Goal: Task Accomplishment & Management: Complete application form

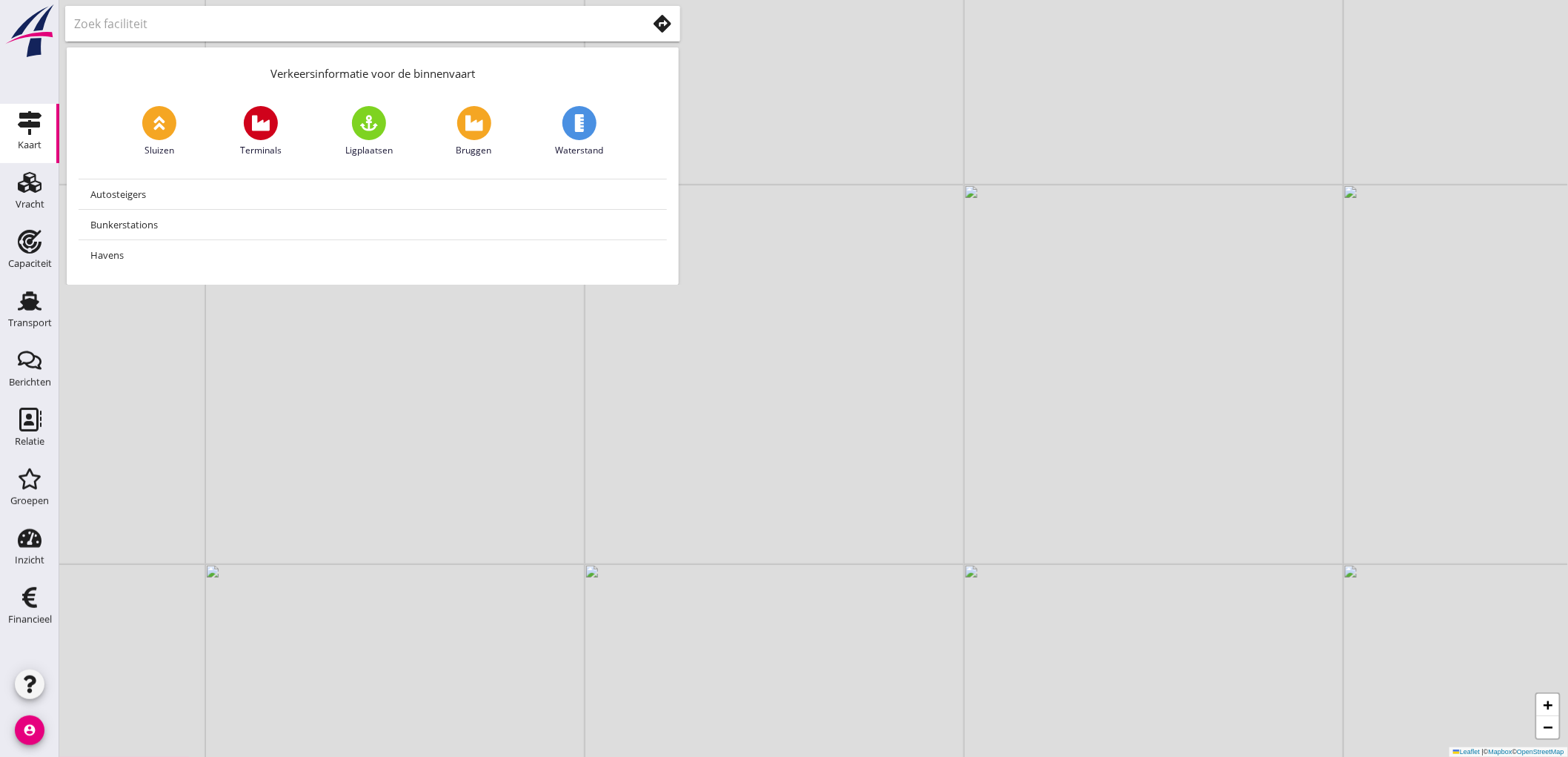
click at [65, 293] on div "+ − Leaflet | © Mapbox © OpenStreetMap" at bounding box center [813, 378] width 1508 height 757
click at [40, 316] on div "Transport" at bounding box center [29, 323] width 43 height 21
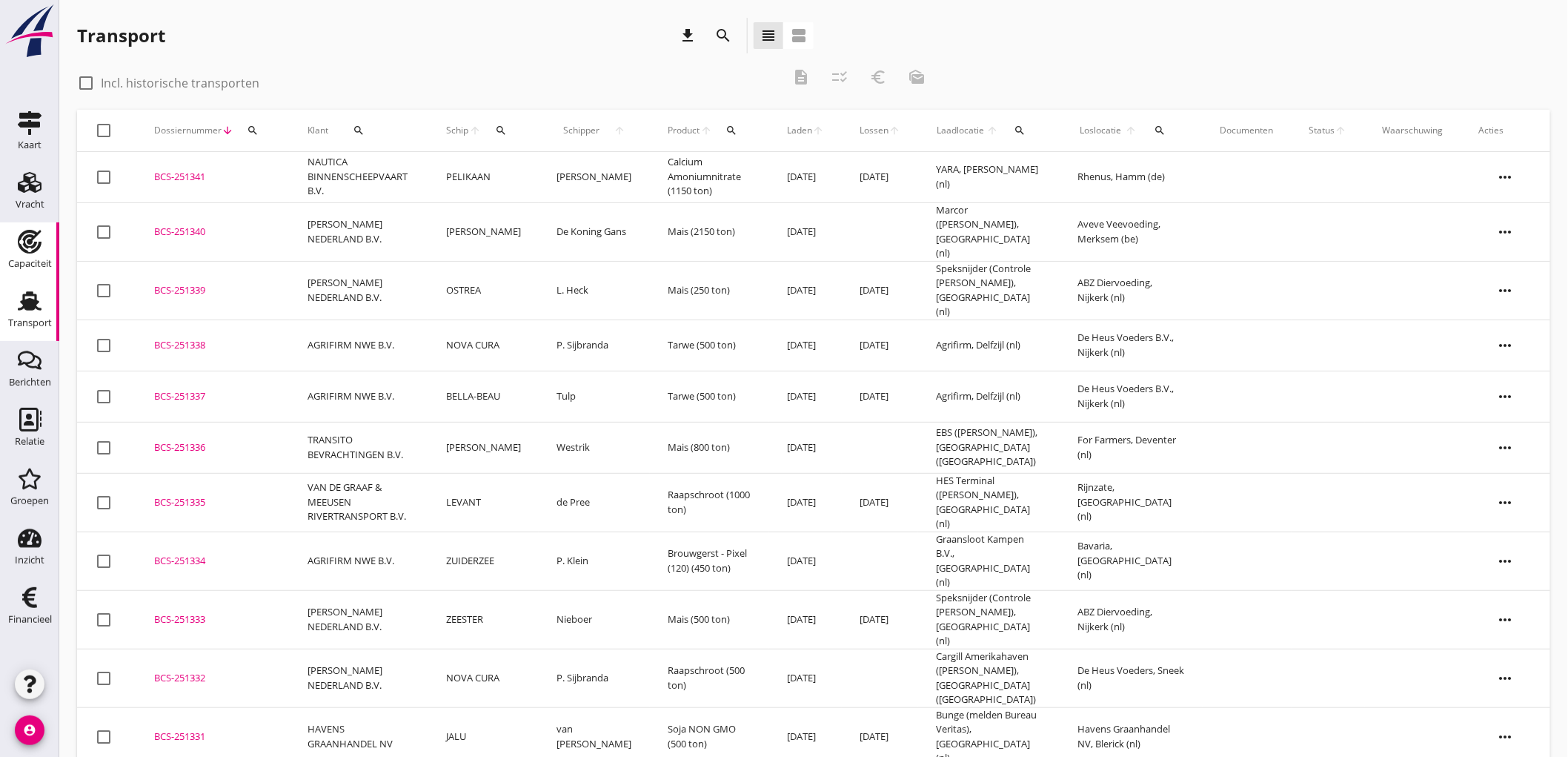
click at [27, 260] on div "Capaciteit" at bounding box center [29, 263] width 43 height 9
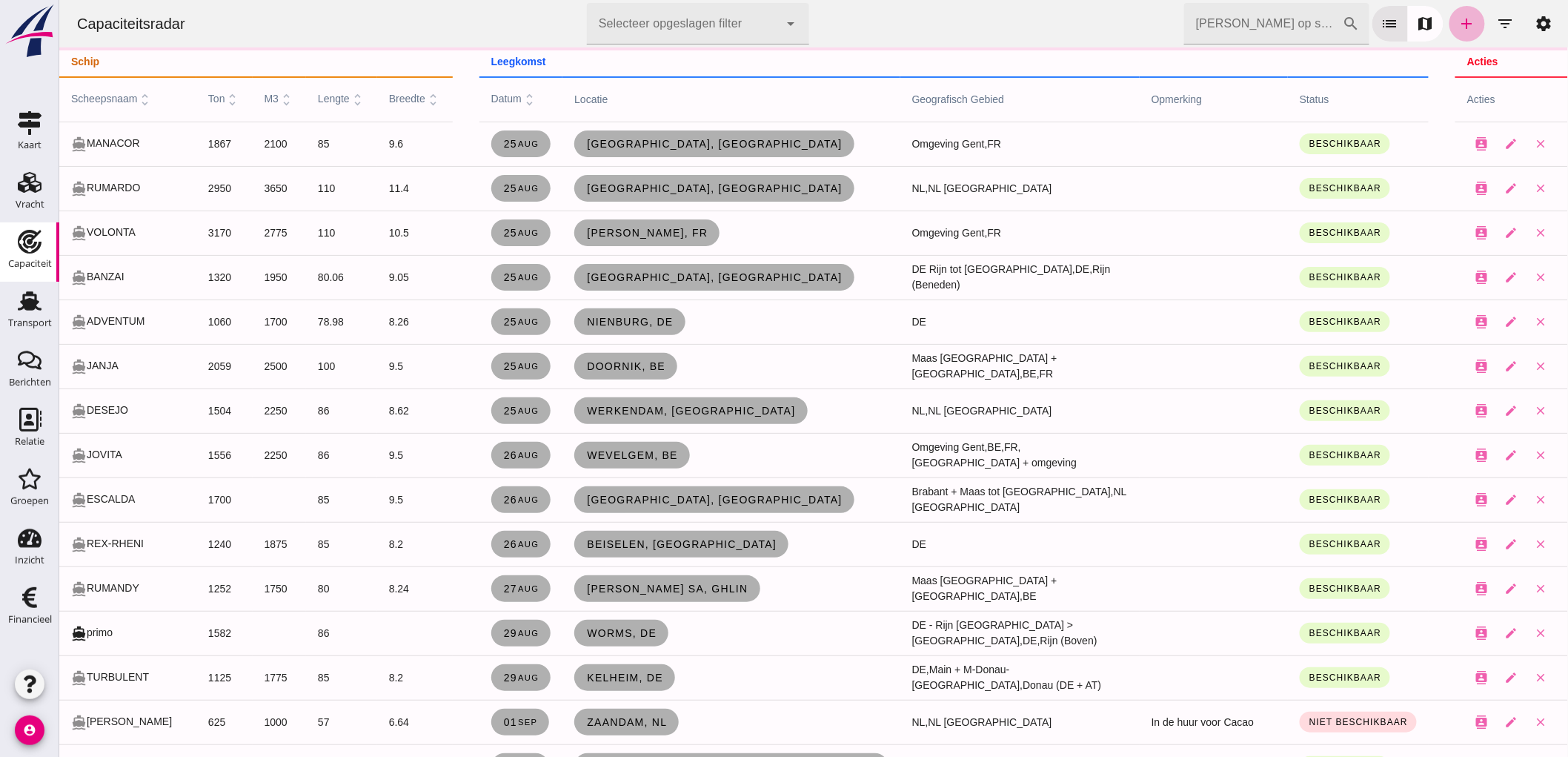
click link "add"
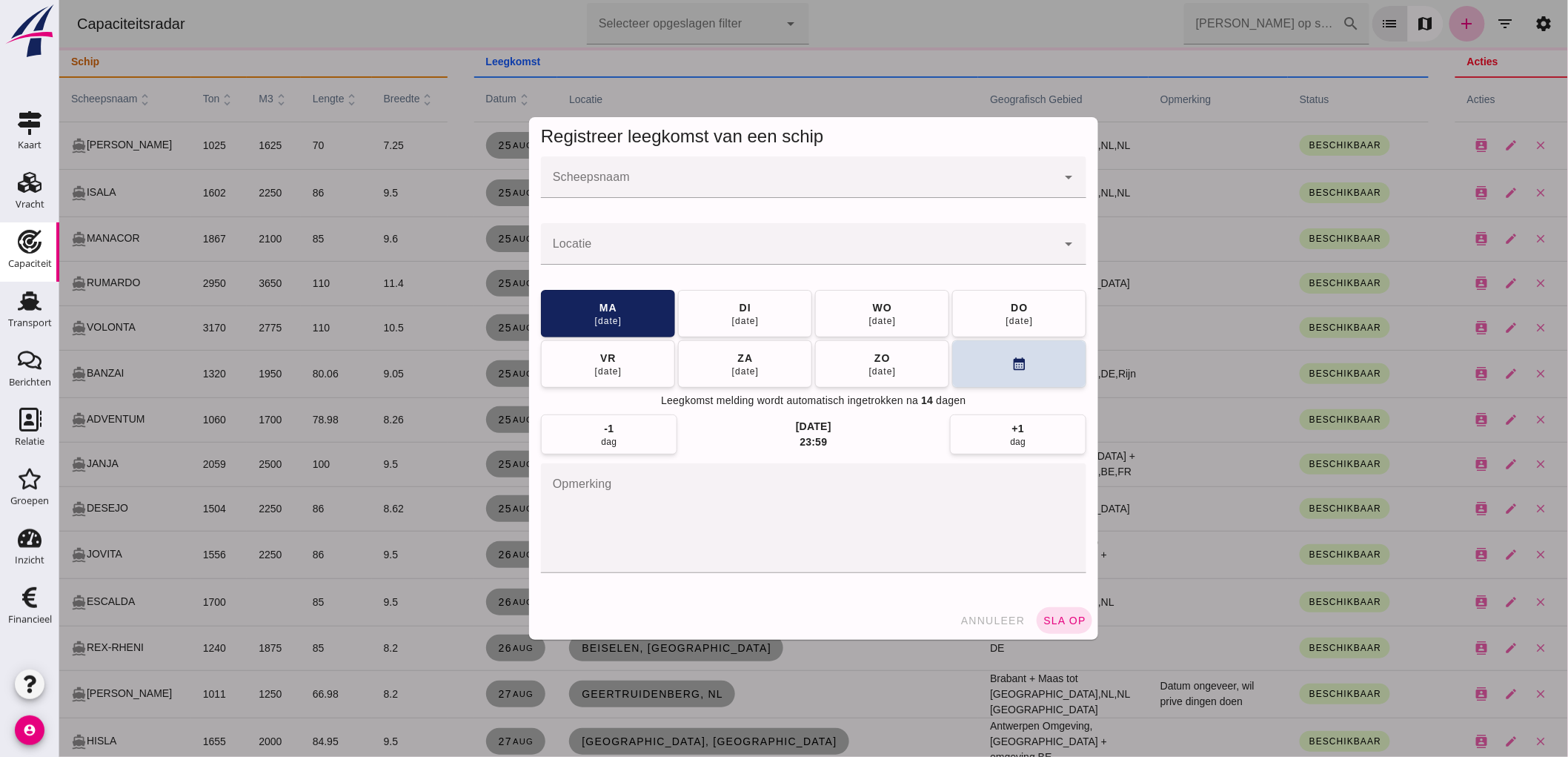
click div
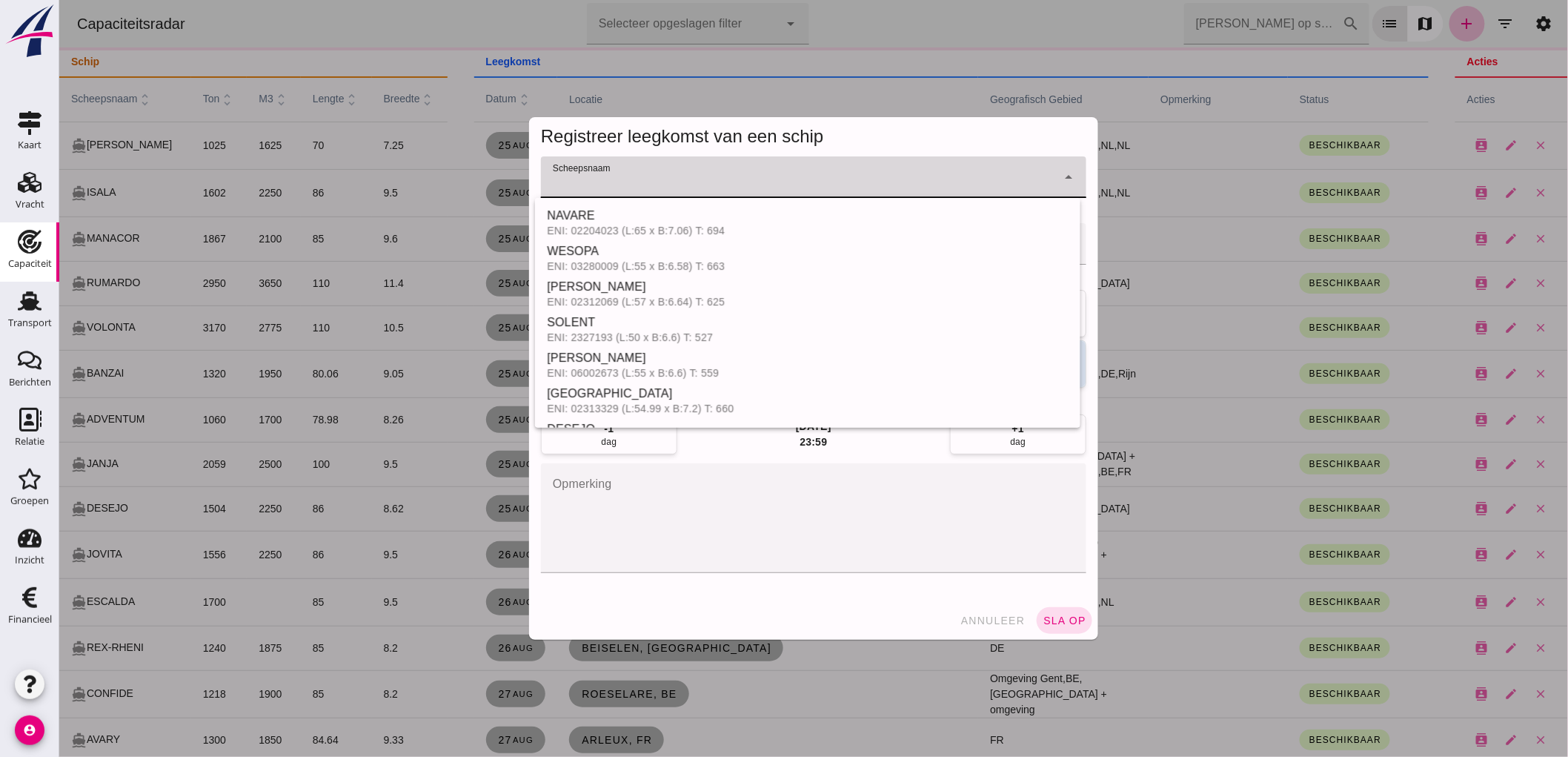
click input "Scheepsnaam"
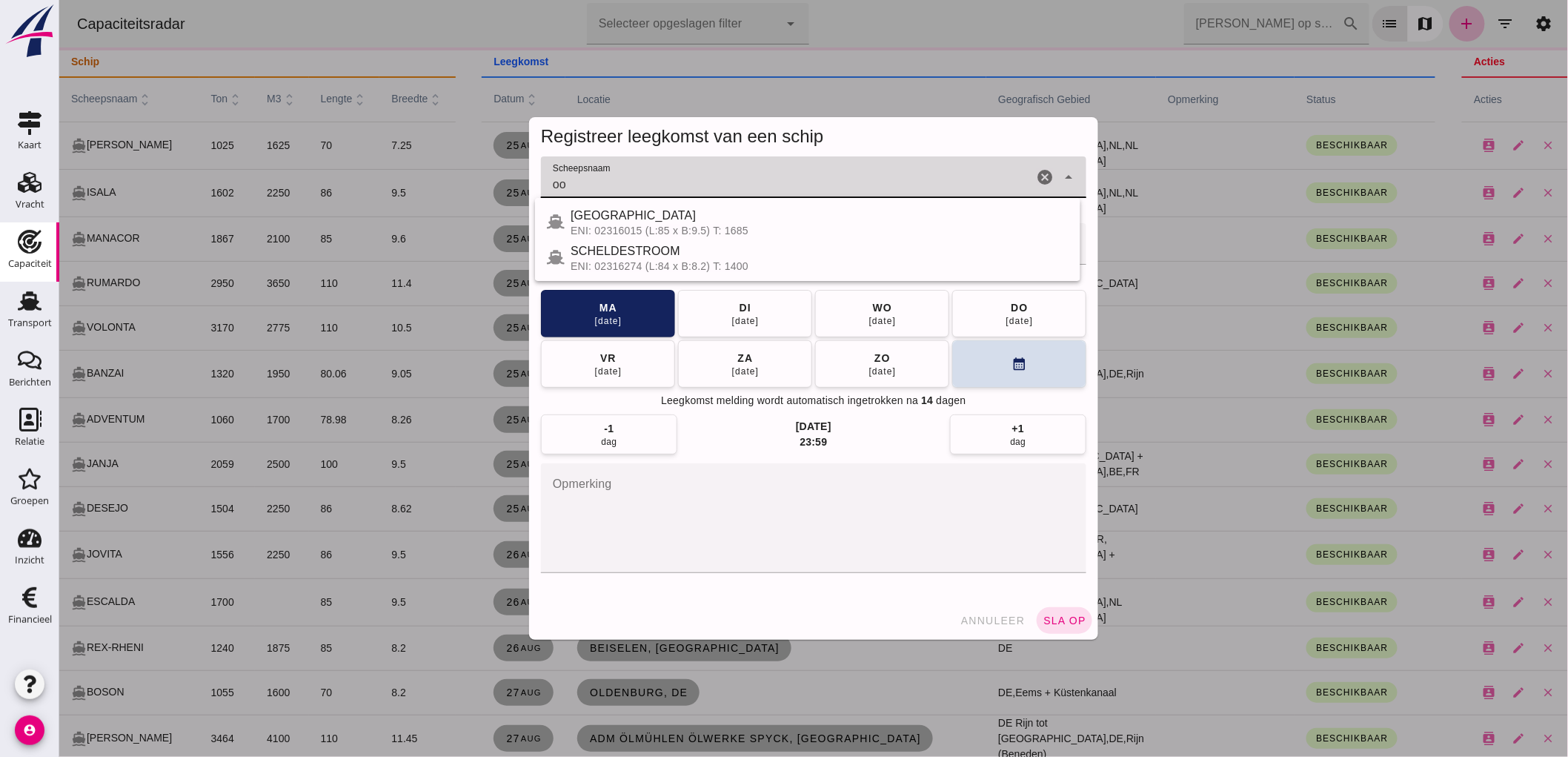
click input "oo"
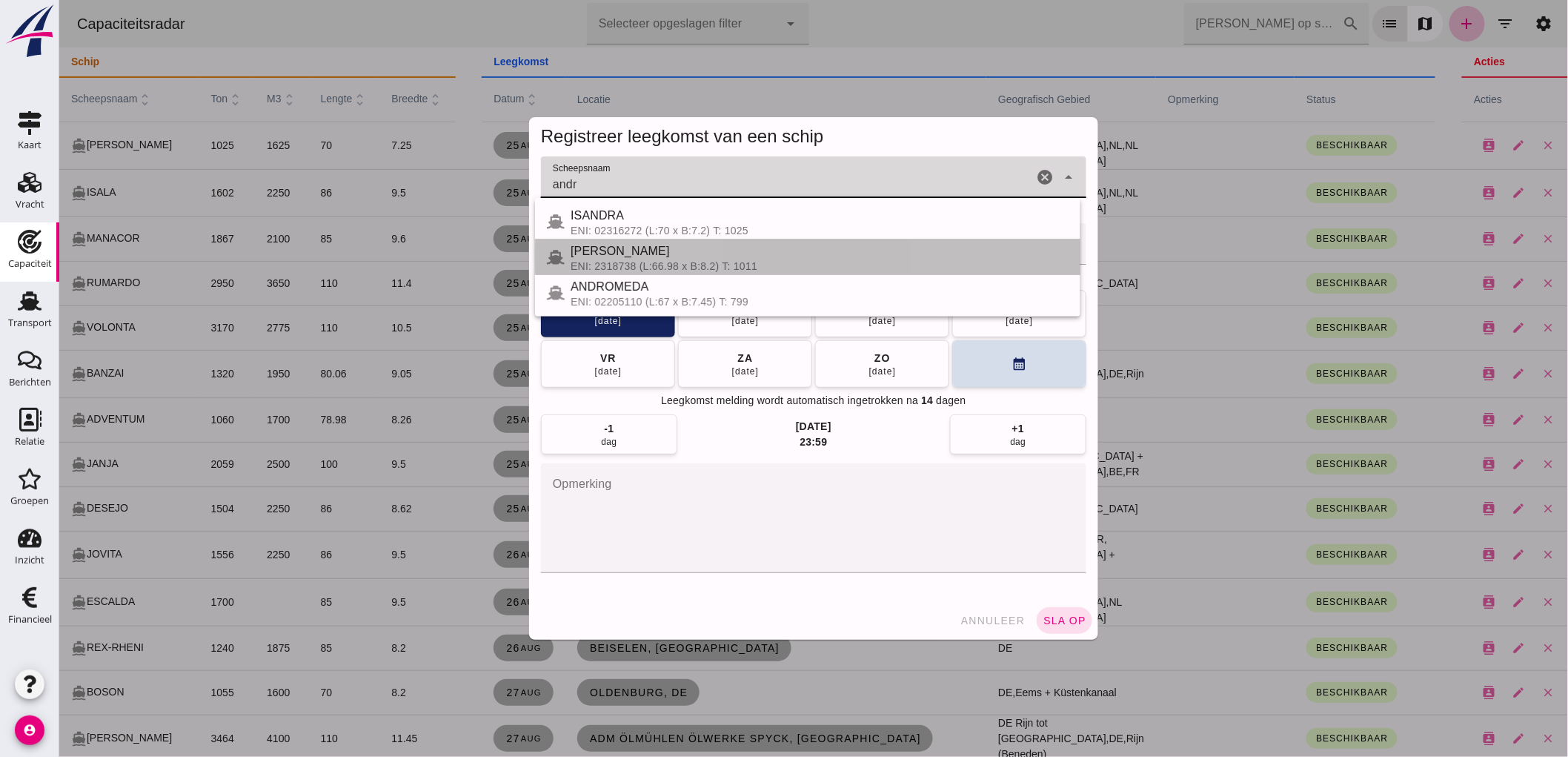
click at [644, 253] on div "ANDRE" at bounding box center [819, 251] width 498 height 18
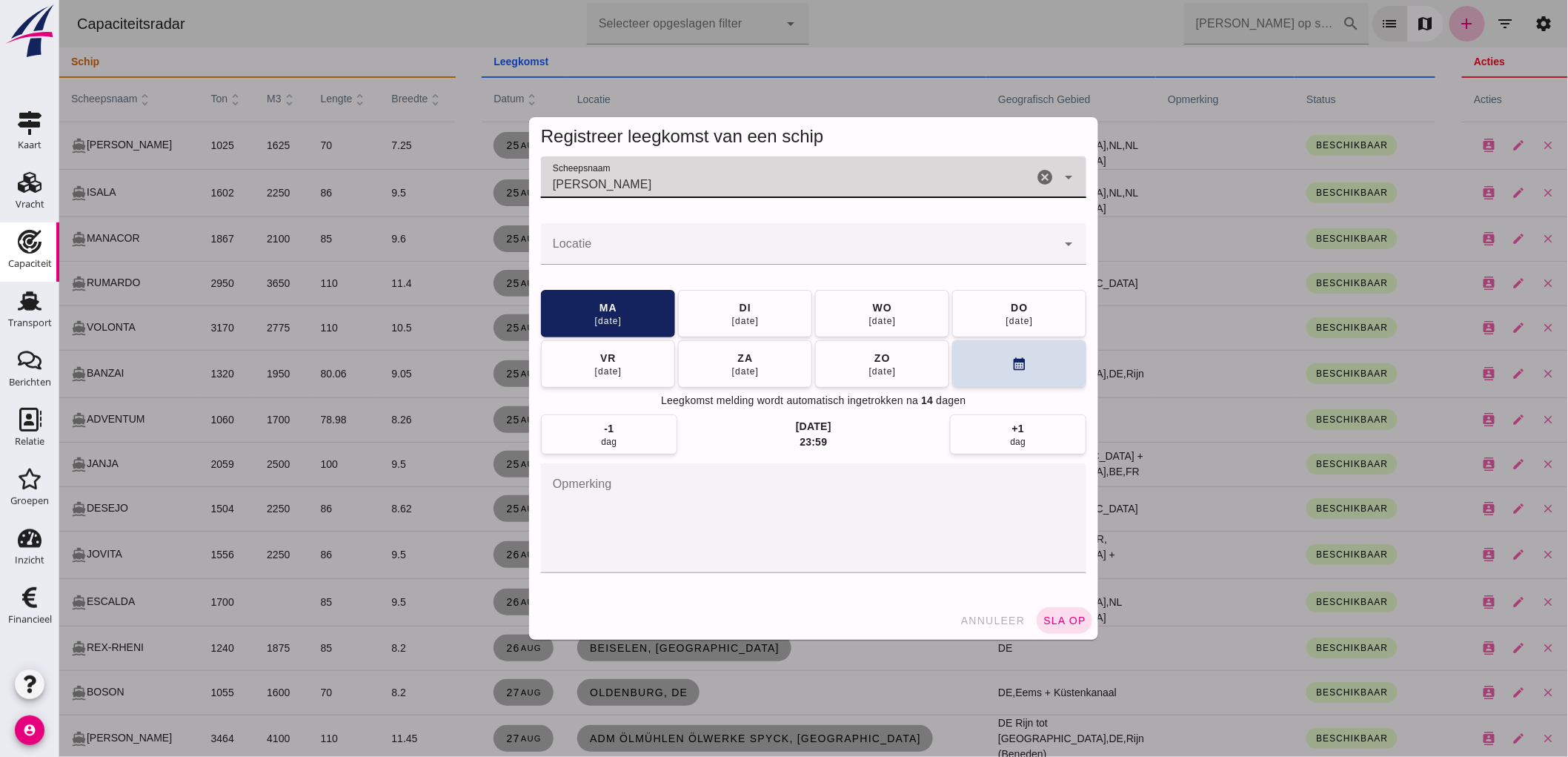
type input "ANDRE"
click input "Locatie"
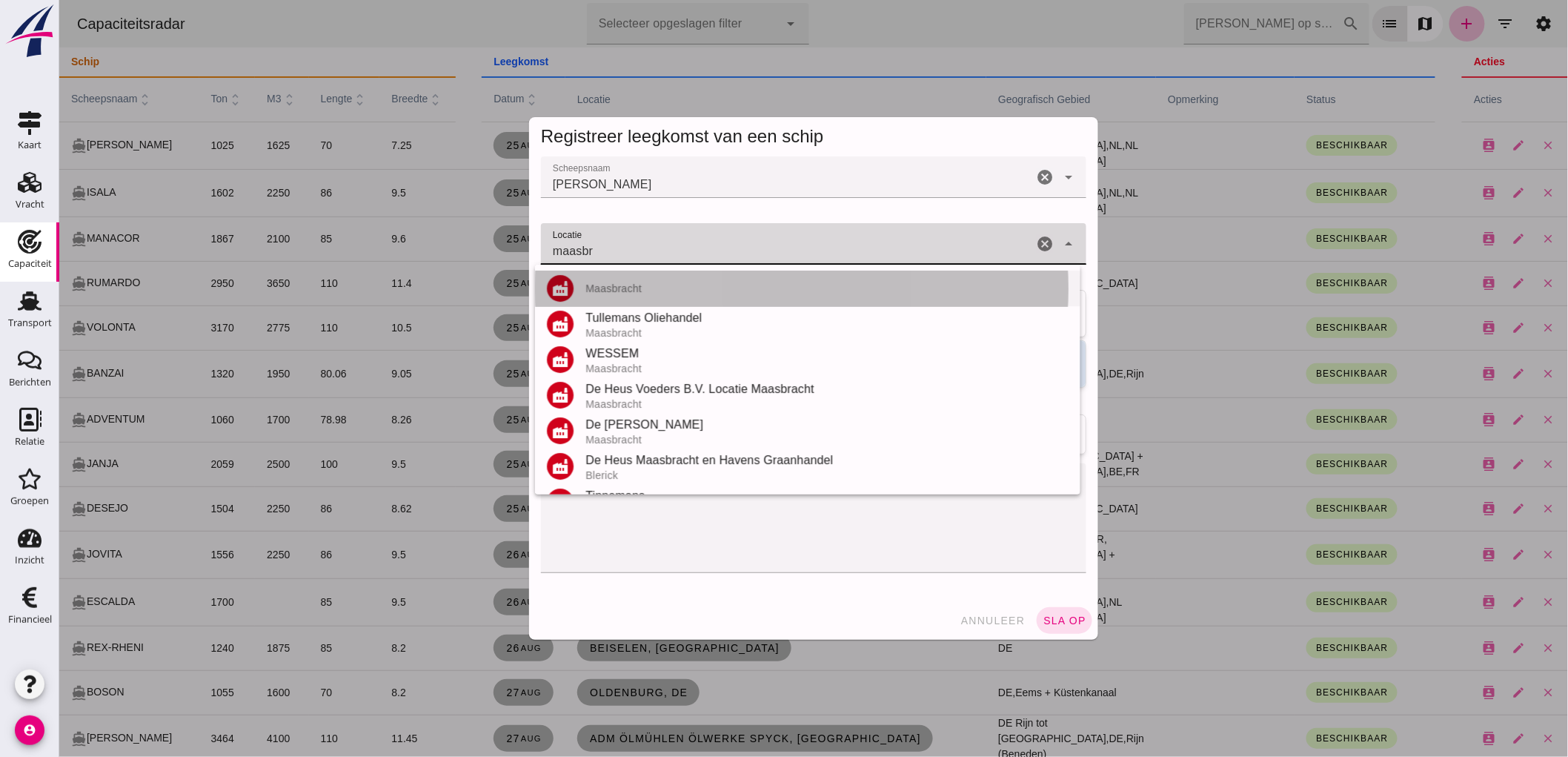
click at [689, 285] on div "Maasbracht" at bounding box center [826, 288] width 483 height 12
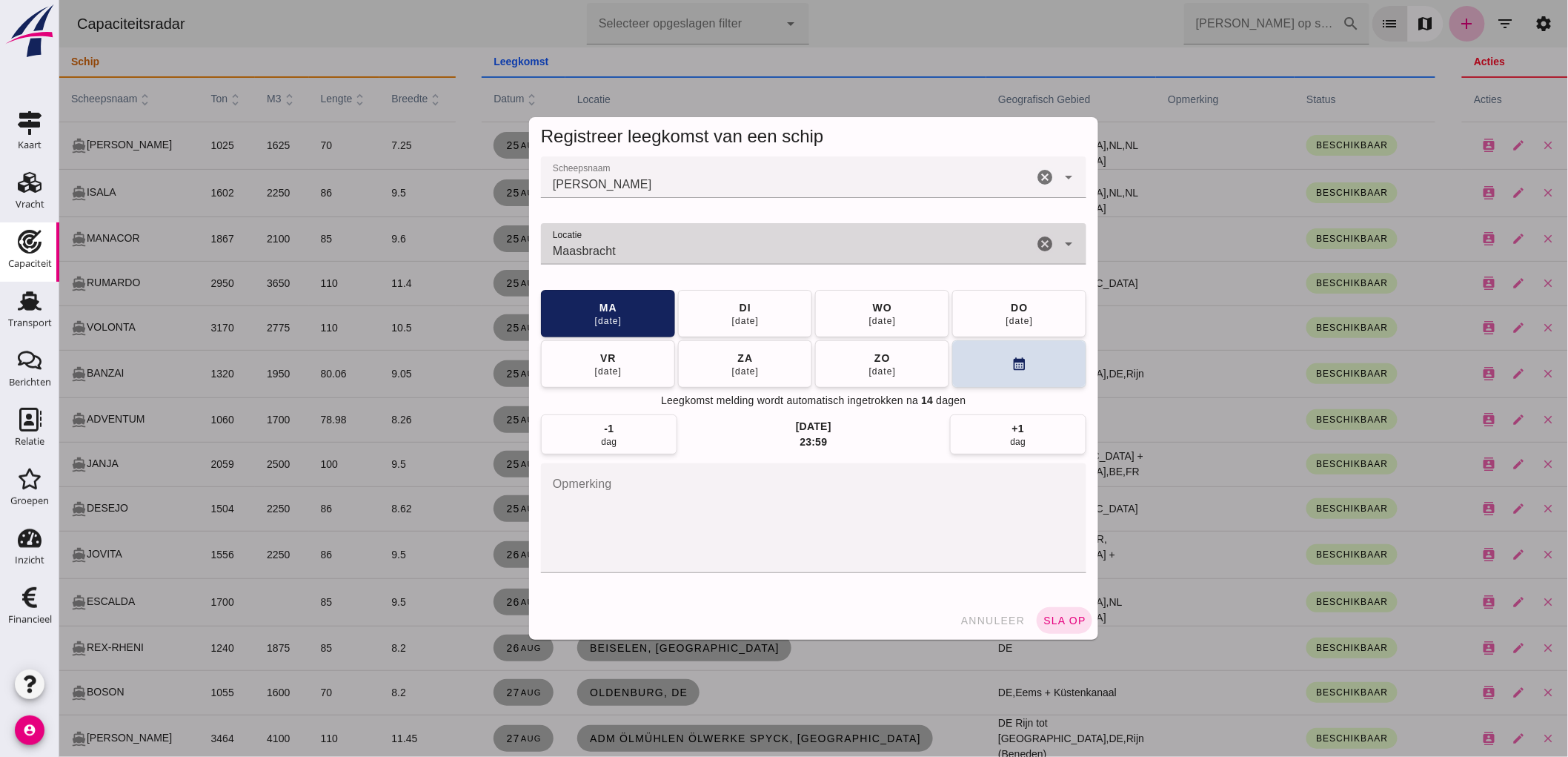
type input "Maasbracht"
click span "sla op"
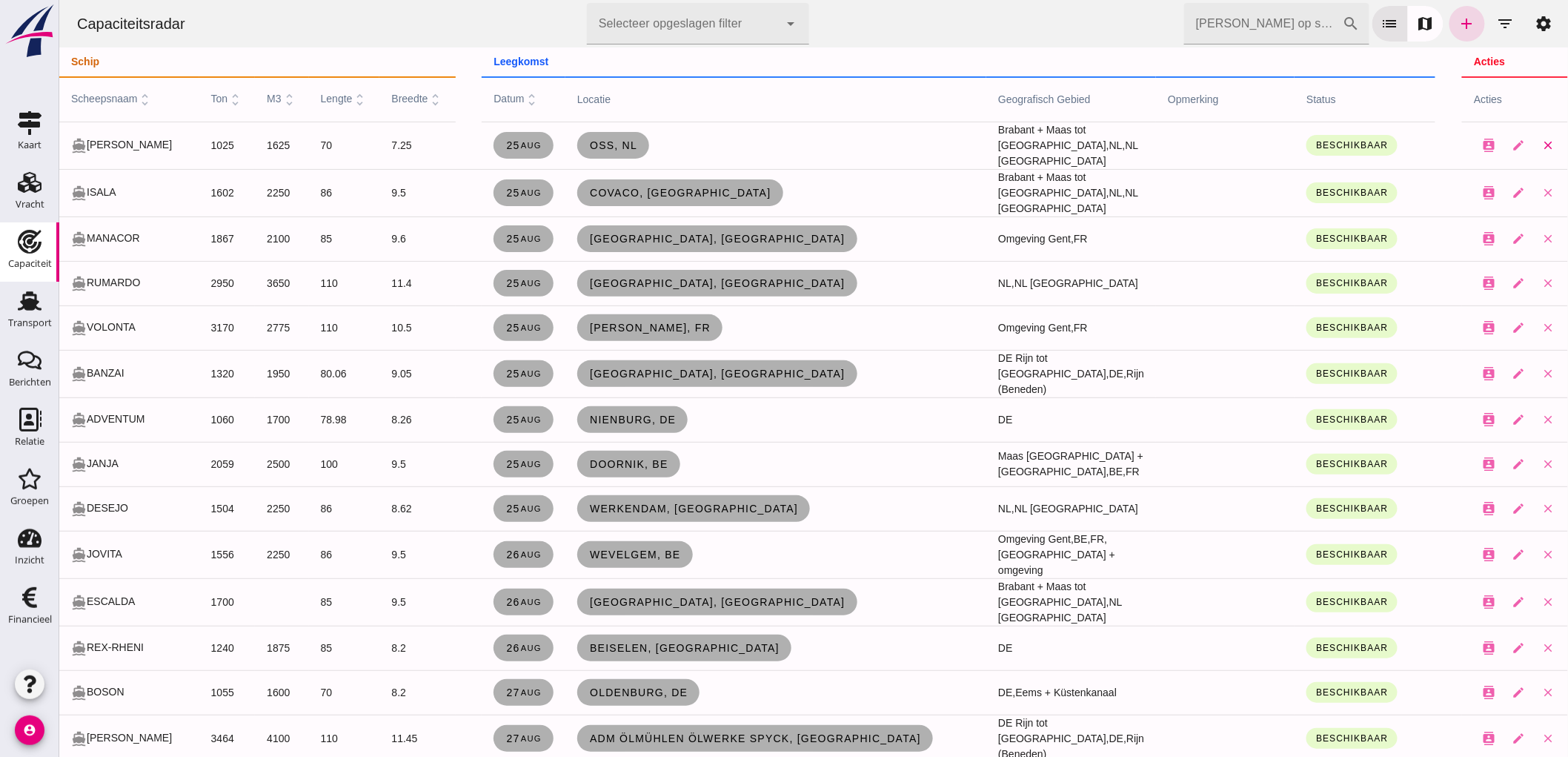
drag, startPoint x: 1574, startPoint y: 158, endPoint x: 1469, endPoint y: 138, distance: 106.9
click button "close"
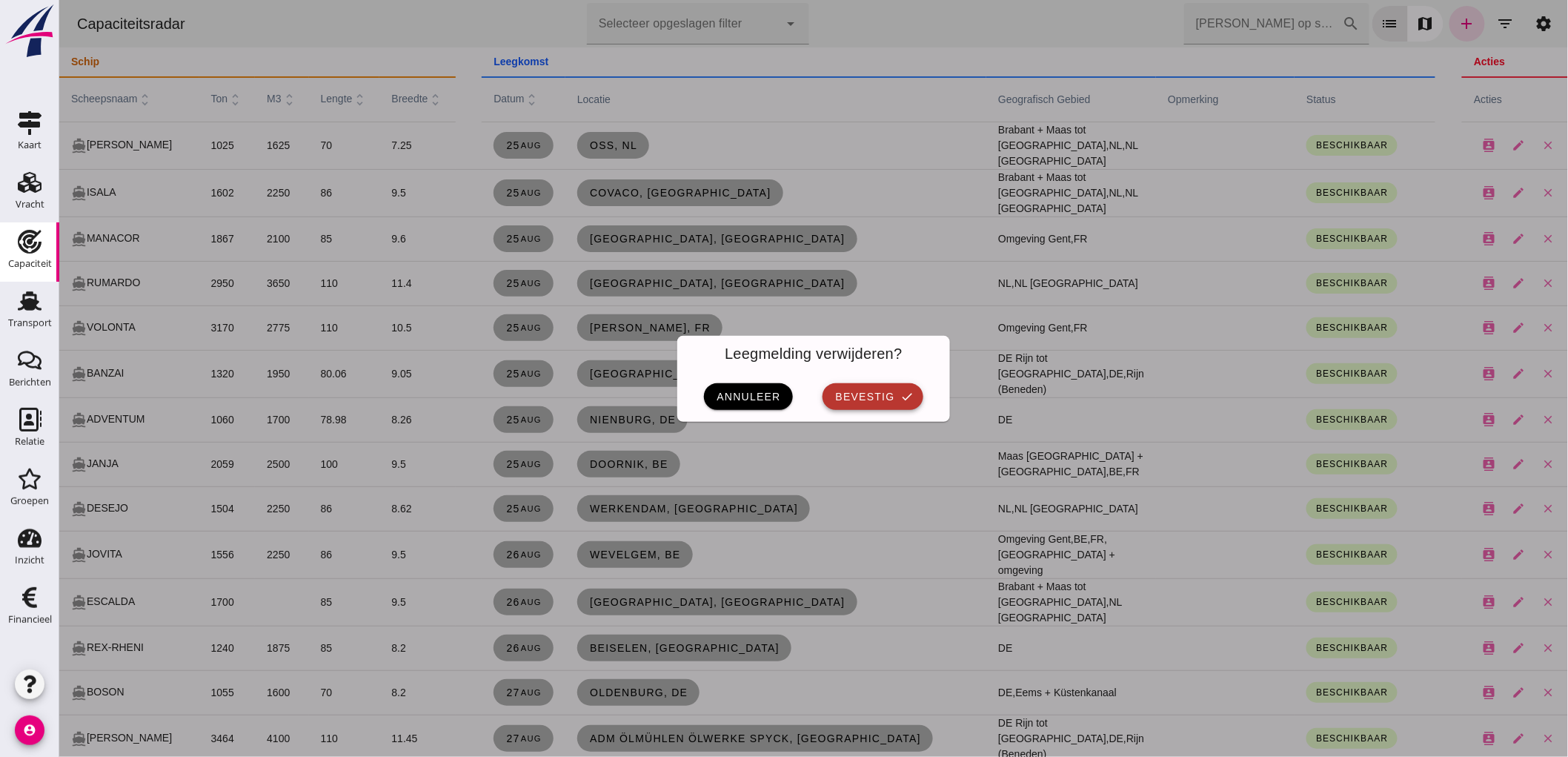
click span "bevestig"
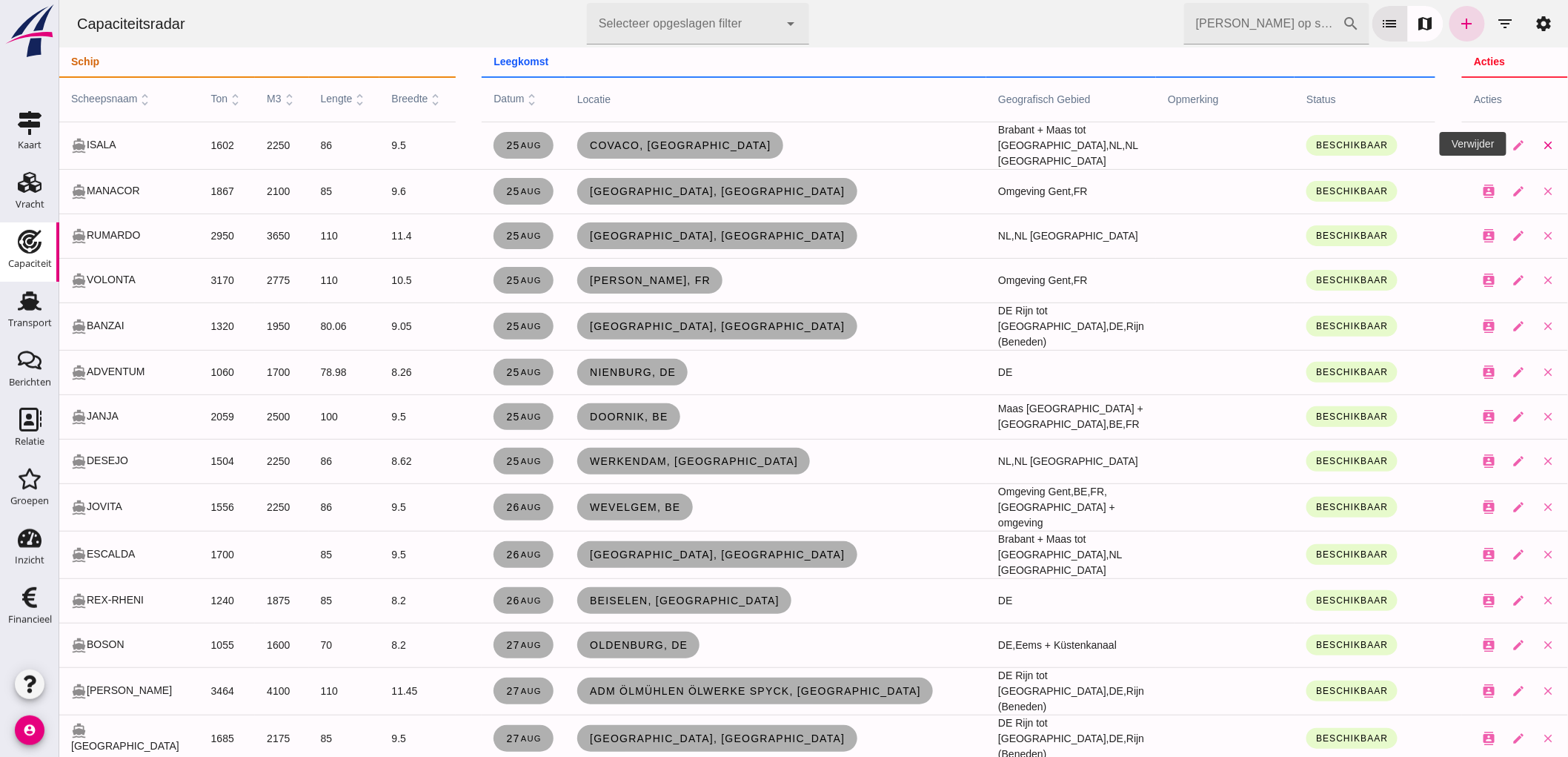
click at [1540, 147] on icon "close" at bounding box center [1547, 145] width 13 height 13
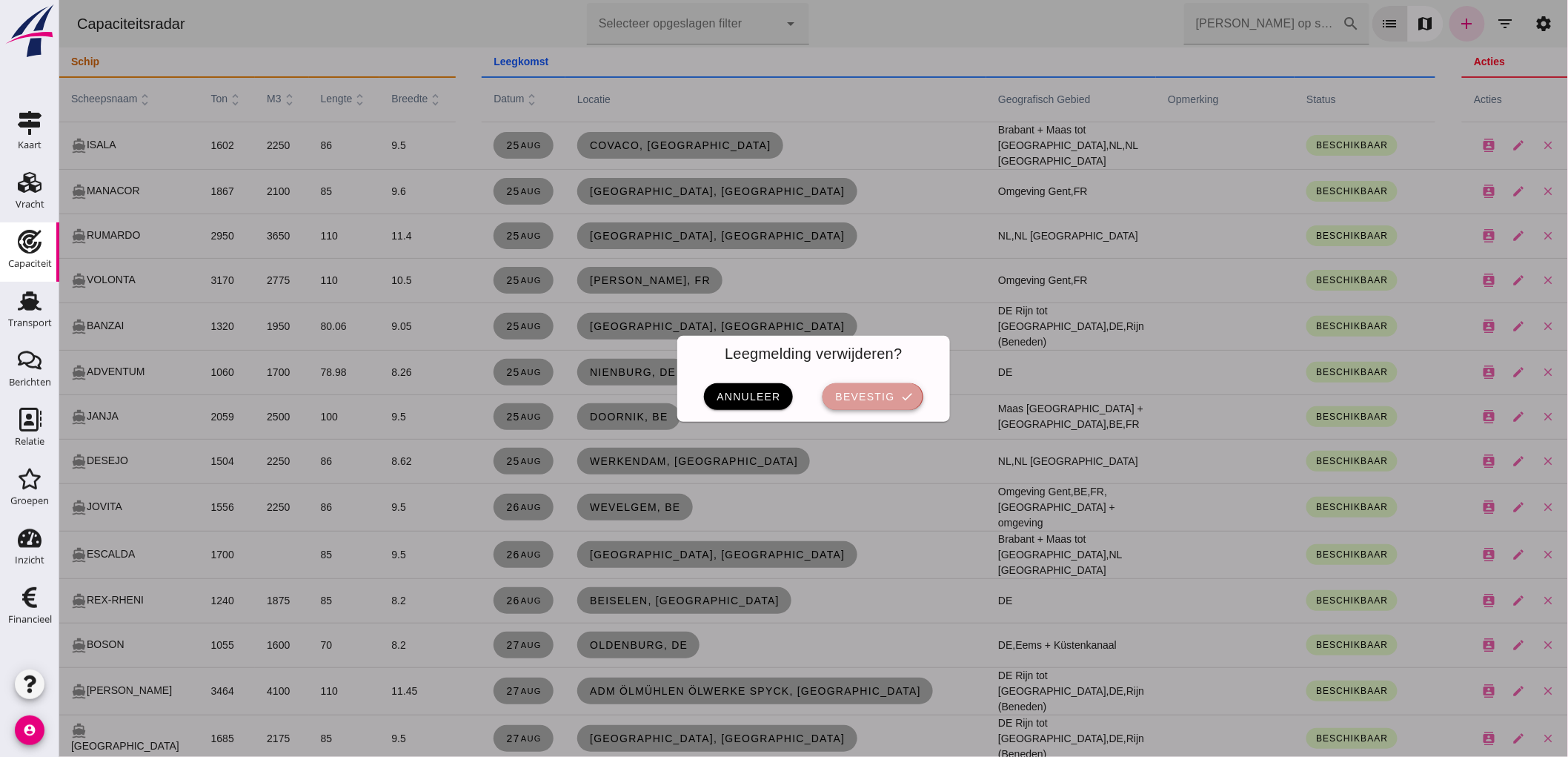
click span "bevestig"
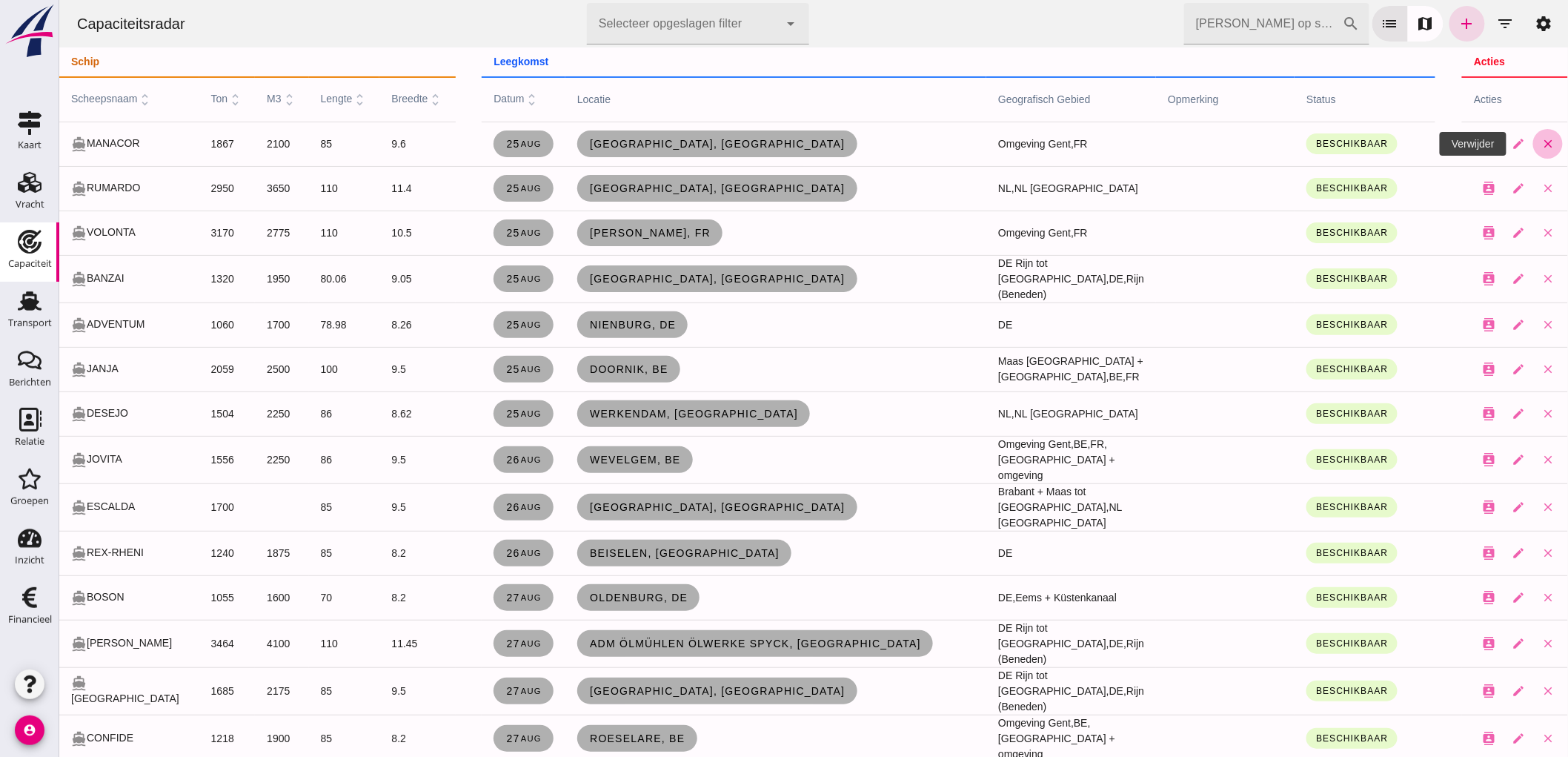
click button "close"
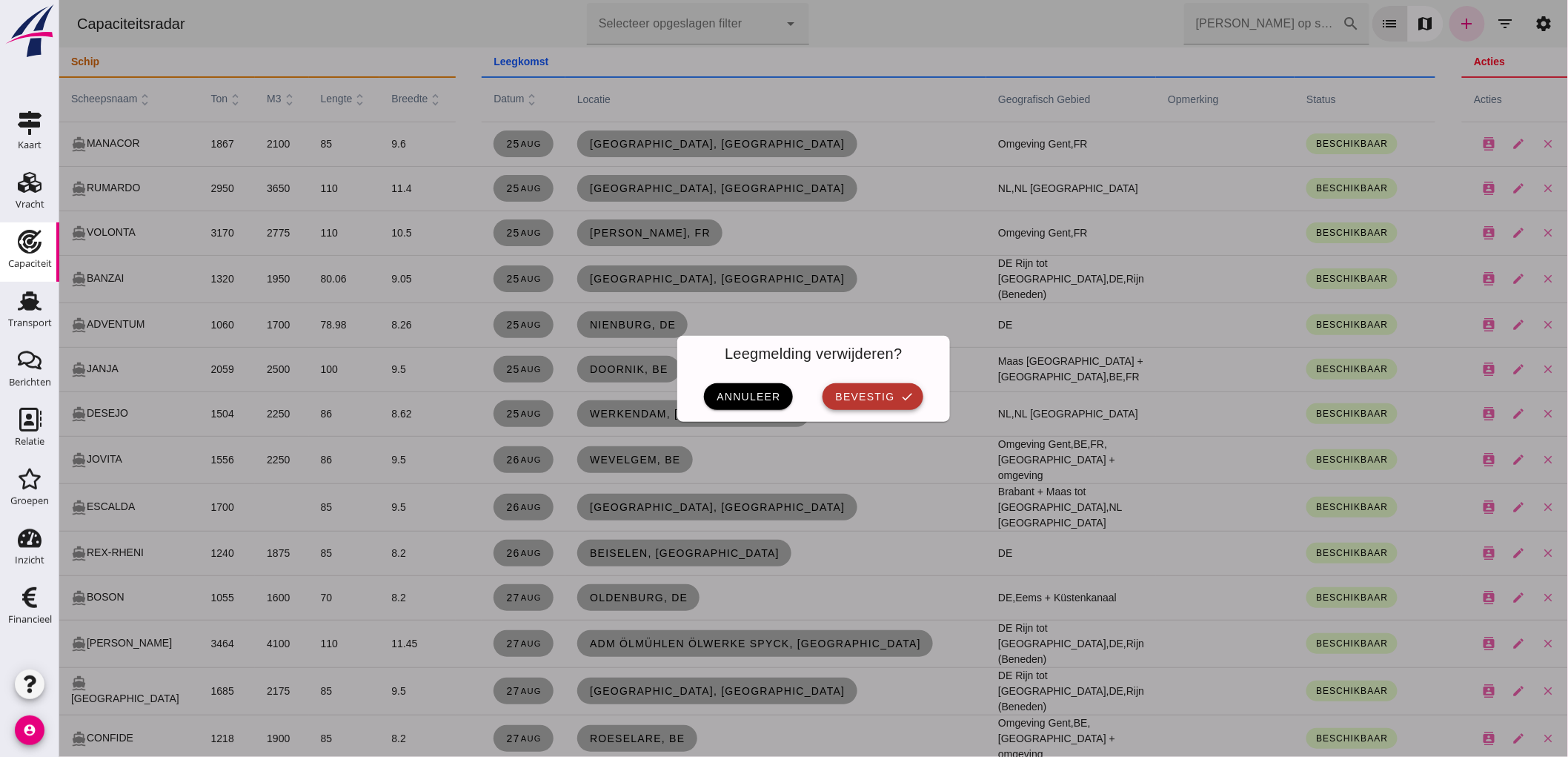
click span "bevestig"
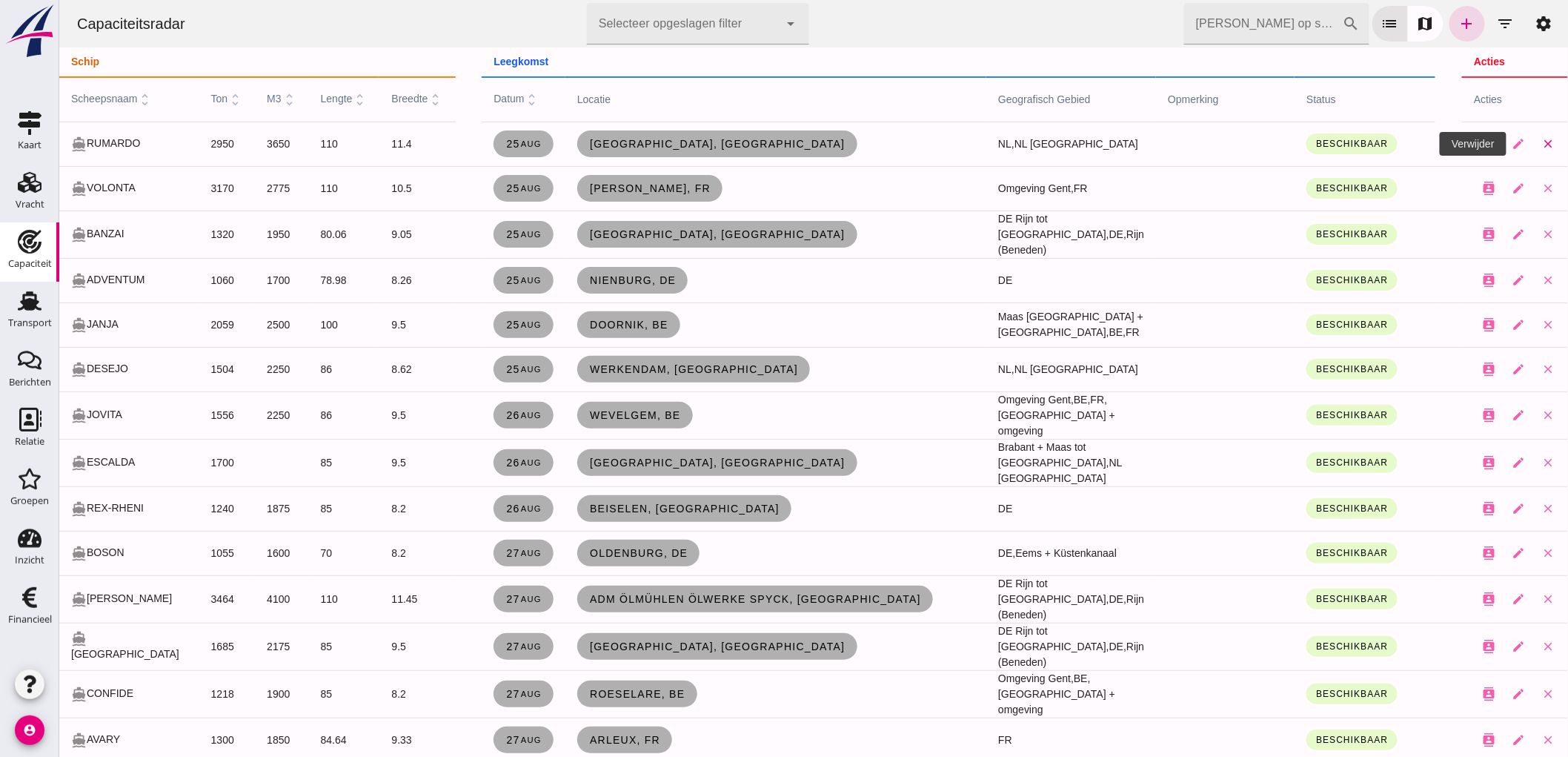
click at [1540, 145] on icon "close" at bounding box center [1547, 144] width 13 height 13
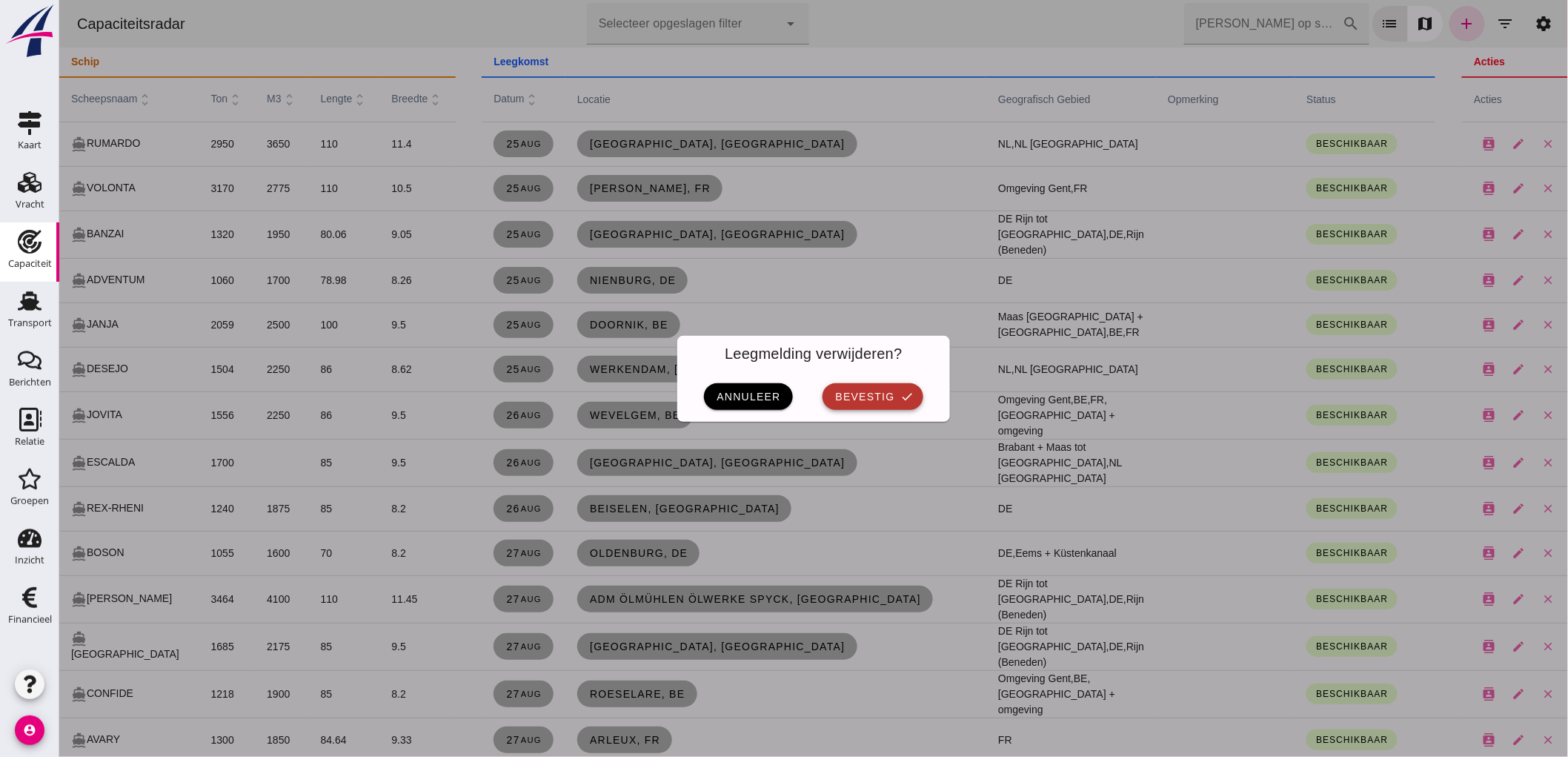
click at [907, 404] on button "bevestig check" at bounding box center [871, 396] width 100 height 27
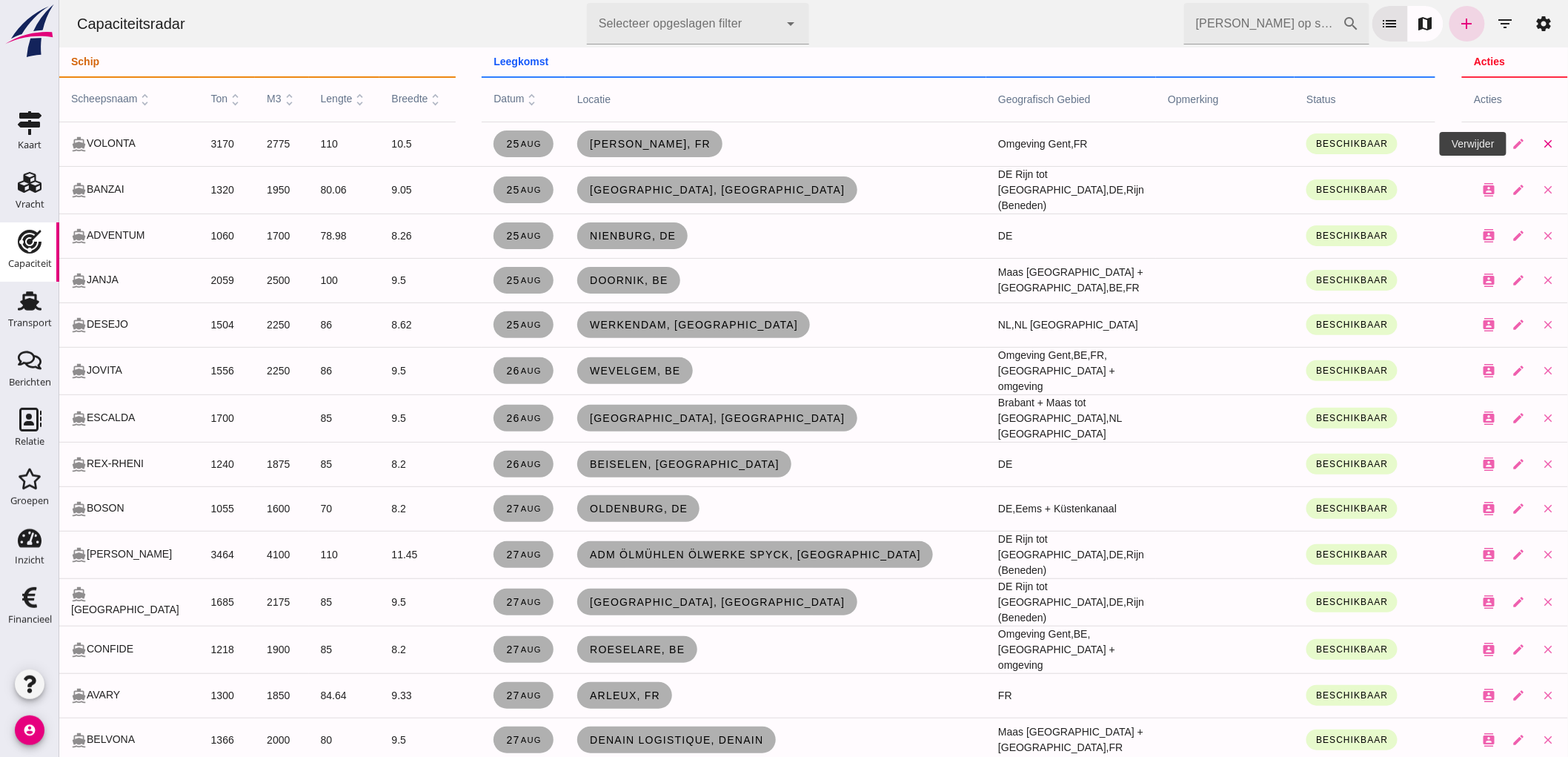
click at [1540, 142] on icon "close" at bounding box center [1547, 144] width 13 height 13
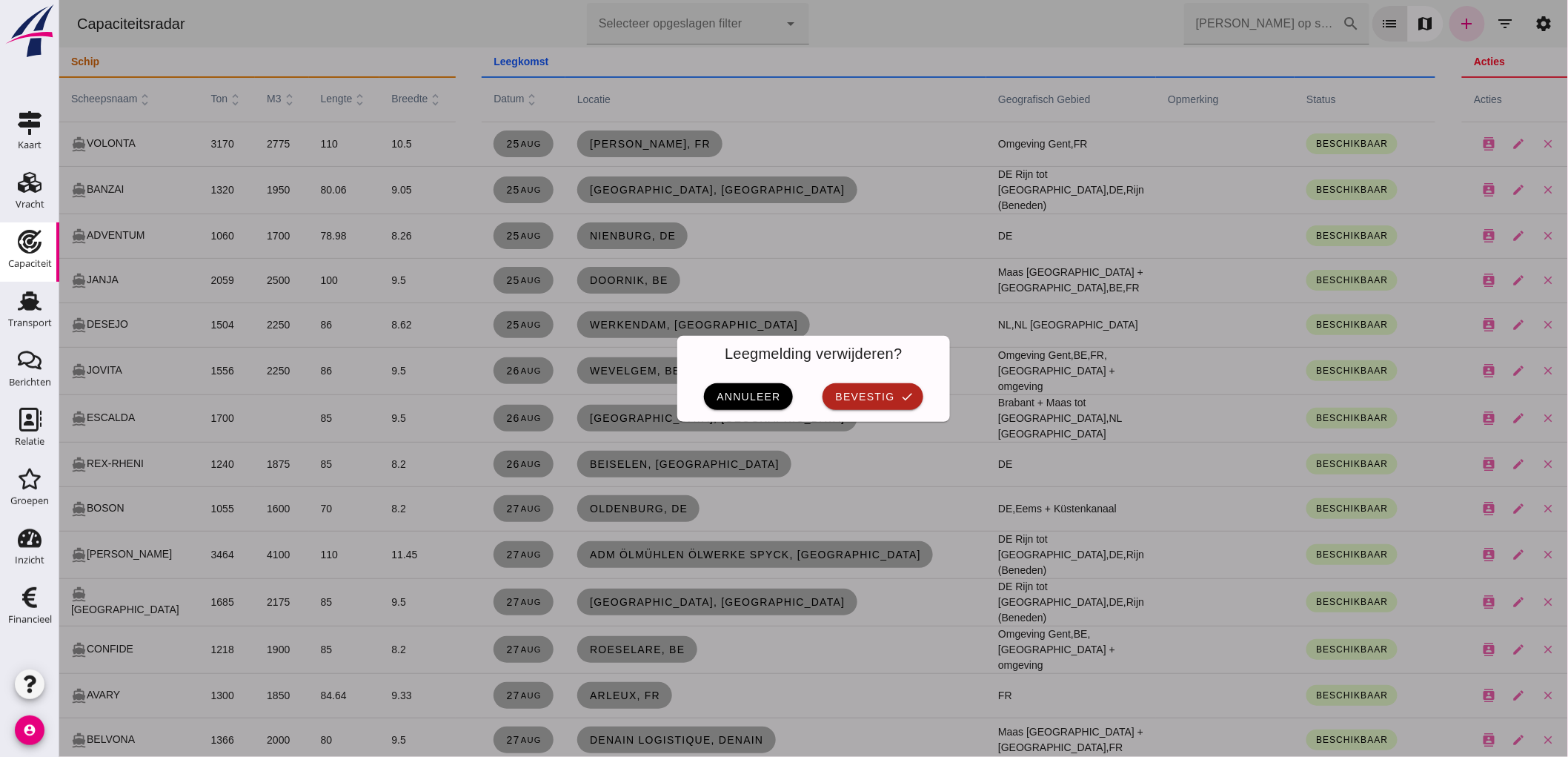
click div "annuleer bevestig check"
click span "bevestig"
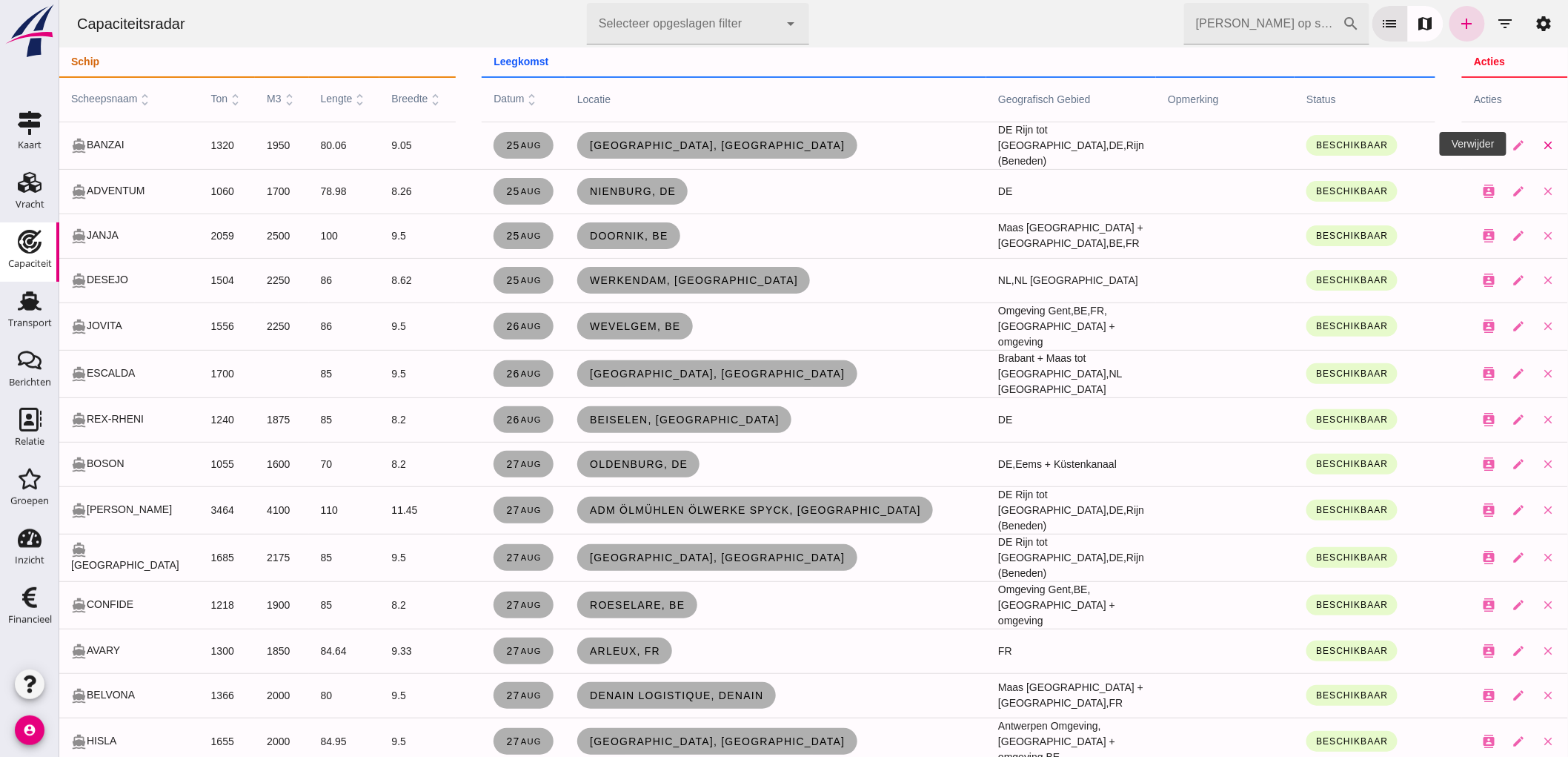
click at [1540, 145] on icon "close" at bounding box center [1547, 145] width 13 height 13
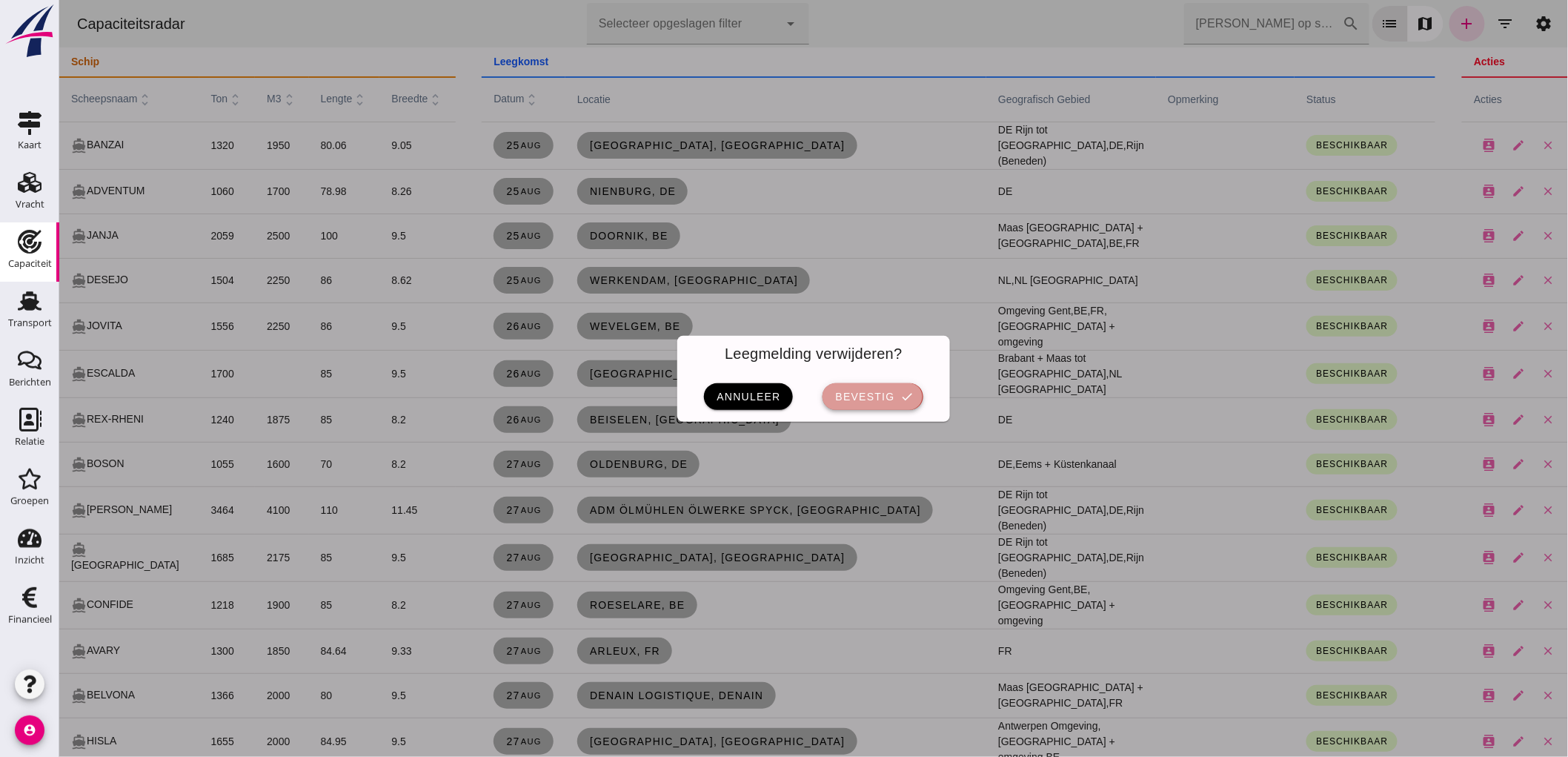
drag, startPoint x: 897, startPoint y: 400, endPoint x: 1637, endPoint y: 105, distance: 796.6
click at [900, 400] on icon "check" at bounding box center [906, 396] width 13 height 13
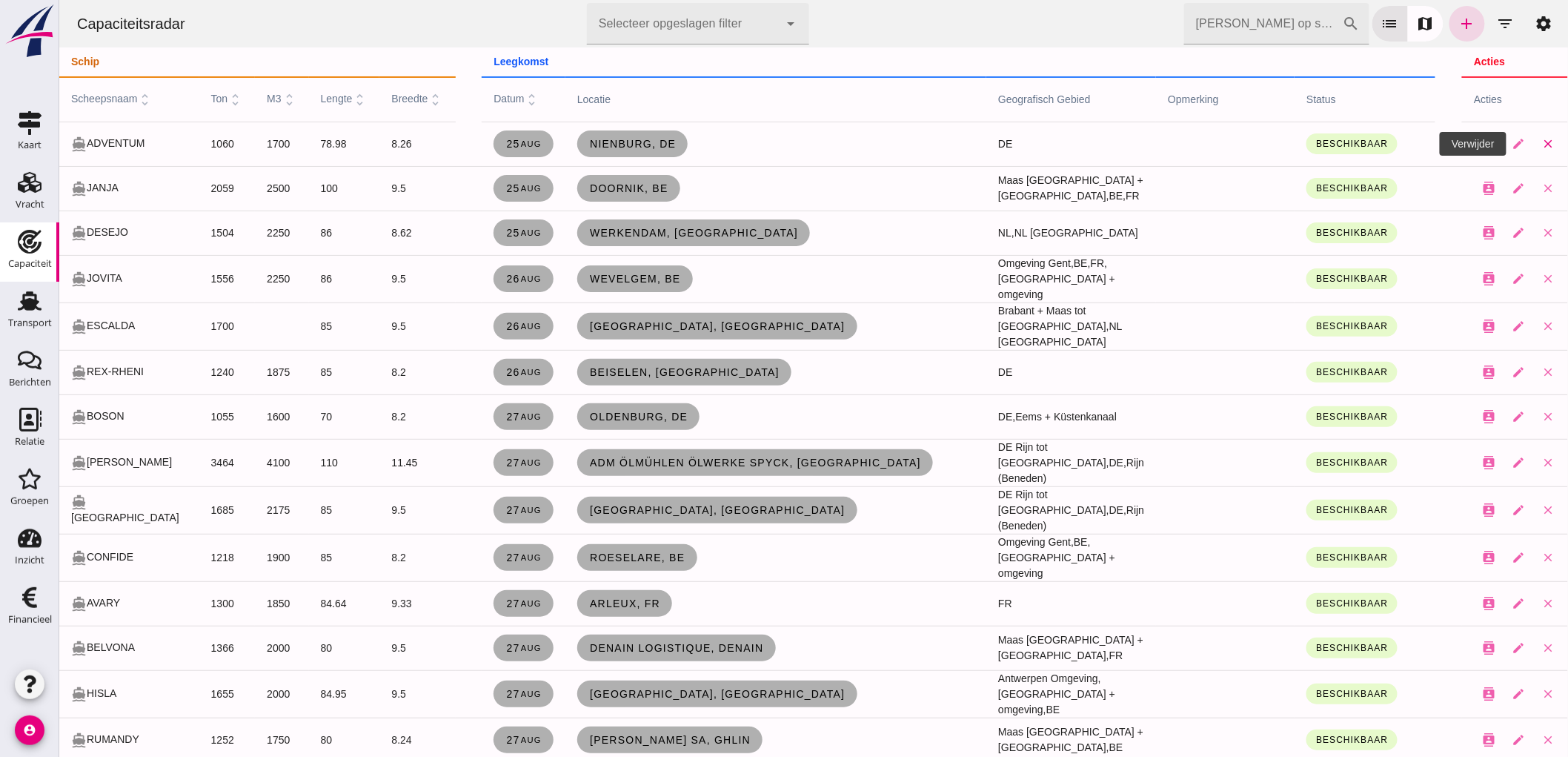
click at [1540, 138] on icon "close" at bounding box center [1547, 144] width 13 height 13
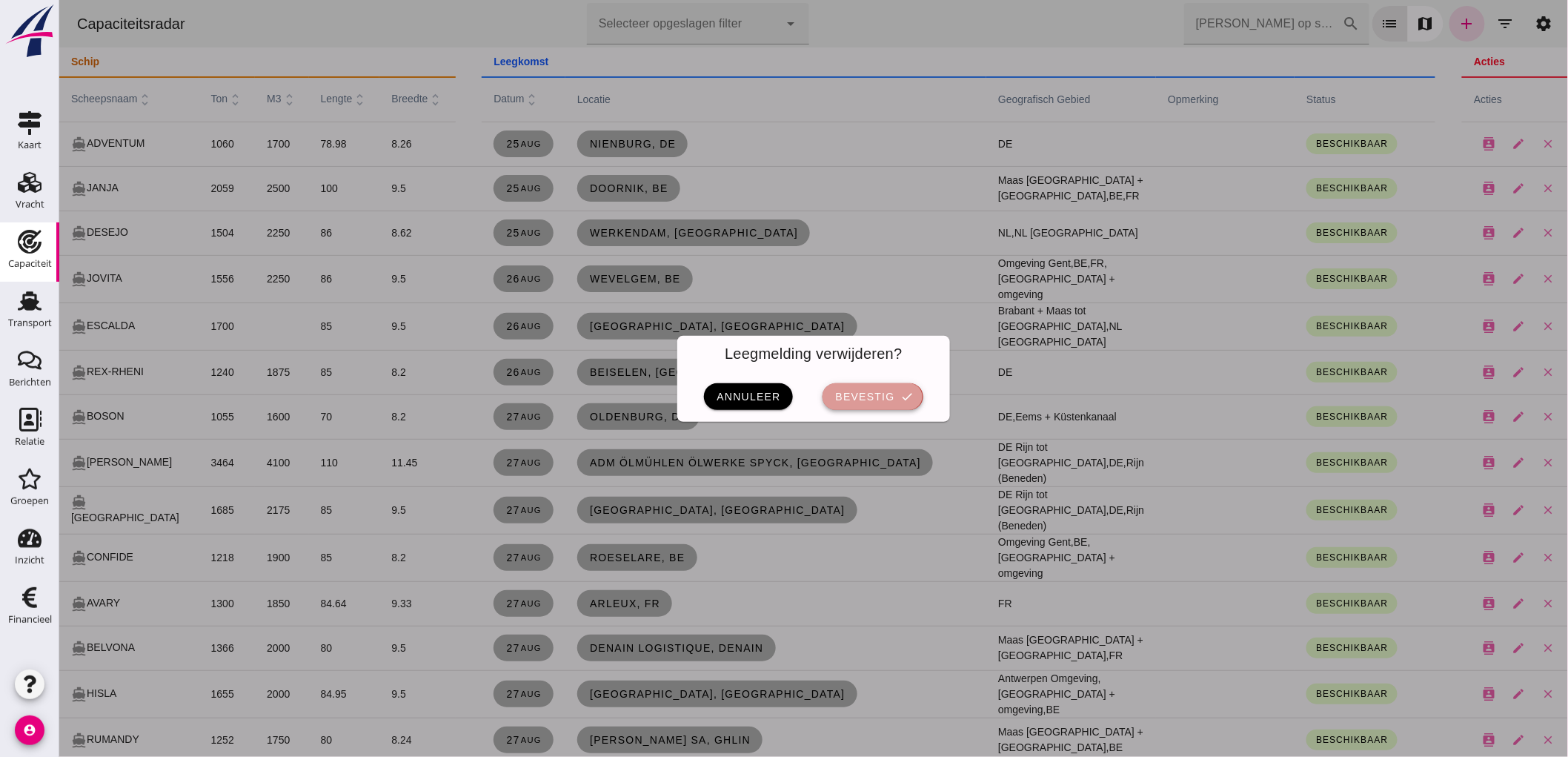
click at [892, 408] on button "bevestig check" at bounding box center [871, 396] width 100 height 27
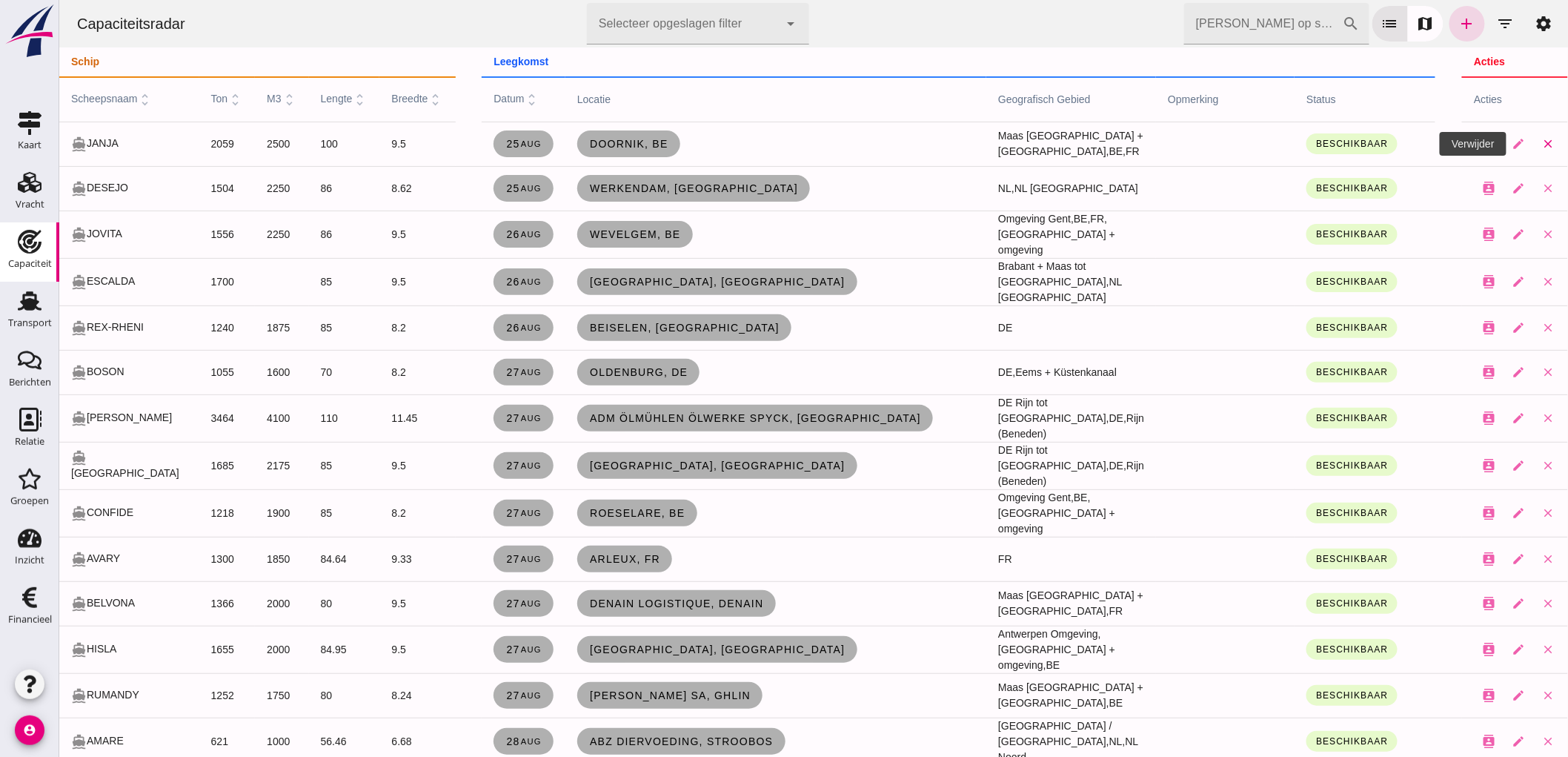
click at [1540, 137] on icon "close" at bounding box center [1547, 144] width 13 height 13
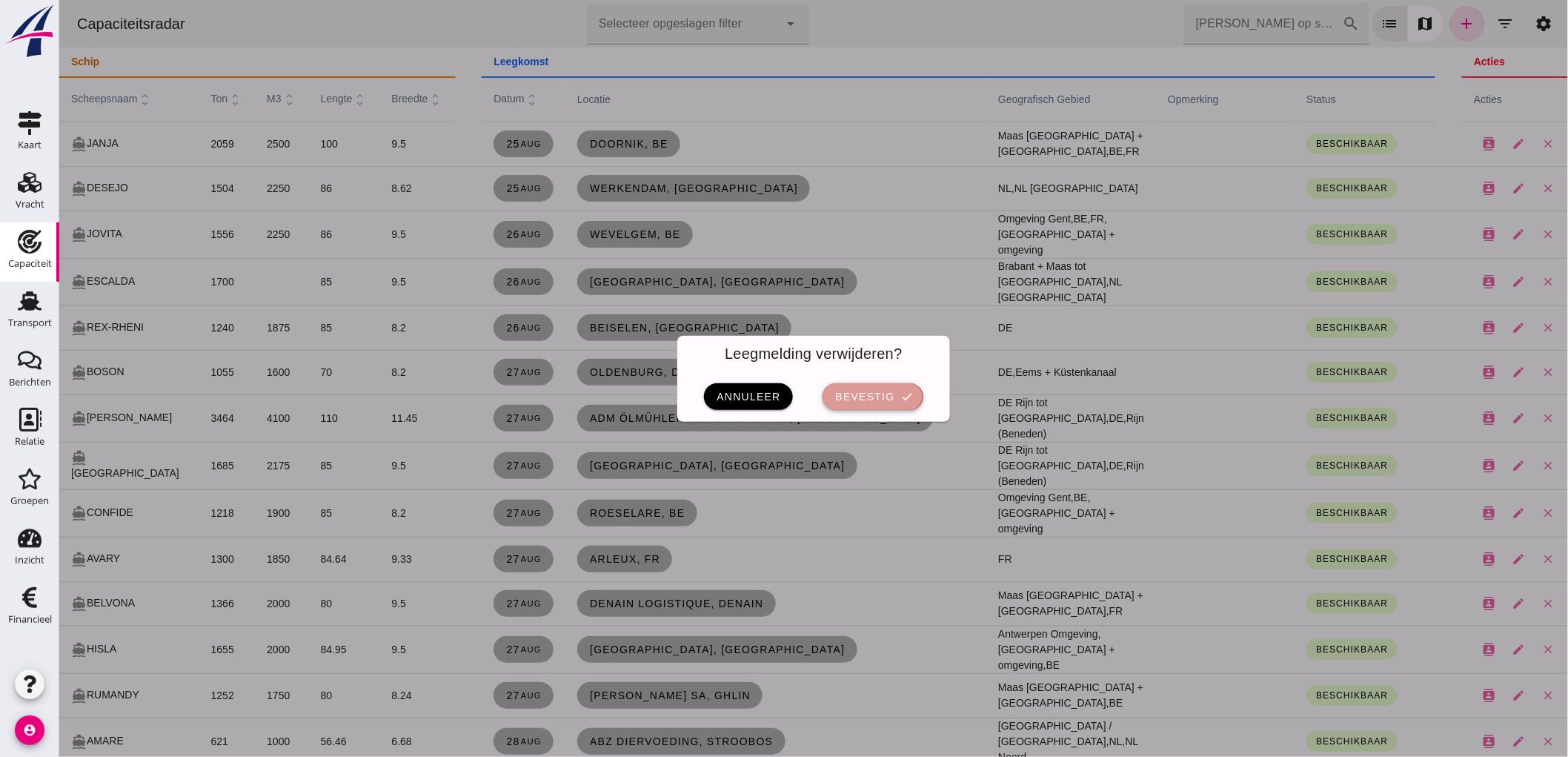
click span "bevestig"
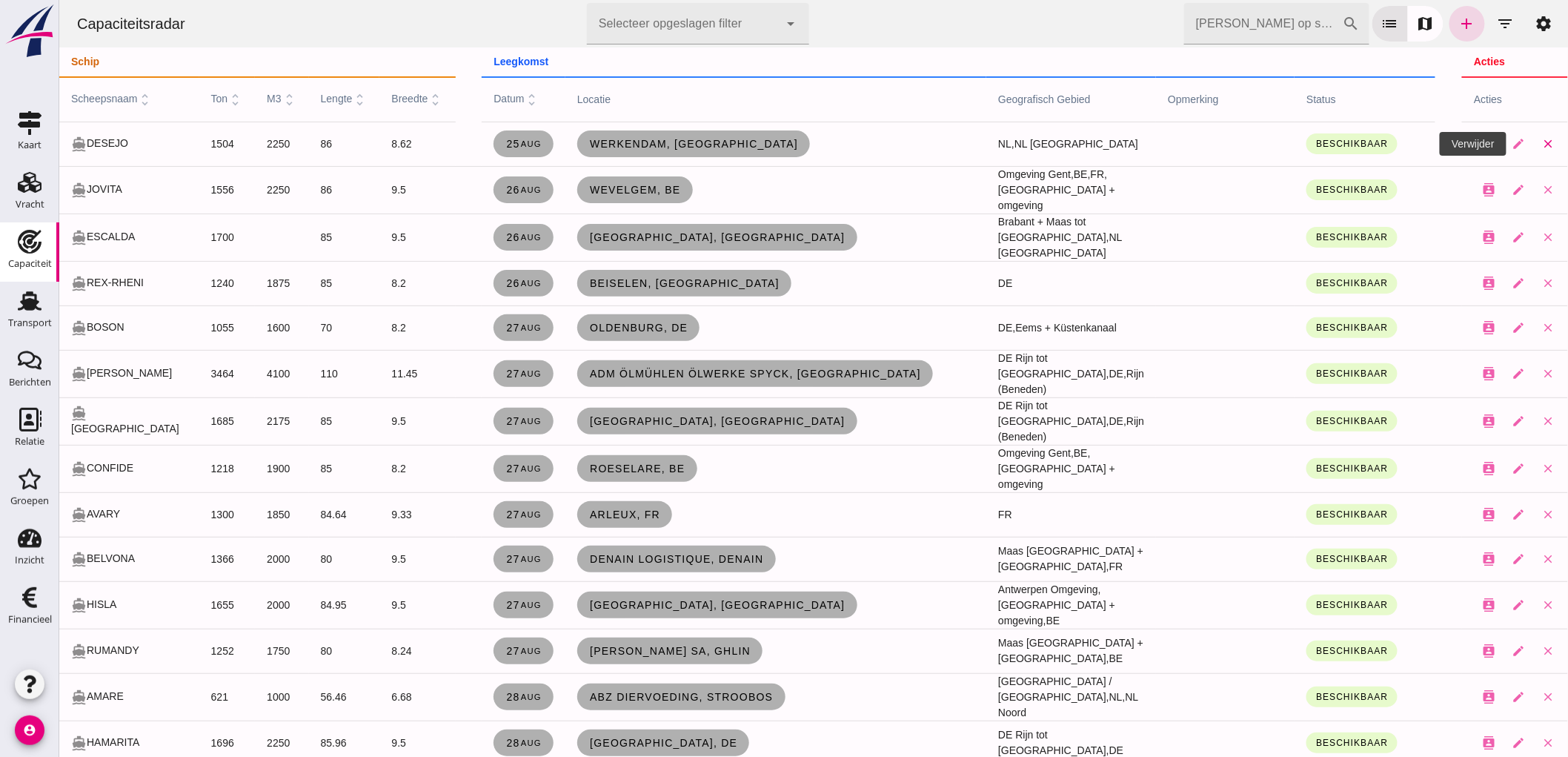
click at [1540, 143] on icon "close" at bounding box center [1547, 144] width 13 height 13
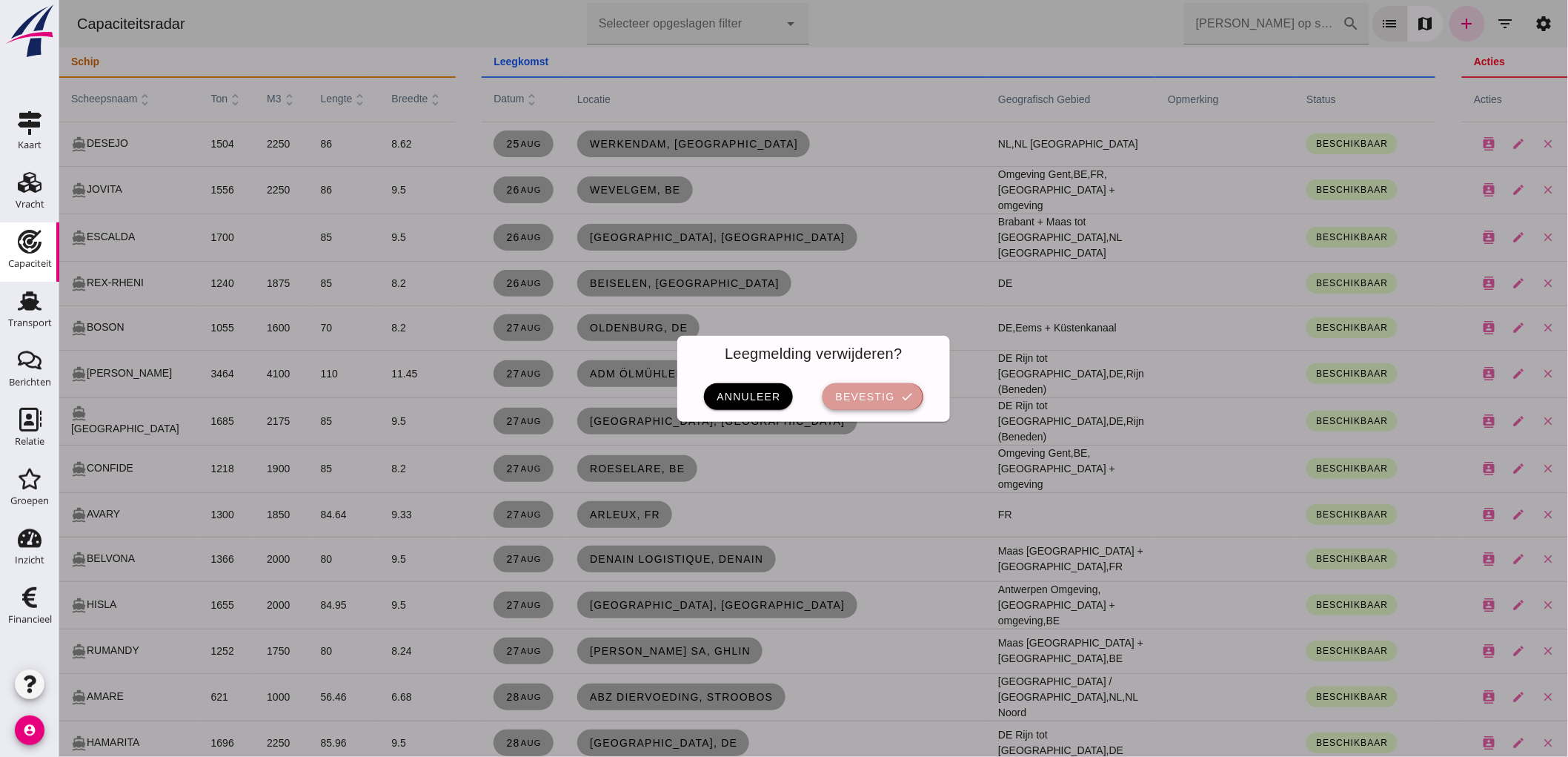
drag, startPoint x: 899, startPoint y: 390, endPoint x: 1638, endPoint y: 148, distance: 777.6
click at [900, 390] on icon "check" at bounding box center [906, 396] width 13 height 13
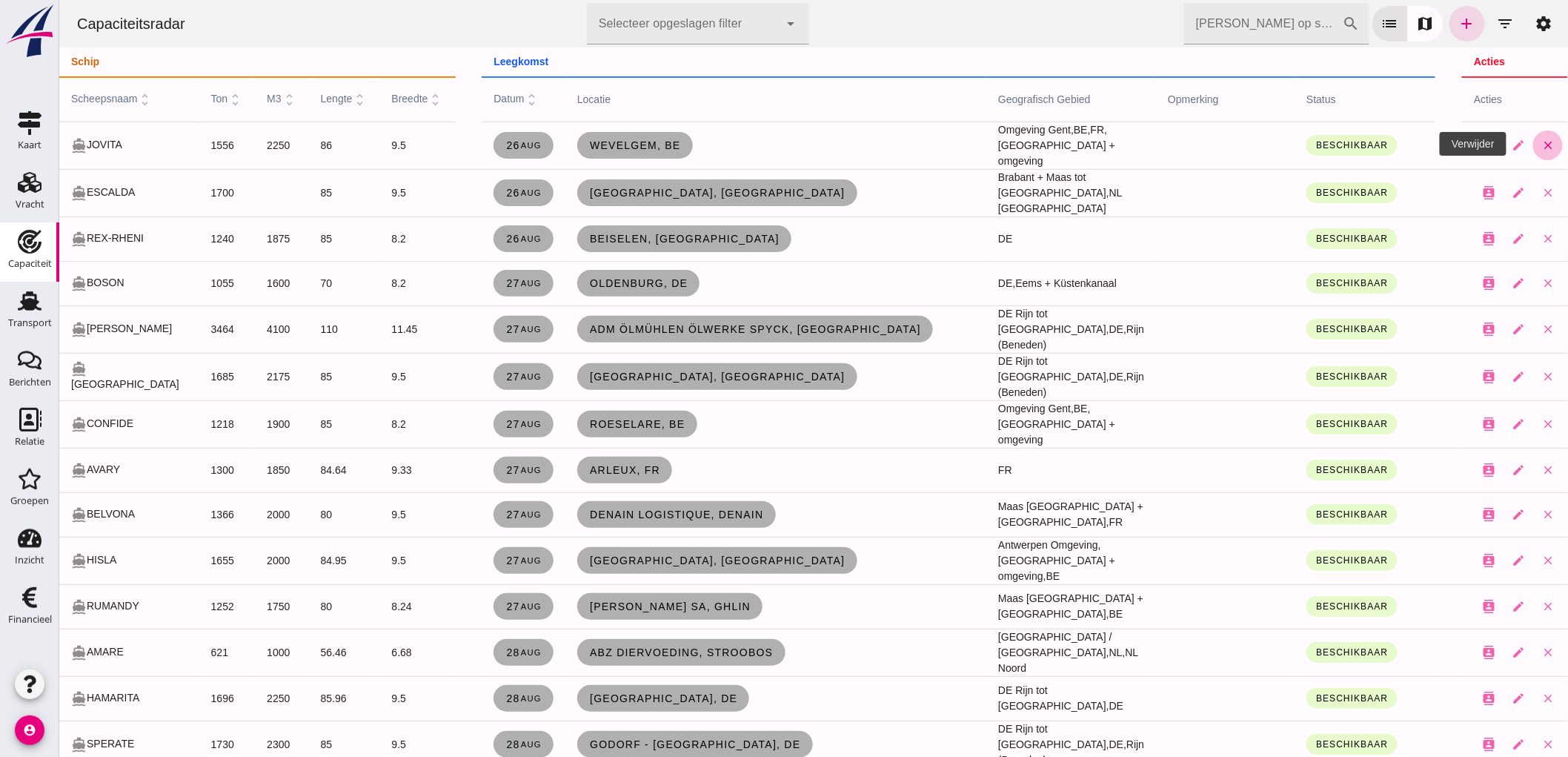
click at [1540, 149] on icon "close" at bounding box center [1547, 145] width 13 height 13
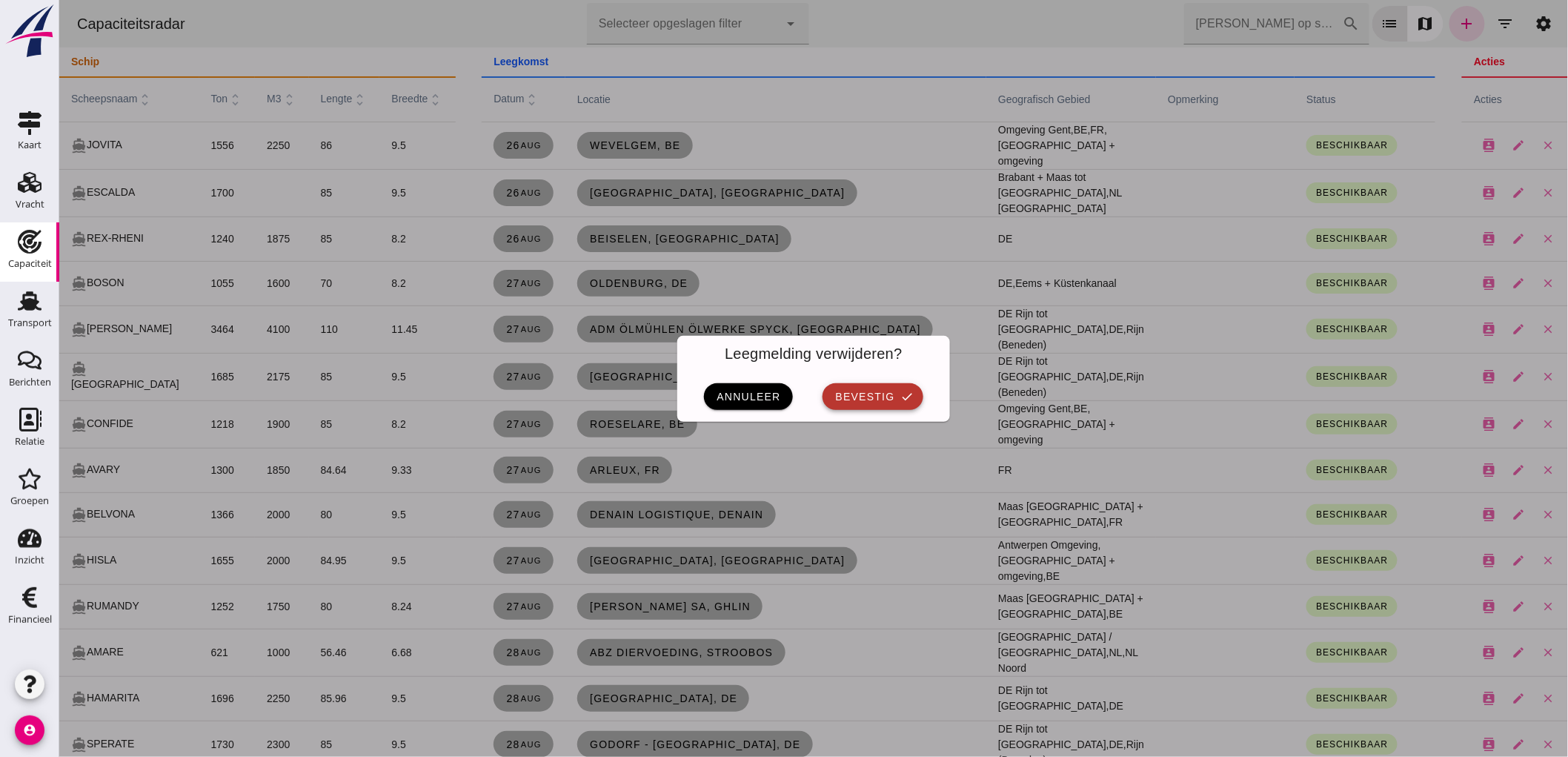
click span "bevestig"
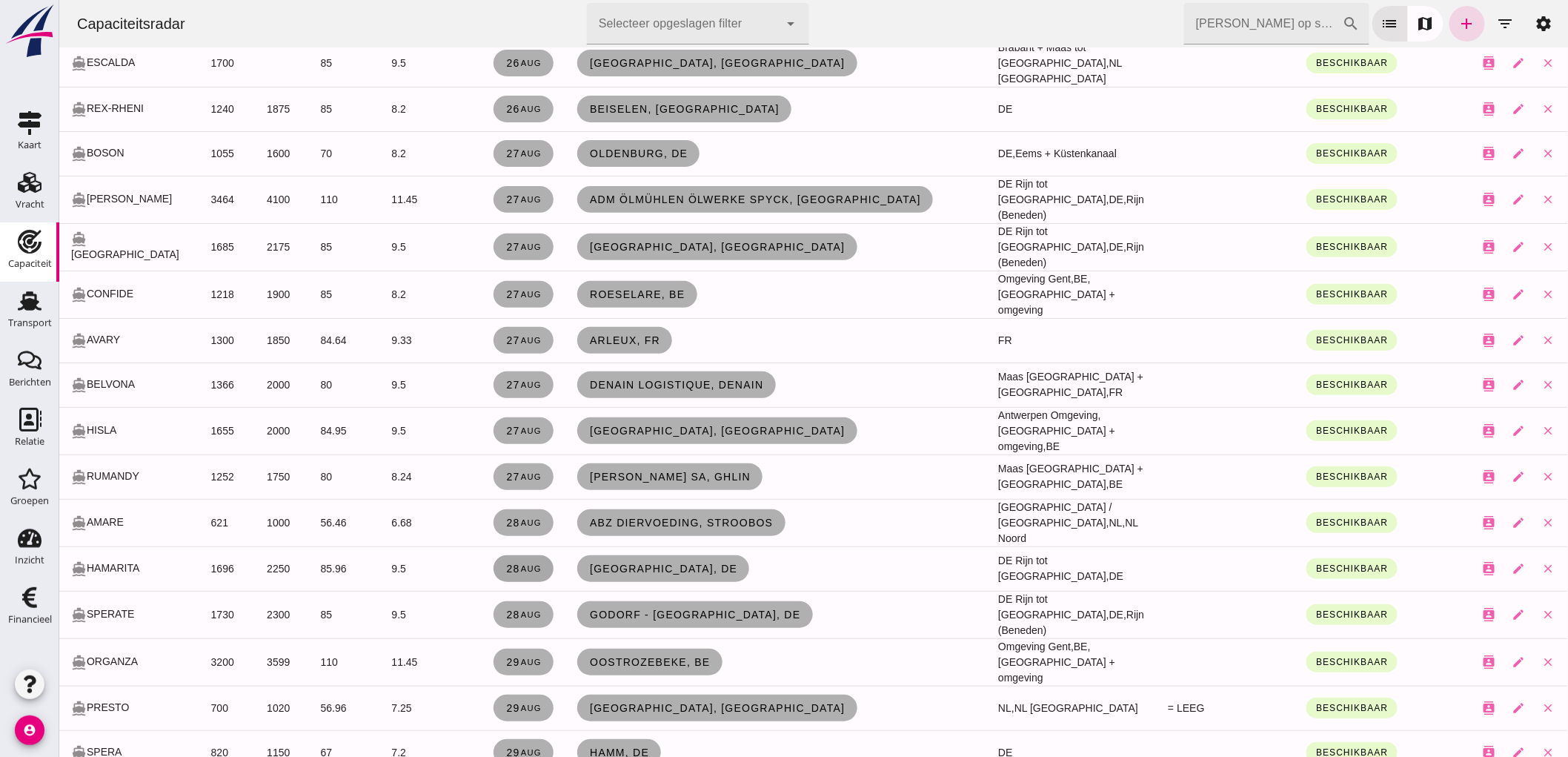
scroll to position [164, 0]
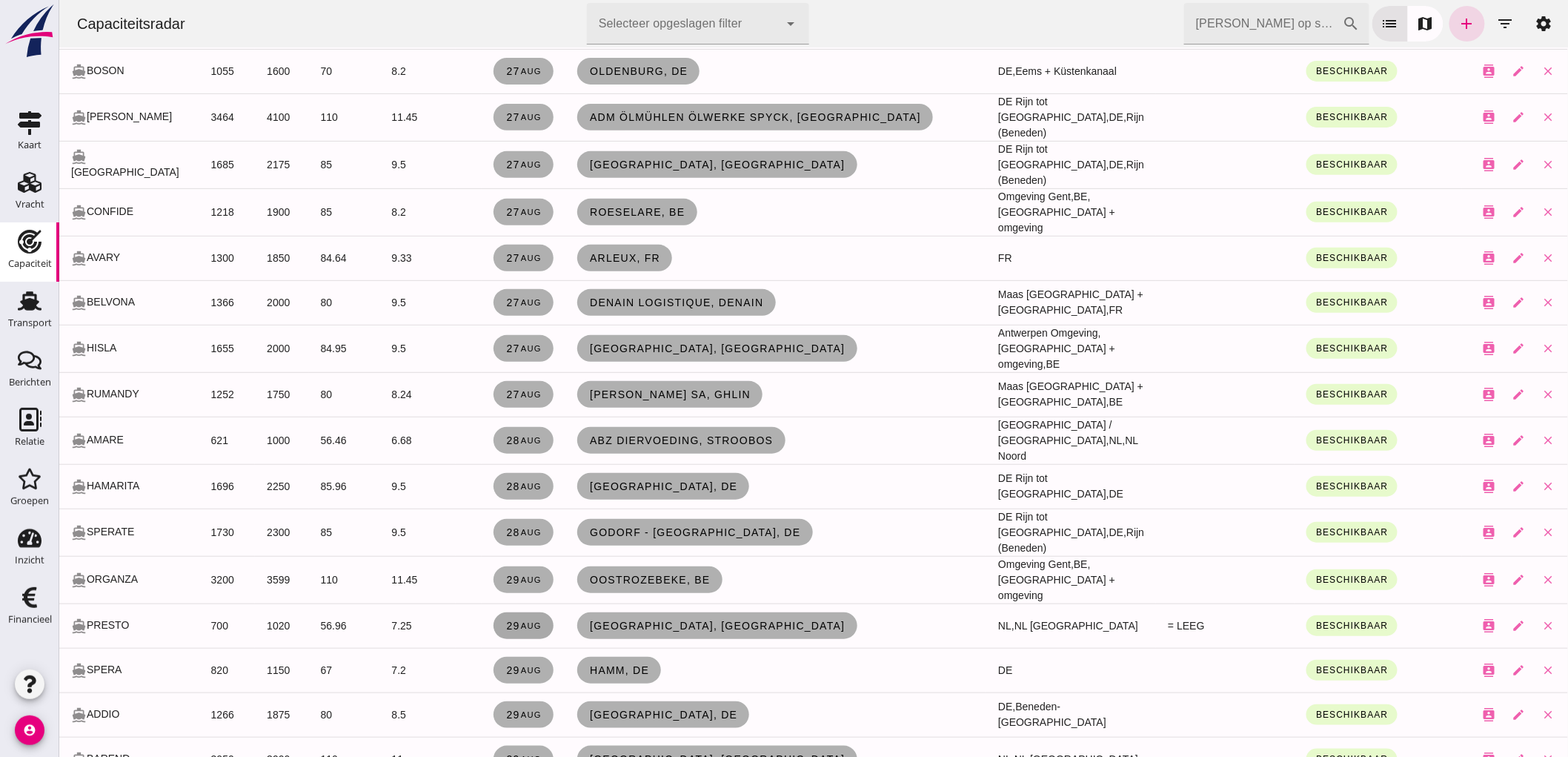
click at [522, 612] on link "29 aug" at bounding box center [522, 625] width 60 height 27
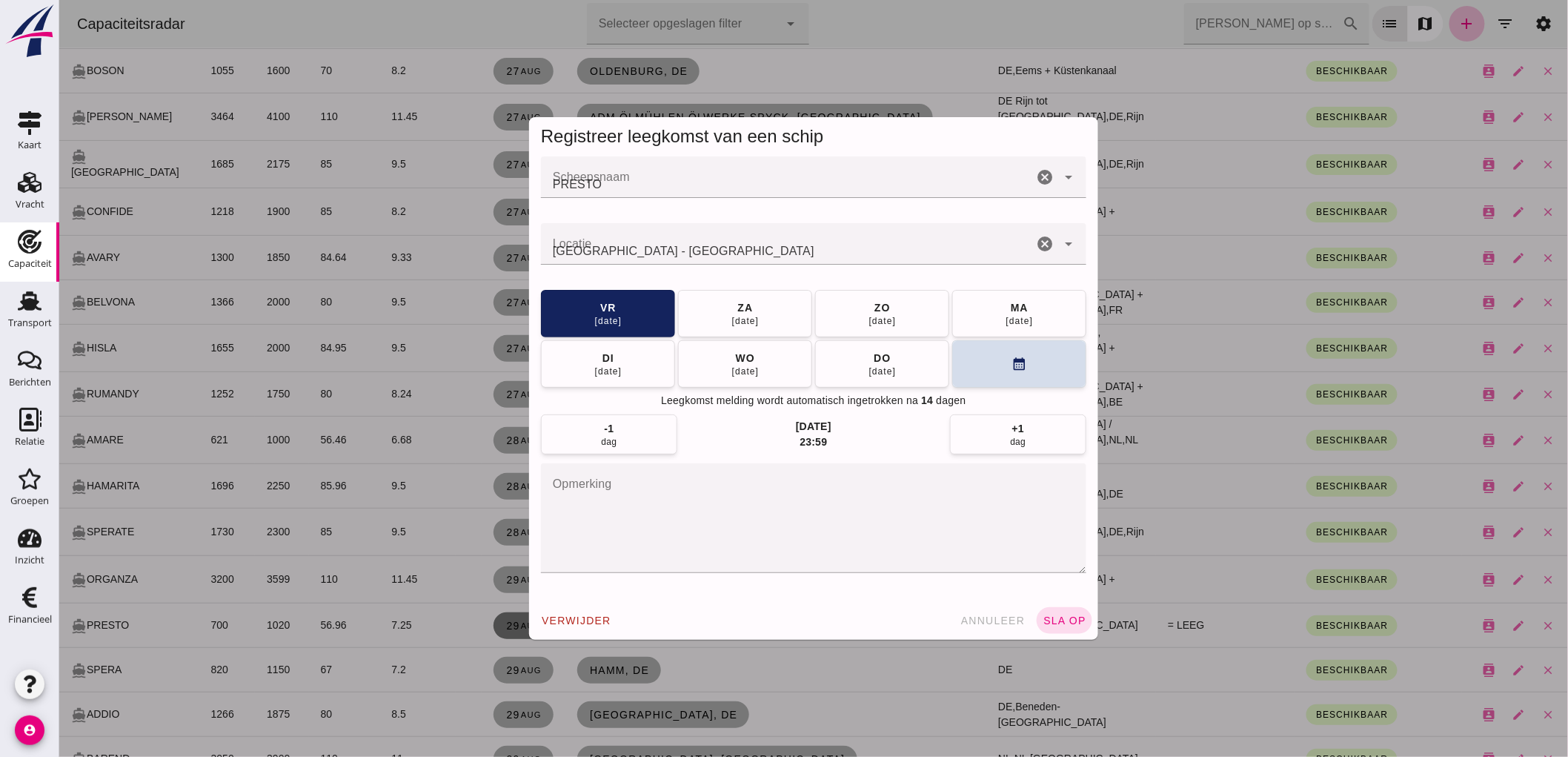
scroll to position [0, 0]
click button "za 30 aug"
click button "sla op"
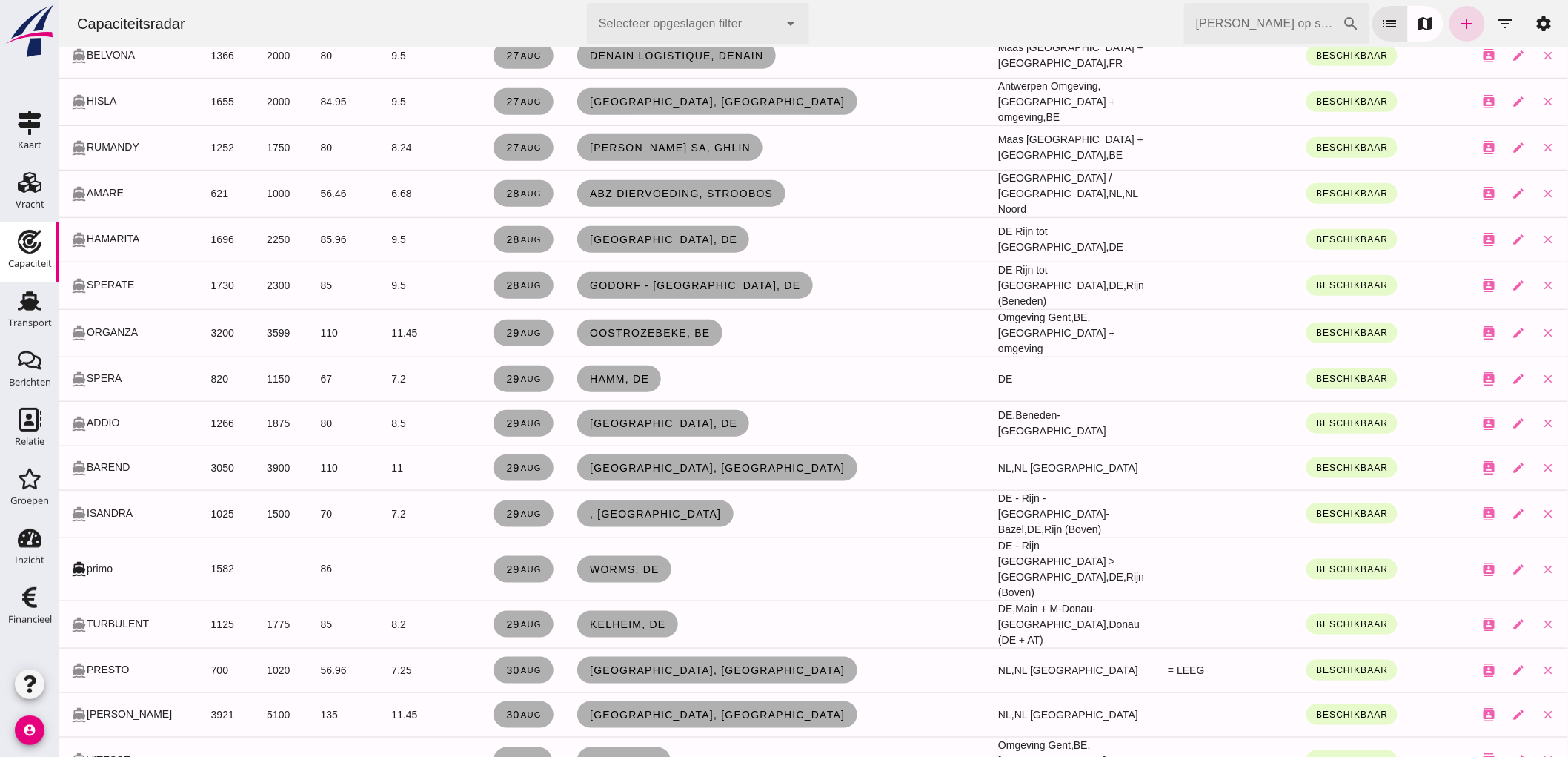
scroll to position [741, 0]
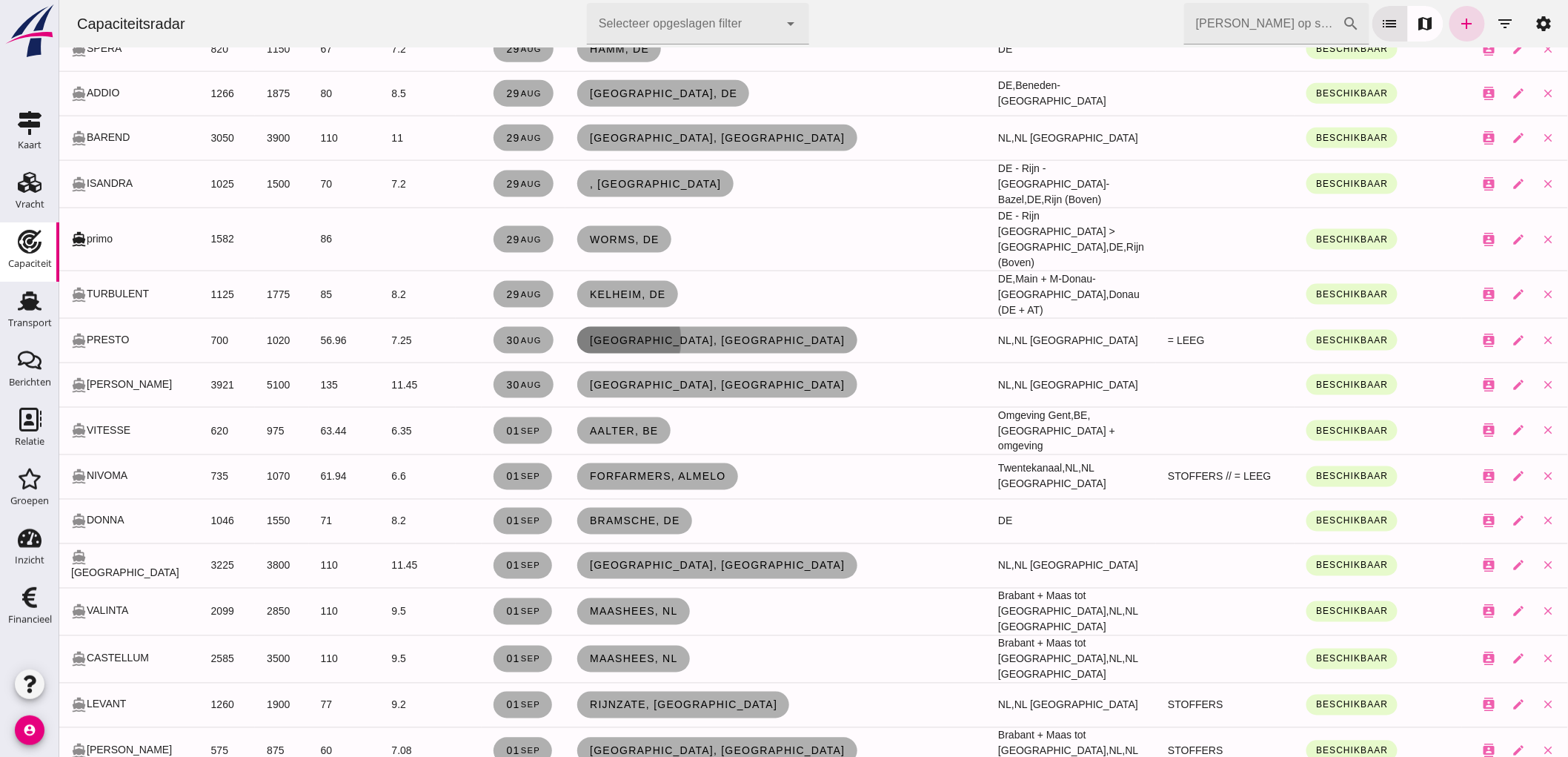
click span "Utrecht, nl"
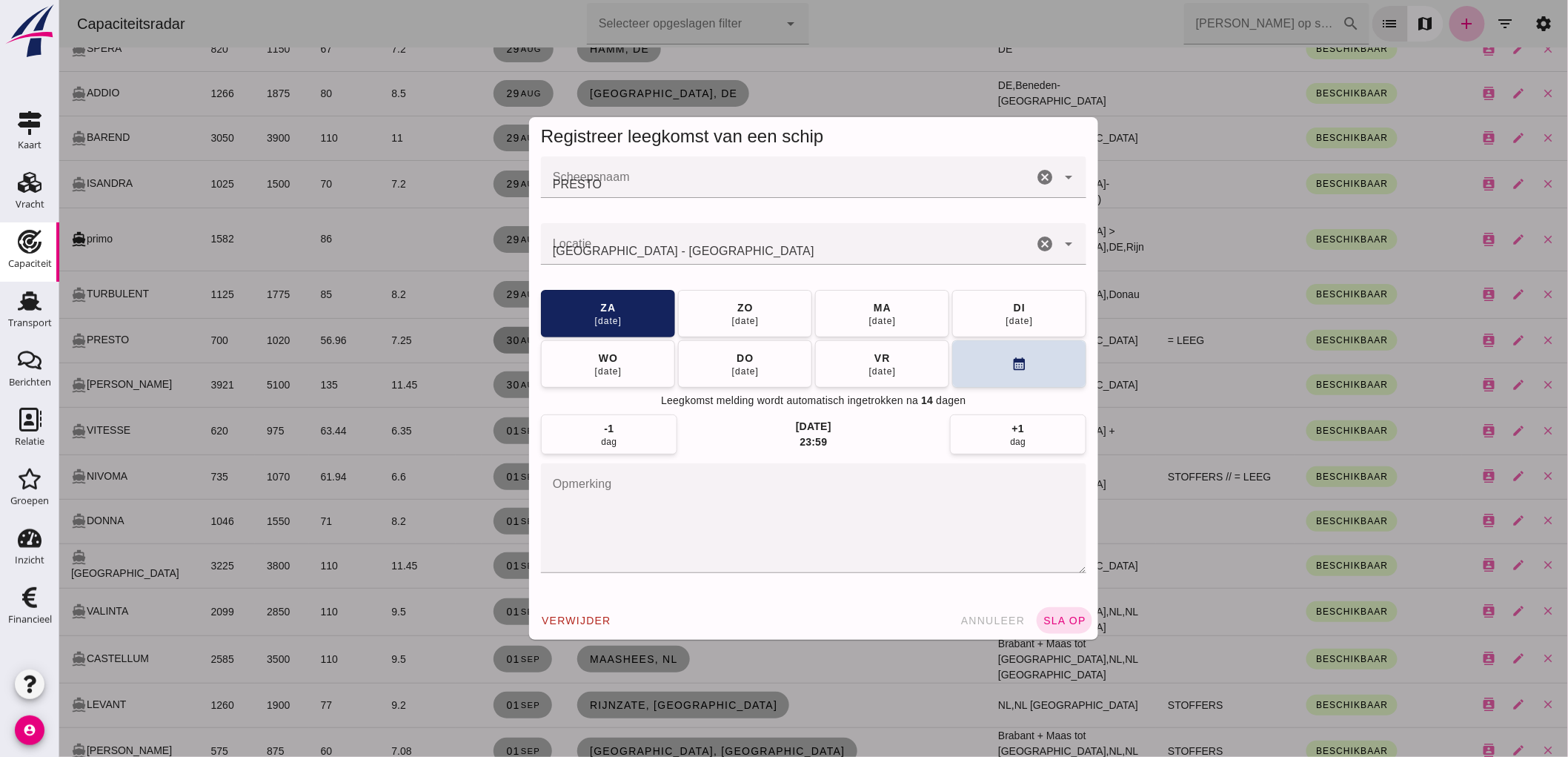
scroll to position [0, 0]
click button "ma 01 sep"
click span "sla op"
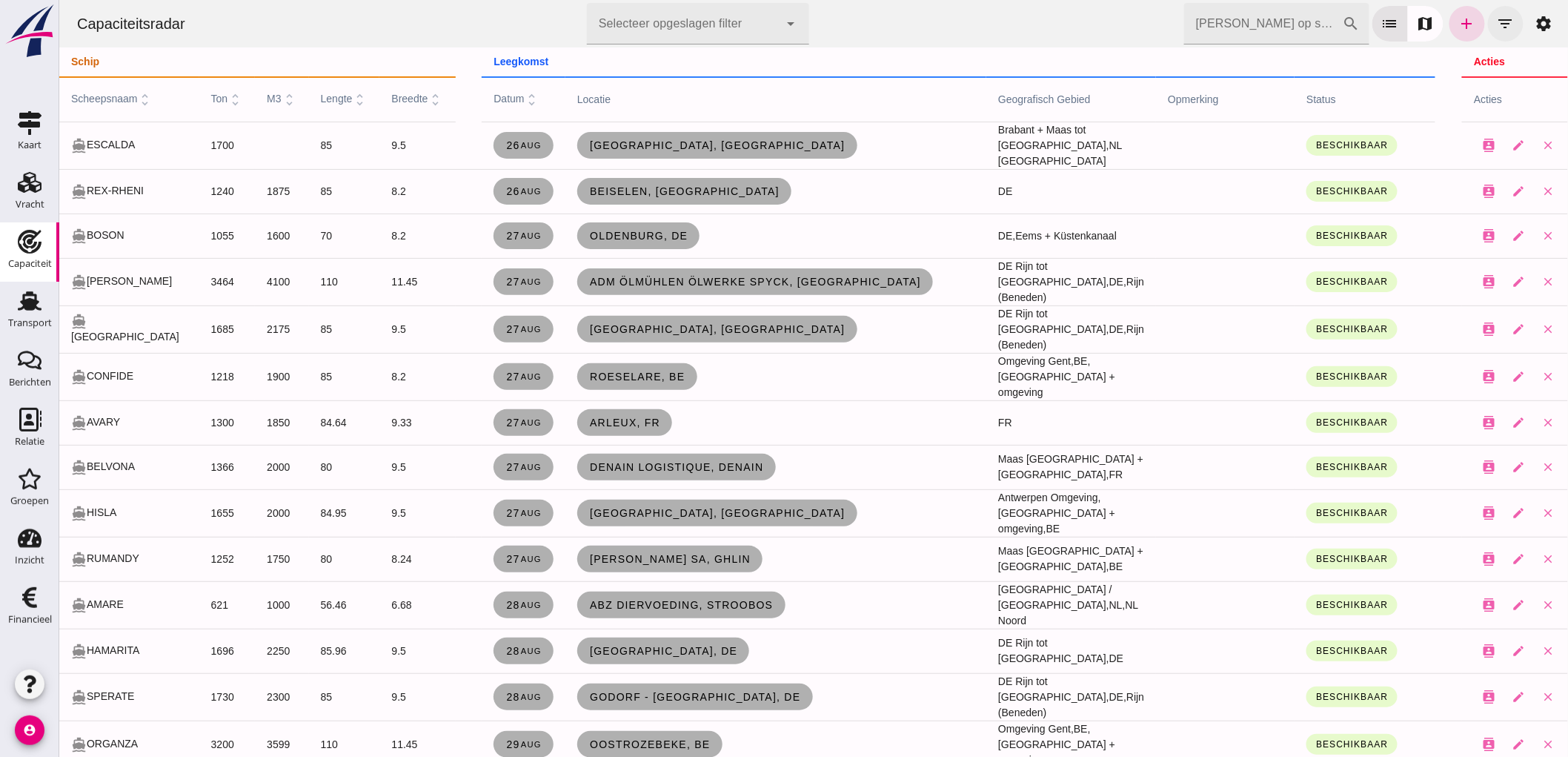
click at [1496, 18] on icon "filter_list" at bounding box center [1504, 23] width 18 height 18
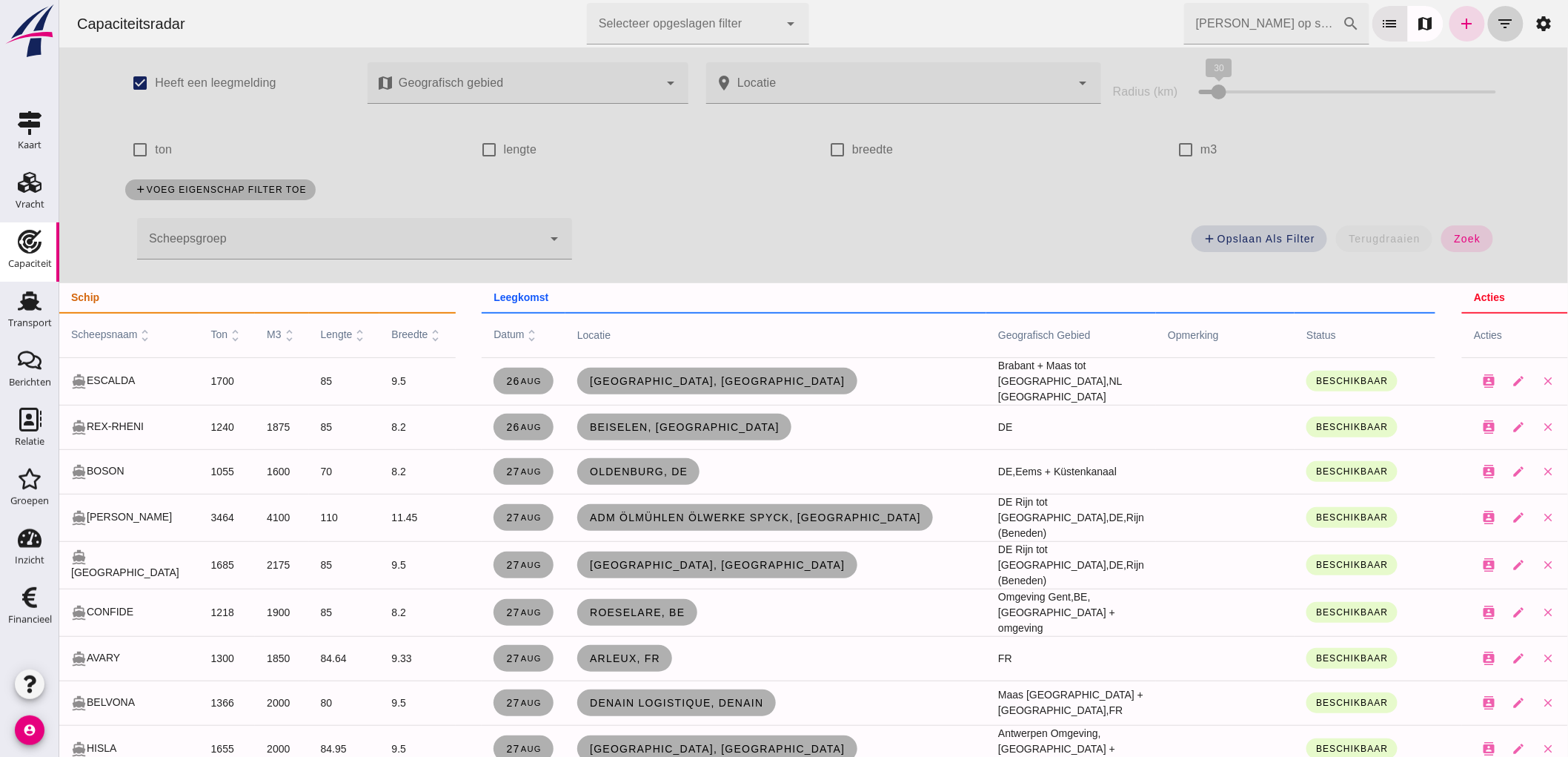
click at [1496, 18] on icon "filter_list" at bounding box center [1504, 23] width 18 height 18
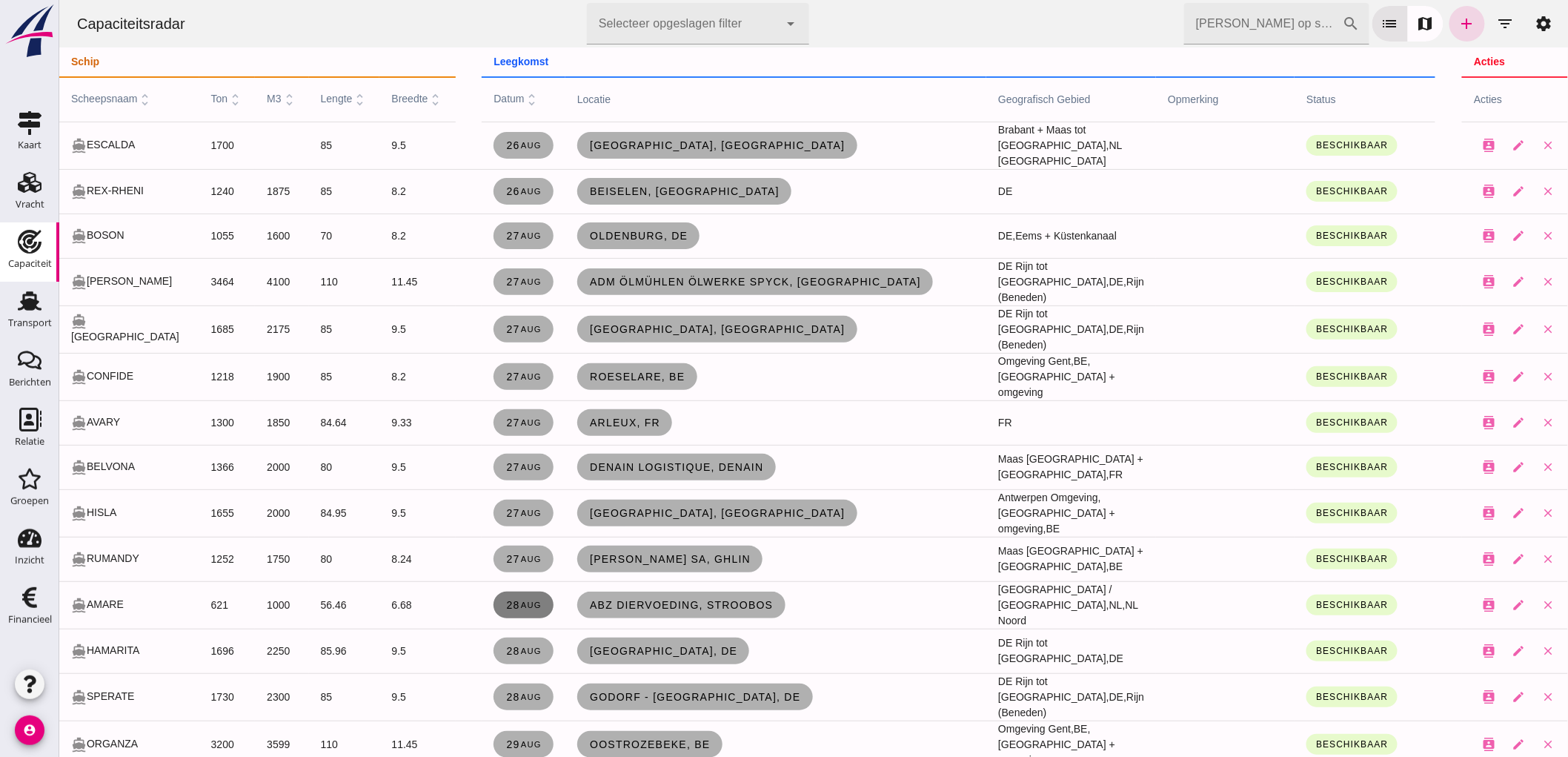
click at [520, 600] on link "28 aug" at bounding box center [522, 604] width 60 height 27
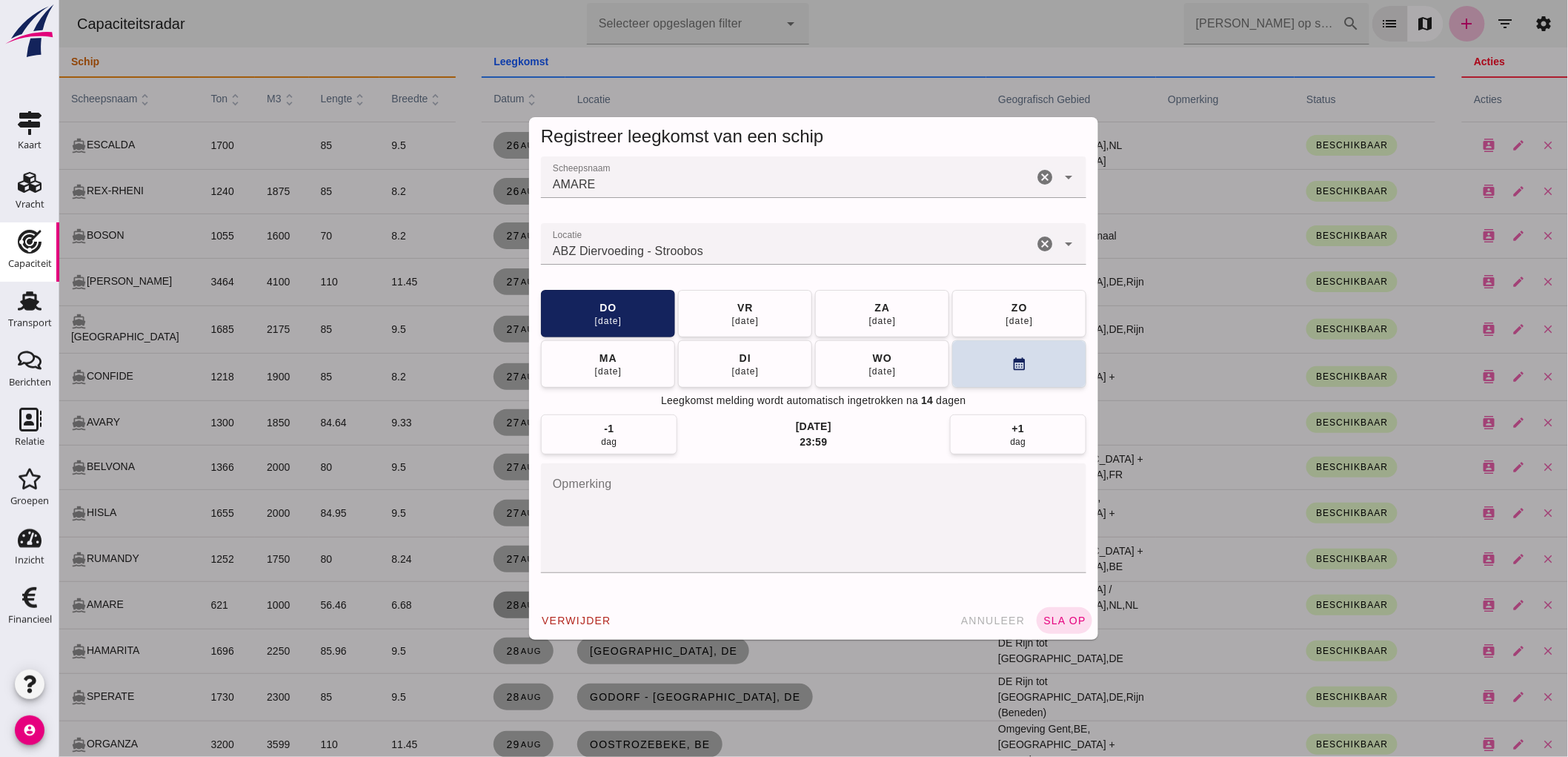
click icon "cancel"
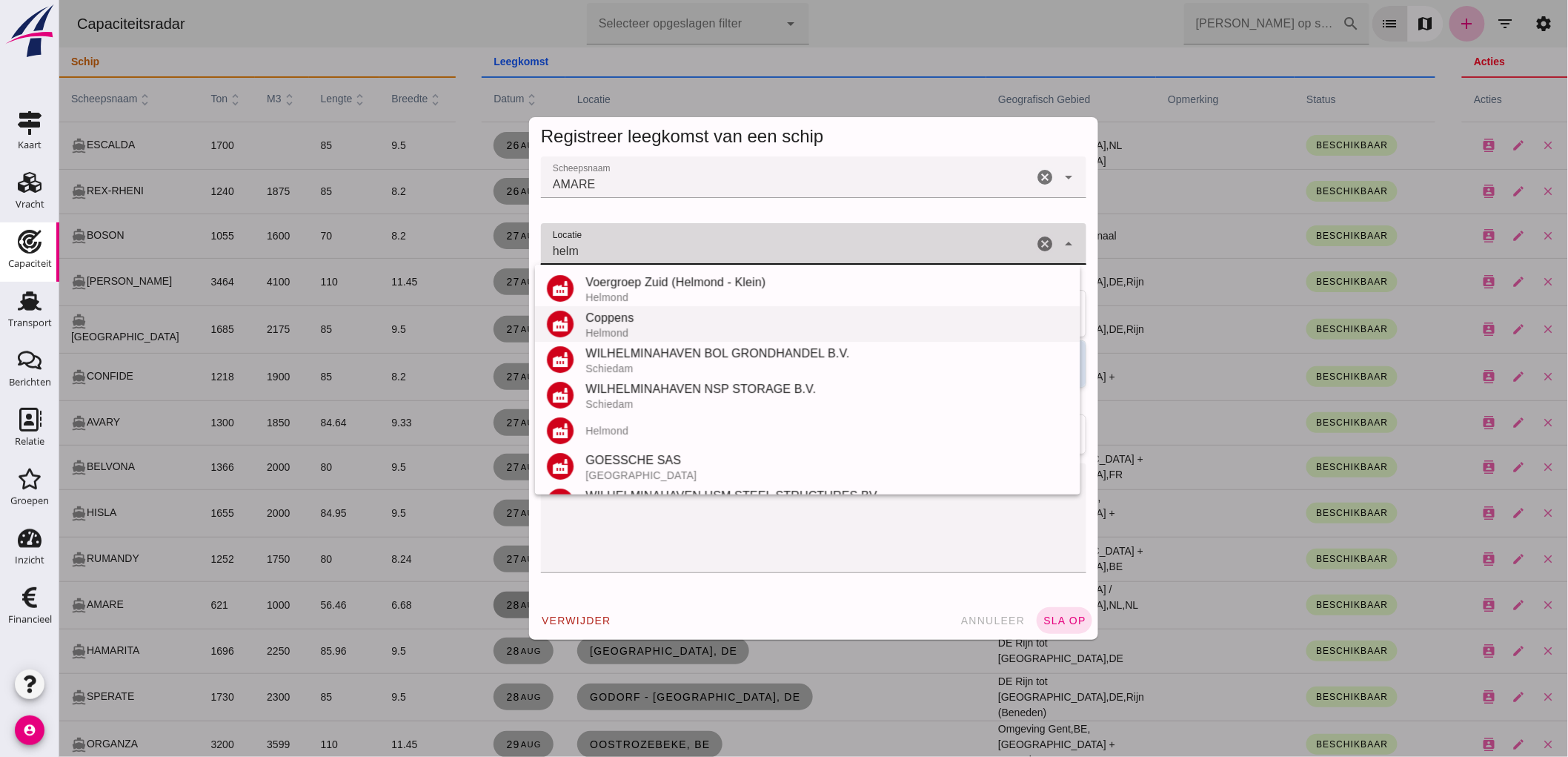
click at [624, 326] on div "Helmond" at bounding box center [826, 332] width 483 height 12
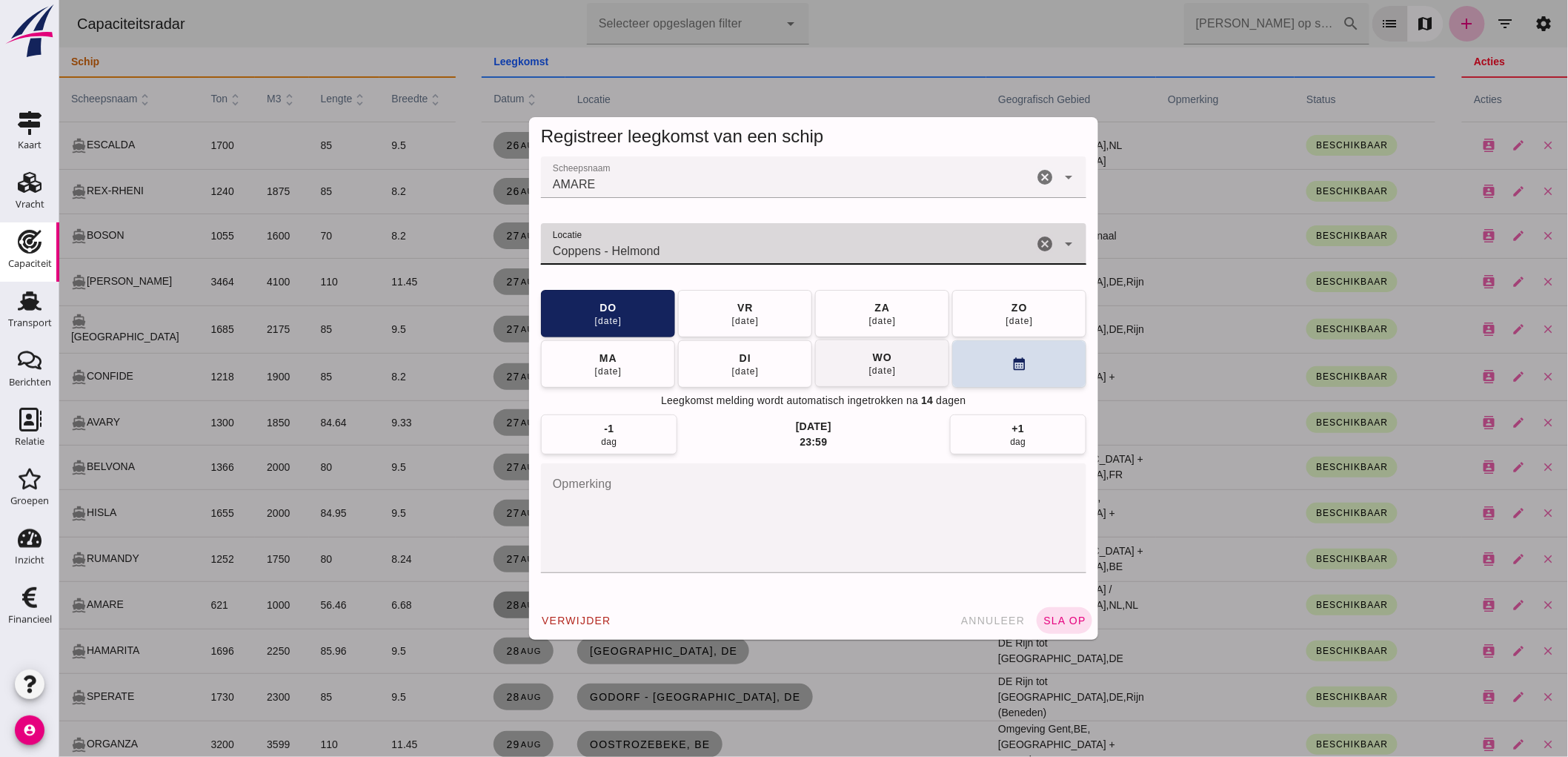
type input "Coppens - Helmond"
click div "03 sep"
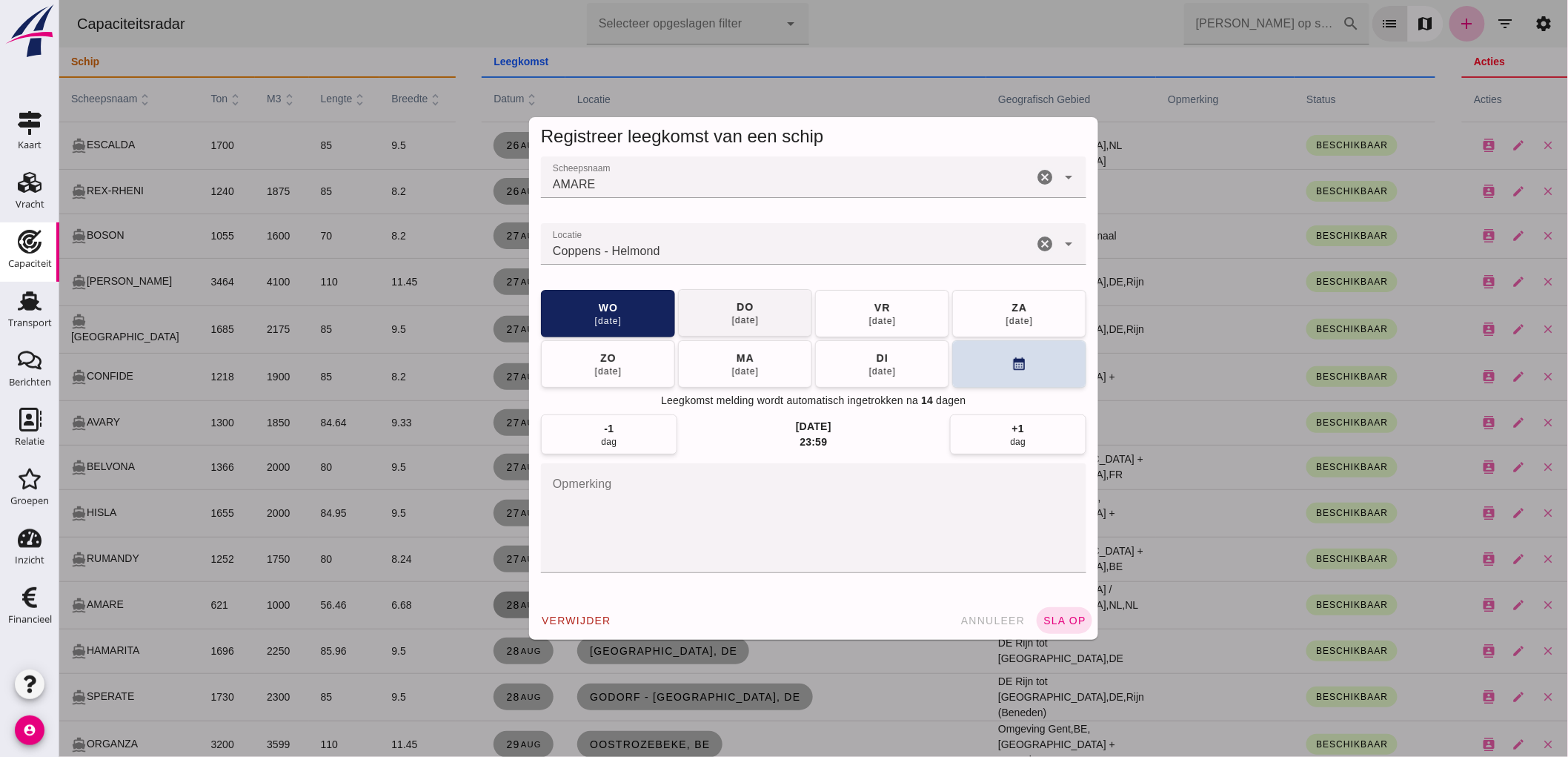
click div "04 sep"
click span "sla op"
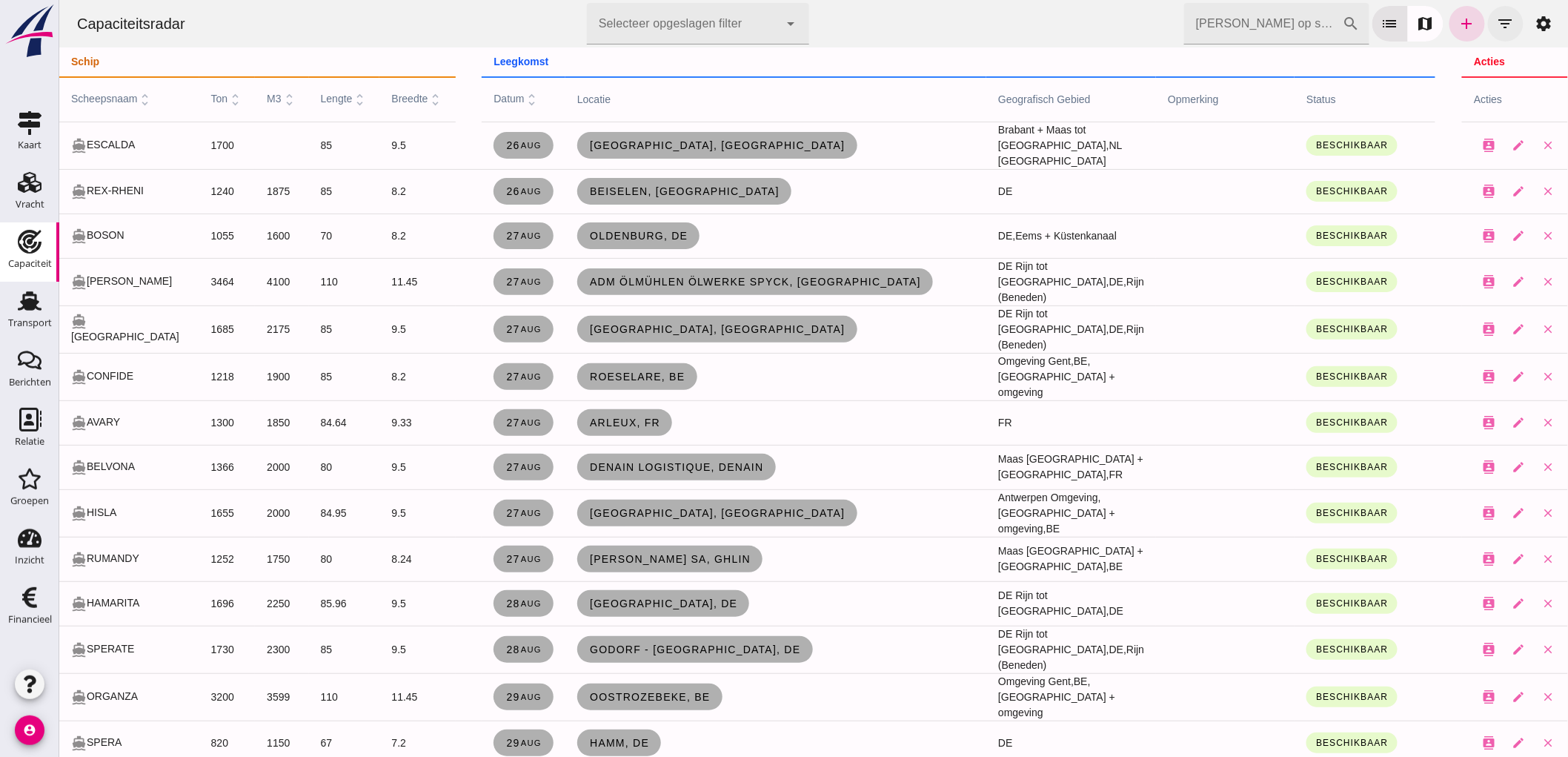
click at [1498, 26] on icon "filter_list" at bounding box center [1504, 23] width 18 height 18
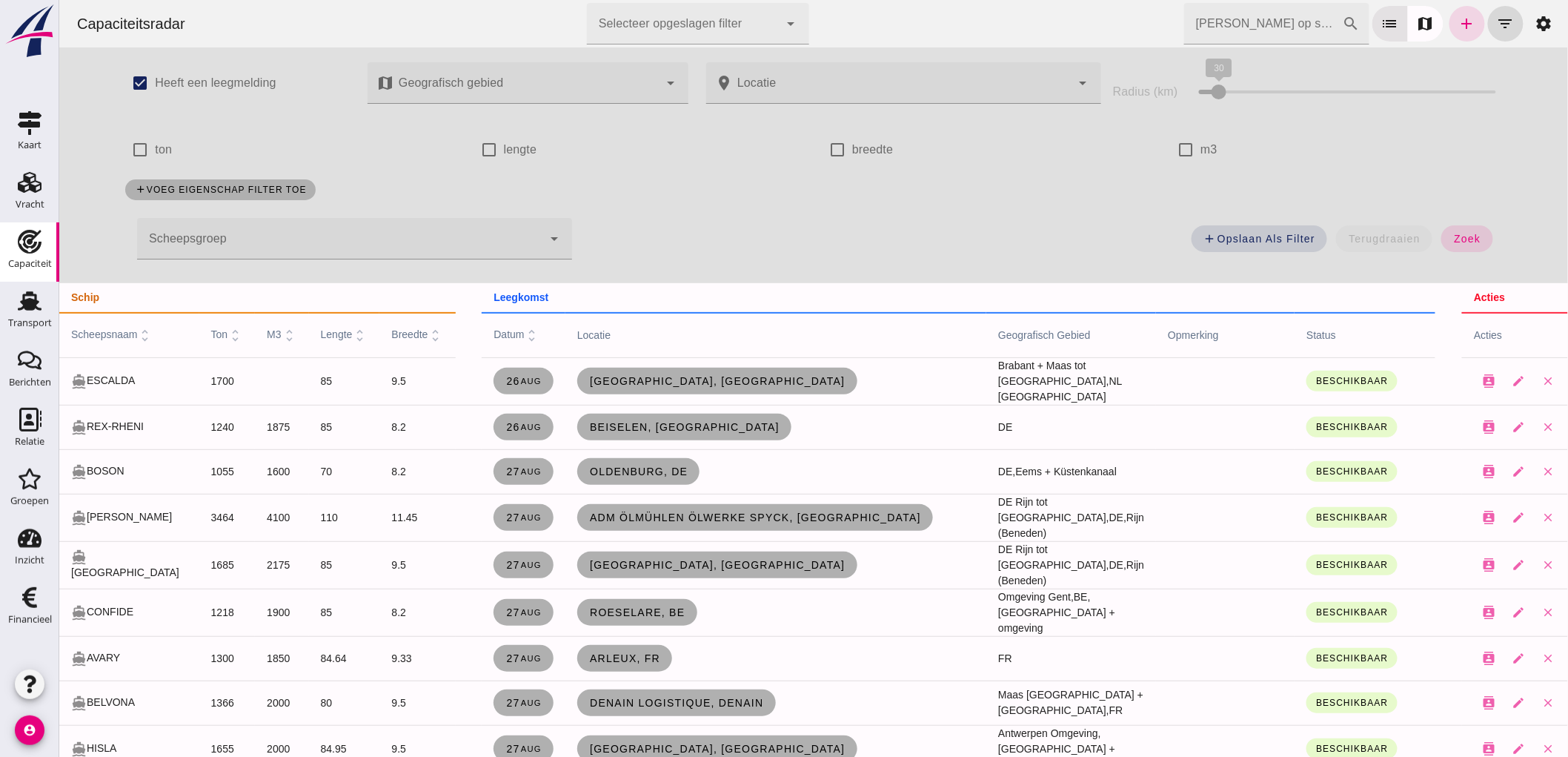
click div
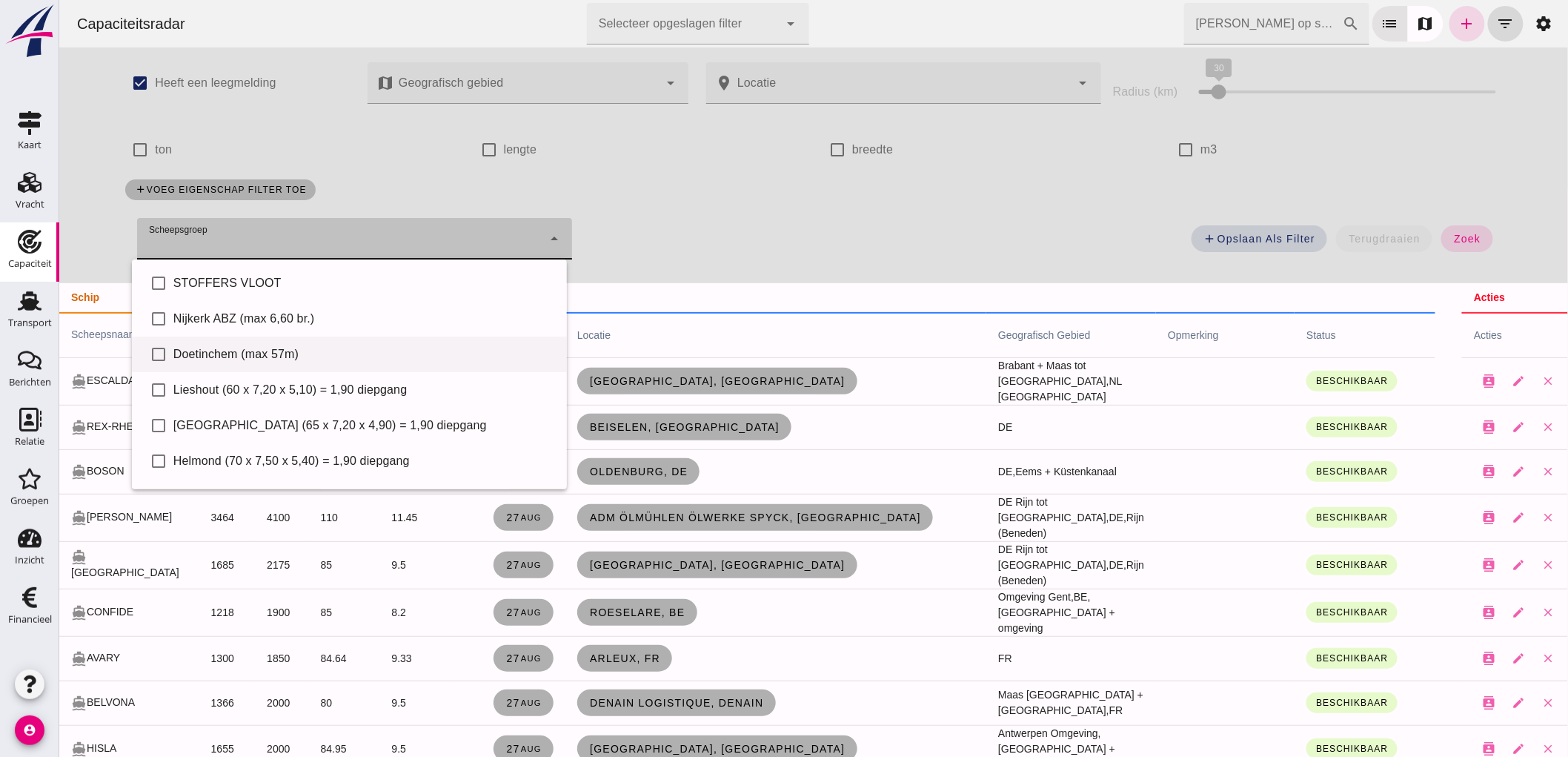
click at [242, 346] on div "Doetinchem (max 57m)" at bounding box center [363, 354] width 382 height 18
type input "Doetinchem (max 57m)"
checkbox input "true"
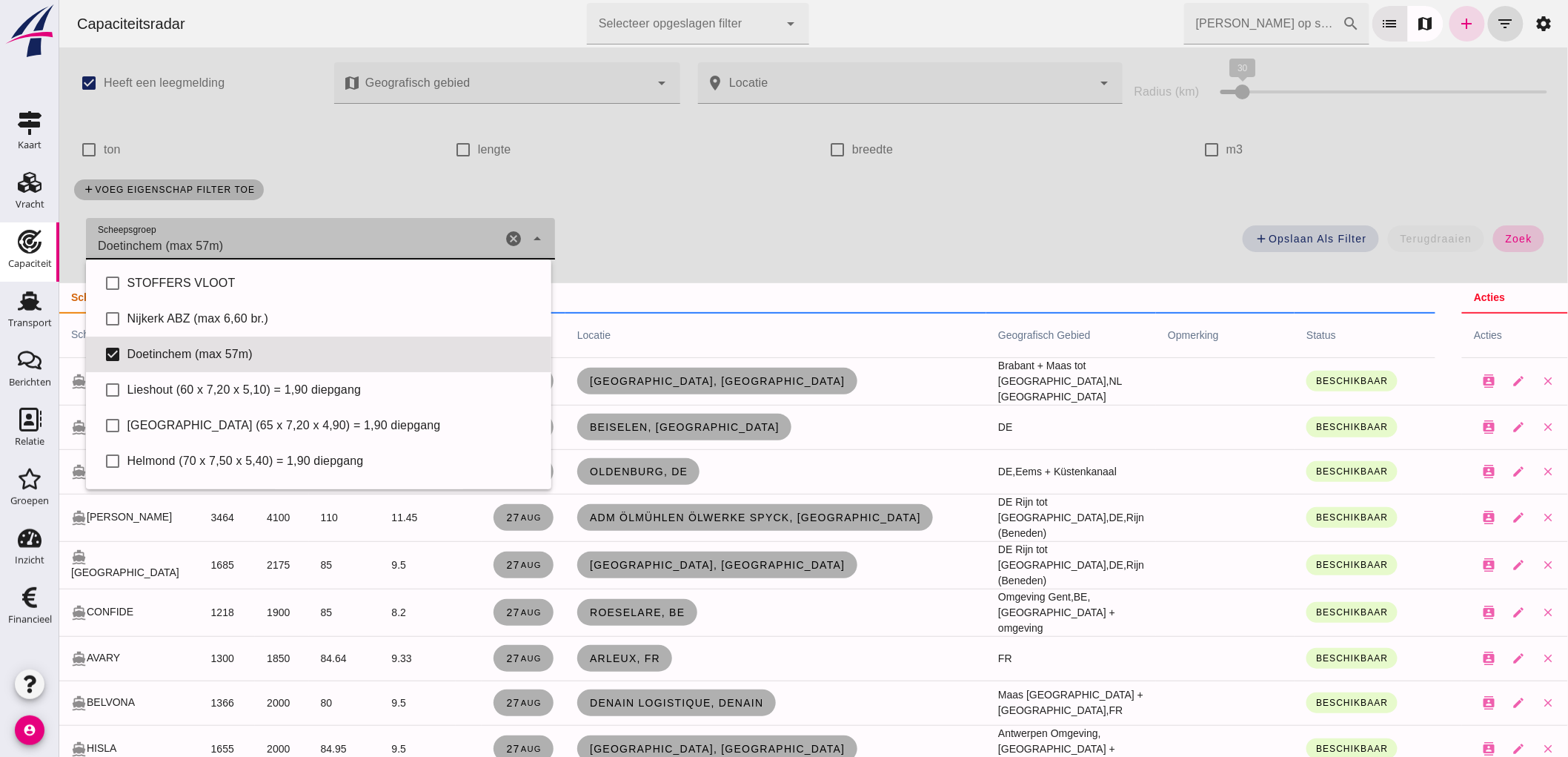
click span "zoek"
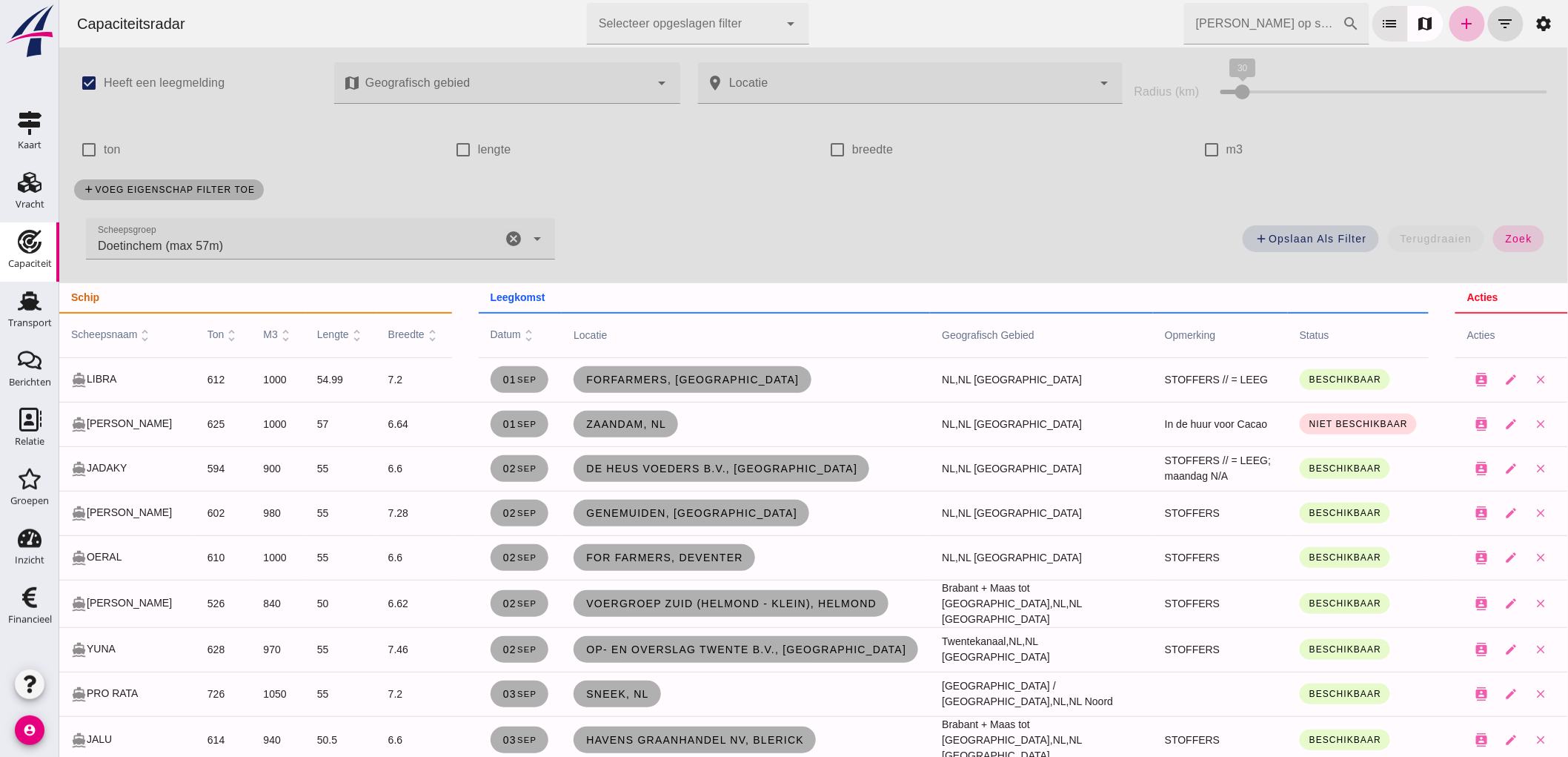
click icon "cancel"
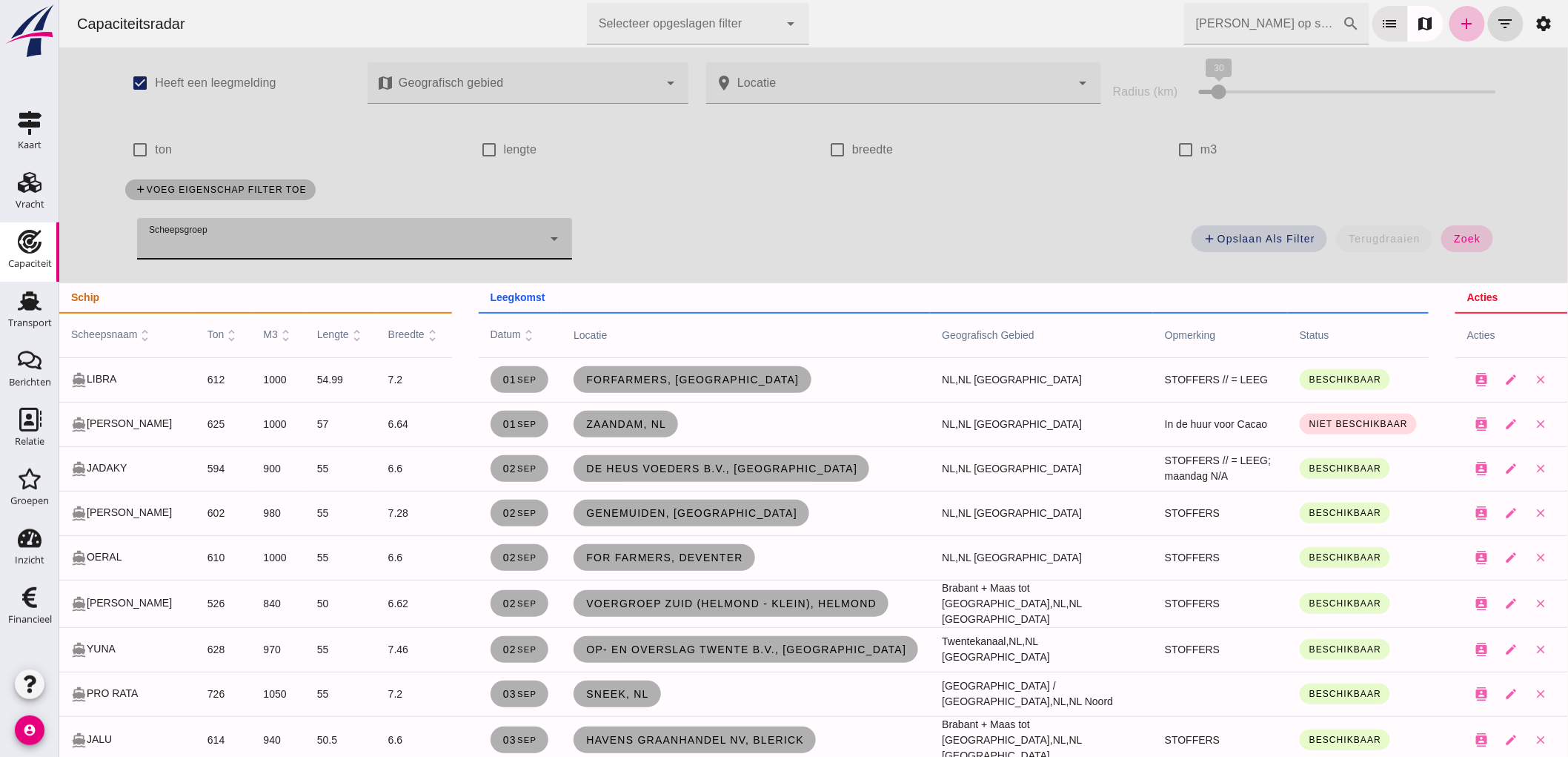
click span "zoek"
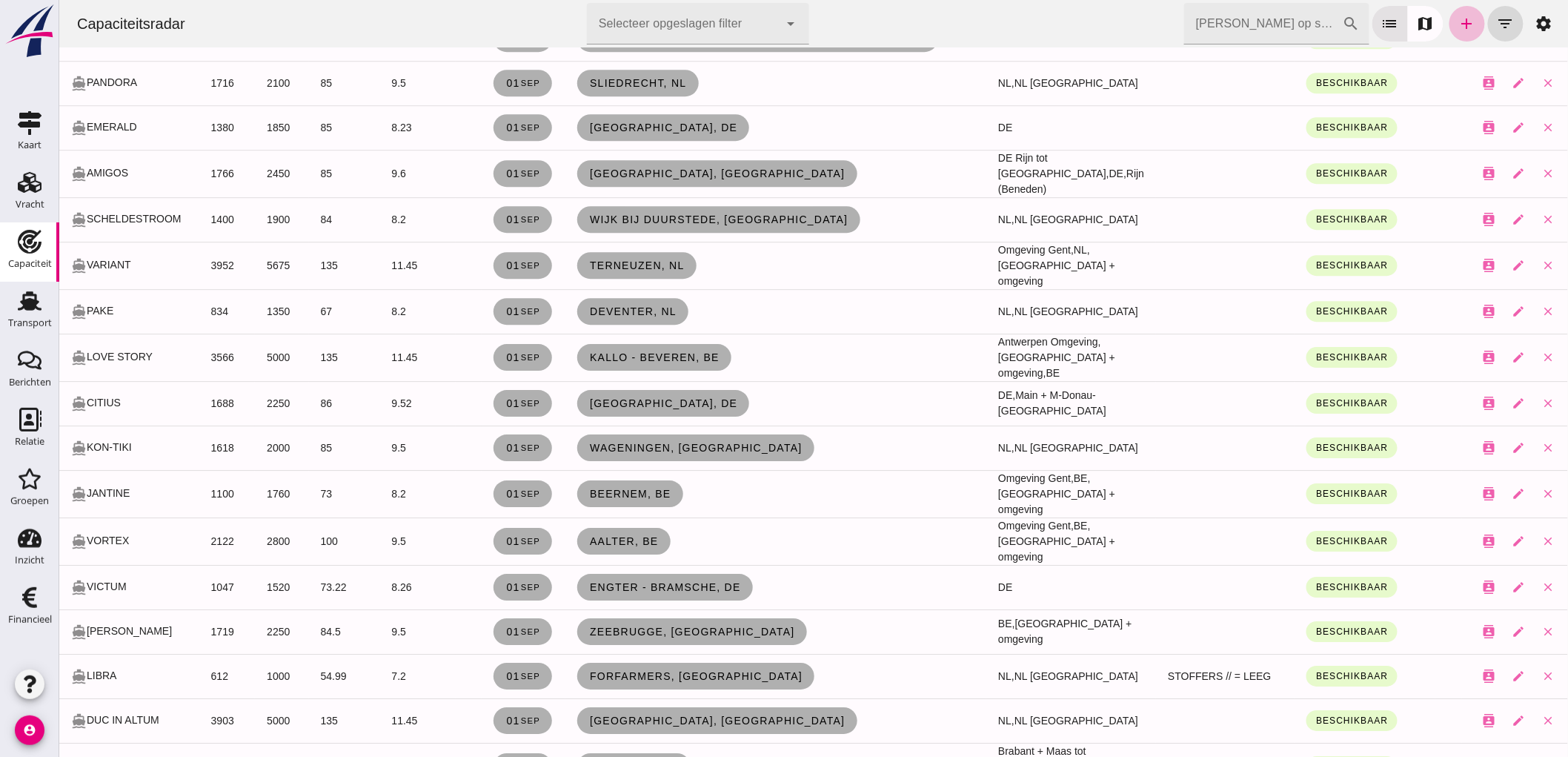
scroll to position [1893, 0]
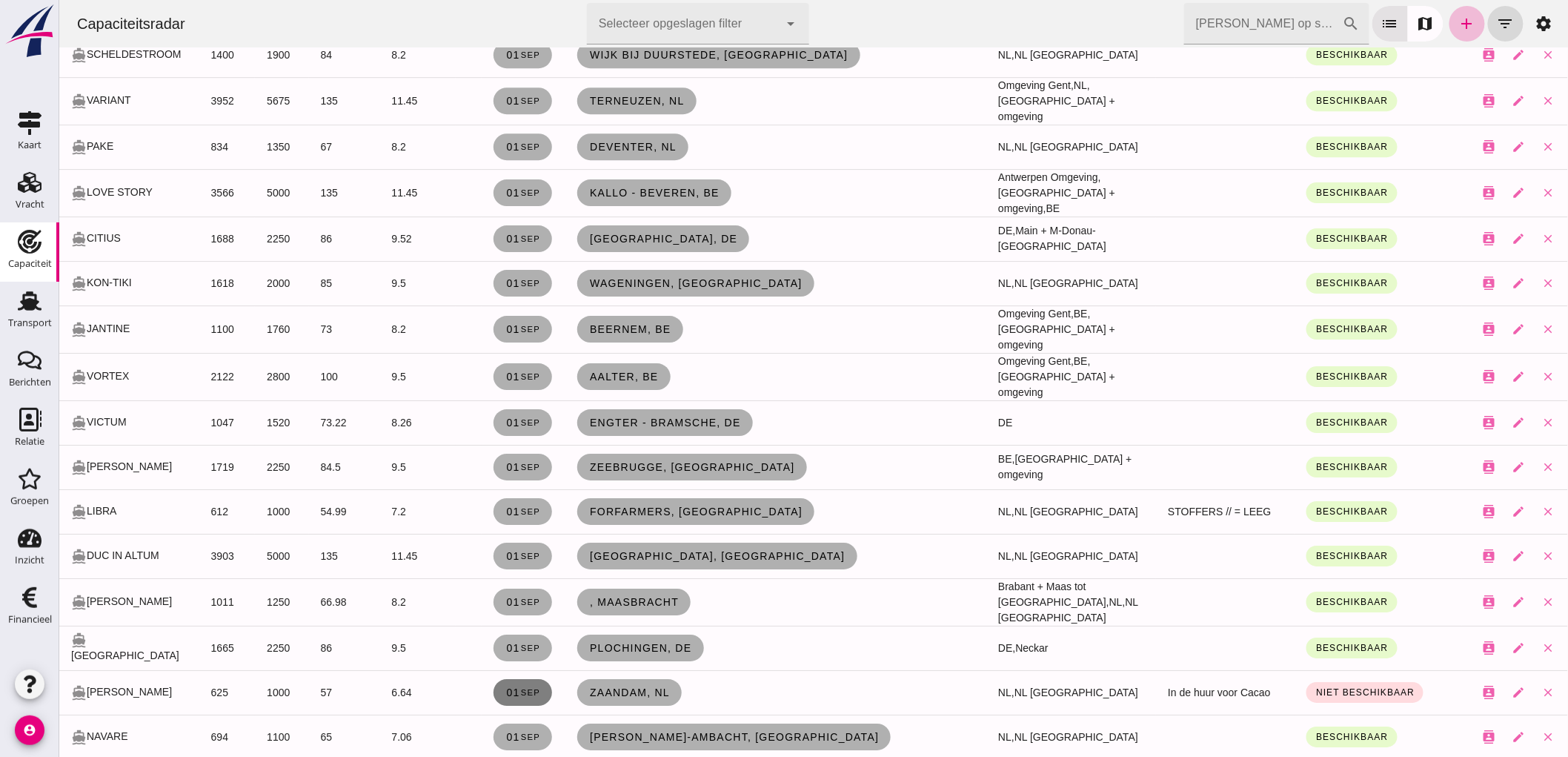
click at [508, 679] on link "01 sep" at bounding box center [521, 692] width 58 height 27
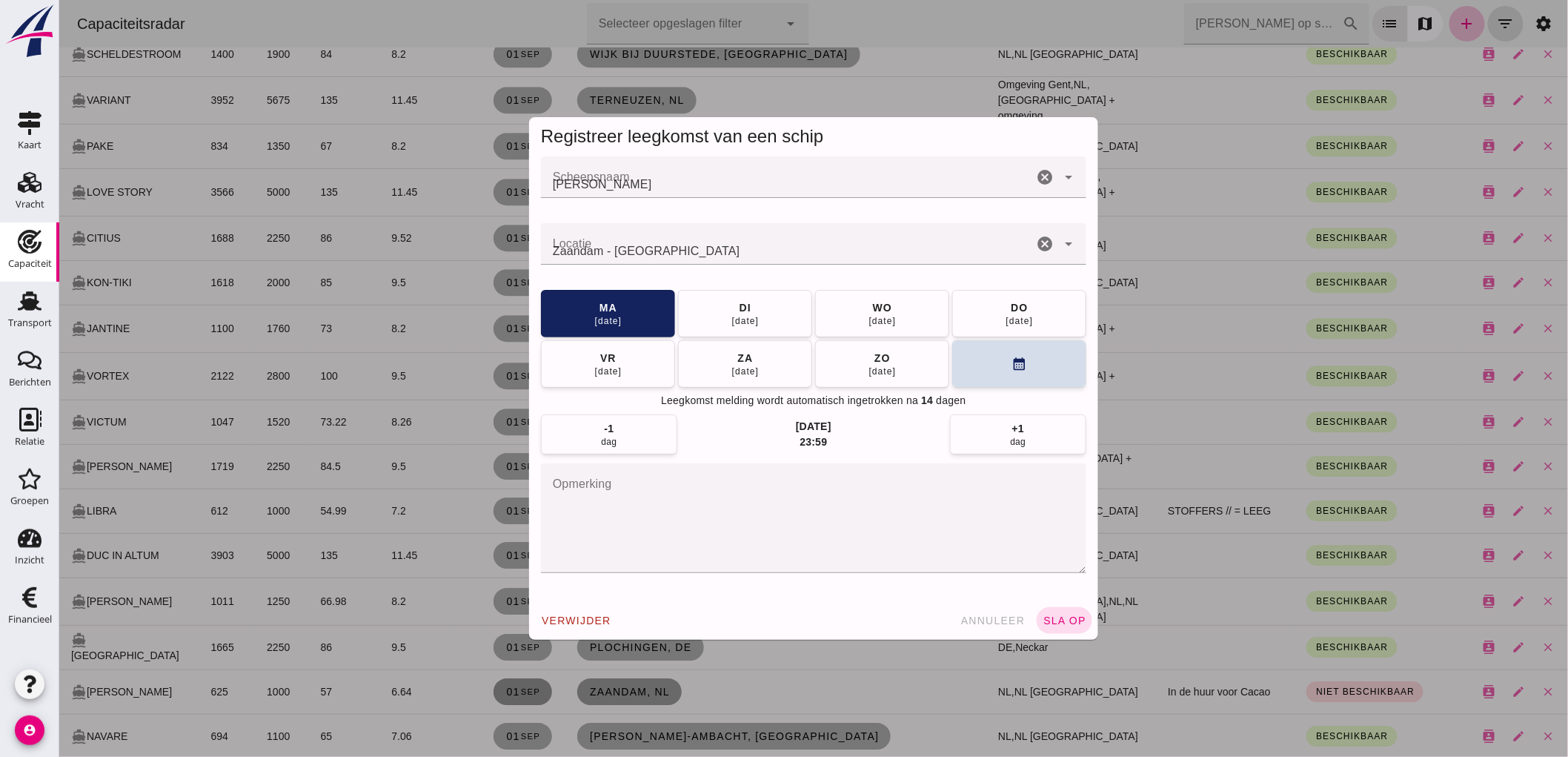
scroll to position [0, 0]
click button "zo 07 sep"
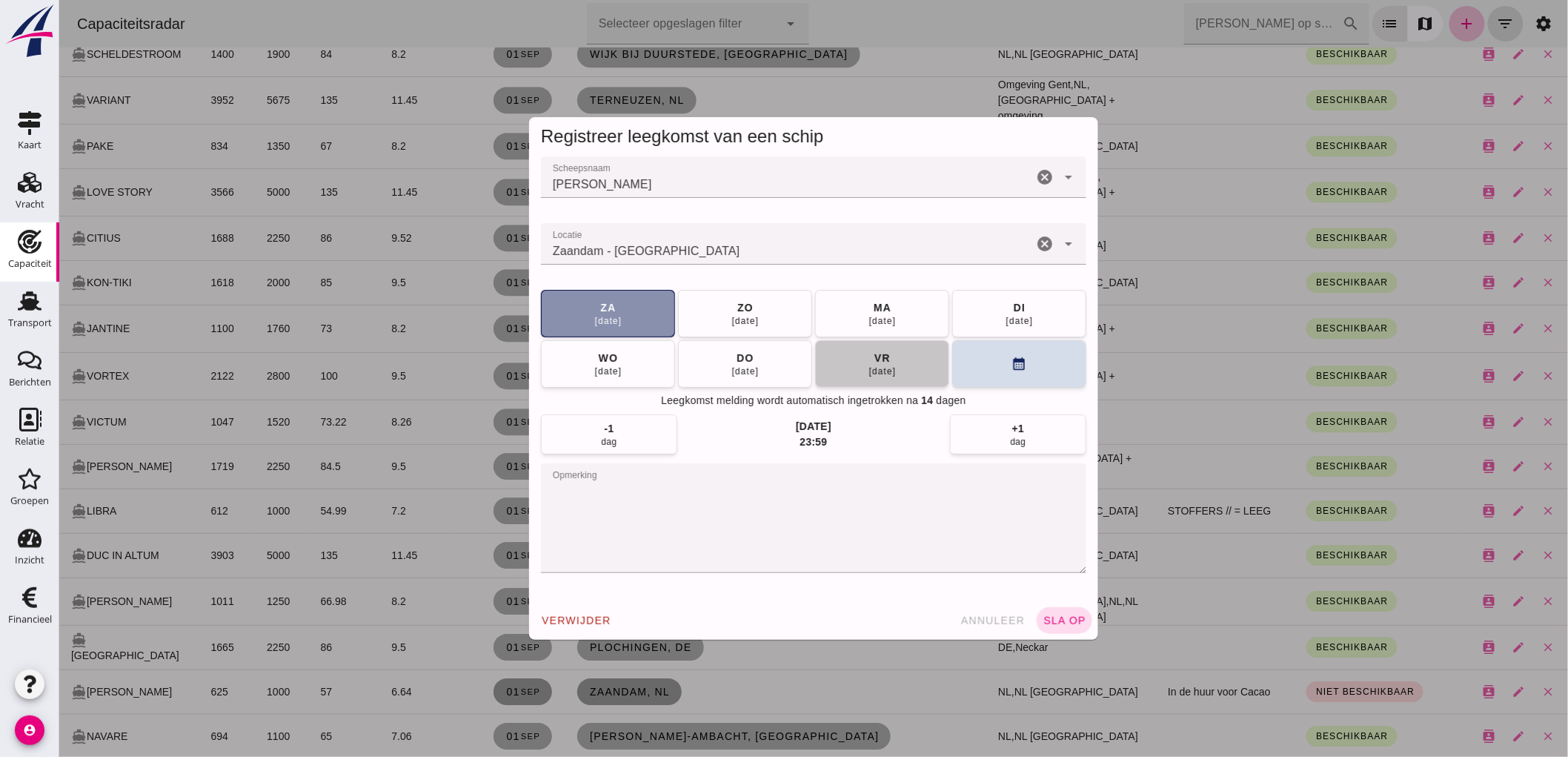
click button "vr 19 sep"
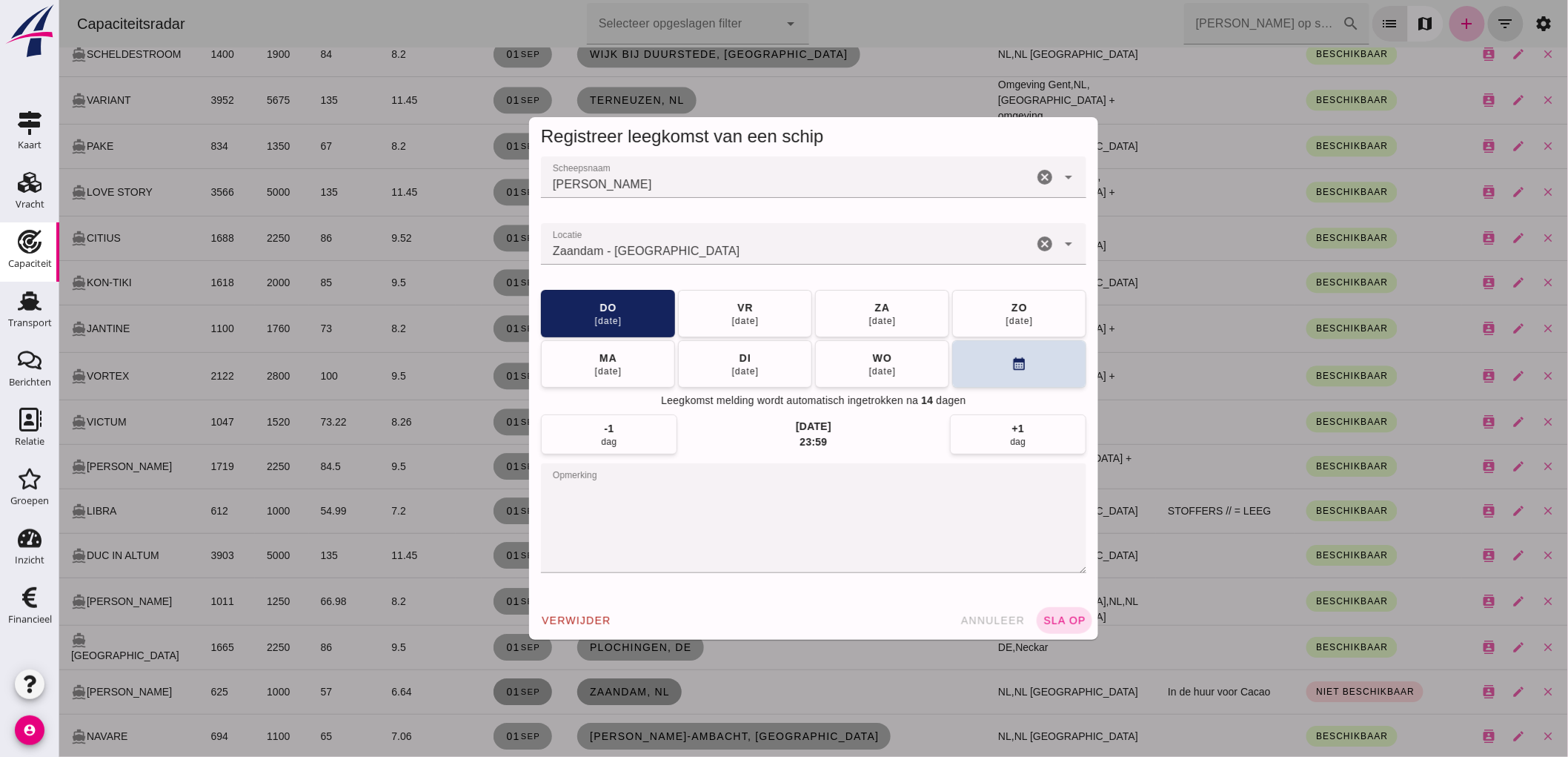
click button "wo 01 okt"
click button "di 07 okt"
click button "ma 13 okt"
click button "zo 19 okt"
click button "za 25 okt"
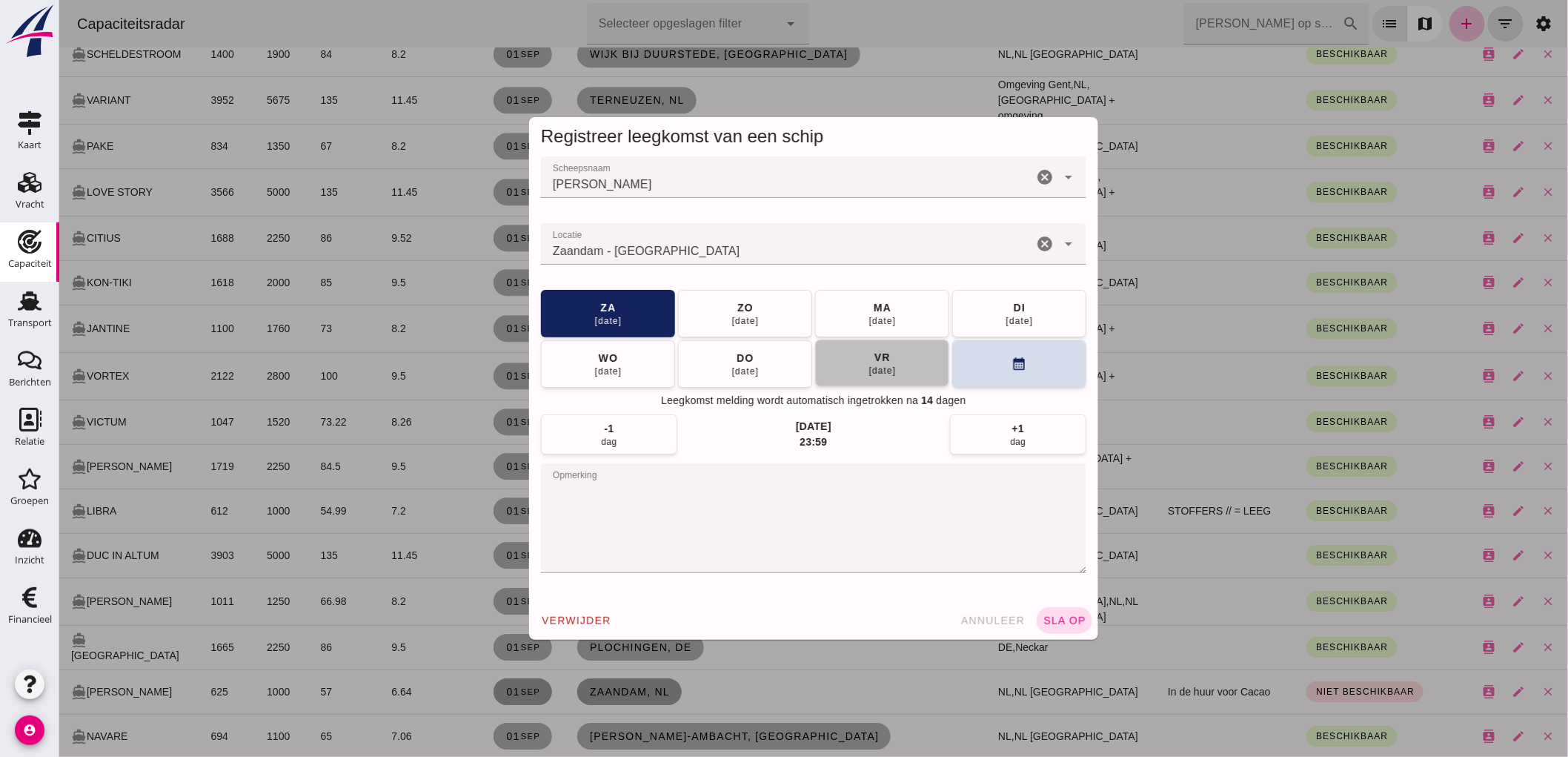
click div "31 okt"
click div "01 nov"
click button "sla op"
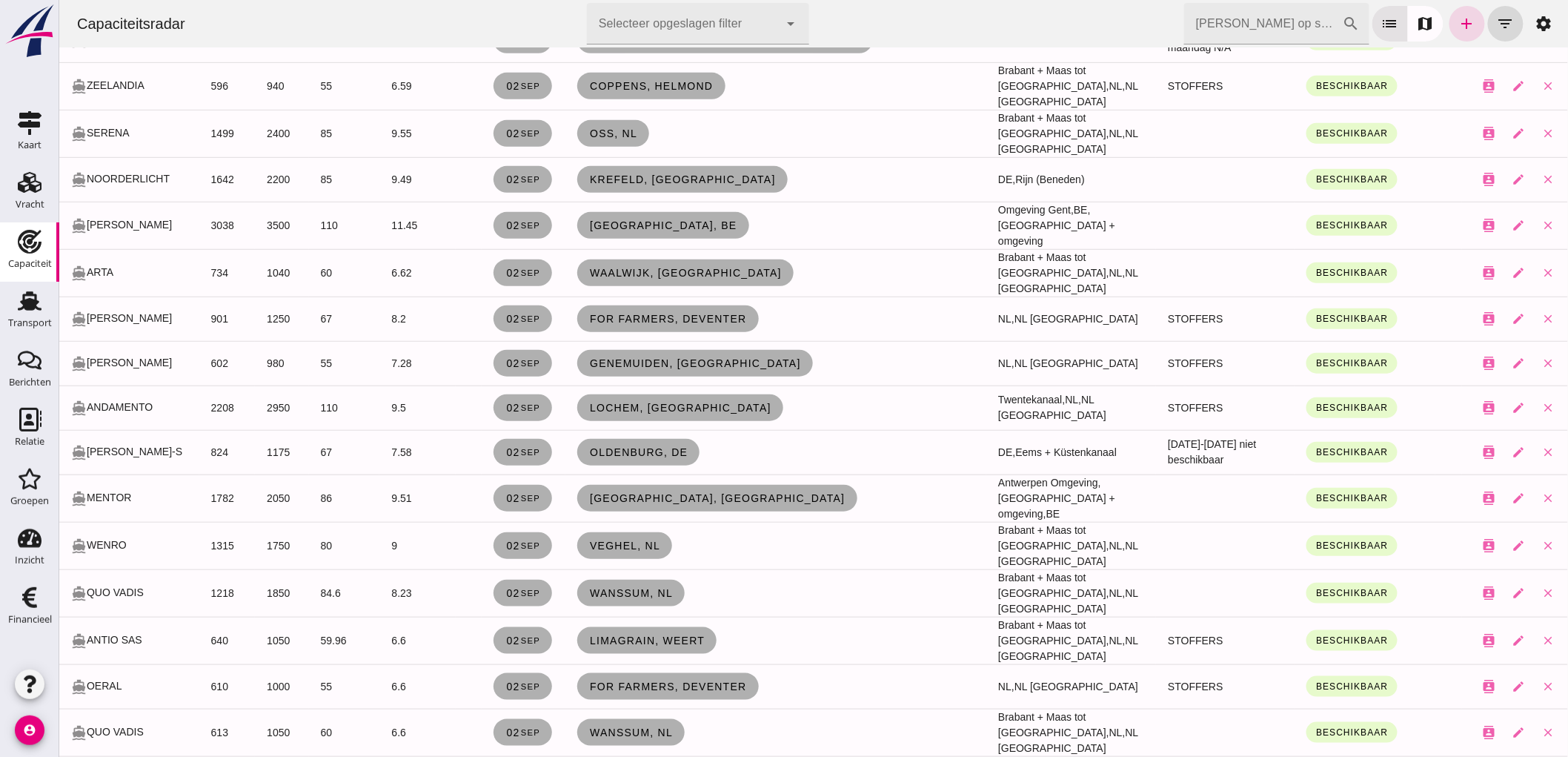
scroll to position [2798, 0]
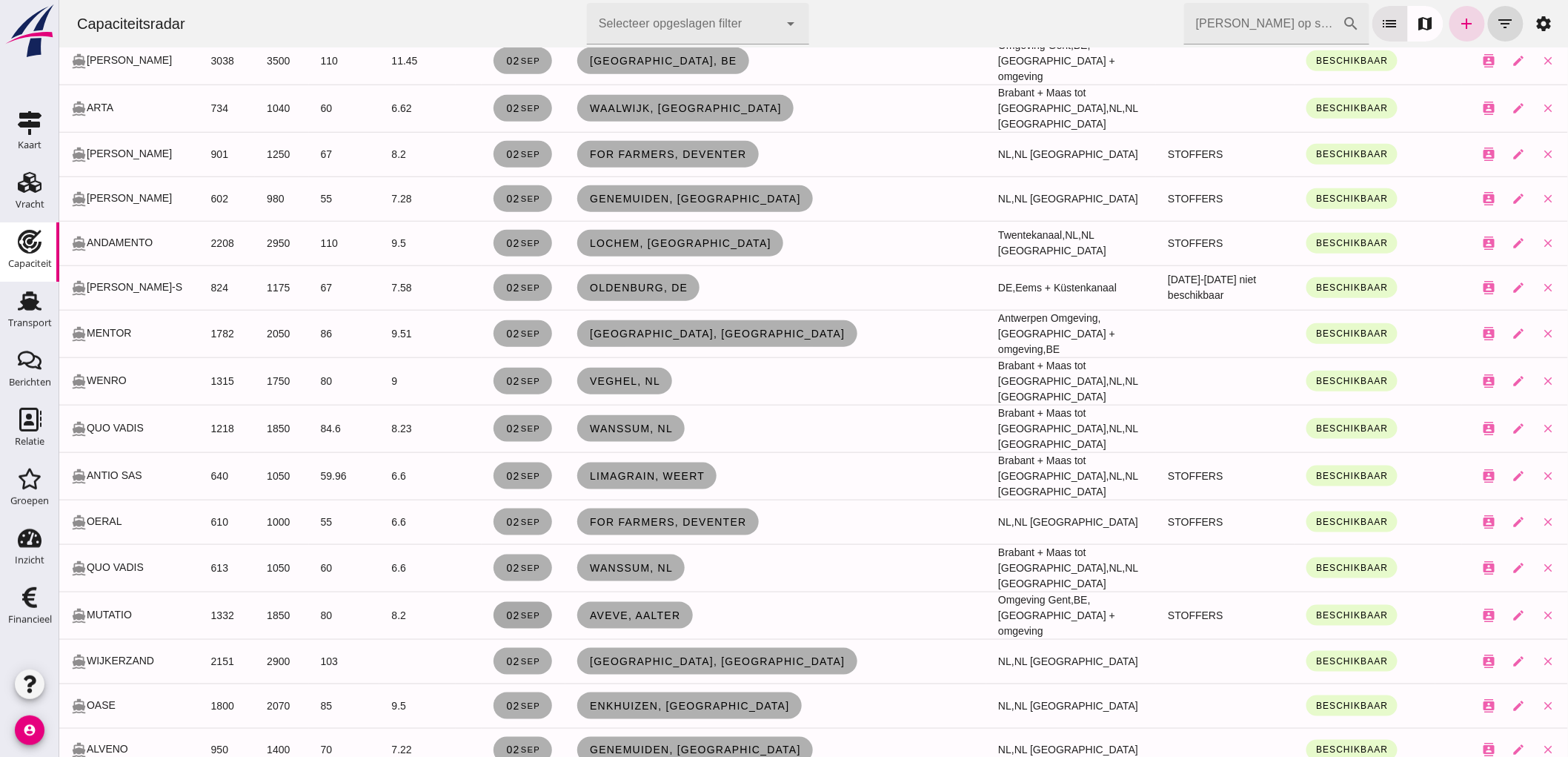
click at [523, 602] on link "02 sep" at bounding box center [521, 615] width 58 height 27
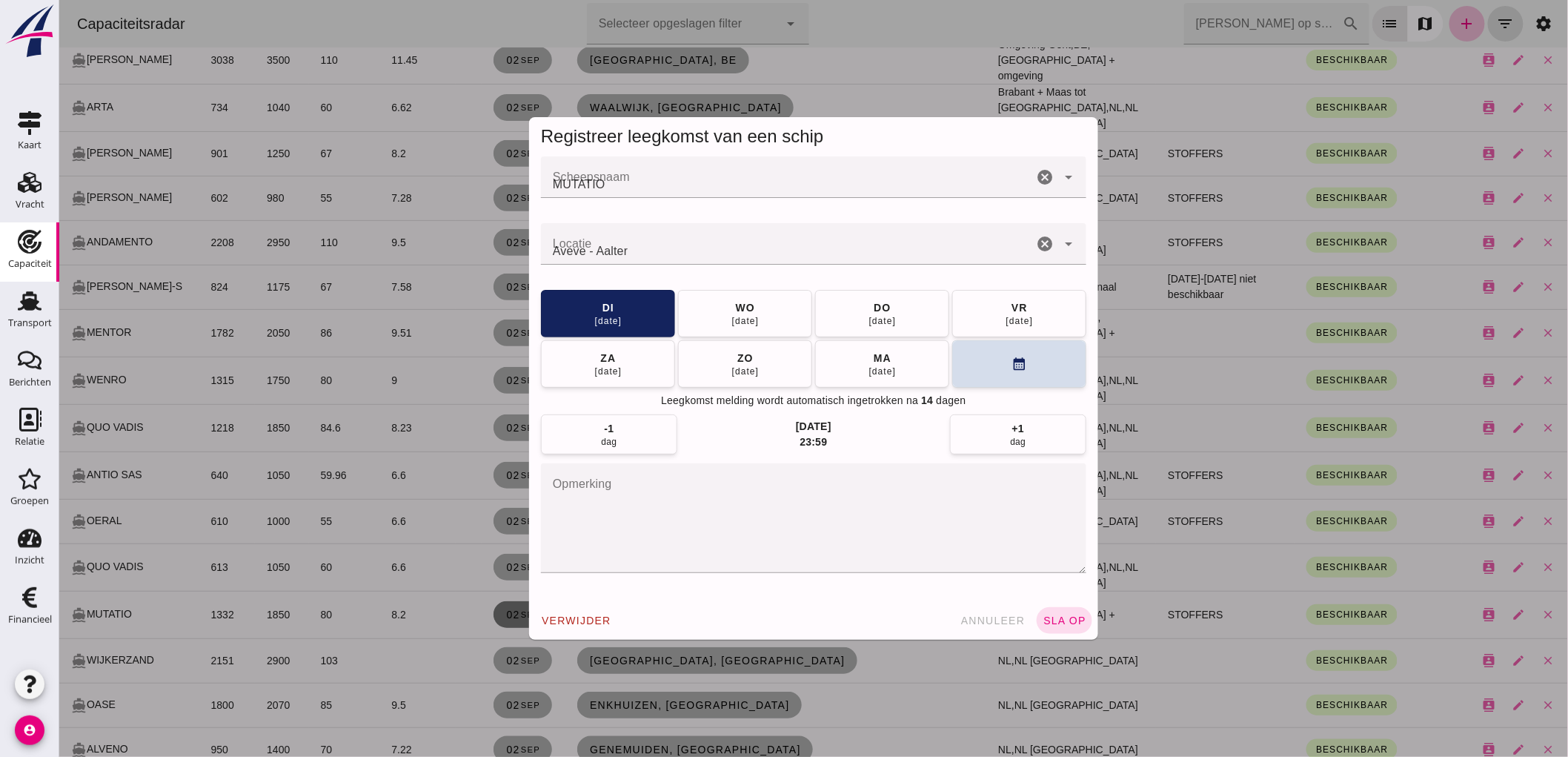
scroll to position [0, 0]
click button "wo 03 sep"
click button "sla op"
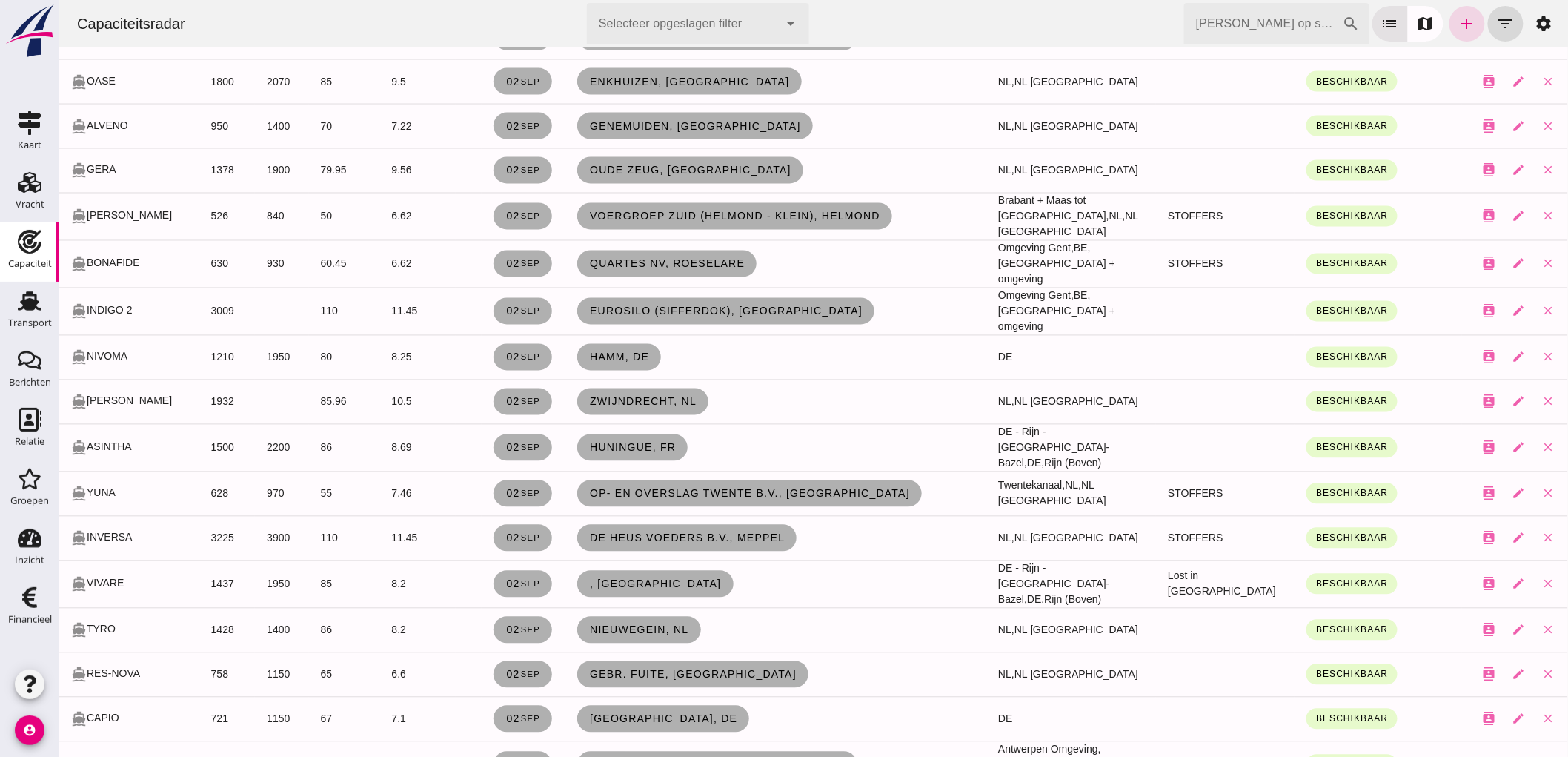
scroll to position [3458, 0]
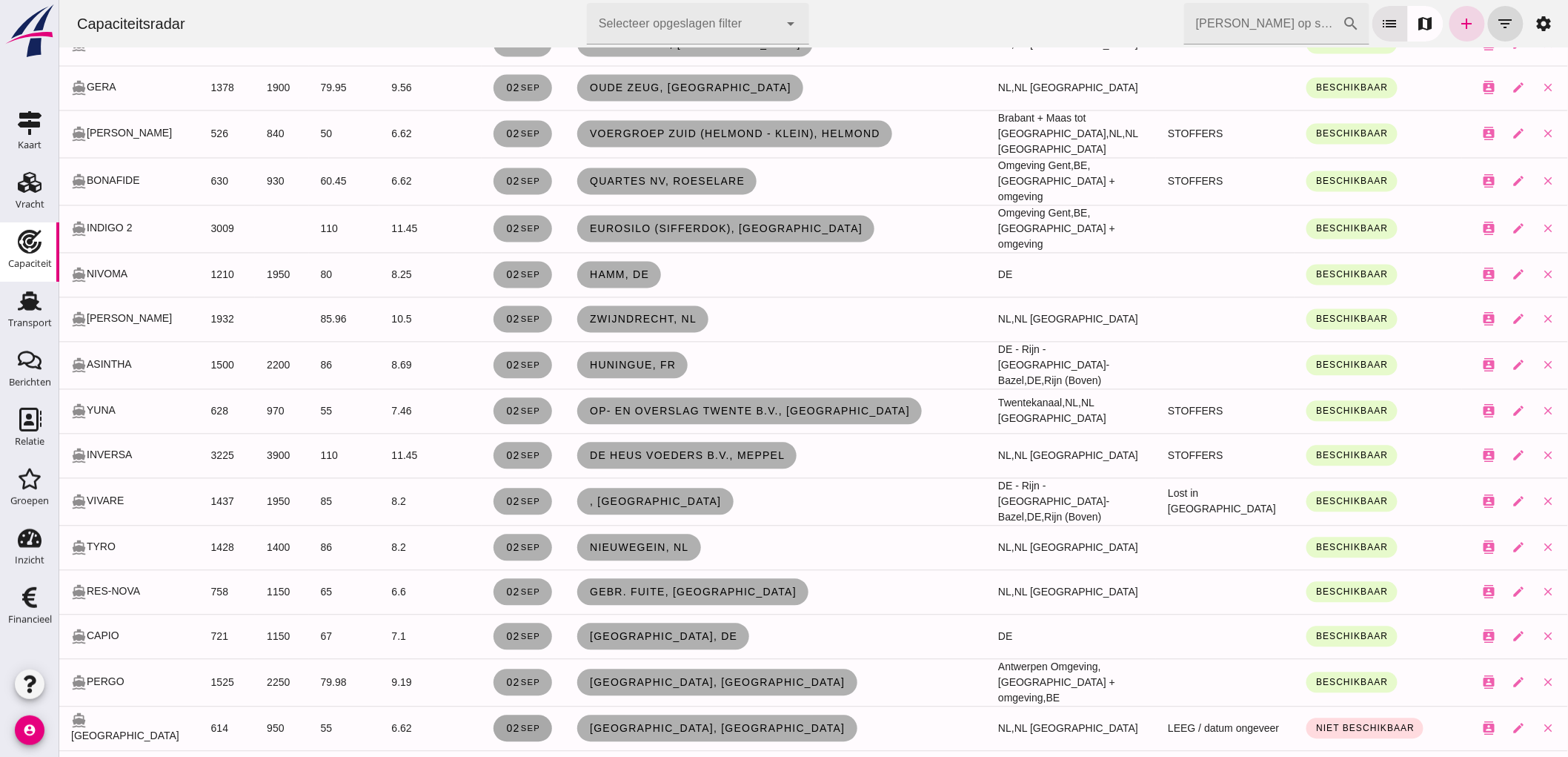
click small "sep"
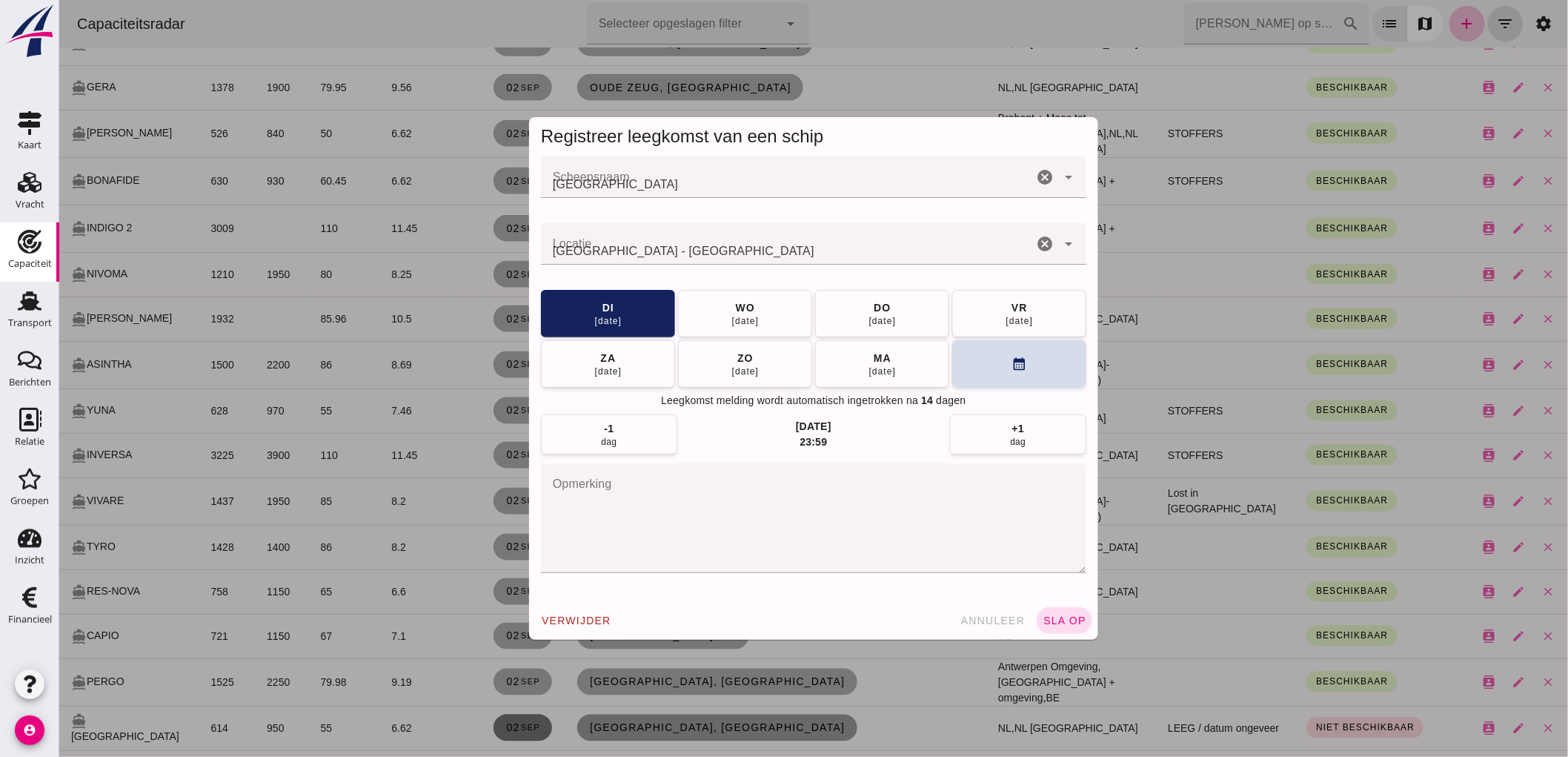
scroll to position [0, 0]
click div "08 sep"
click span "sla op"
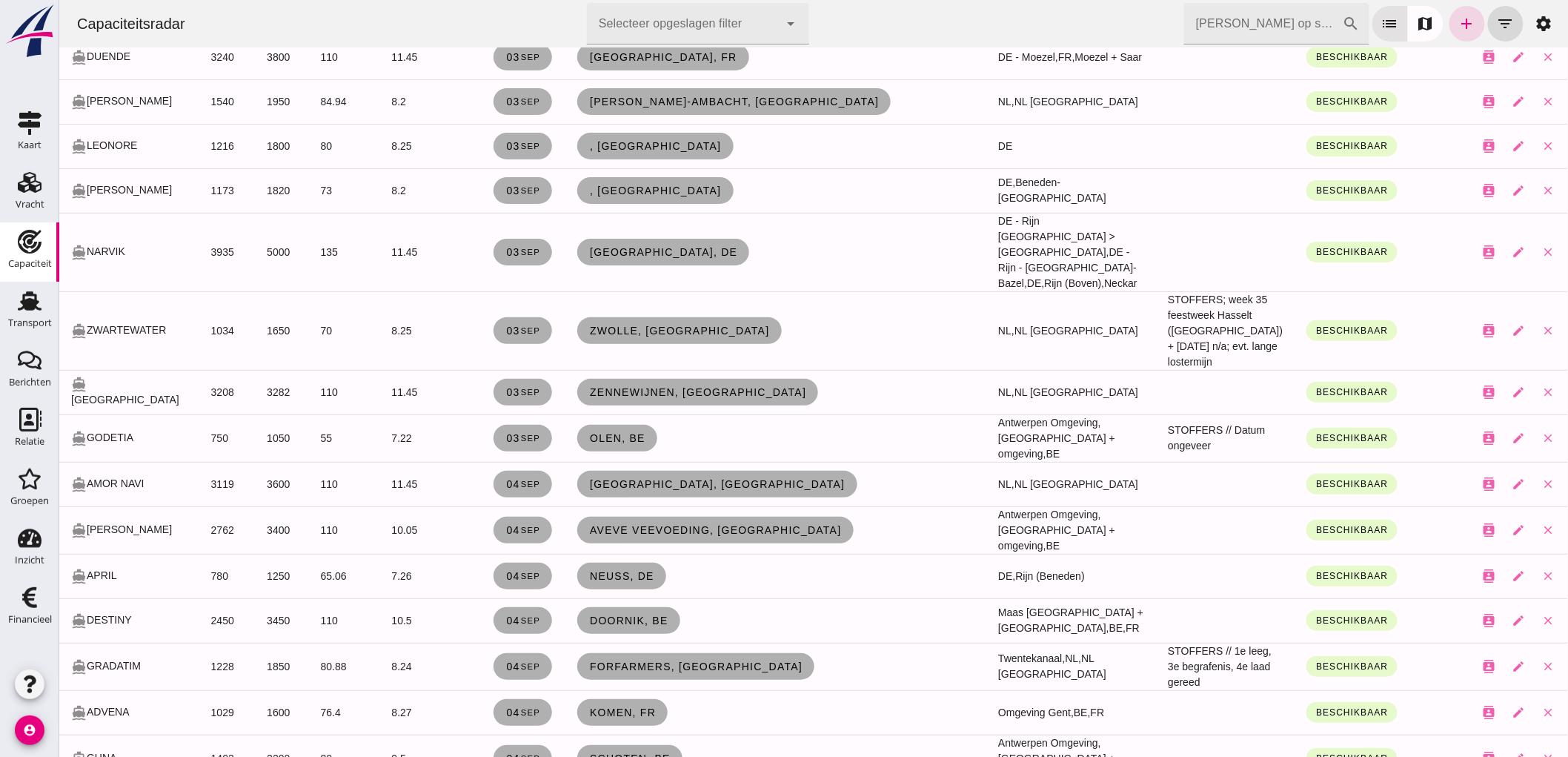
scroll to position [4813, 0]
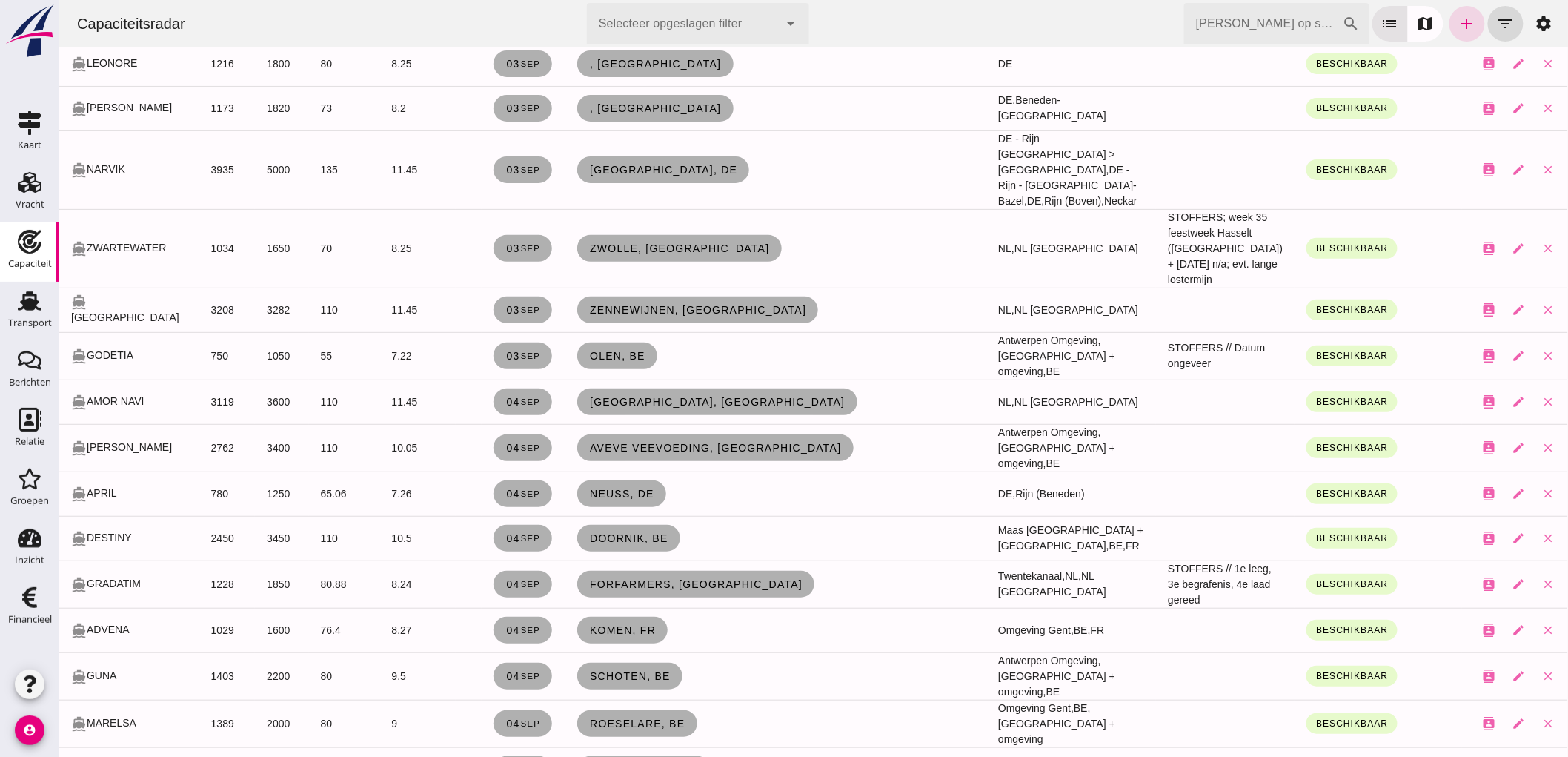
drag, startPoint x: 442, startPoint y: 561, endPoint x: 336, endPoint y: 597, distance: 111.9
drag, startPoint x: 336, startPoint y: 597, endPoint x: 177, endPoint y: 624, distance: 161.3
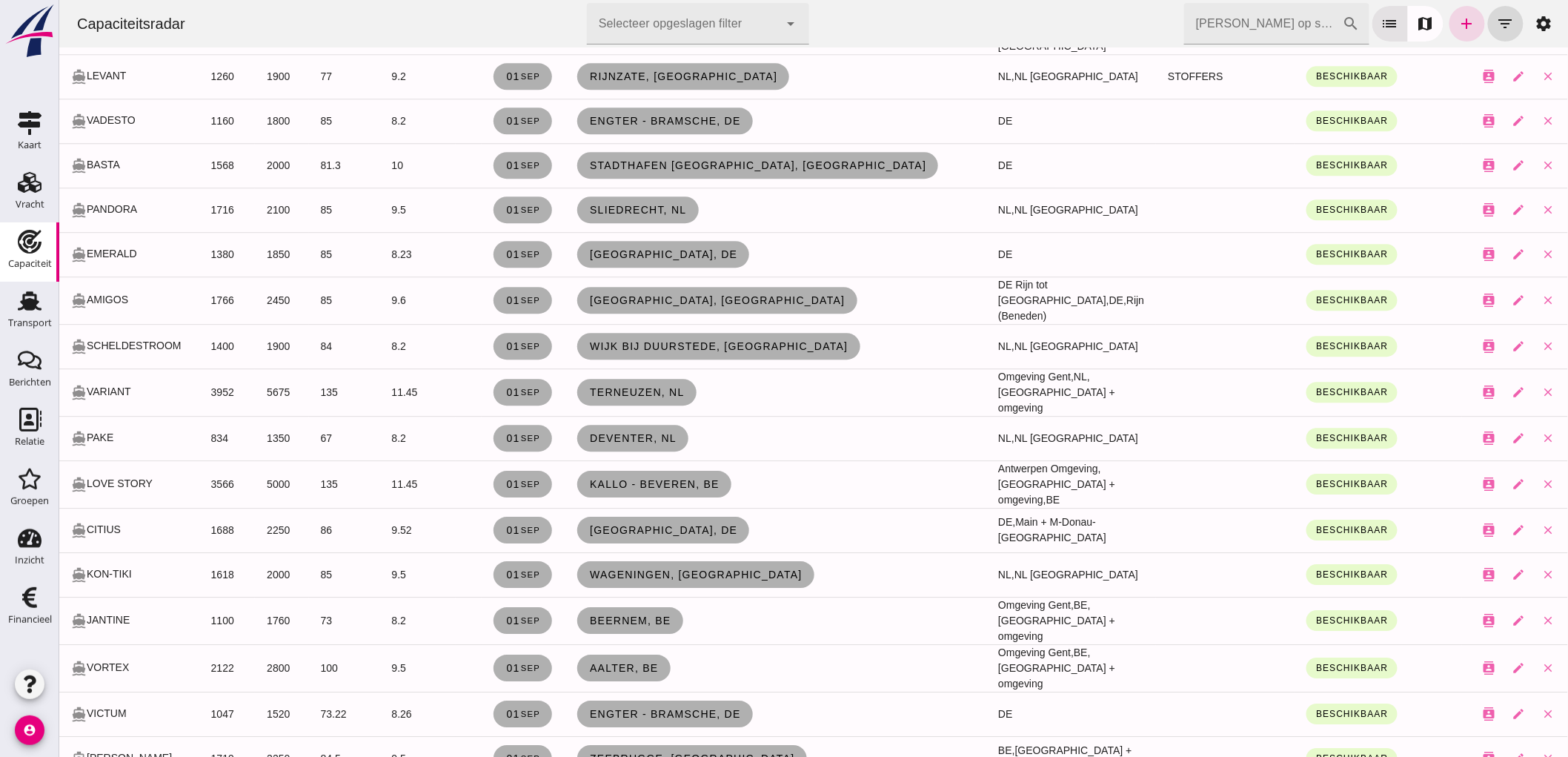
scroll to position [1354, 0]
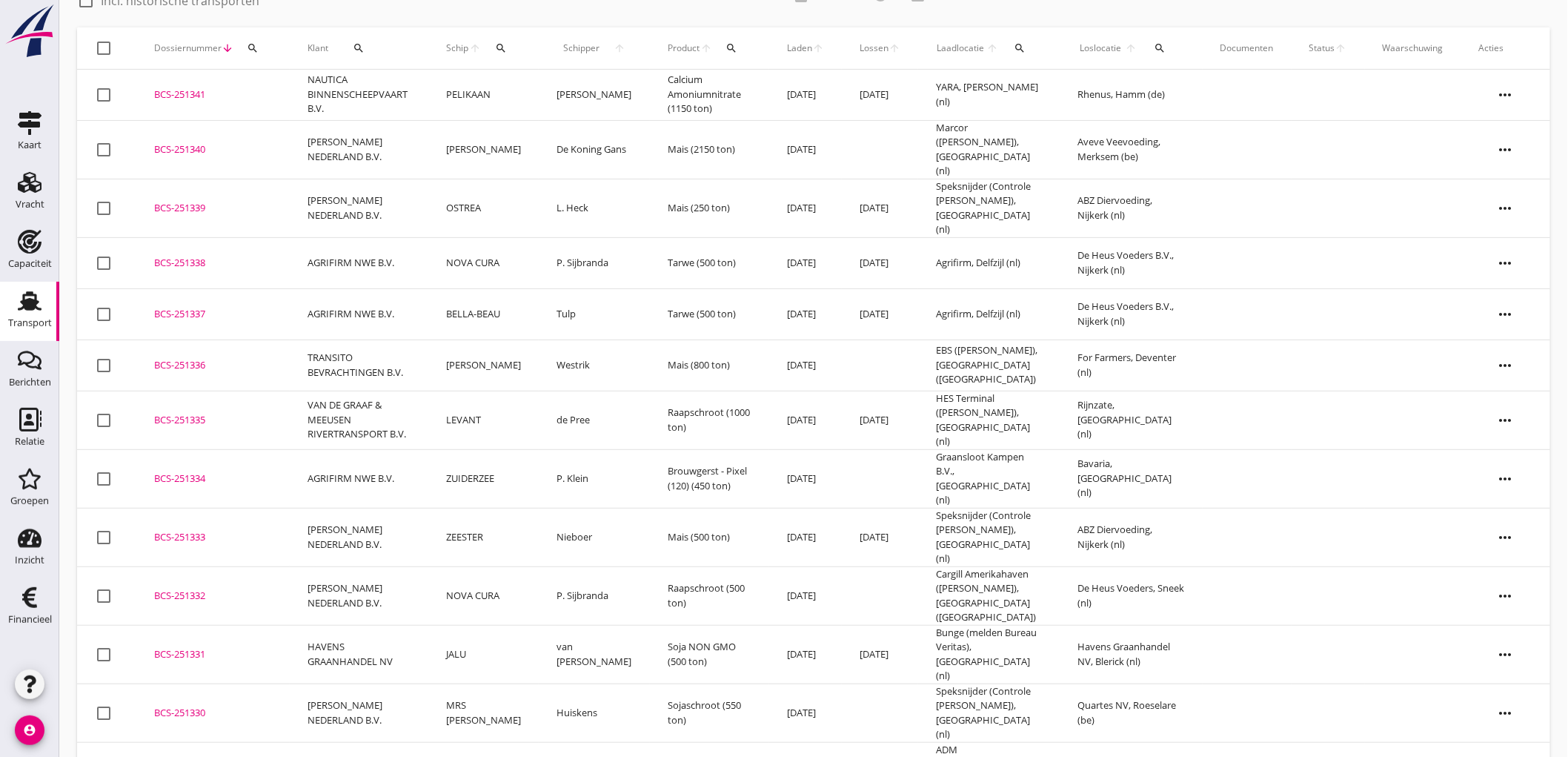
scroll to position [82, 0]
click at [30, 305] on use at bounding box center [29, 301] width 24 height 19
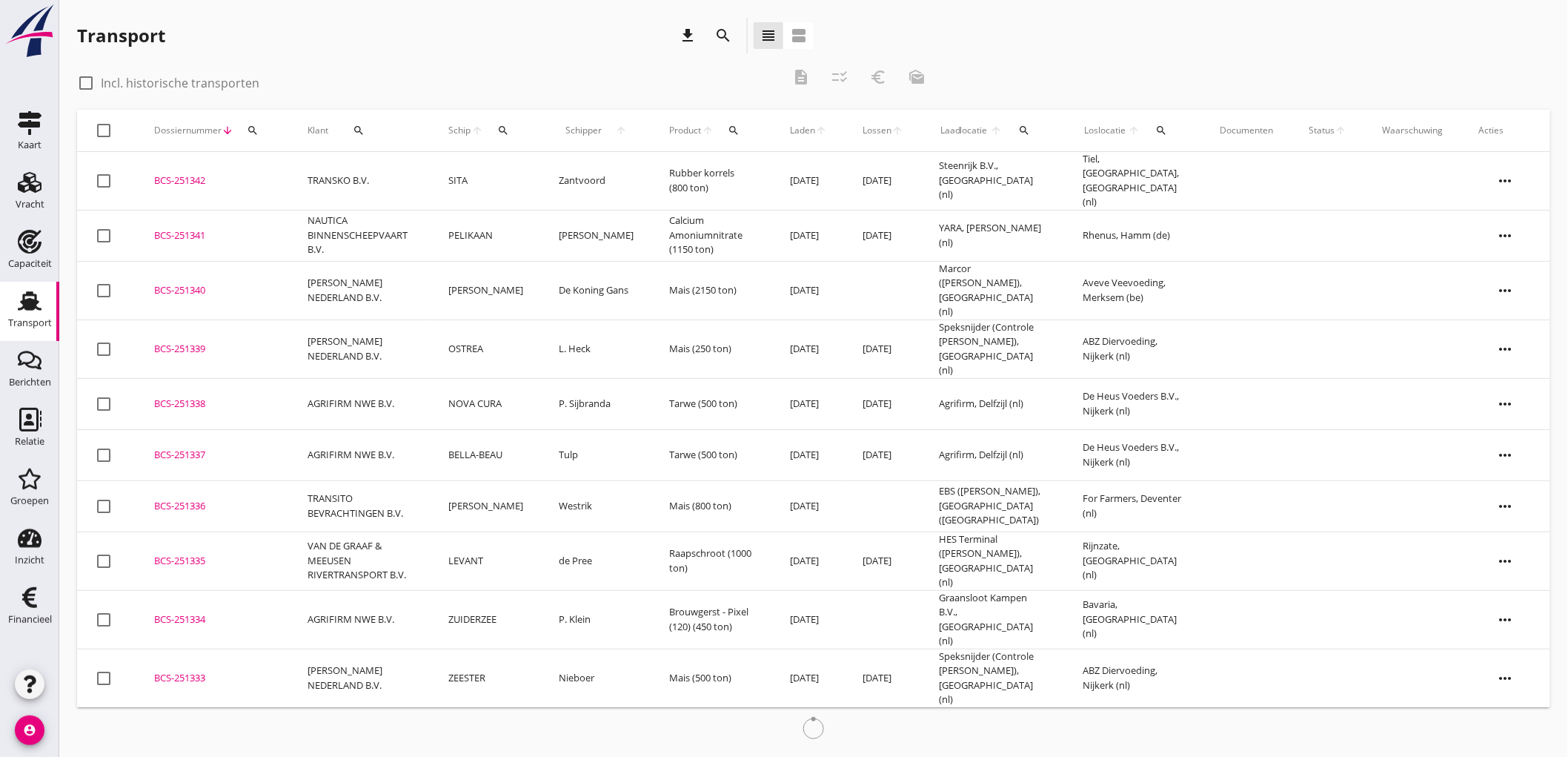
click at [470, 189] on td "SITA" at bounding box center [486, 181] width 111 height 58
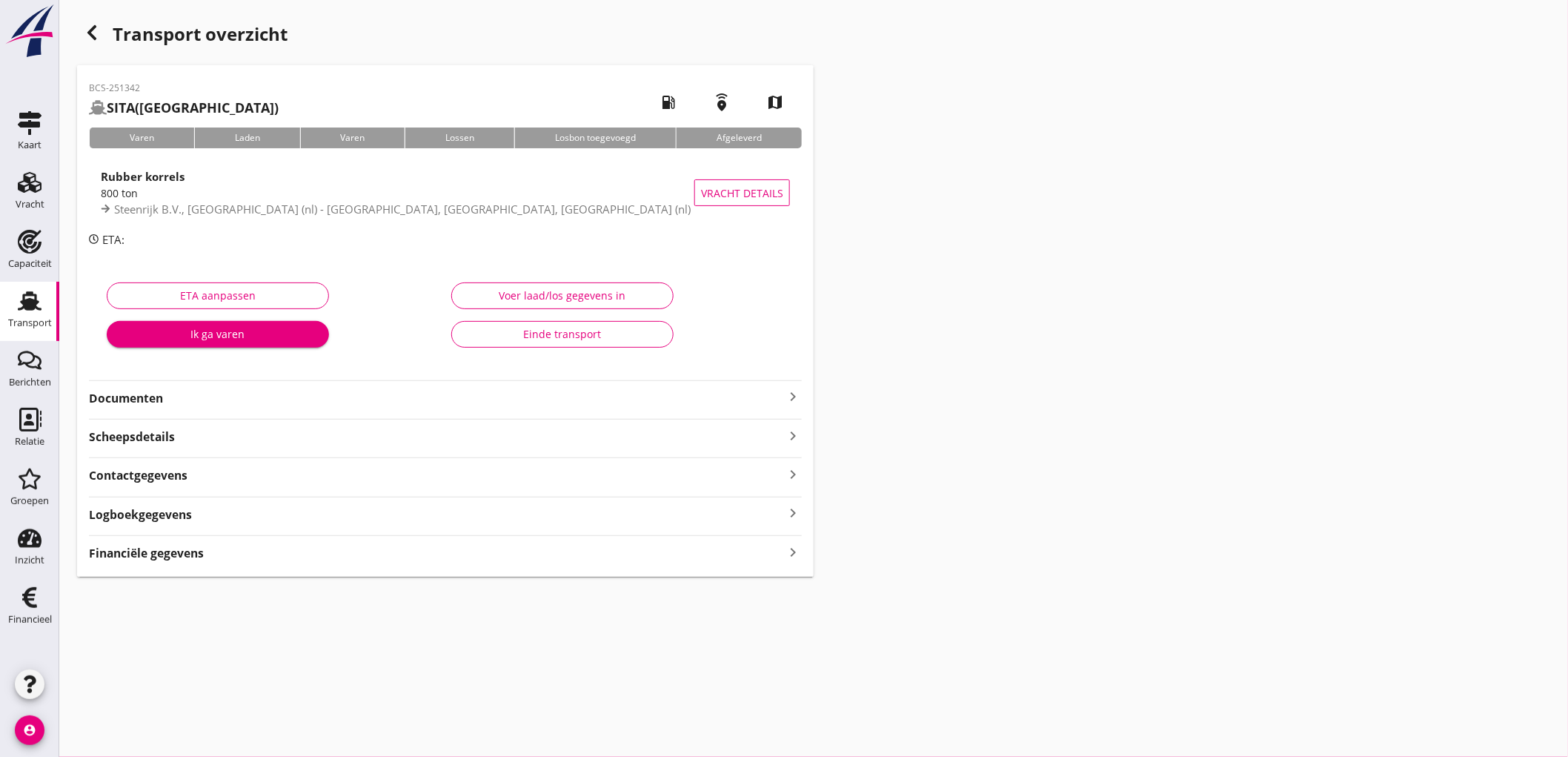
drag, startPoint x: 463, startPoint y: 551, endPoint x: 476, endPoint y: 551, distance: 13.0
click at [464, 552] on div "Financiële gegevens keyboard_arrow_right" at bounding box center [444, 551] width 713 height 20
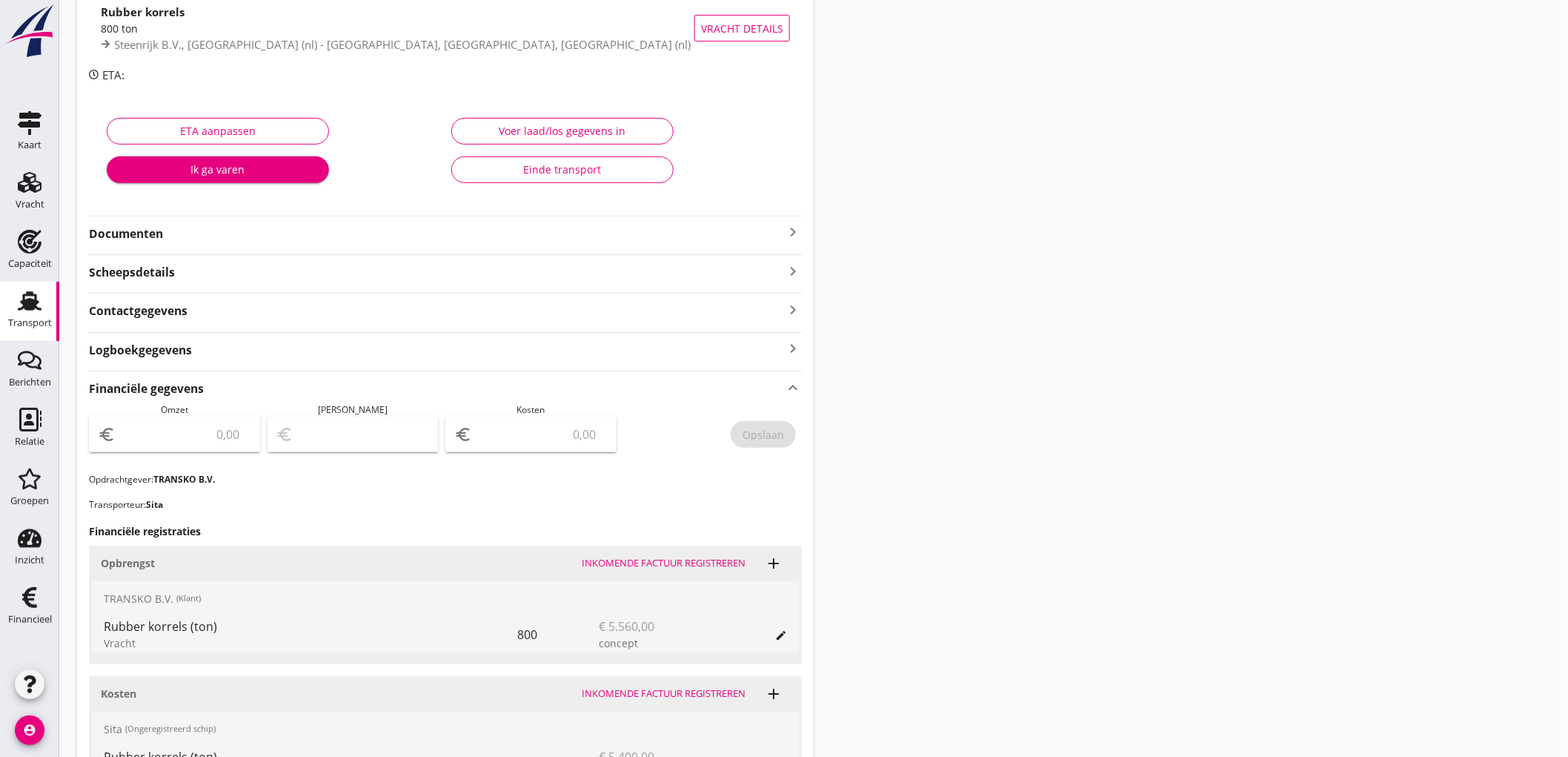
scroll to position [247, 0]
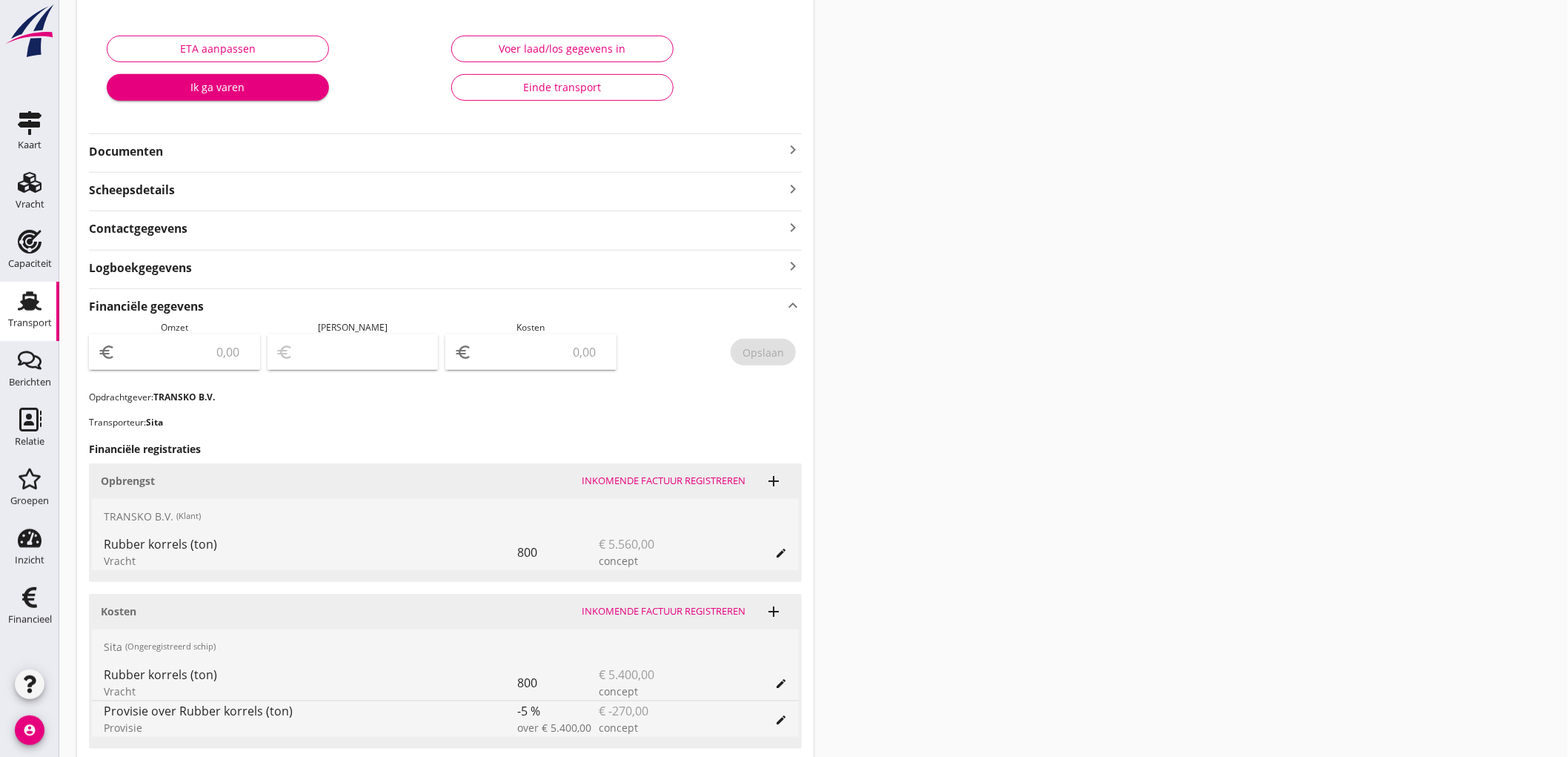
click at [195, 349] on input "number" at bounding box center [185, 352] width 133 height 24
type input "5560"
type input "5555.00"
type input "5"
type input "5509.00"
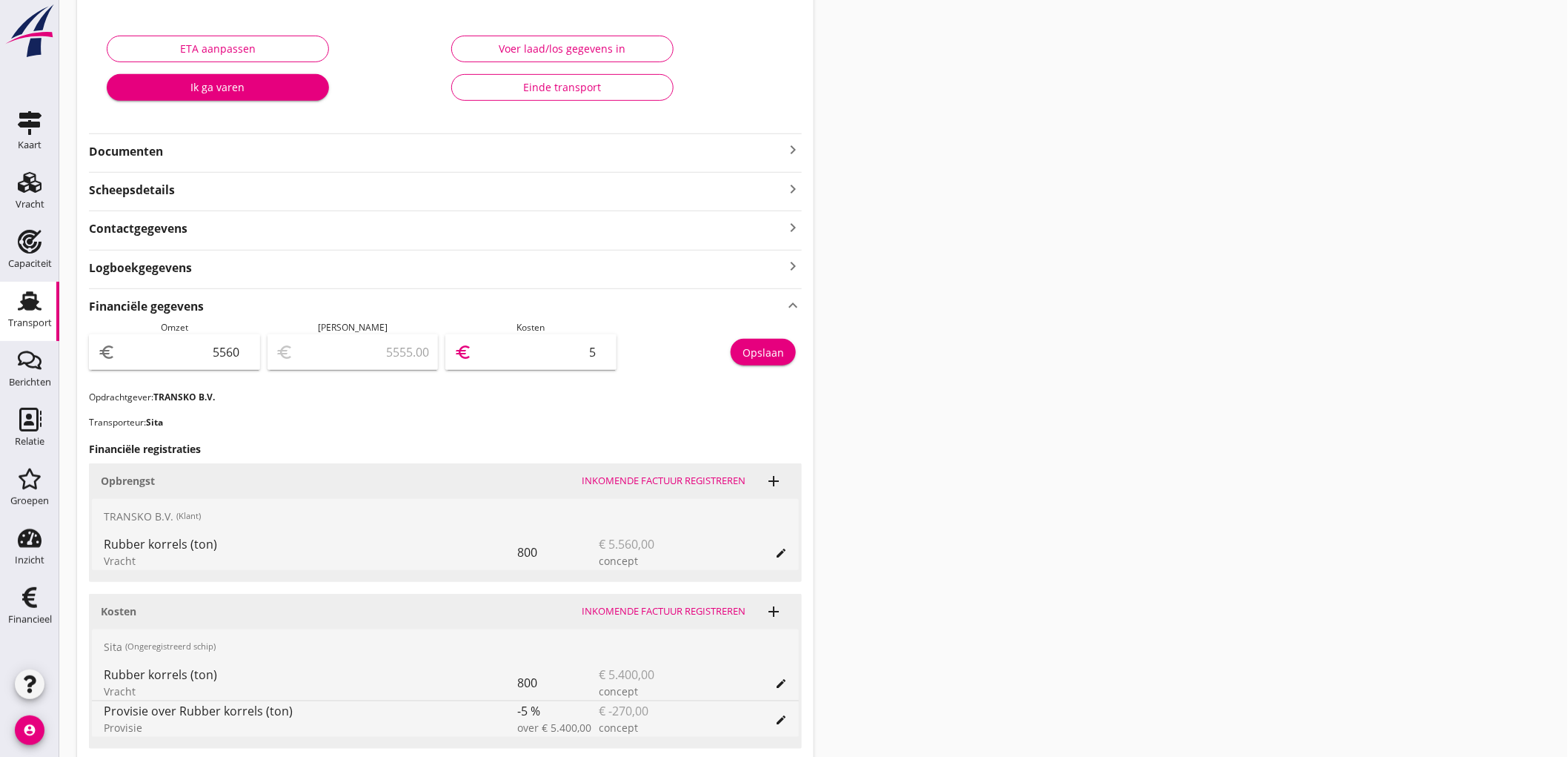
type input "51"
type input "5047.00"
type input "513"
type input "430.00"
type input "5130"
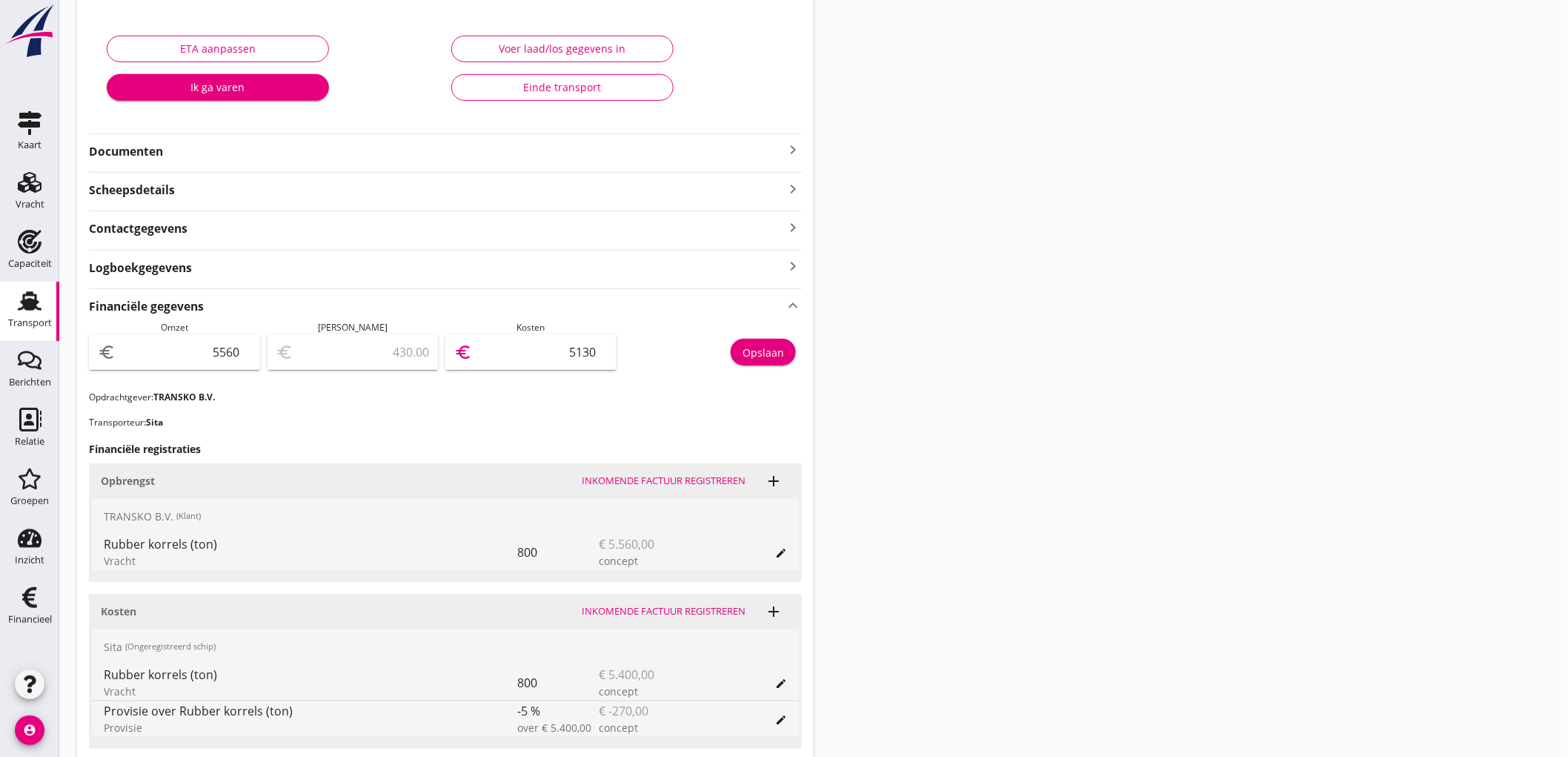
click at [775, 352] on div "Opslaan" at bounding box center [762, 352] width 41 height 16
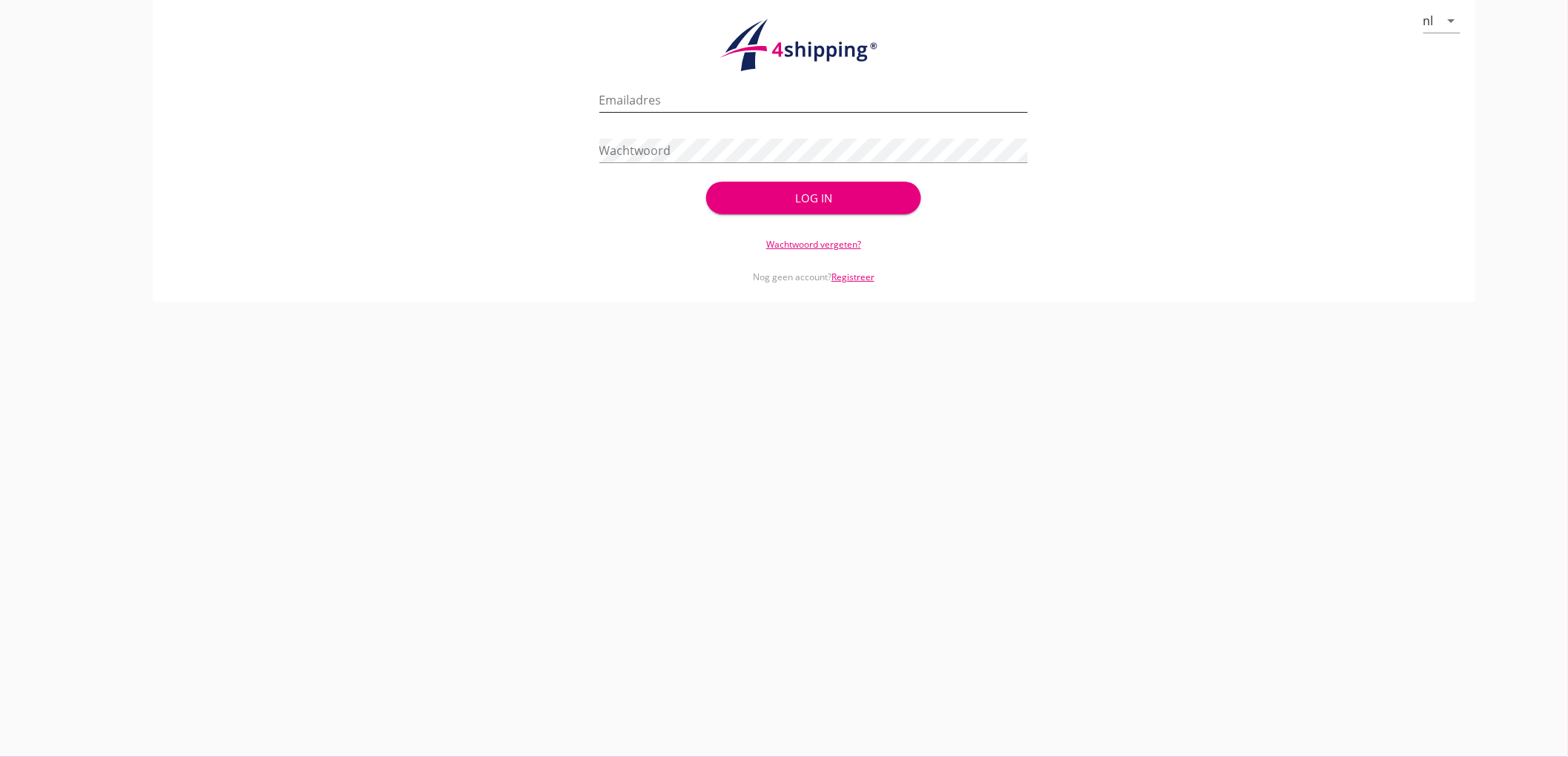
drag, startPoint x: 690, startPoint y: 100, endPoint x: 681, endPoint y: 88, distance: 15.0
click at [690, 100] on input "Emailadres" at bounding box center [813, 101] width 429 height 24
type input "[EMAIL_ADDRESS][DOMAIN_NAME]"
click at [706, 182] on button "Log in" at bounding box center [813, 197] width 214 height 32
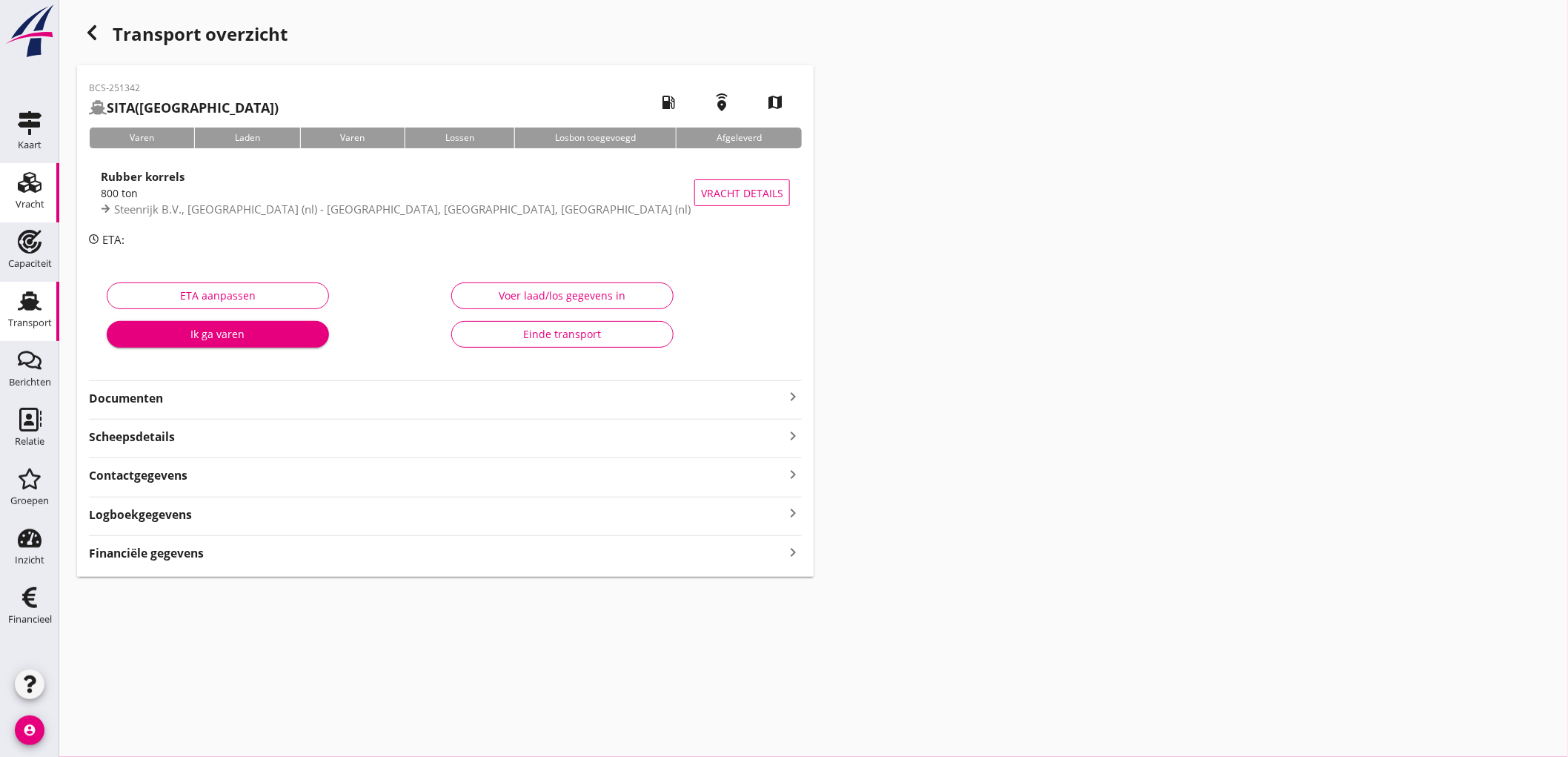
click at [39, 178] on icon "Vracht" at bounding box center [29, 183] width 24 height 24
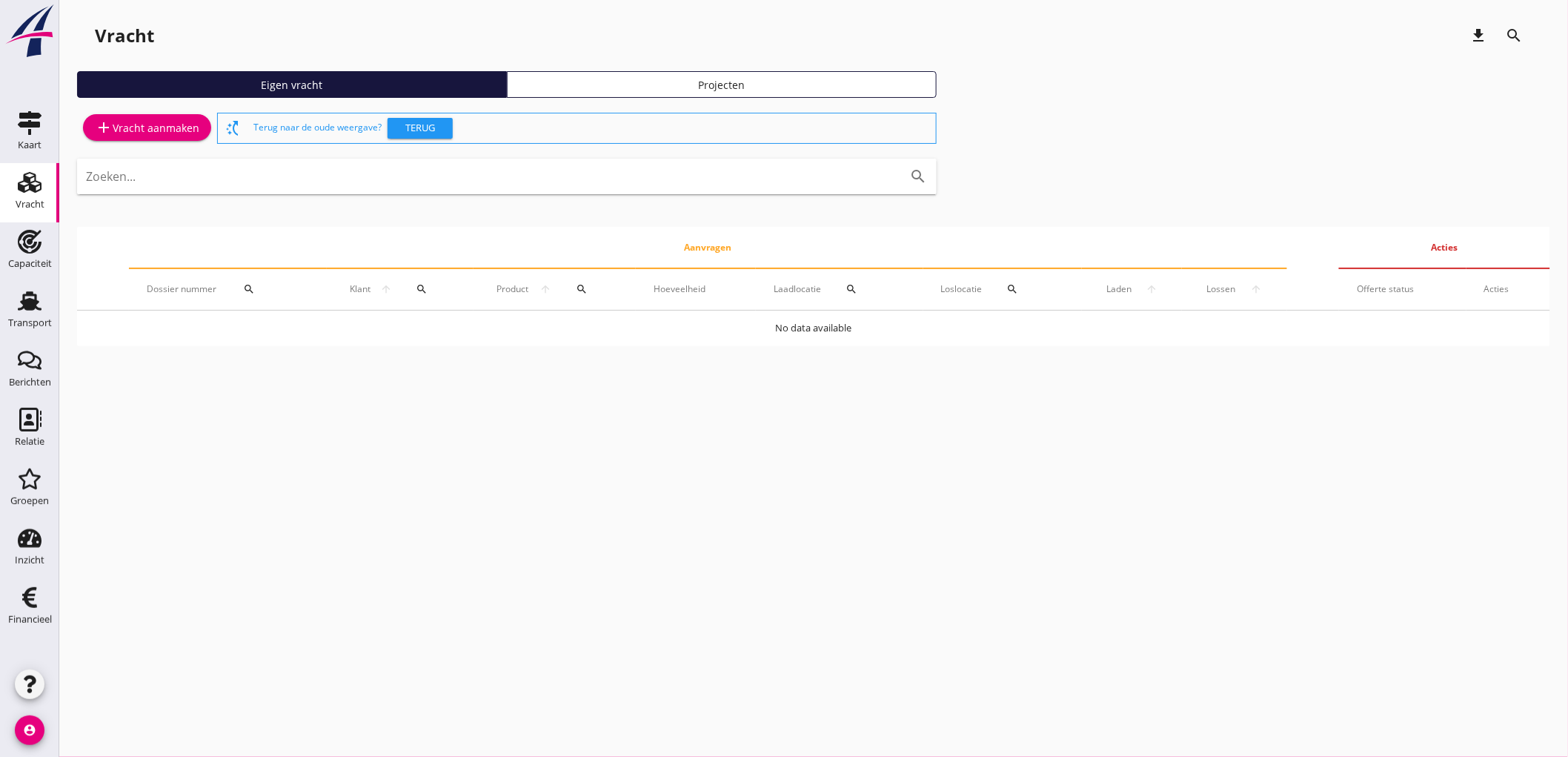
click at [166, 124] on div "add Vracht aanmaken" at bounding box center [147, 127] width 104 height 18
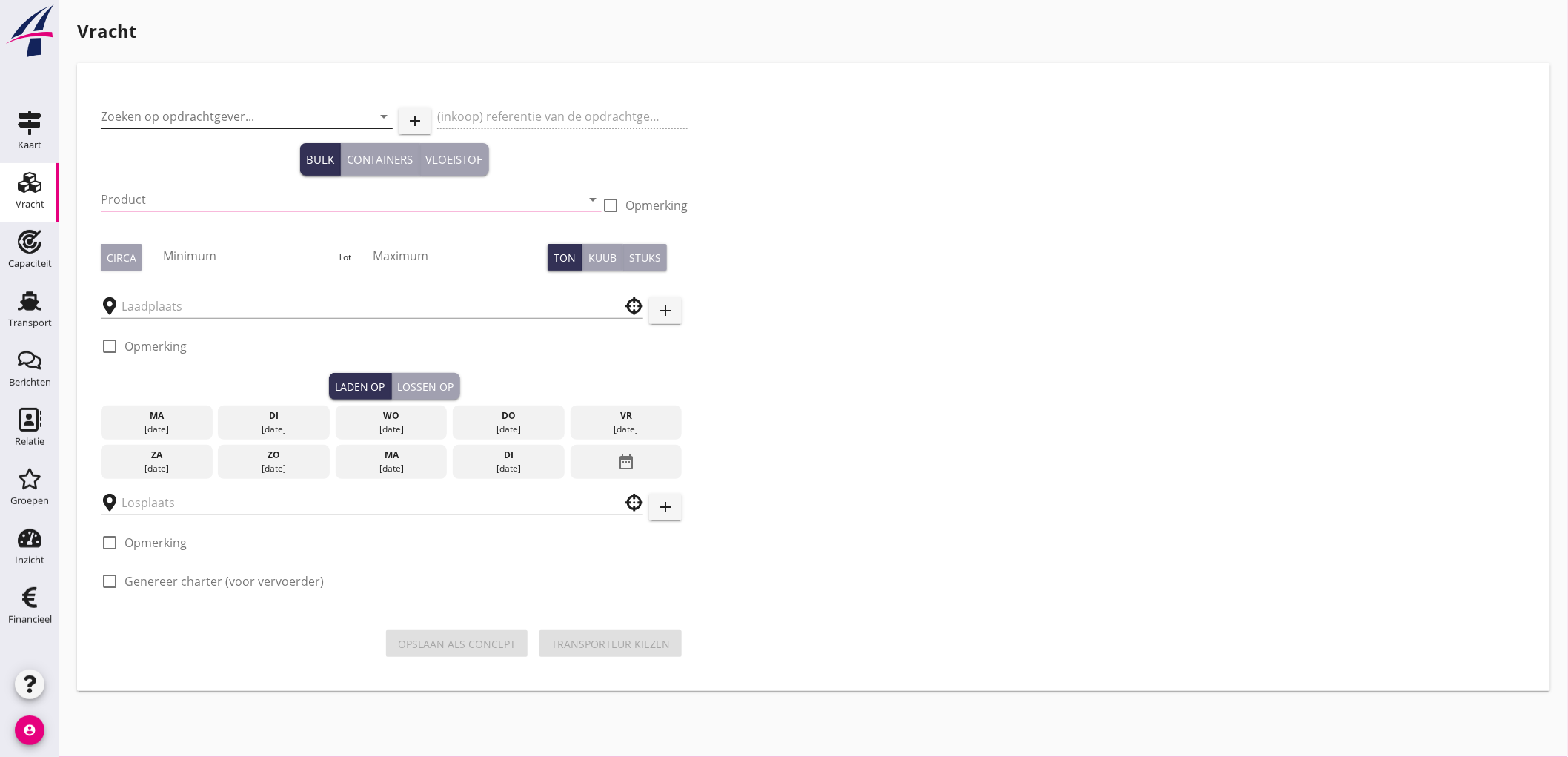
click at [137, 110] on input "Zoeken op opdrachtgever..." at bounding box center [226, 116] width 251 height 24
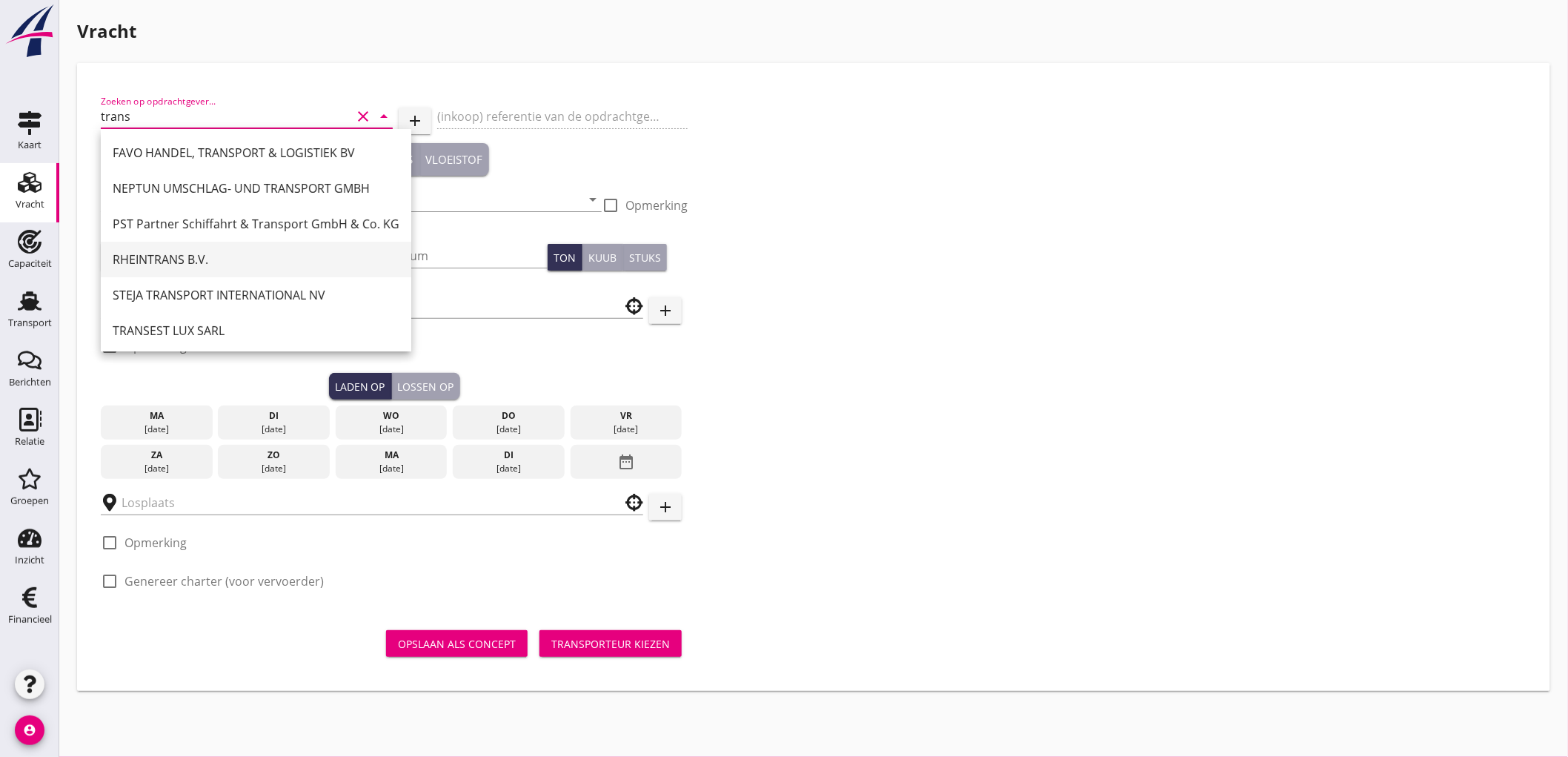
scroll to position [145, 0]
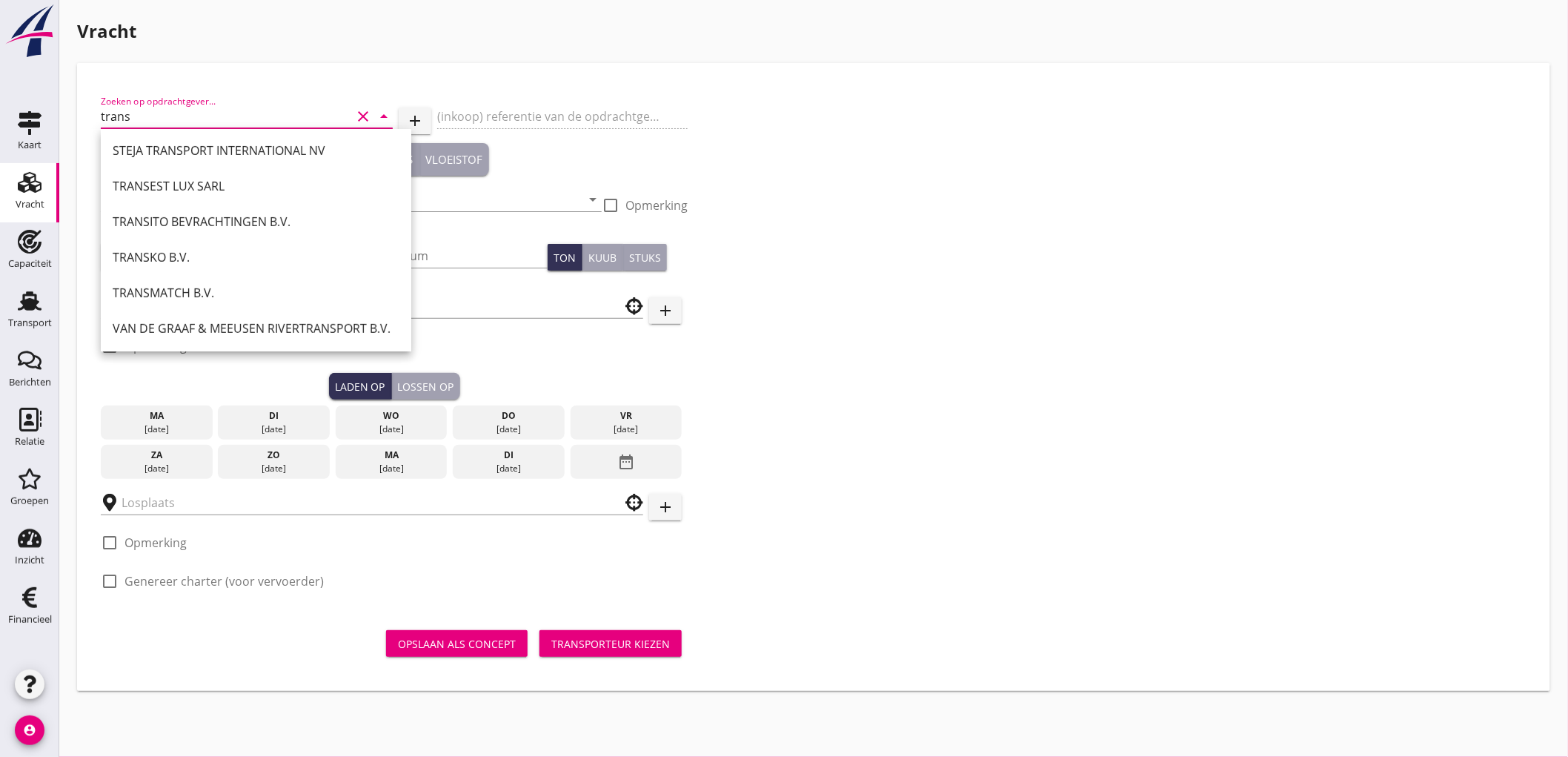
click at [217, 219] on div "TRANSITO BEVRACHTINGEN B.V." at bounding box center [255, 221] width 287 height 18
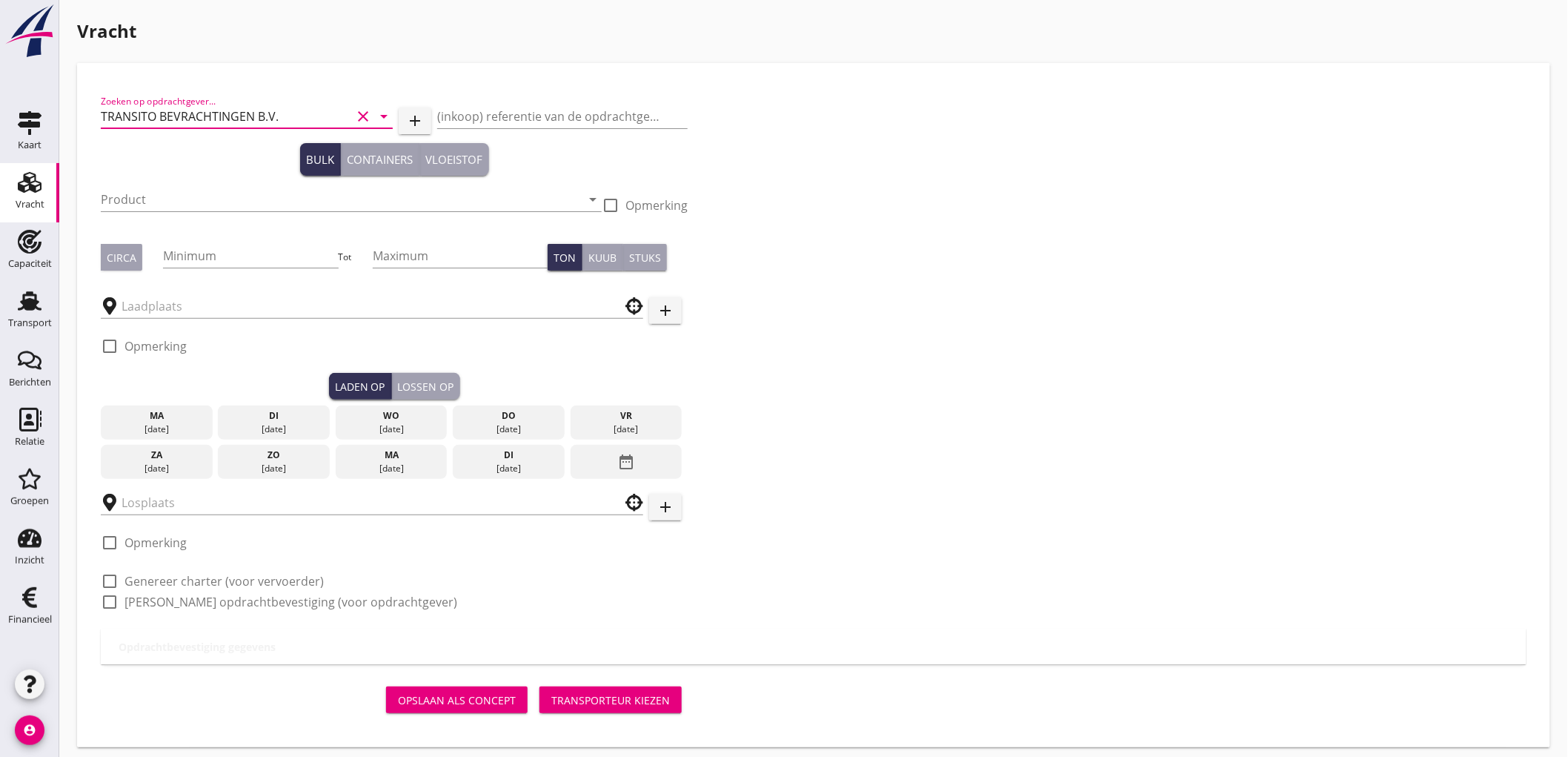
type input "TRANSITO BEVRACHTINGEN B.V."
click at [187, 206] on input "Product" at bounding box center [340, 199] width 480 height 24
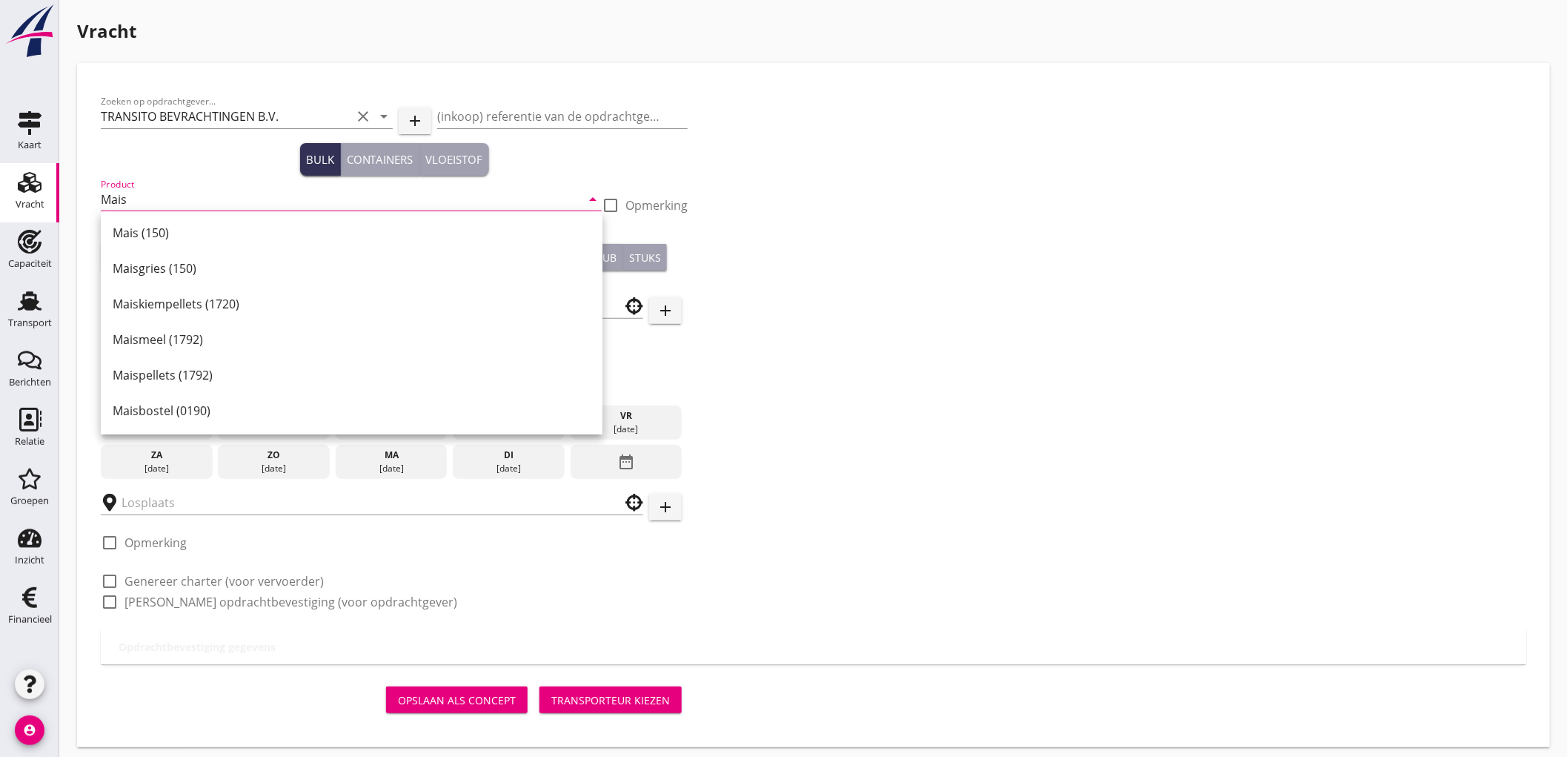
scroll to position [0, 0]
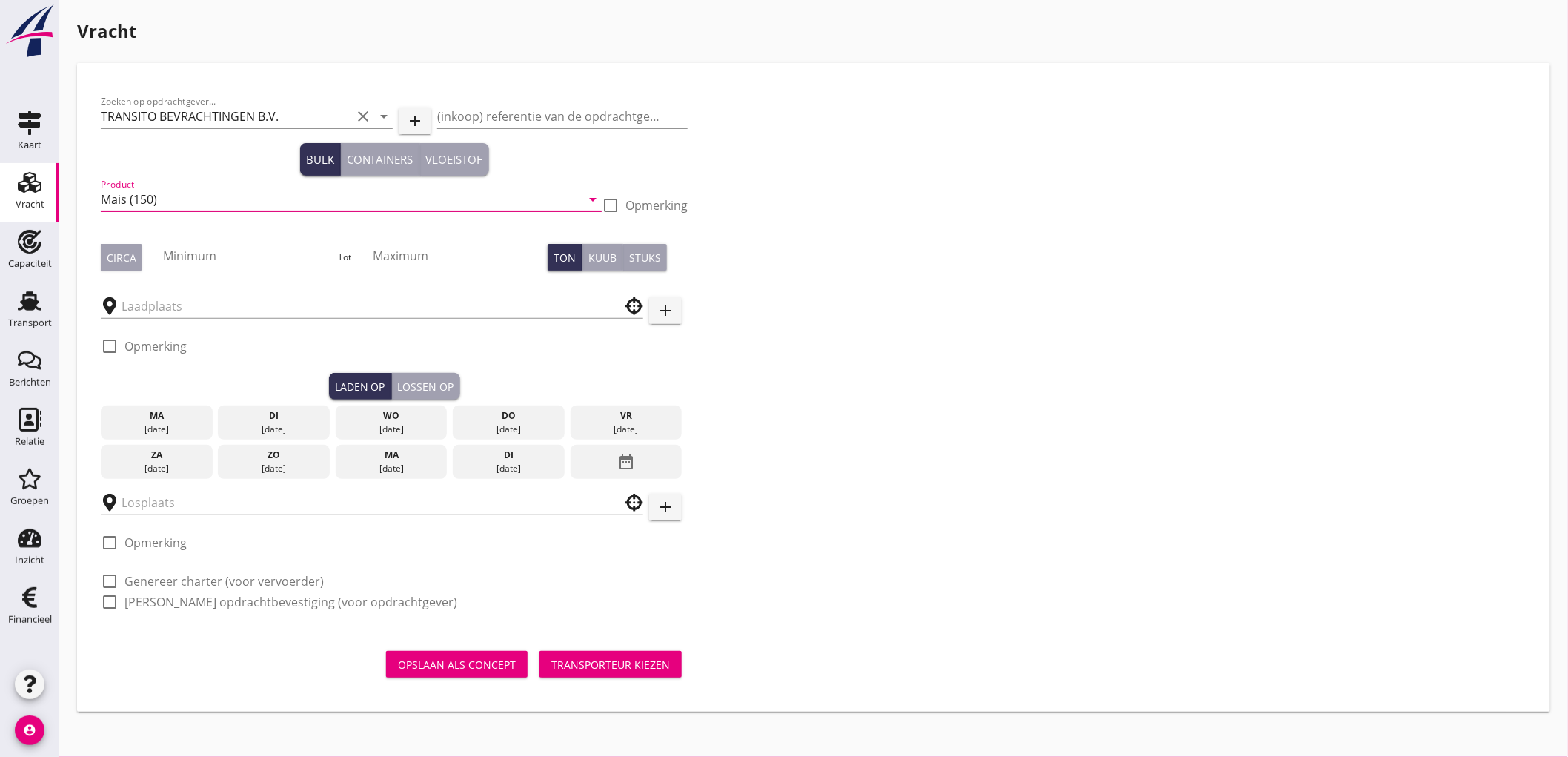
type input "Mais (150)"
drag, startPoint x: 136, startPoint y: 254, endPoint x: 153, endPoint y: 248, distance: 18.0
click at [136, 254] on button "Circa" at bounding box center [121, 256] width 41 height 27
click at [174, 246] on input "Minimum" at bounding box center [251, 255] width 175 height 24
type input "600"
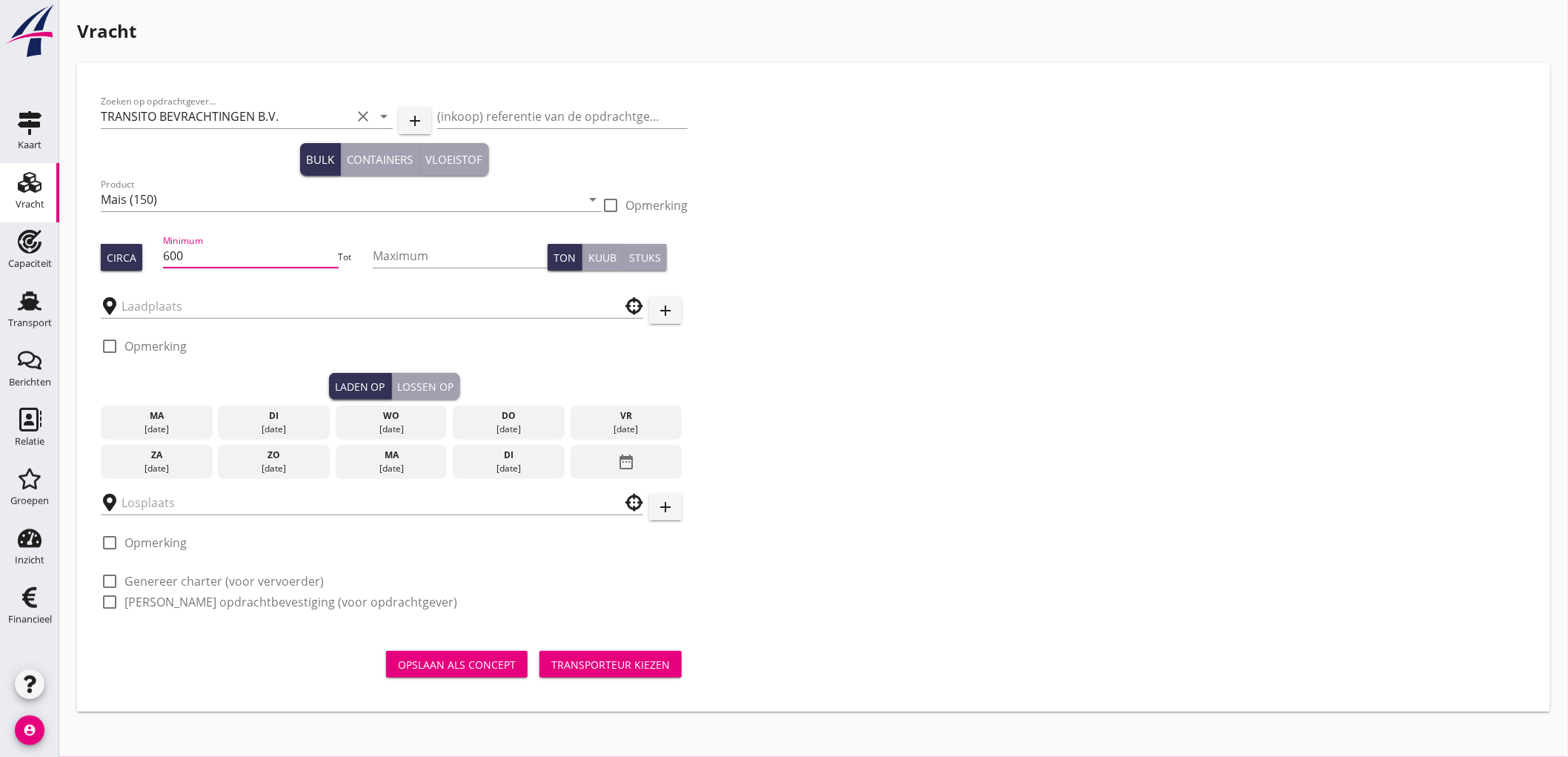
click at [207, 291] on div at bounding box center [371, 301] width 542 height 32
click at [207, 302] on input "text" at bounding box center [361, 306] width 480 height 24
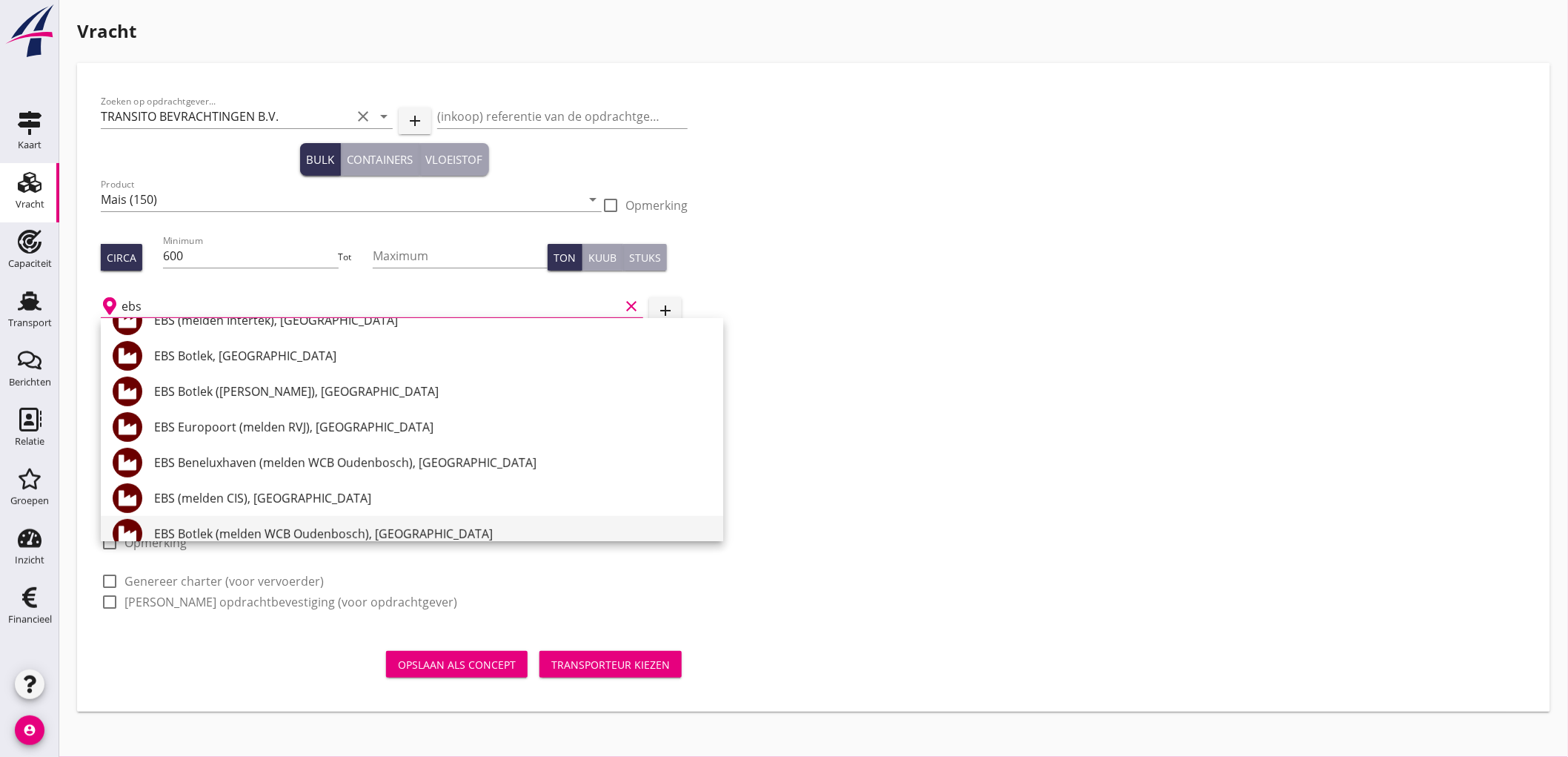
scroll to position [247, 0]
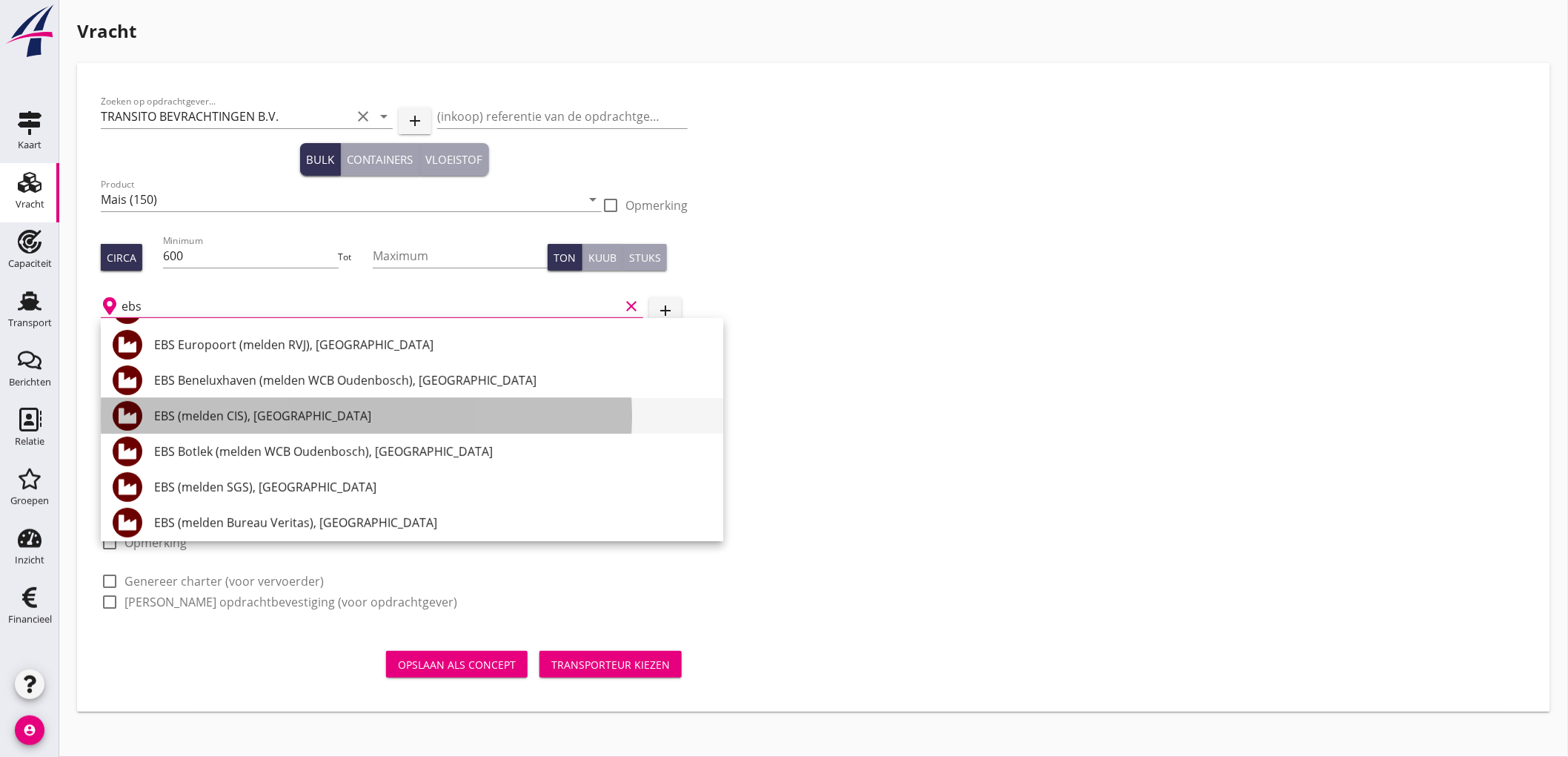
click at [322, 413] on div "EBS (melden CIS), [GEOGRAPHIC_DATA]" at bounding box center [432, 415] width 557 height 18
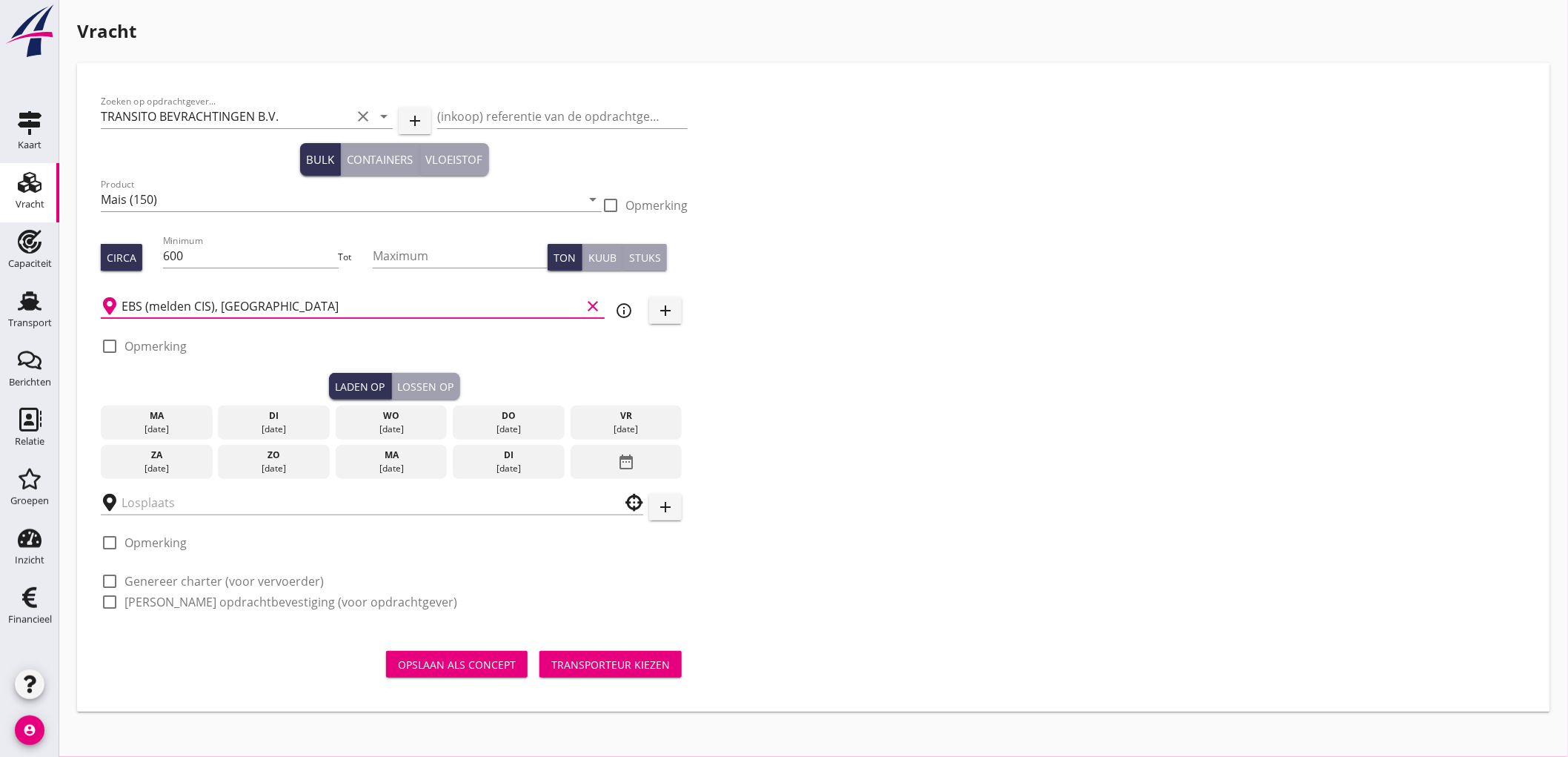
type input "EBS (melden CIS), [GEOGRAPHIC_DATA]"
click at [160, 338] on label "Opmerking" at bounding box center [156, 346] width 63 height 15
checkbox input "true"
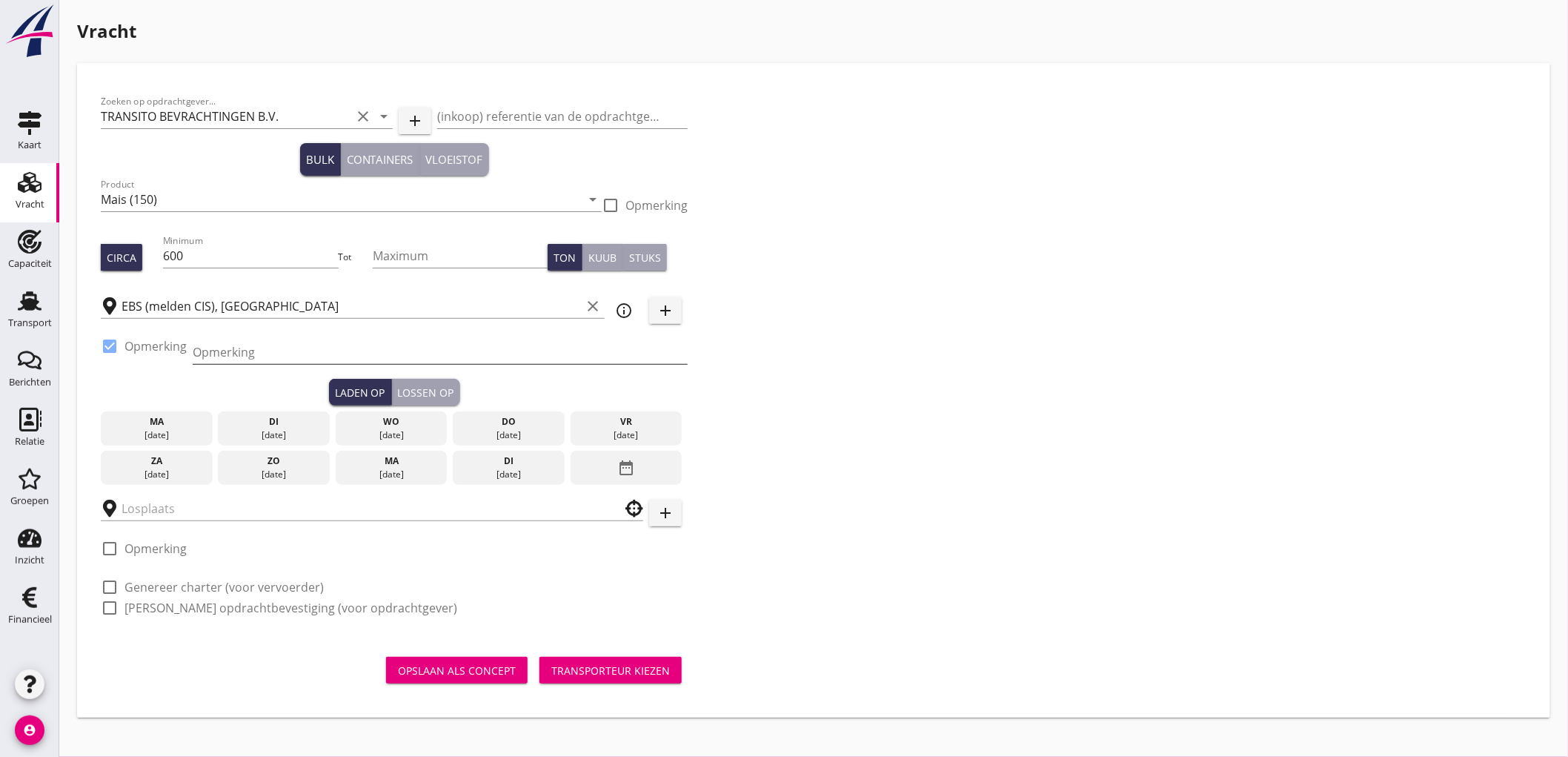
click at [232, 354] on input "Opmerking" at bounding box center [440, 352] width 495 height 24
type input "Ex. [PERSON_NAME][GEOGRAPHIC_DATA]"
click at [279, 425] on div "di" at bounding box center [273, 421] width 104 height 13
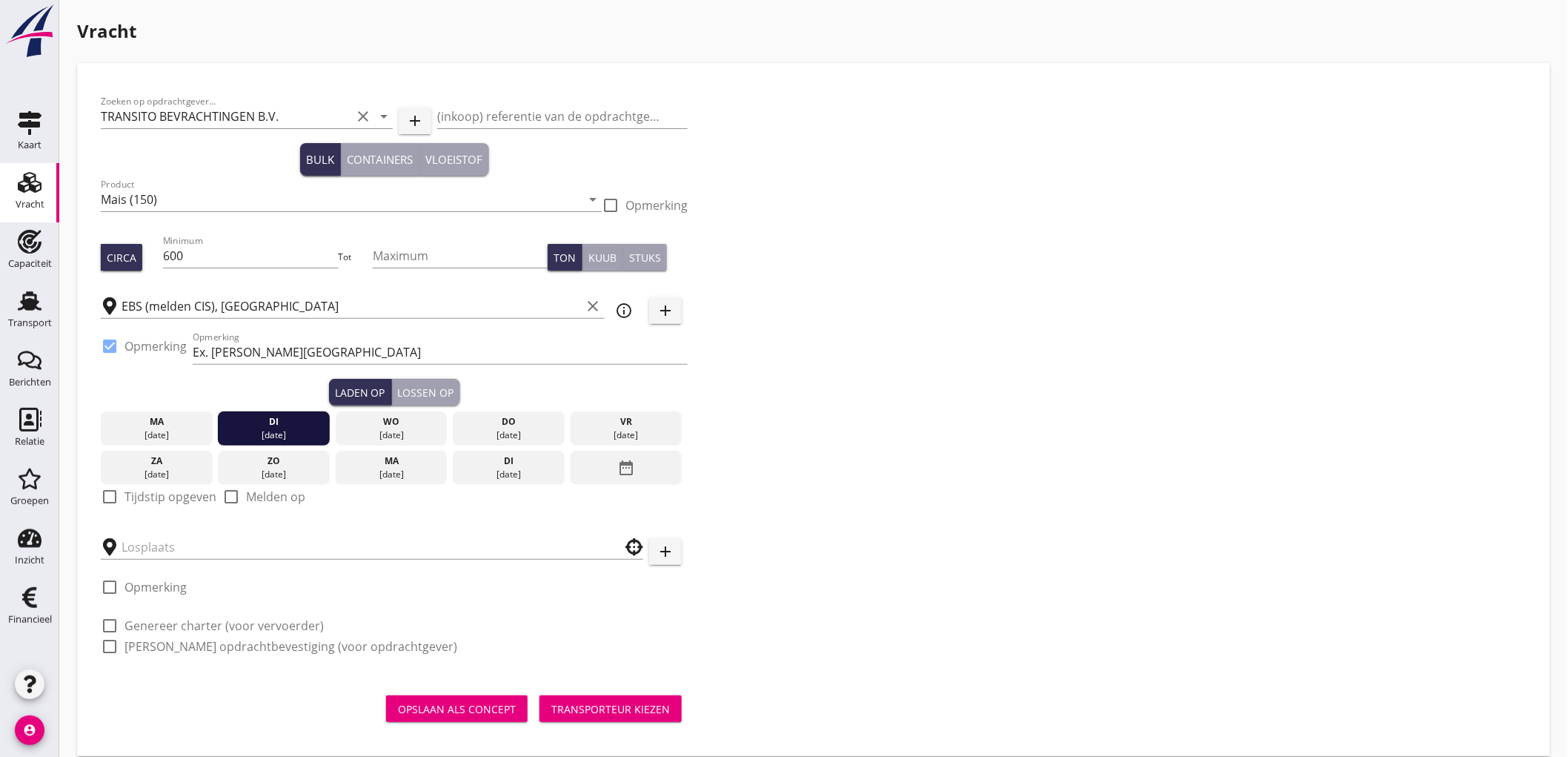
click at [123, 493] on div "check_box_outline_blank Tijdstip opgeven" at bounding box center [158, 496] width 115 height 18
click at [130, 497] on label "Tijdstip opgeven" at bounding box center [171, 496] width 92 height 15
checkbox input "true"
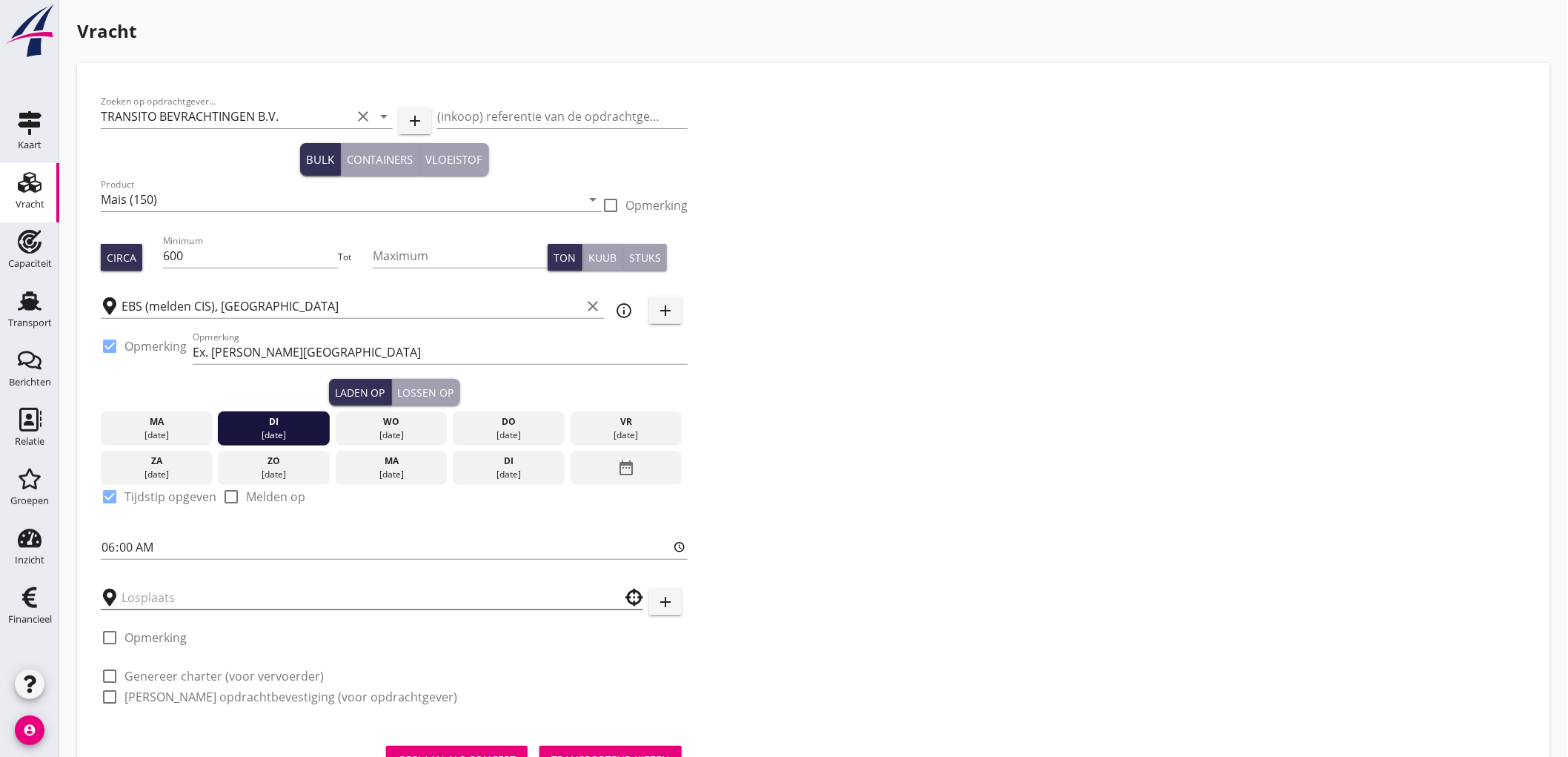
click at [168, 603] on input "text" at bounding box center [361, 597] width 480 height 24
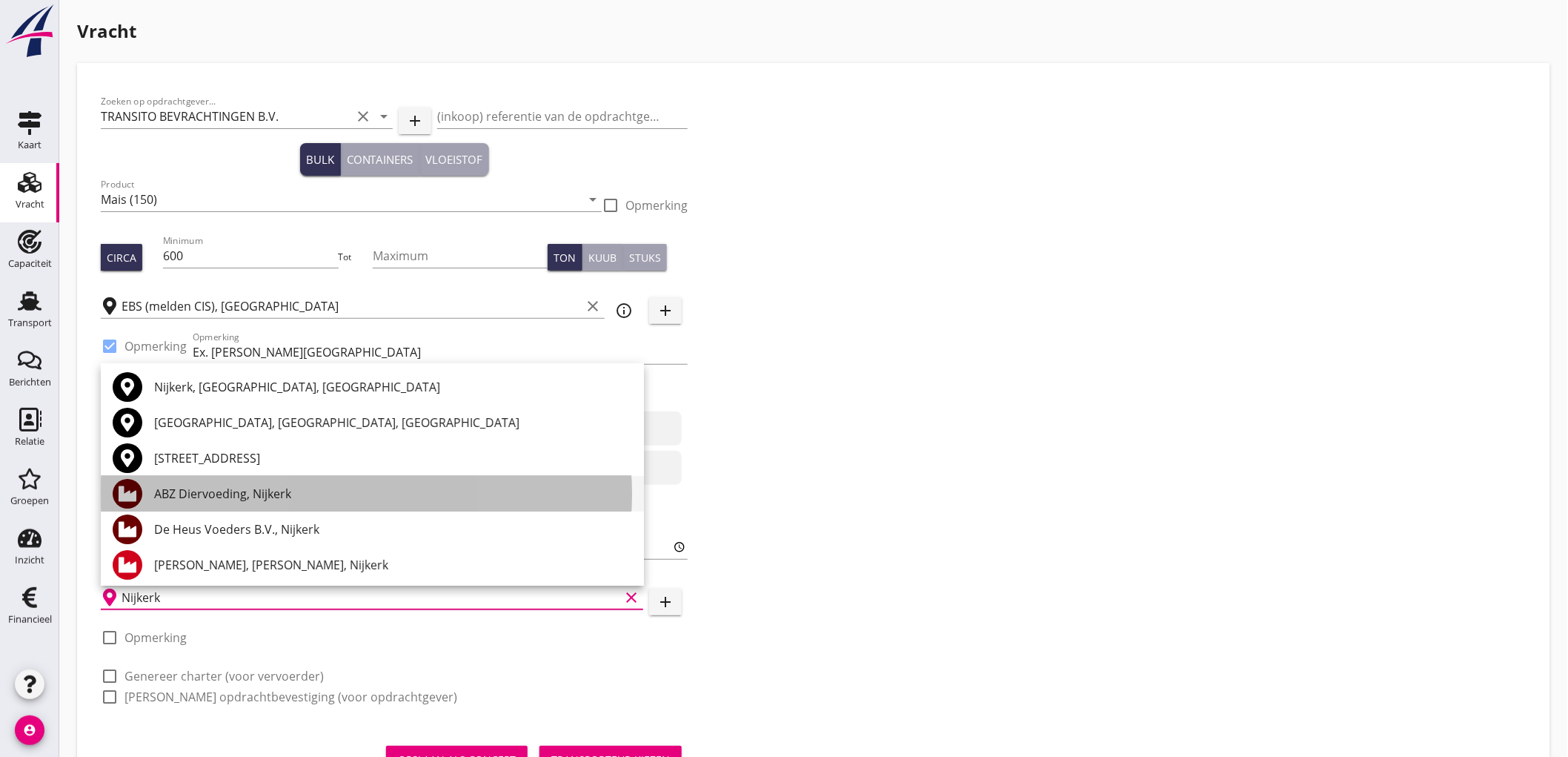
click at [269, 485] on div "ABZ Diervoeding, Nijkerk" at bounding box center [393, 493] width 477 height 18
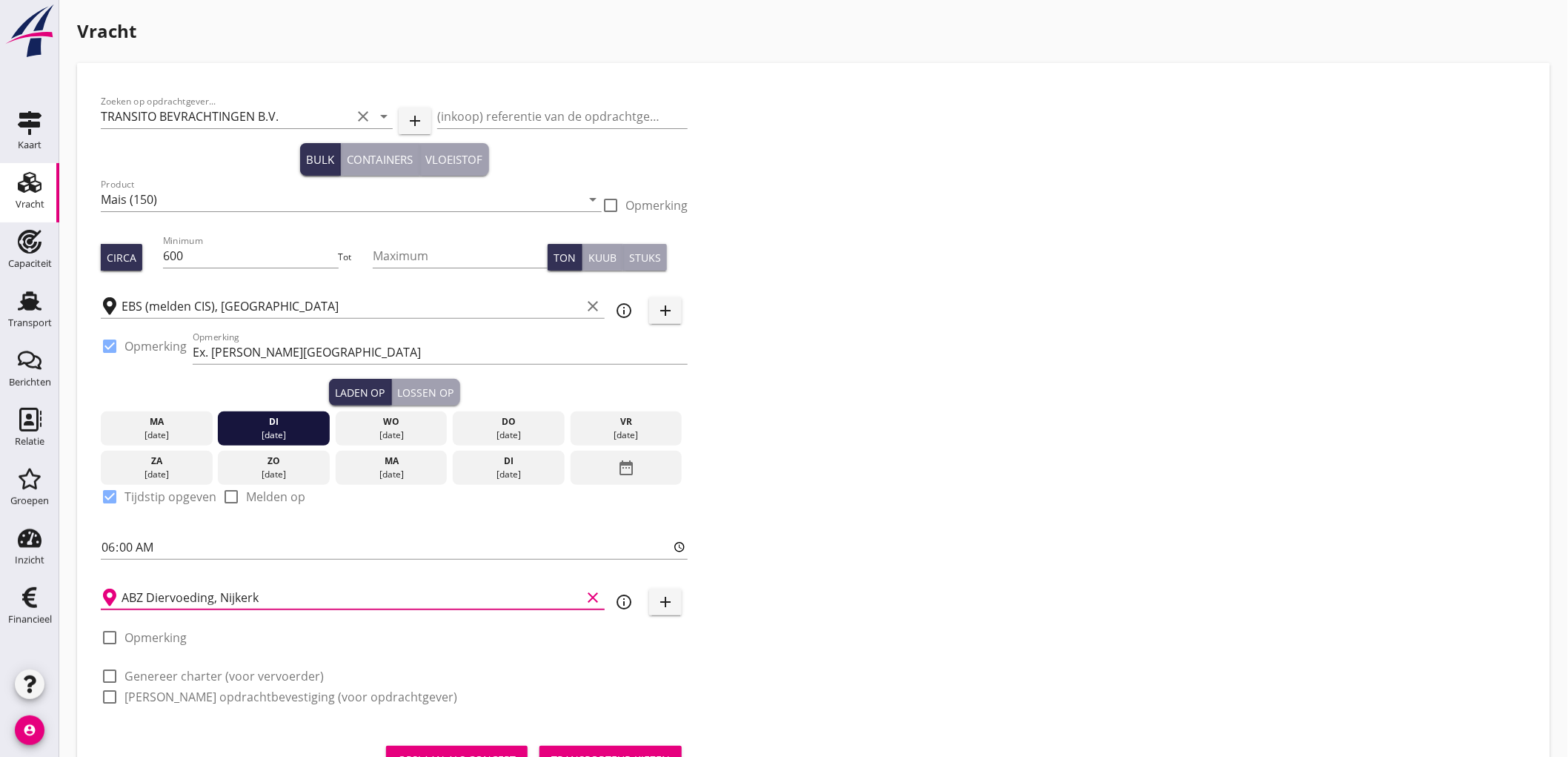
scroll to position [66, 0]
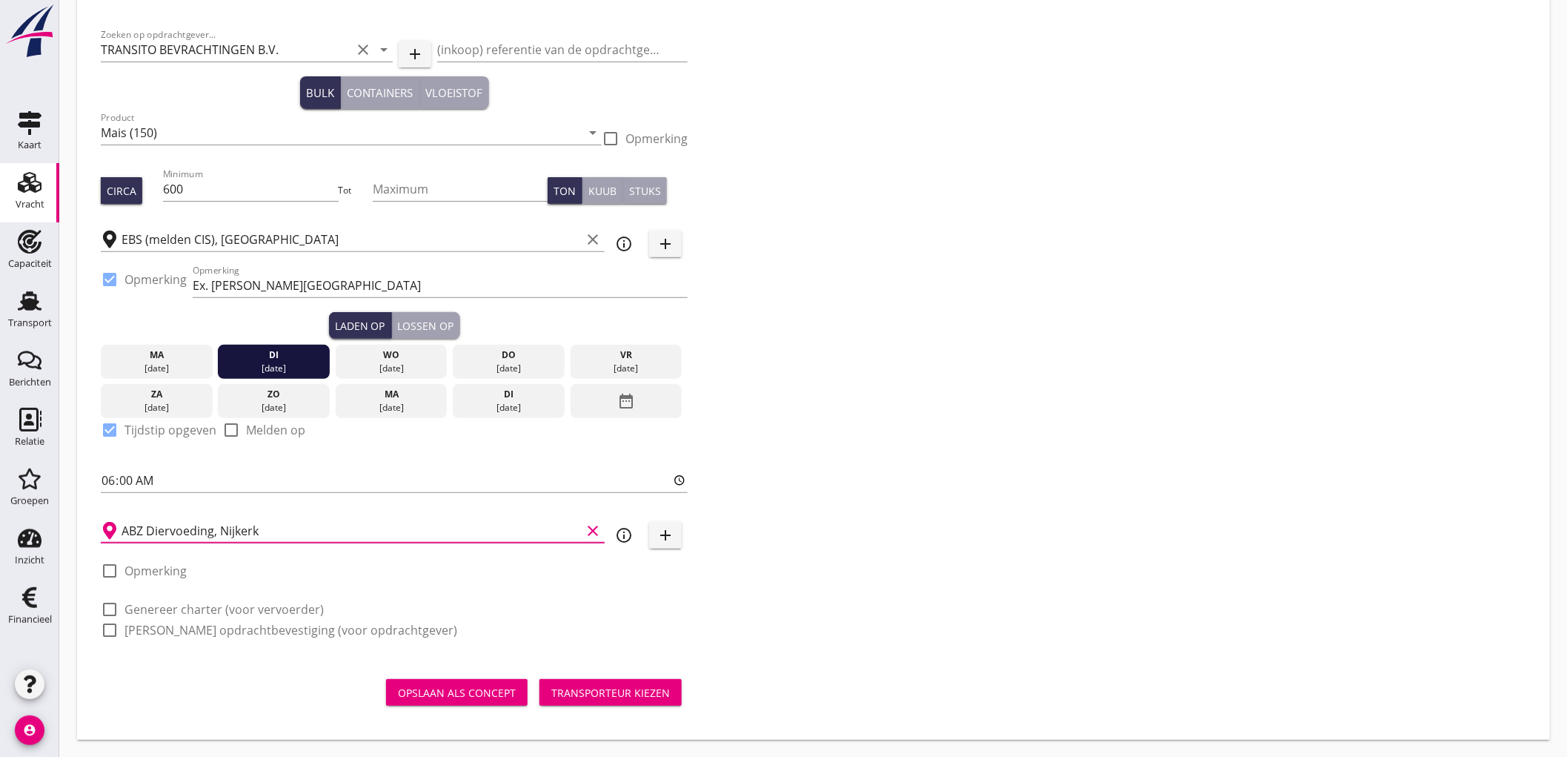
type input "ABZ Diervoeding, Nijkerk"
click at [211, 613] on label "Genereer charter (voor vervoerder)" at bounding box center [224, 609] width 199 height 15
checkbox input "true"
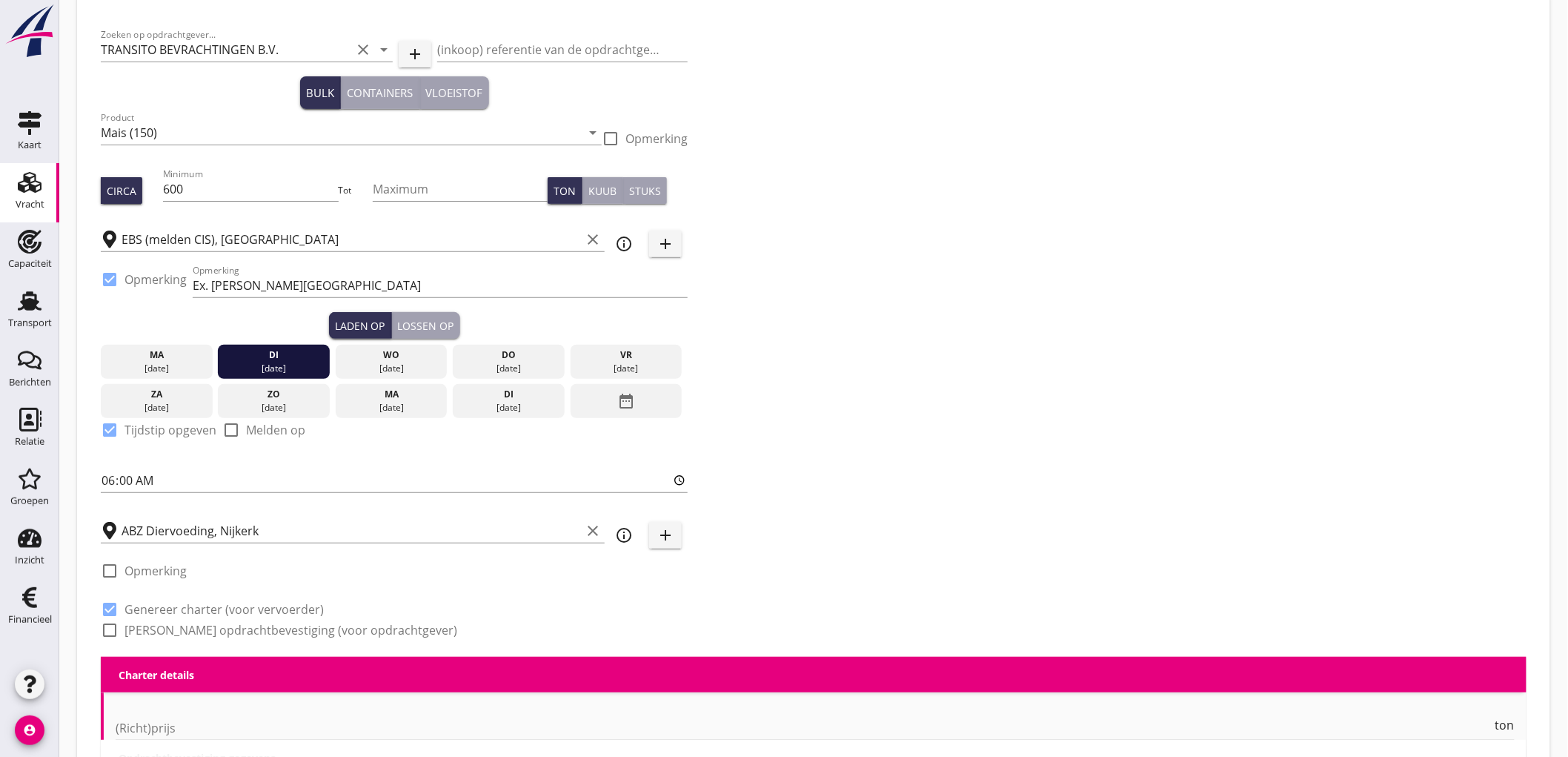
click at [211, 633] on label "[PERSON_NAME] opdrachtbevestiging (voor opdrachtgever)" at bounding box center [290, 630] width 333 height 15
checkbox input "true"
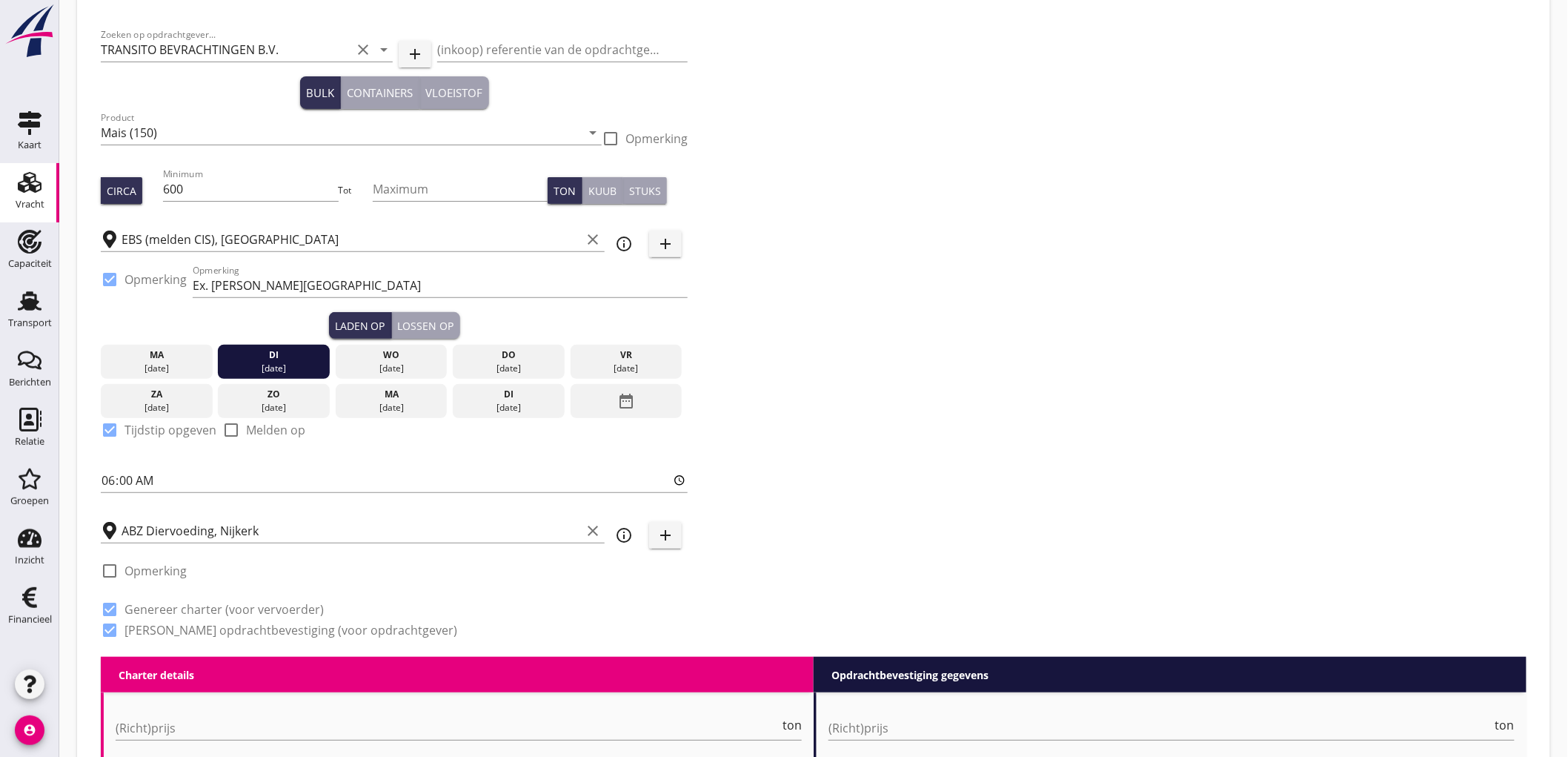
scroll to position [396, 0]
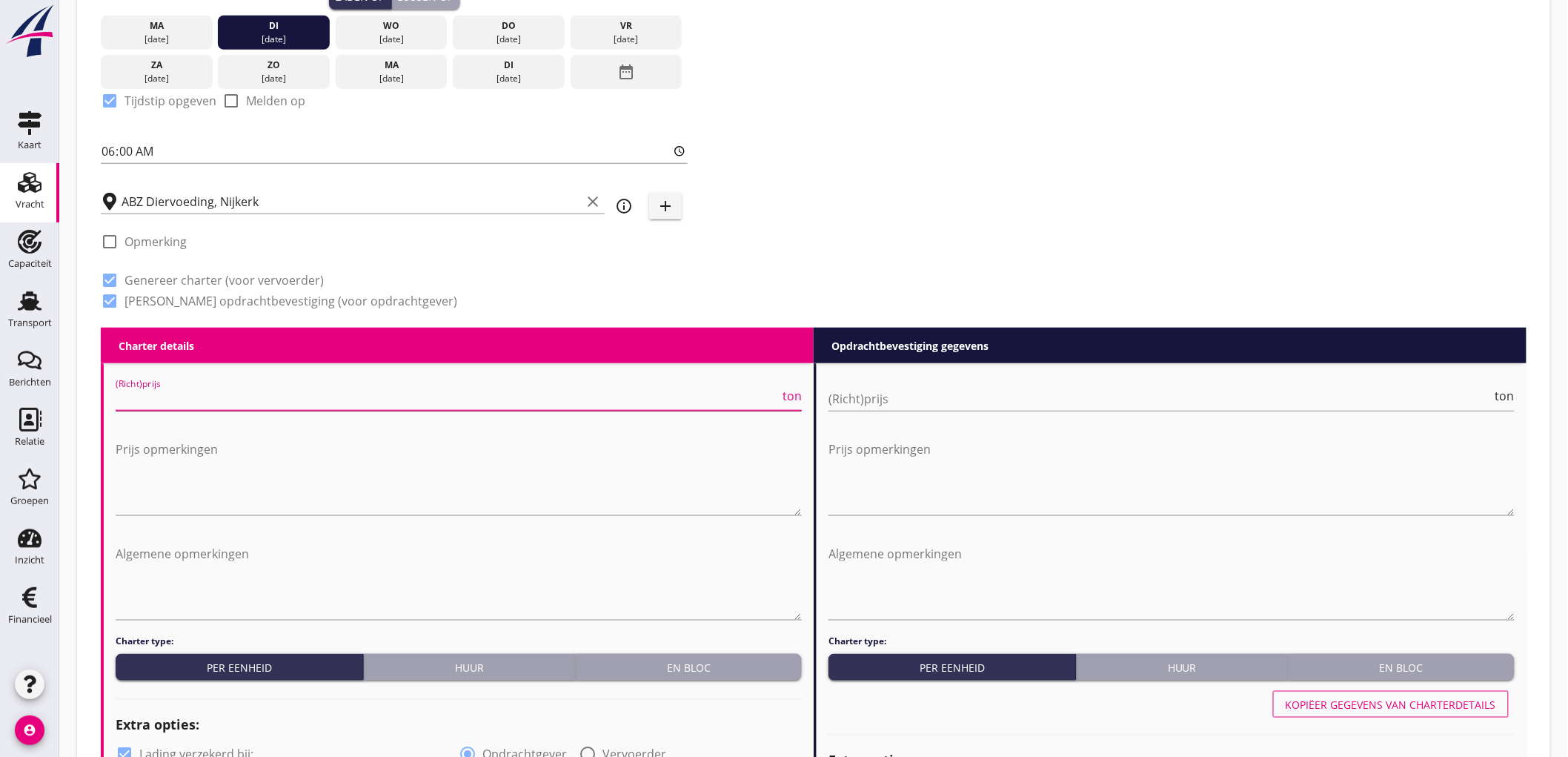
click at [193, 391] on input "(Richt)prijs" at bounding box center [447, 399] width 664 height 24
type input "5000"
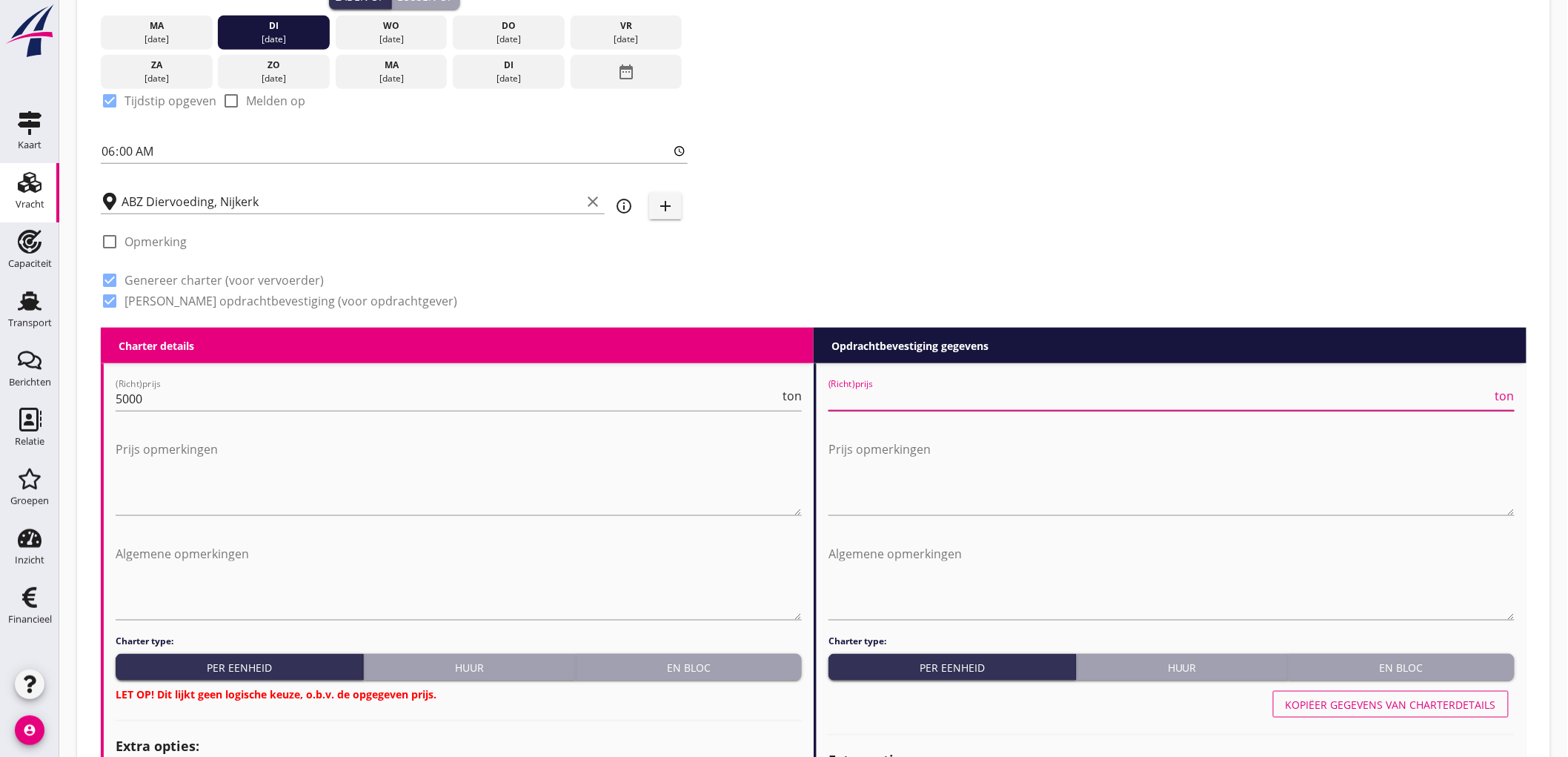
drag, startPoint x: 859, startPoint y: 395, endPoint x: 875, endPoint y: 393, distance: 16.1
click at [866, 395] on input "(Richt)prijs" at bounding box center [1161, 399] width 664 height 24
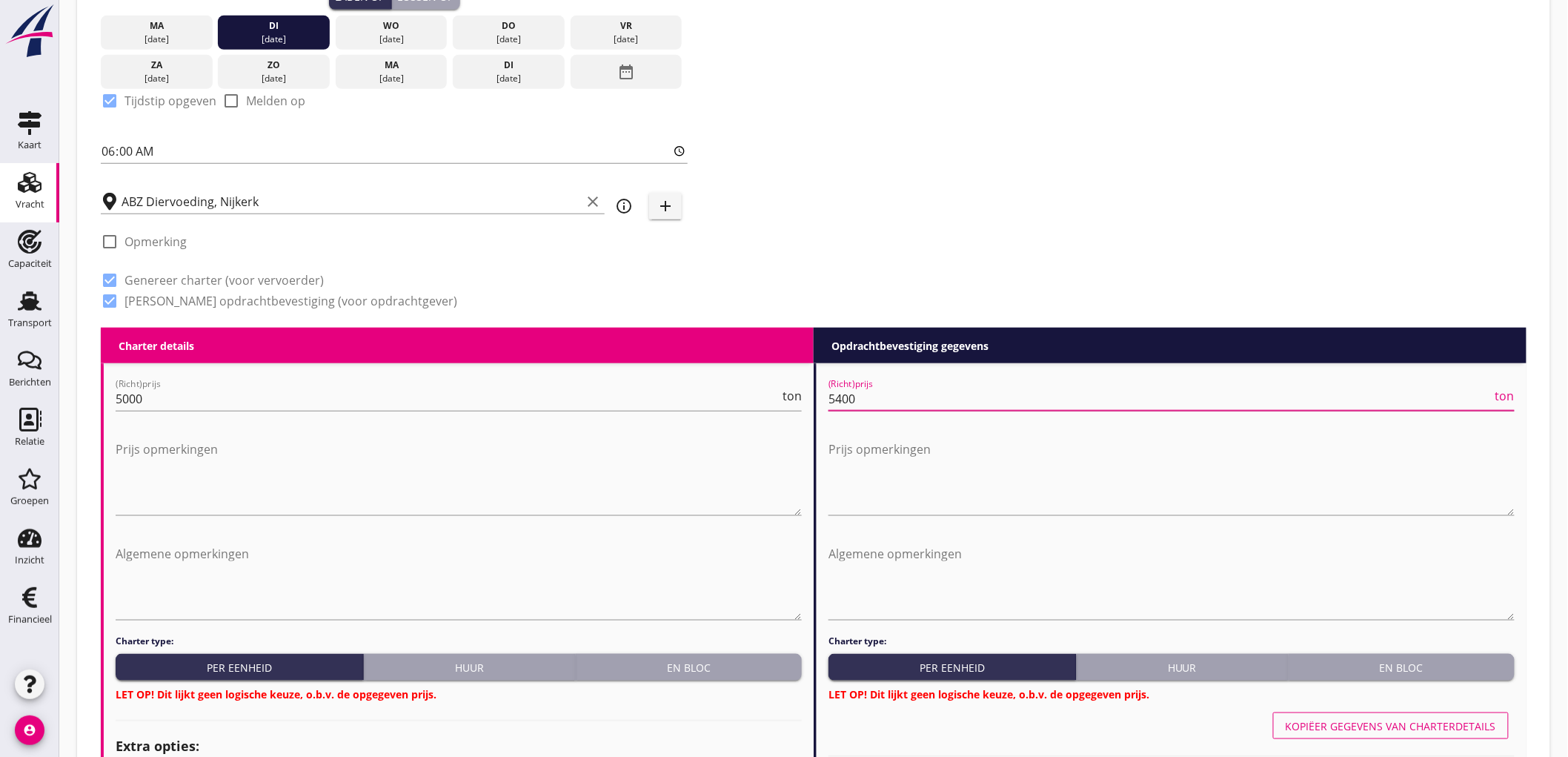
type input "5400"
click at [986, 179] on div "Zoeken op opdrachtgever... TRANSITO BEVRACHTINGEN B.V. clear arrow_drop_down ad…" at bounding box center [813, 9] width 1437 height 636
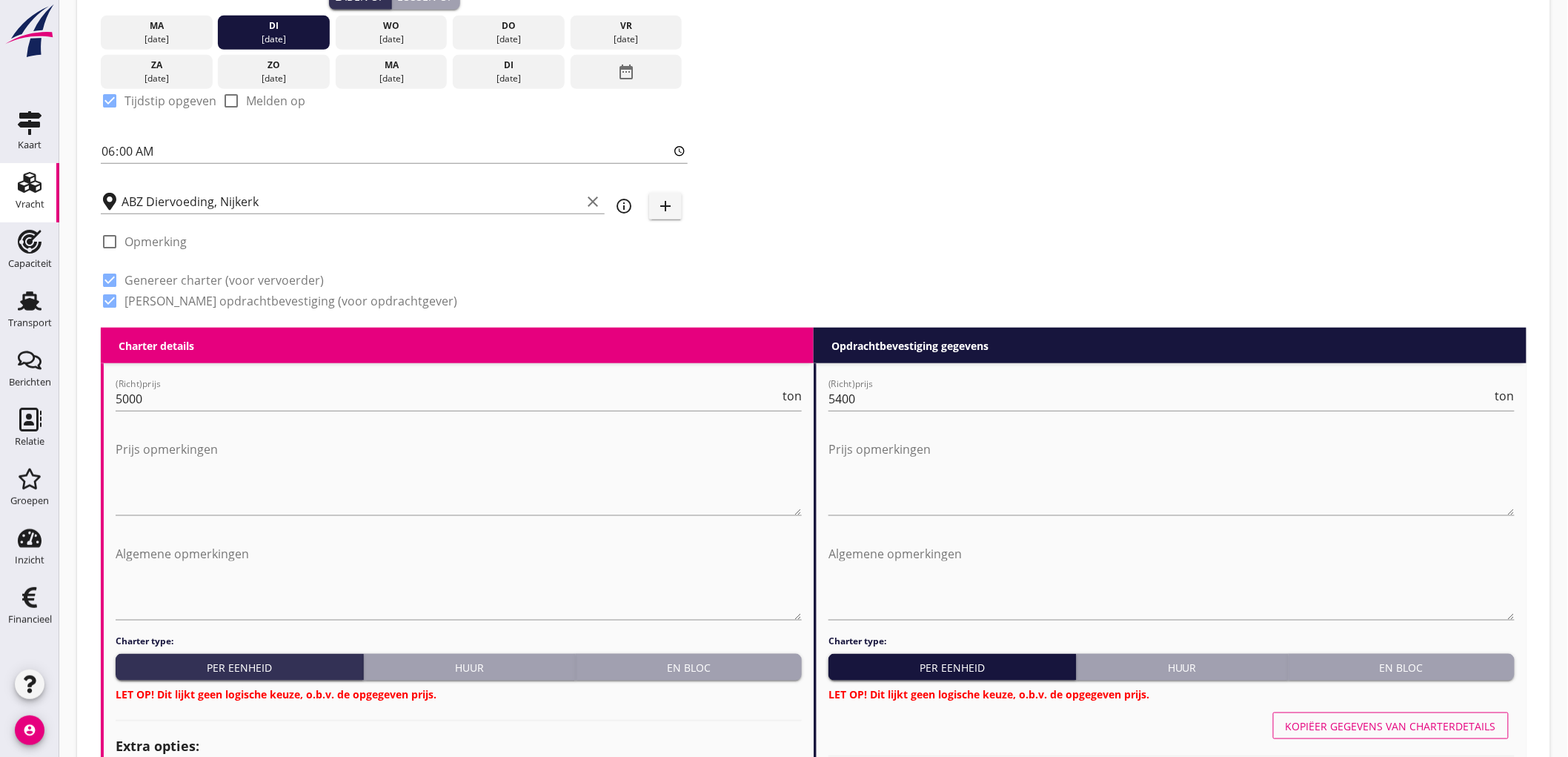
scroll to position [725, 0]
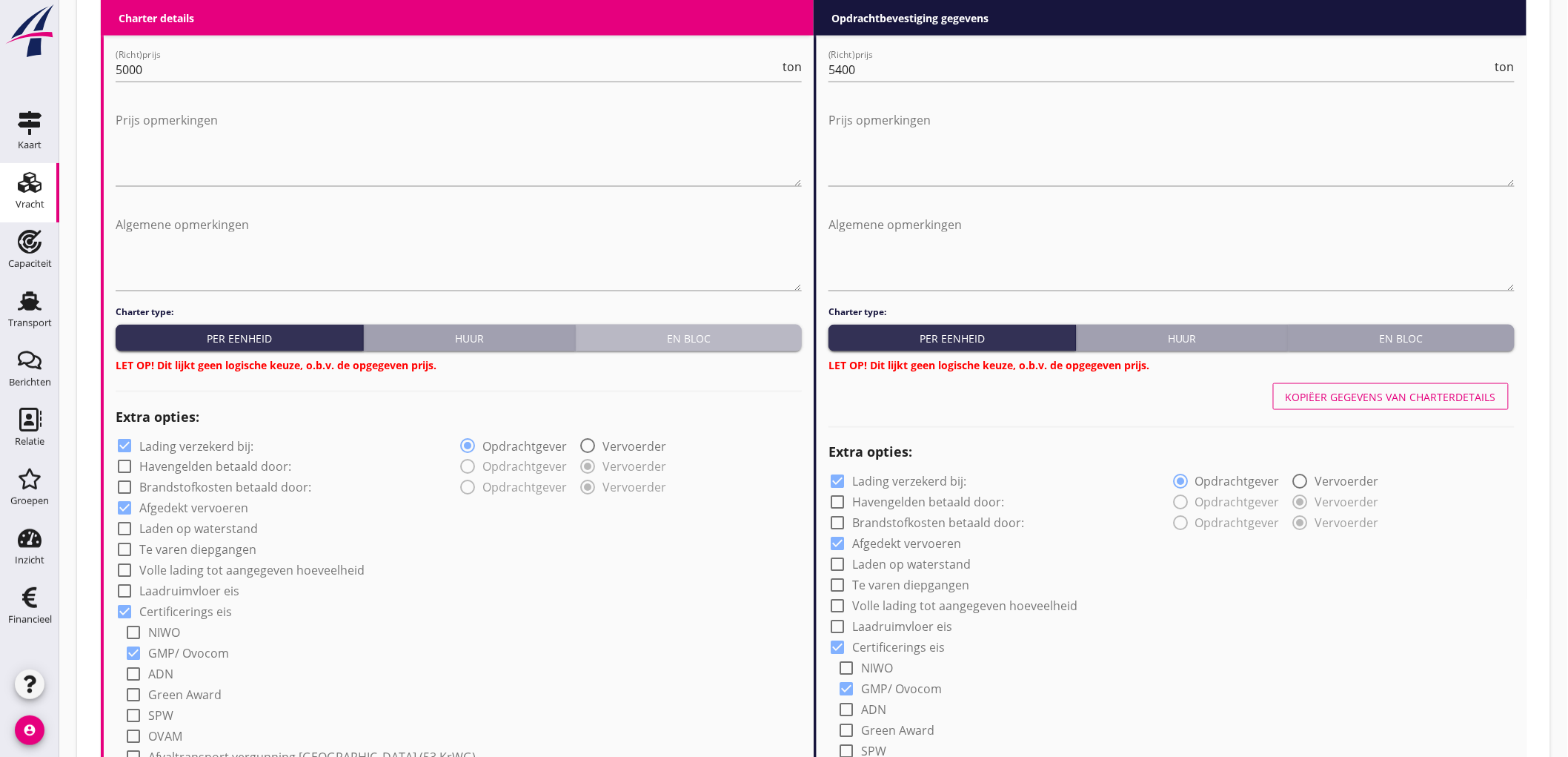
click at [703, 338] on div "En bloc" at bounding box center [689, 337] width 214 height 16
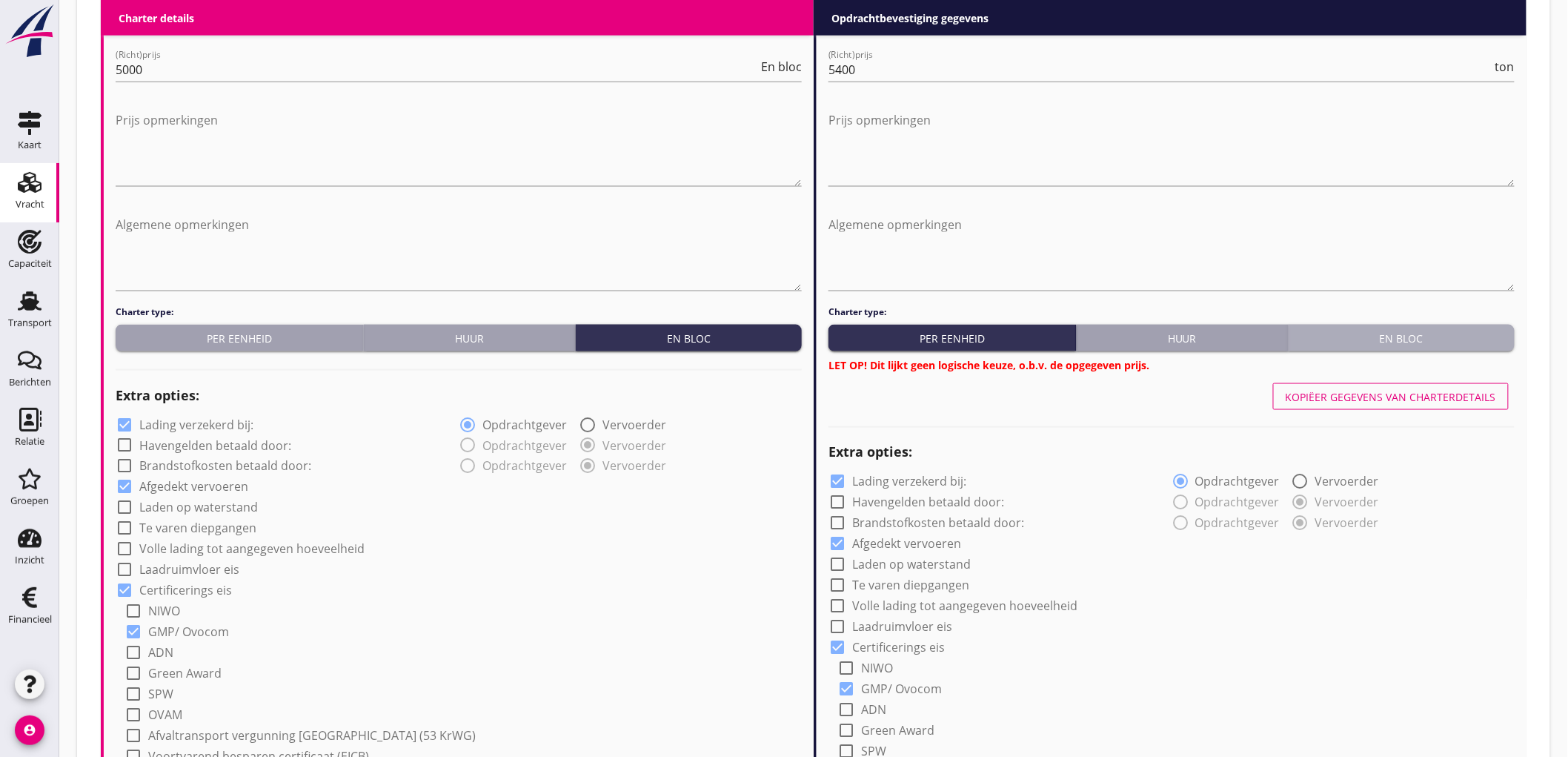
click at [1384, 341] on div "En bloc" at bounding box center [1401, 337] width 214 height 16
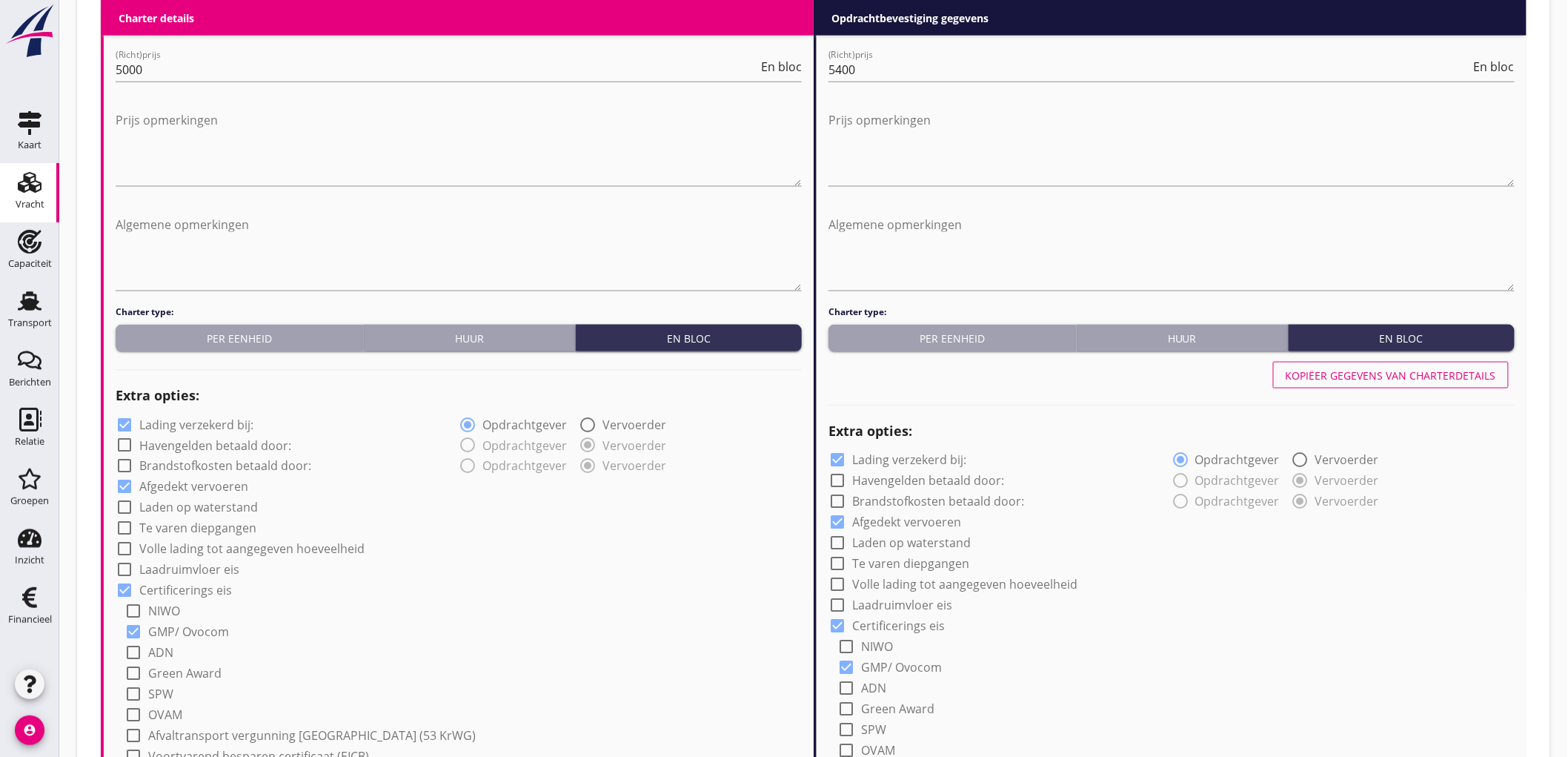
click at [183, 425] on label "Lading verzekerd bij:" at bounding box center [196, 424] width 114 height 15
checkbox input "false"
click at [893, 453] on label "Lading verzekerd bij:" at bounding box center [909, 460] width 114 height 15
checkbox input "false"
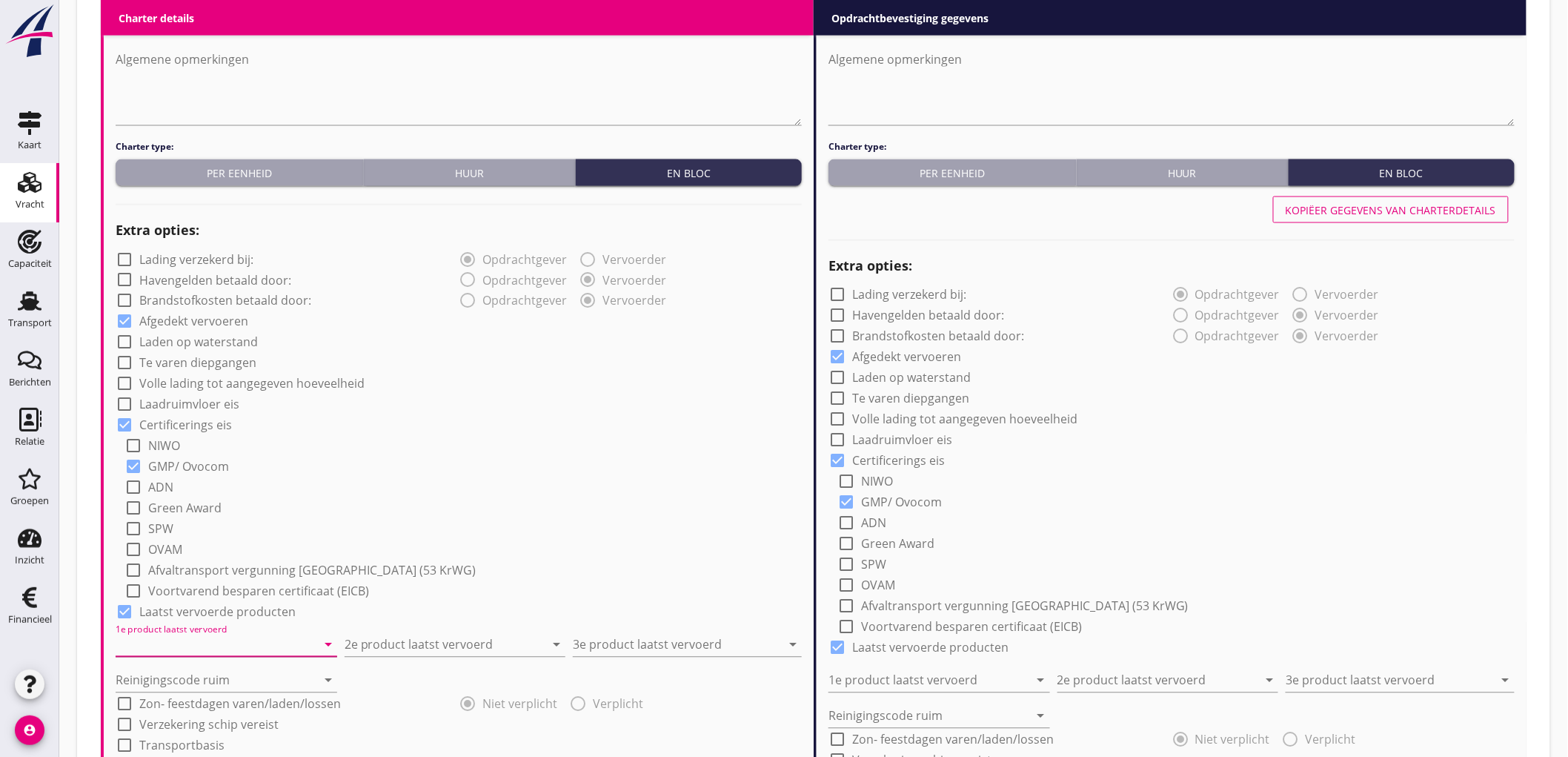
click at [242, 637] on input "1e product laatst vervoerd" at bounding box center [216, 645] width 201 height 24
type input "Brouwgerst (120)"
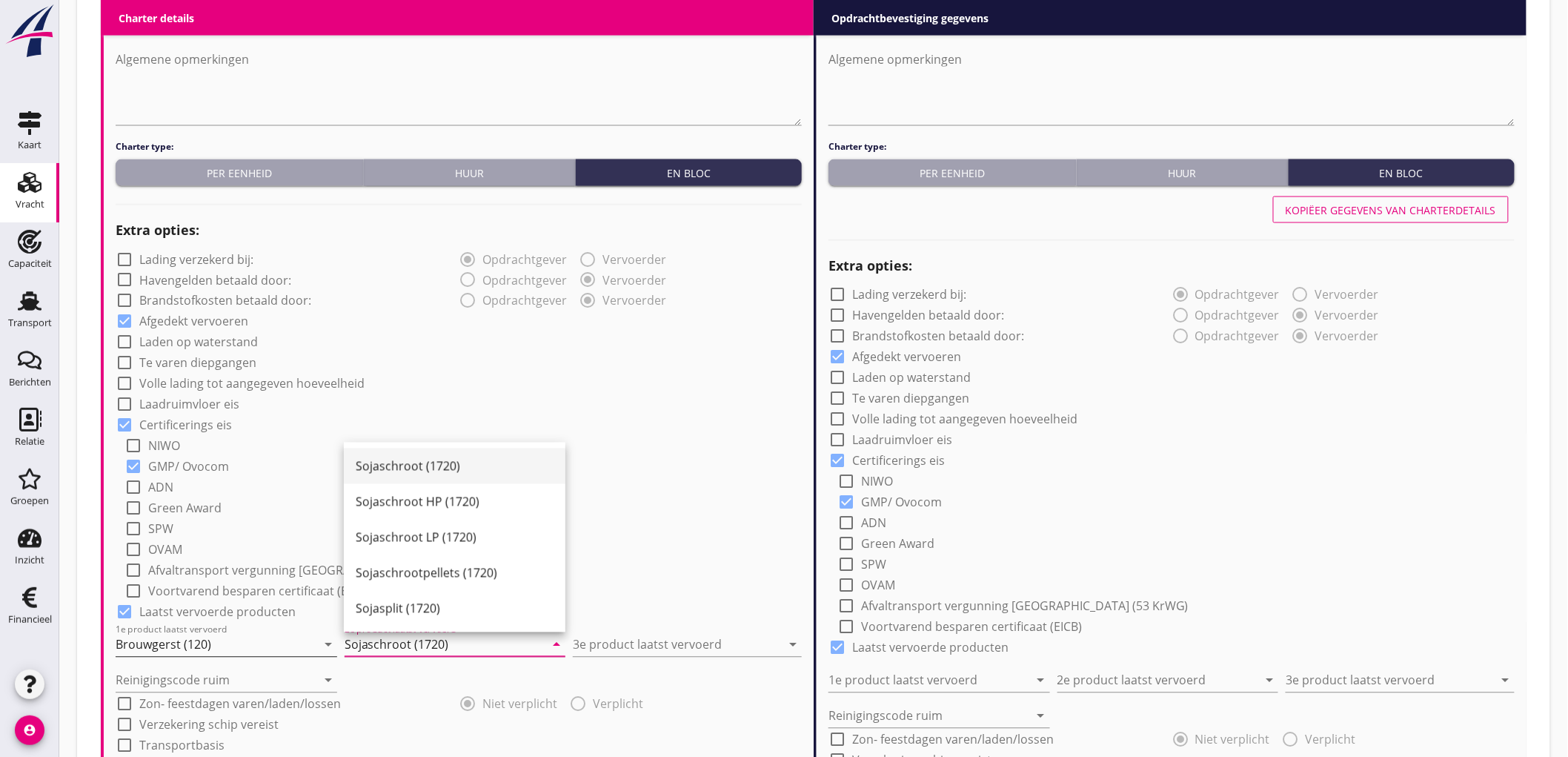
type input "Sojaschroot (1720)"
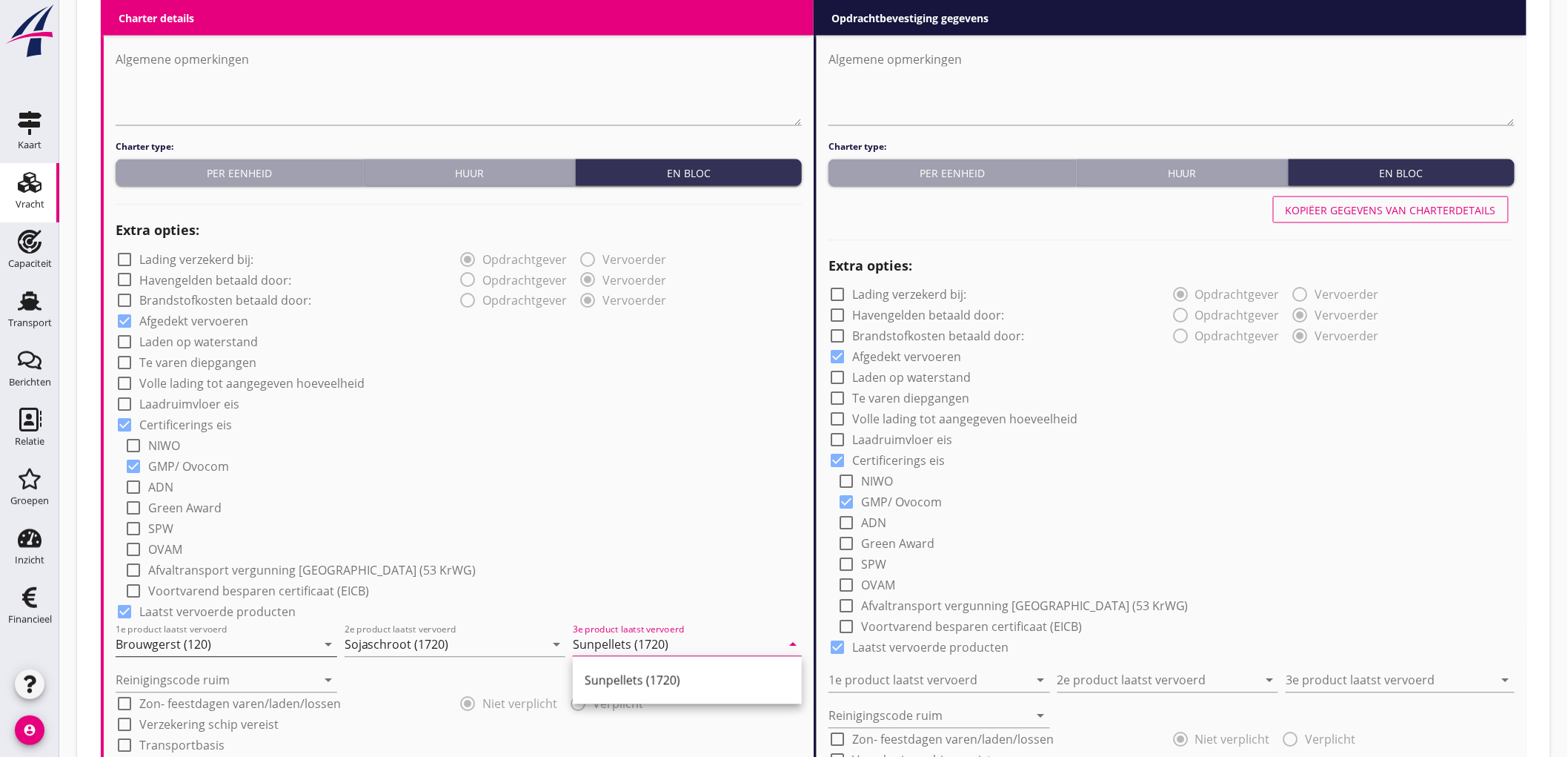
type input "Sunpellets (1720)"
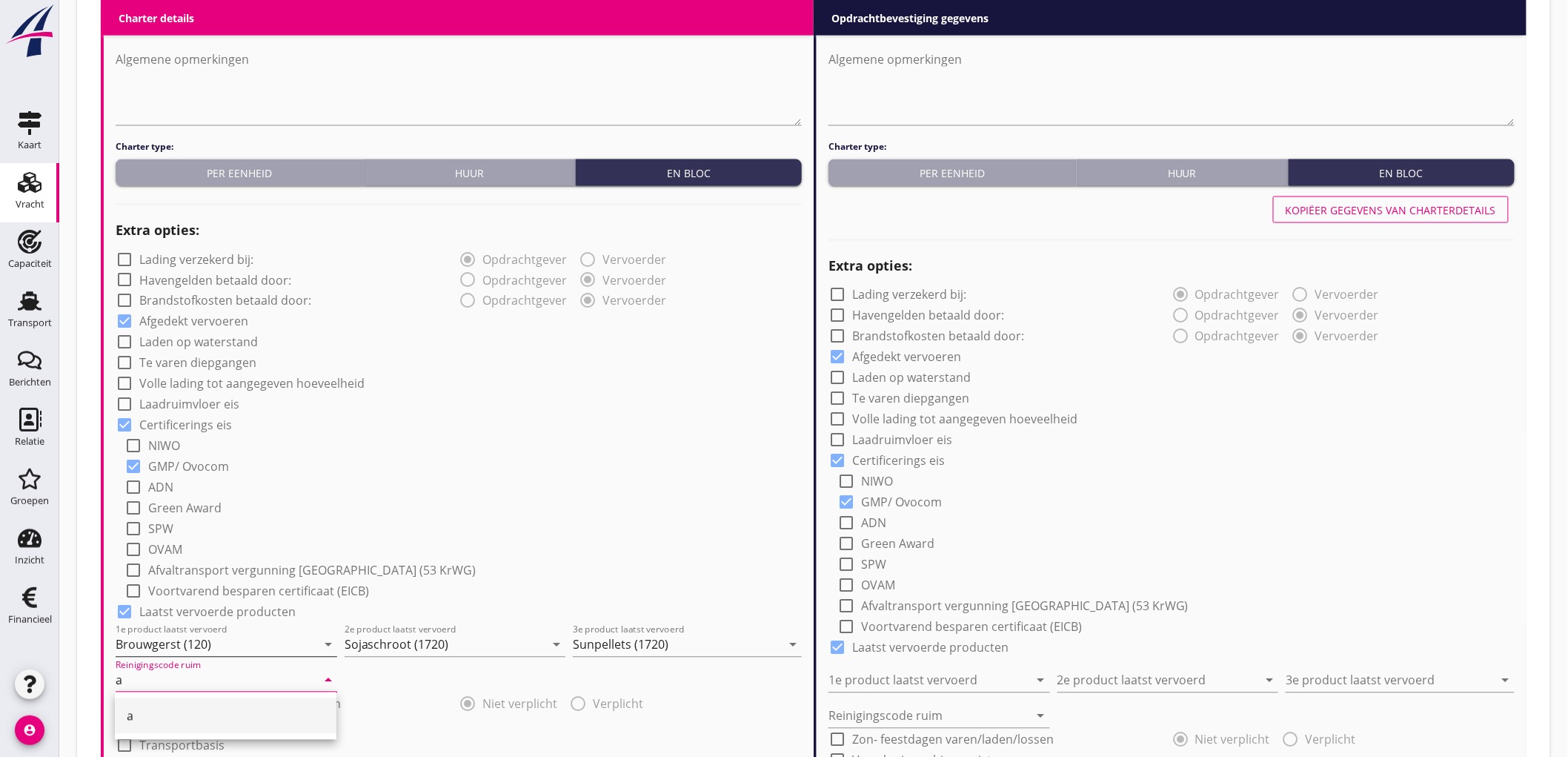
type input "a"
click at [515, 391] on div "check_box_outline_blank Lading verzekerd bij: radio_button_checked Opdrachtgeve…" at bounding box center [458, 552] width 686 height 610
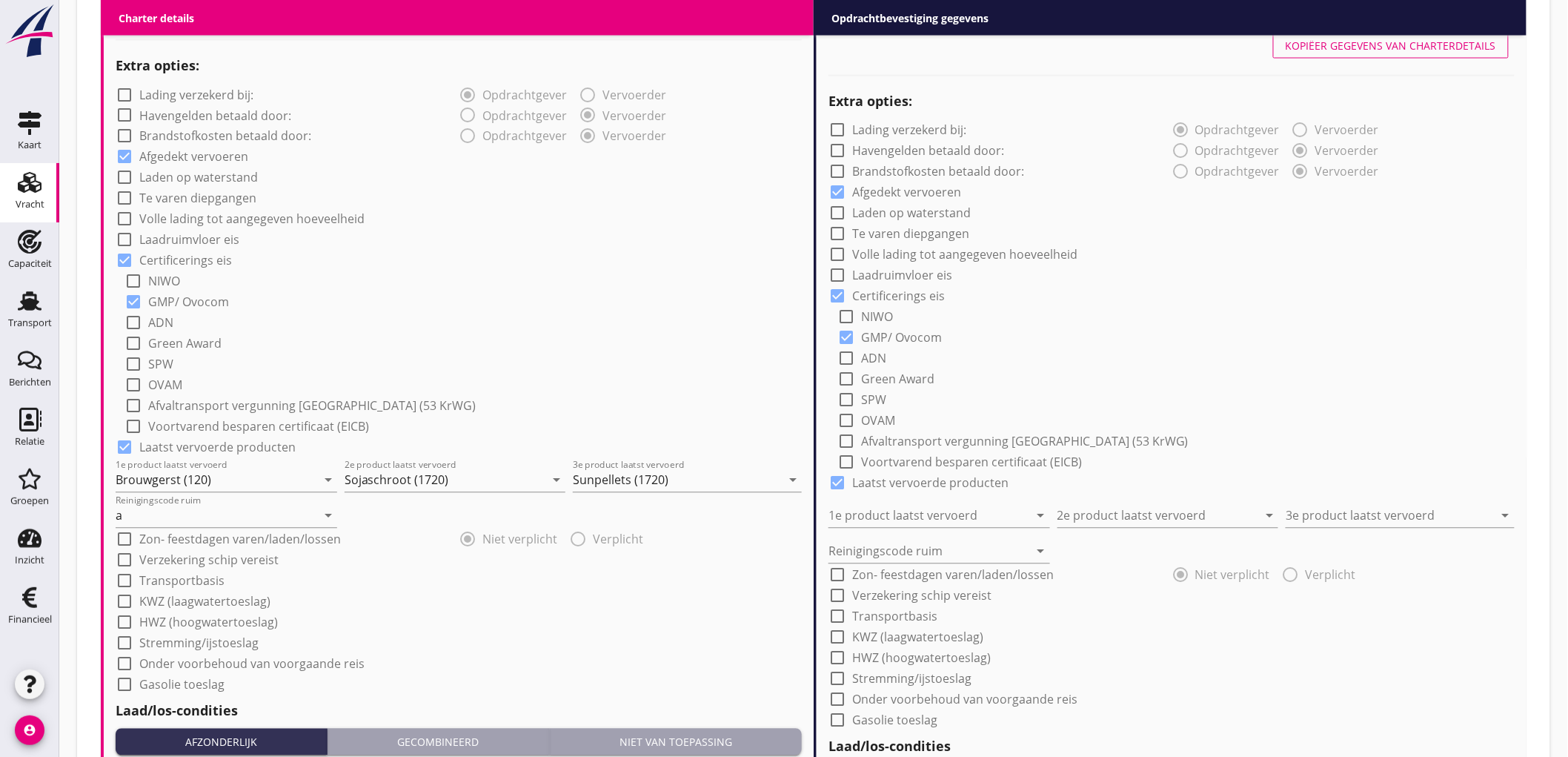
scroll to position [1301, 0]
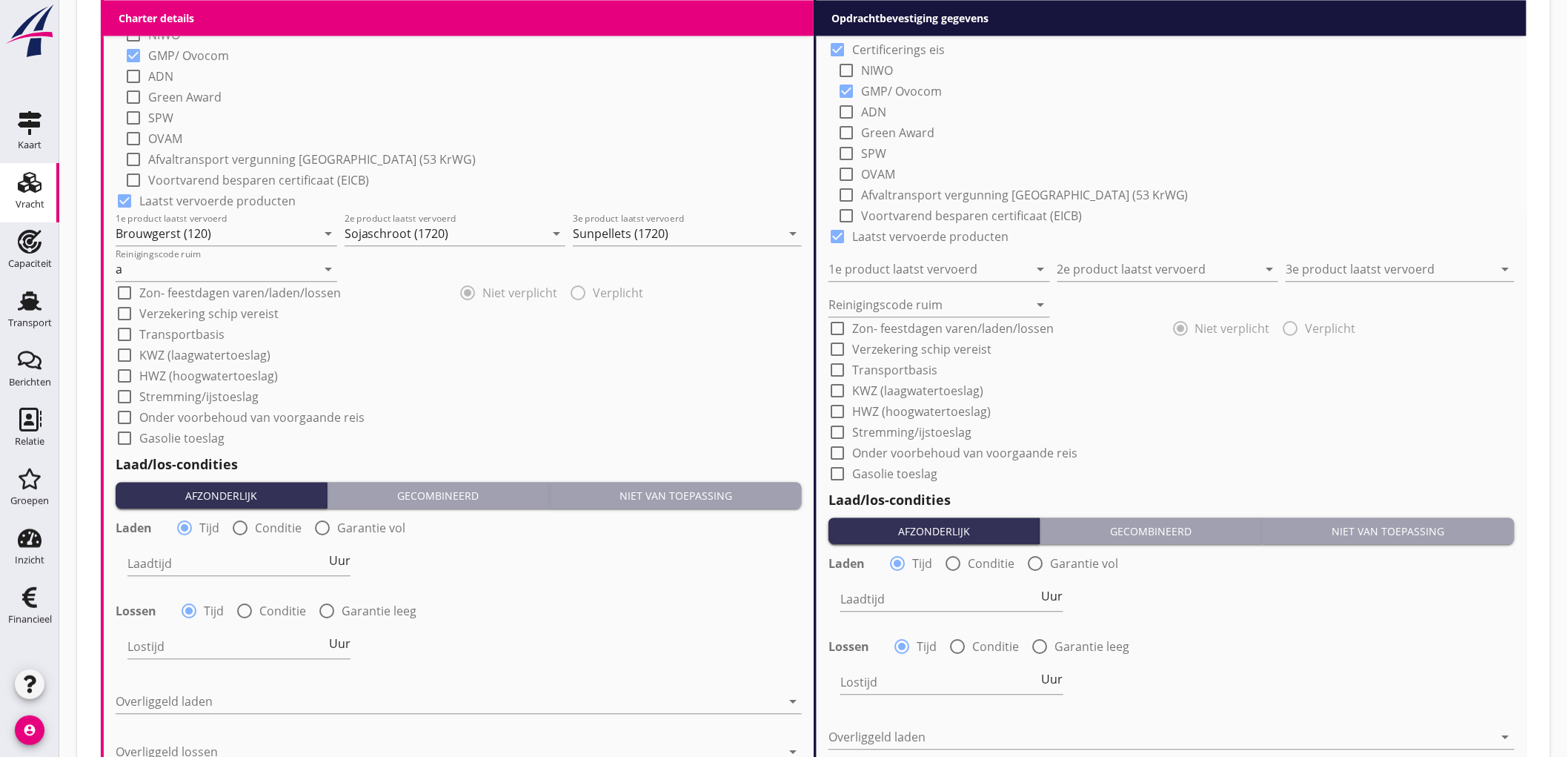
click at [254, 525] on label "Conditie" at bounding box center [277, 527] width 47 height 15
radio input "false"
radio input "true"
click at [202, 553] on div at bounding box center [285, 563] width 315 height 24
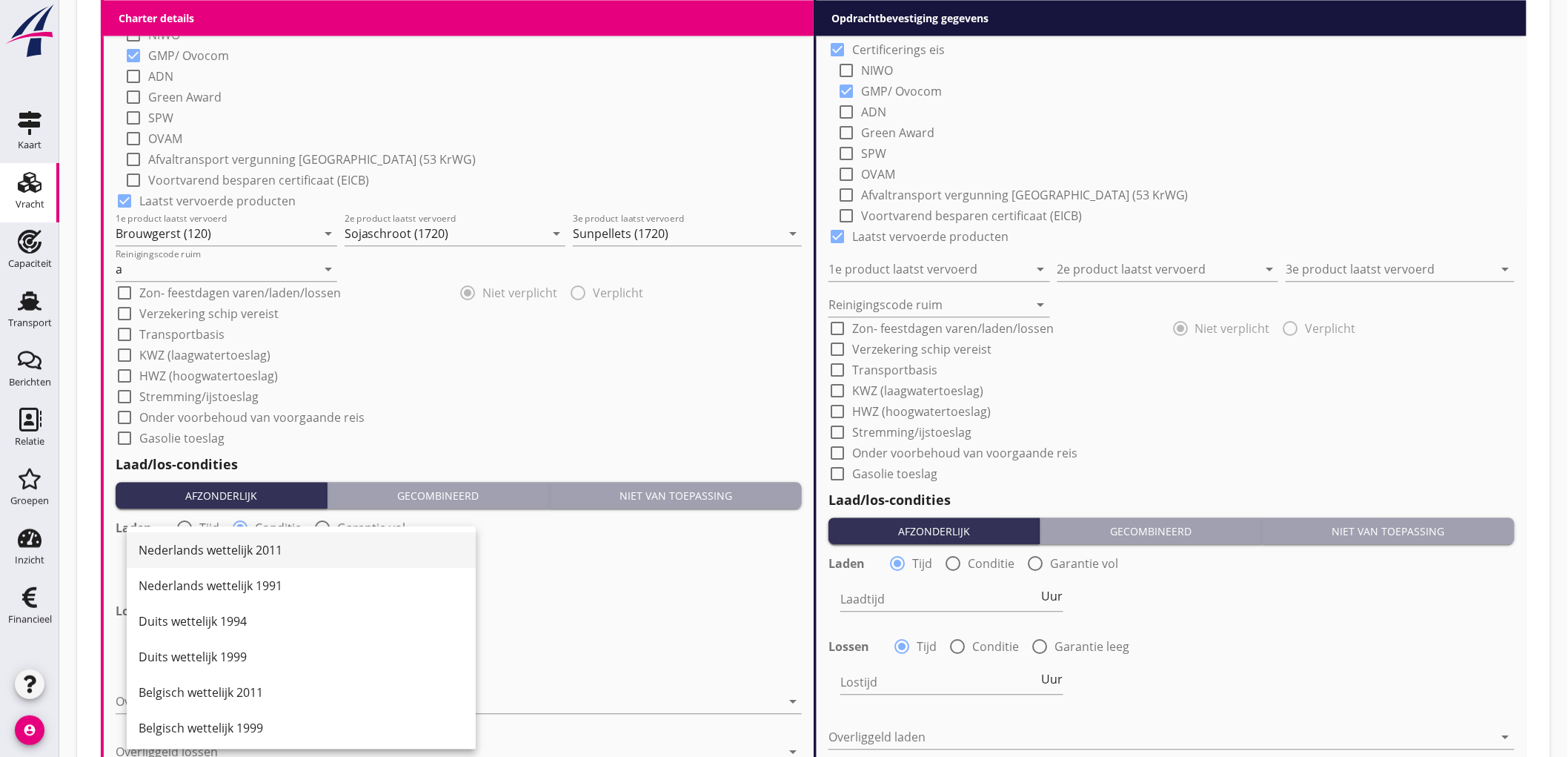
click at [208, 553] on div "Nederlands wettelijk 2011" at bounding box center [301, 550] width 325 height 18
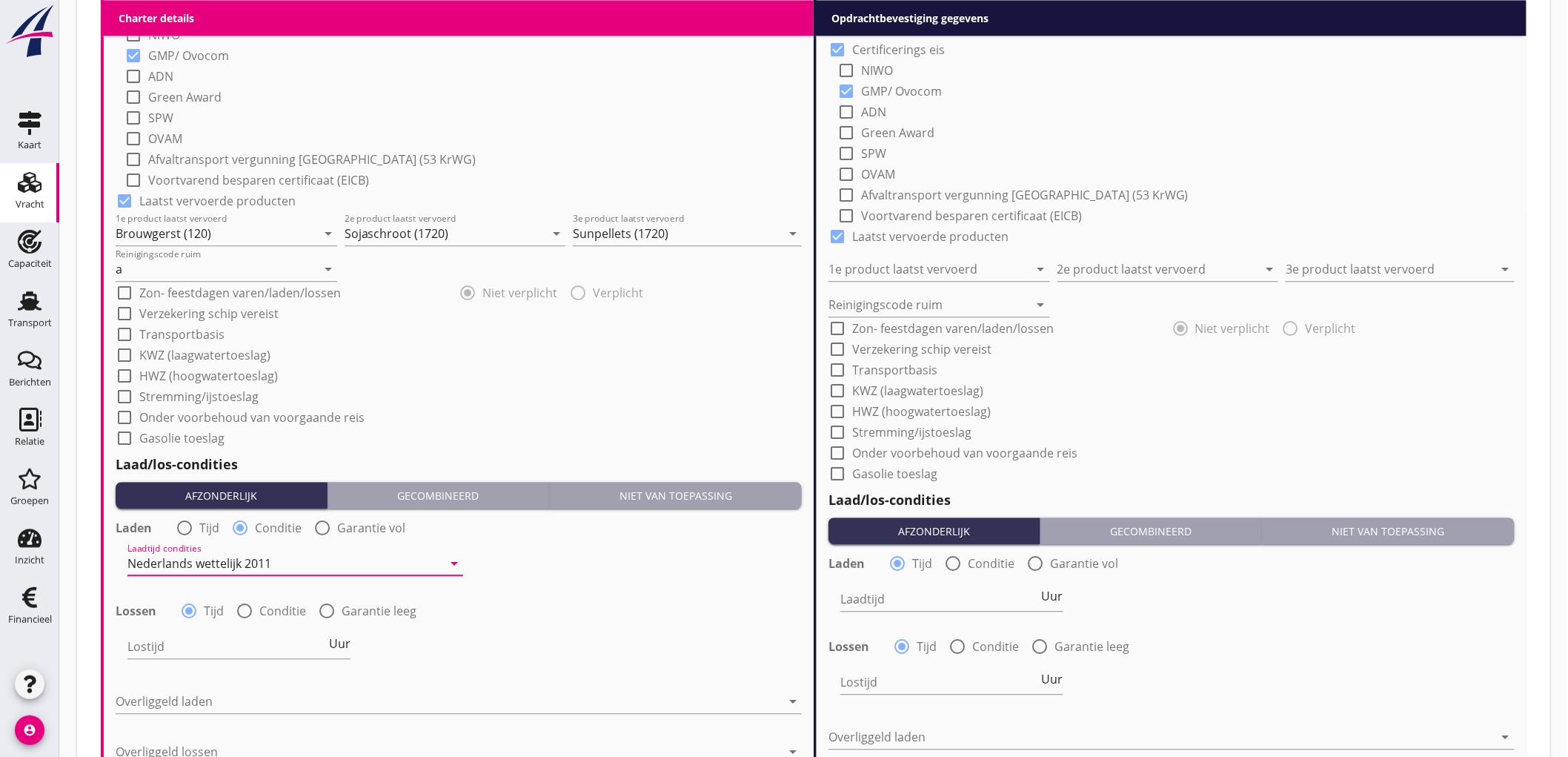
click at [264, 617] on label "Conditie" at bounding box center [282, 610] width 47 height 15
radio input "false"
radio input "true"
click at [215, 635] on div at bounding box center [285, 646] width 315 height 24
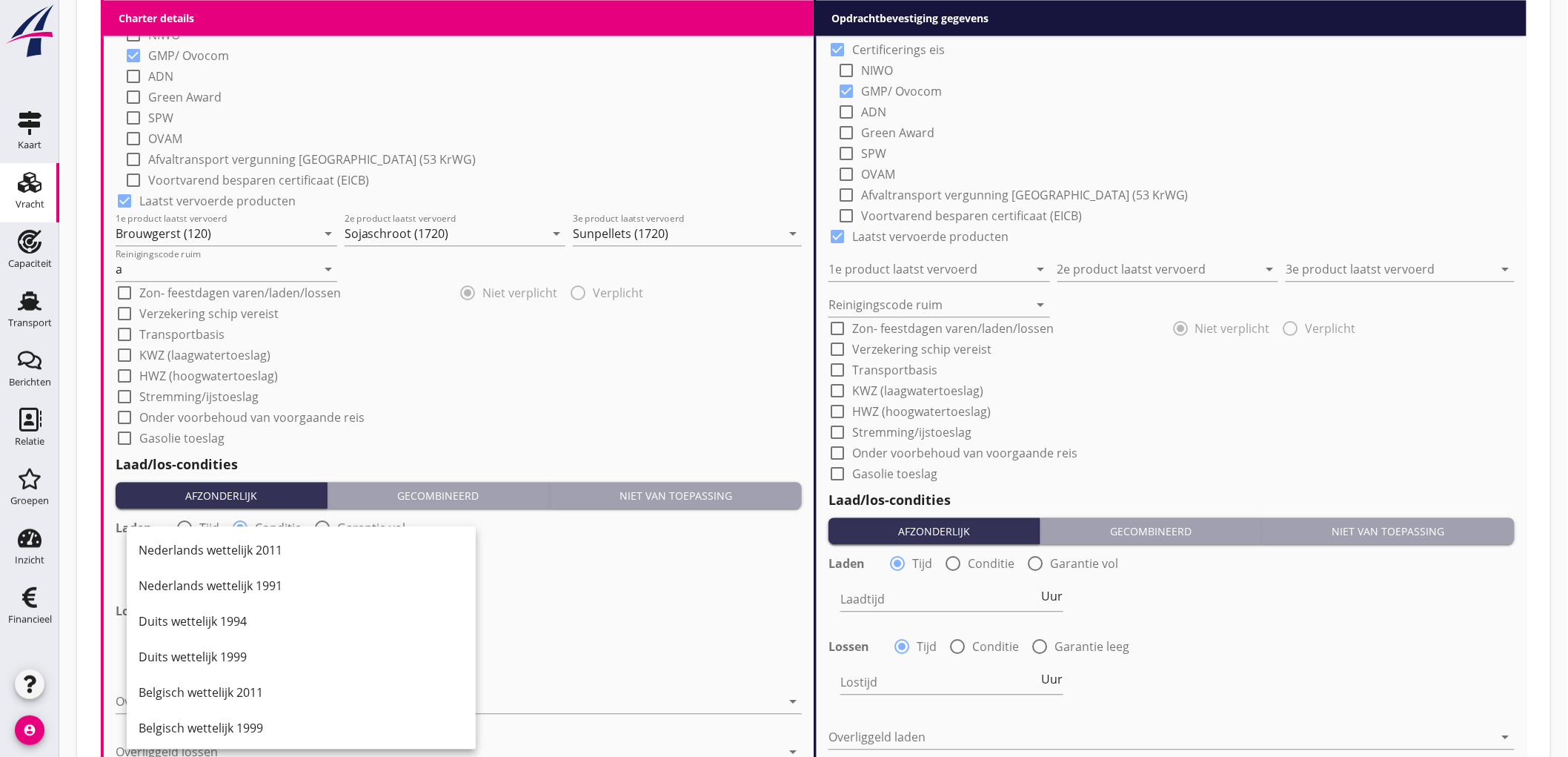
drag, startPoint x: 276, startPoint y: 541, endPoint x: 598, endPoint y: 583, distance: 324.7
click at [277, 541] on div "Nederlands wettelijk 2011" at bounding box center [301, 550] width 325 height 18
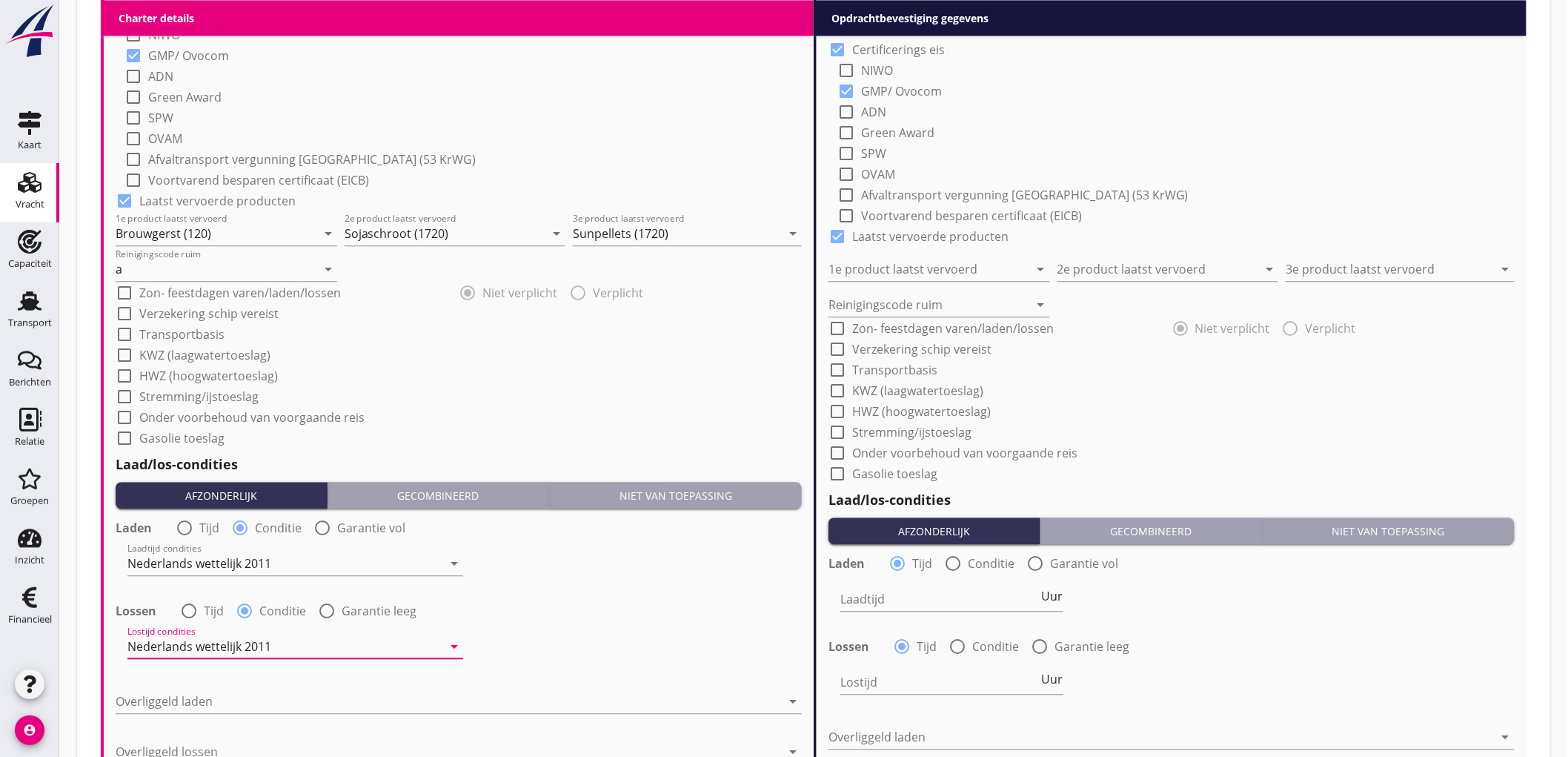
click at [658, 591] on div "Laden radio_button_unchecked Tijd radio_button_checked Conditie radio_button_un…" at bounding box center [458, 595] width 686 height 160
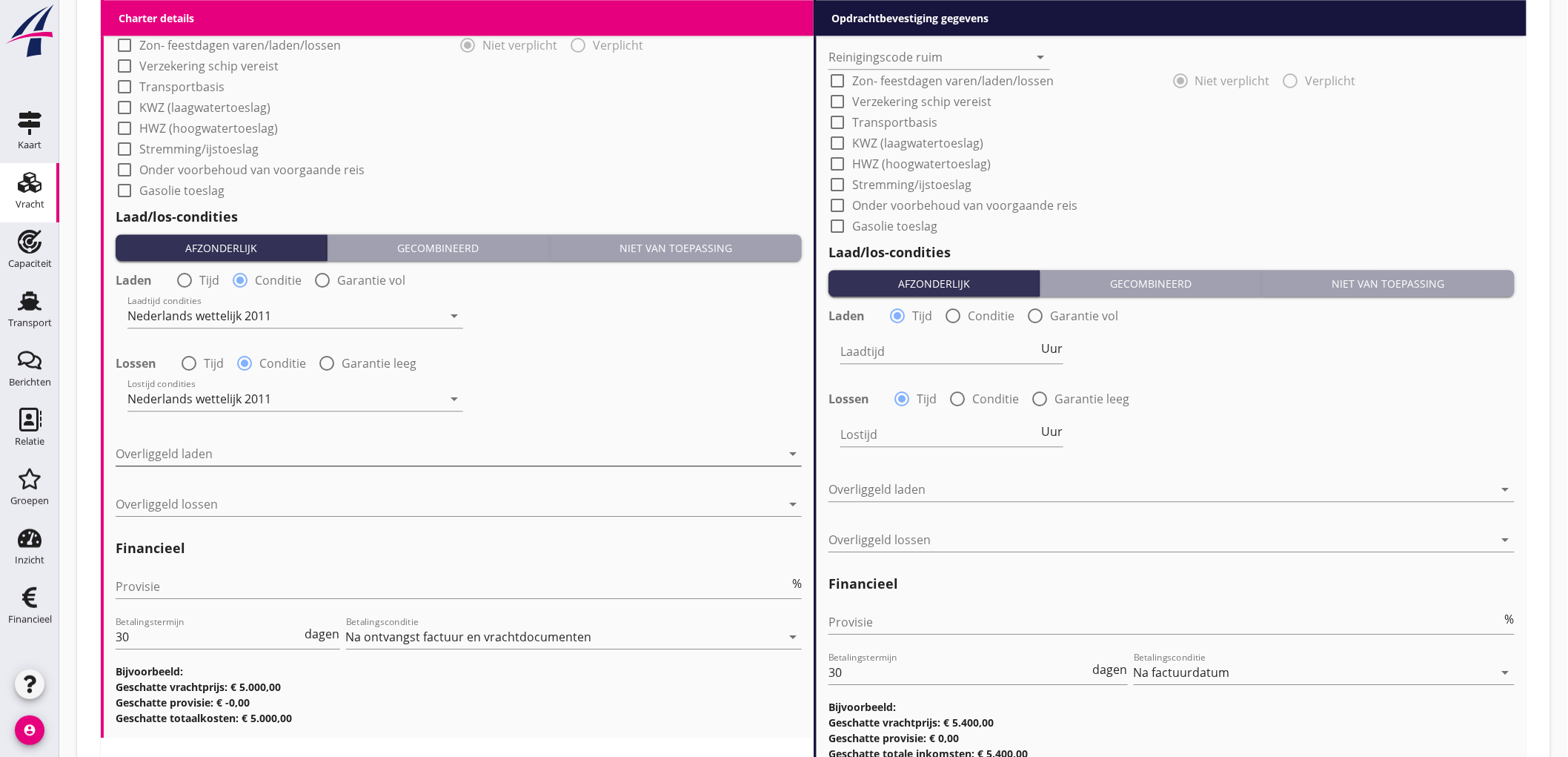
click at [186, 452] on div at bounding box center [448, 454] width 666 height 24
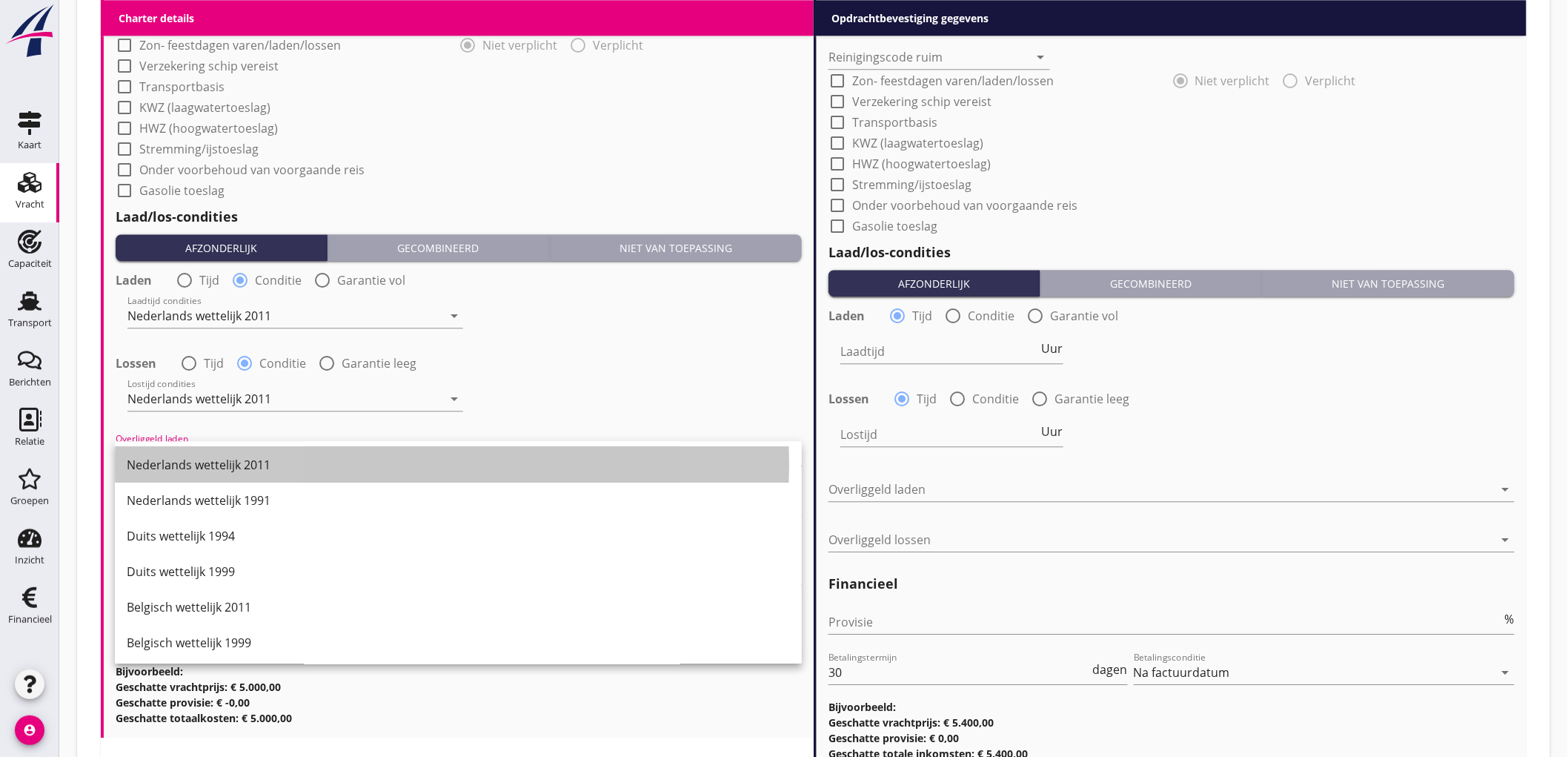
click at [186, 453] on div "Nederlands wettelijk 2011" at bounding box center [457, 465] width 663 height 36
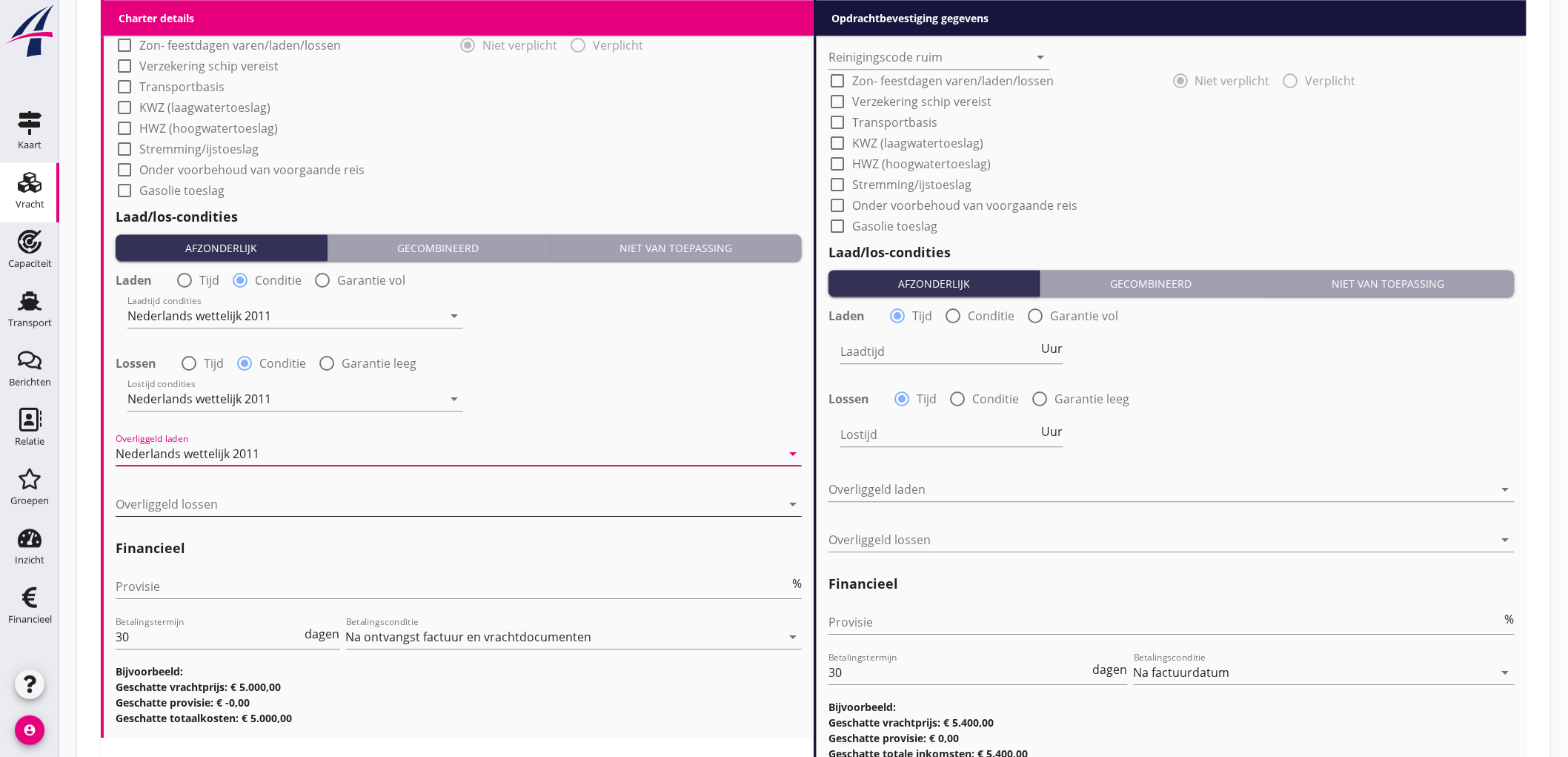
click at [213, 507] on div at bounding box center [448, 504] width 666 height 24
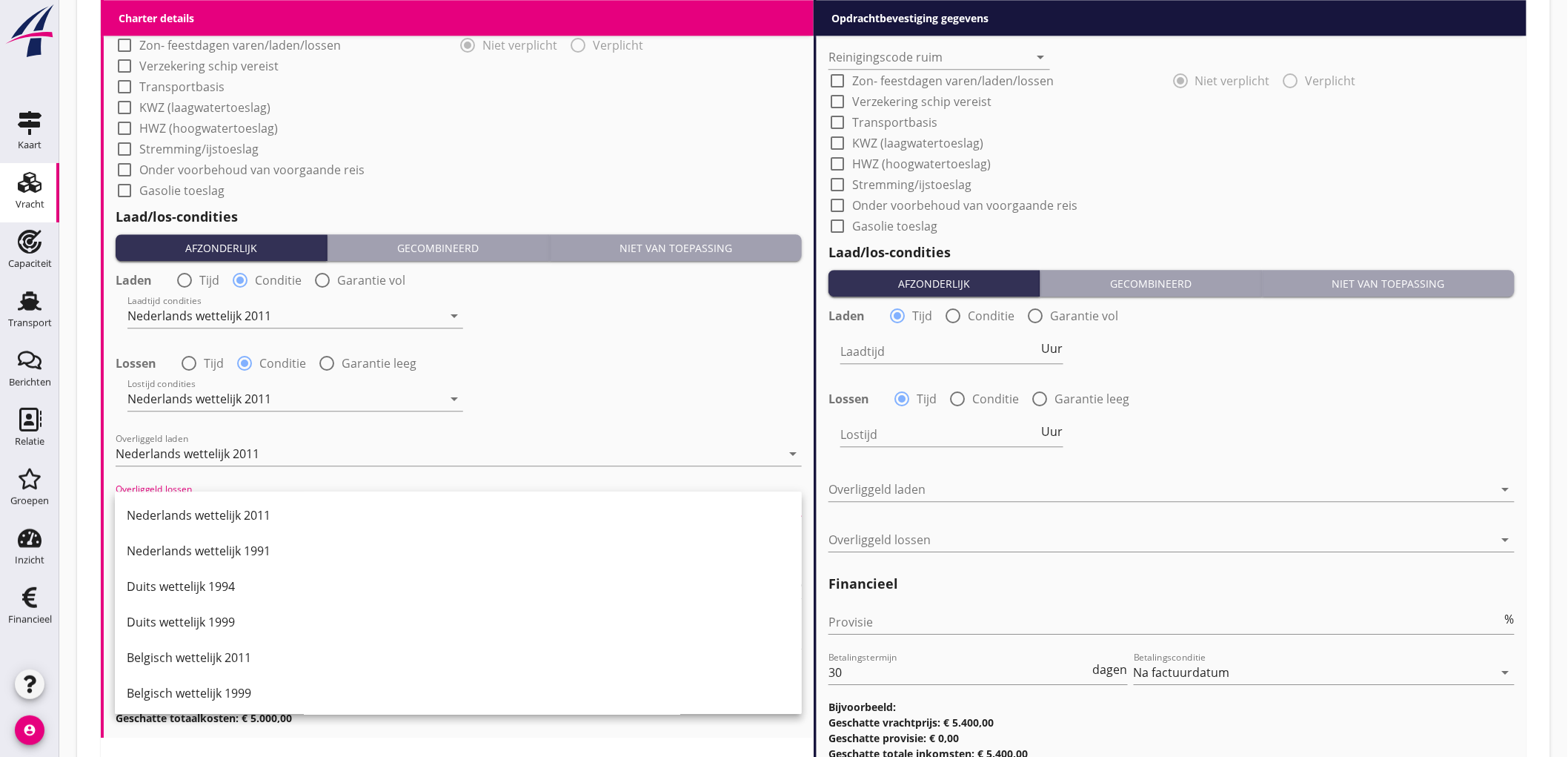
click at [213, 507] on div "Nederlands wettelijk 2011" at bounding box center [457, 515] width 663 height 18
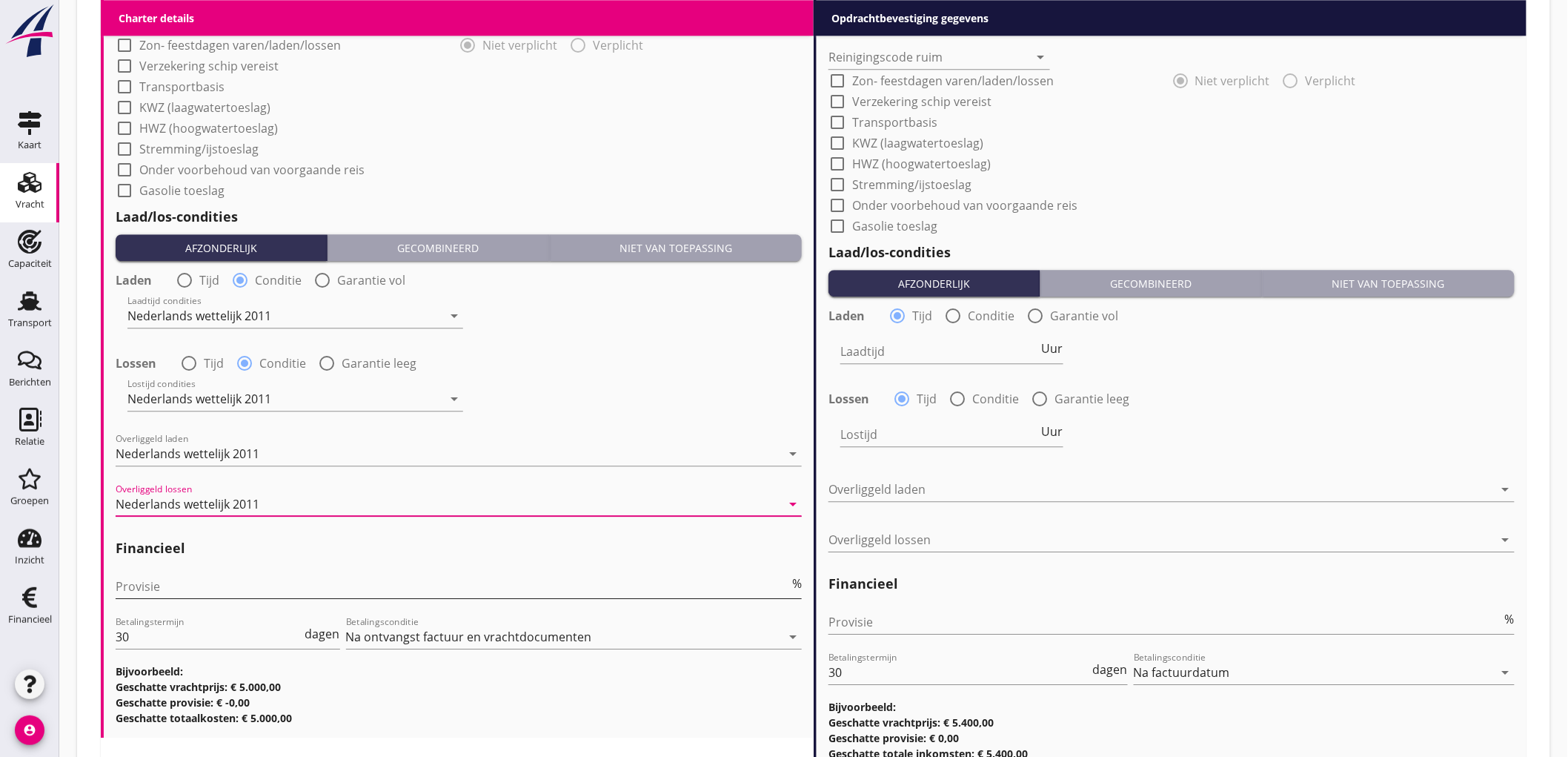
click at [209, 596] on input "Provisie" at bounding box center [452, 586] width 674 height 24
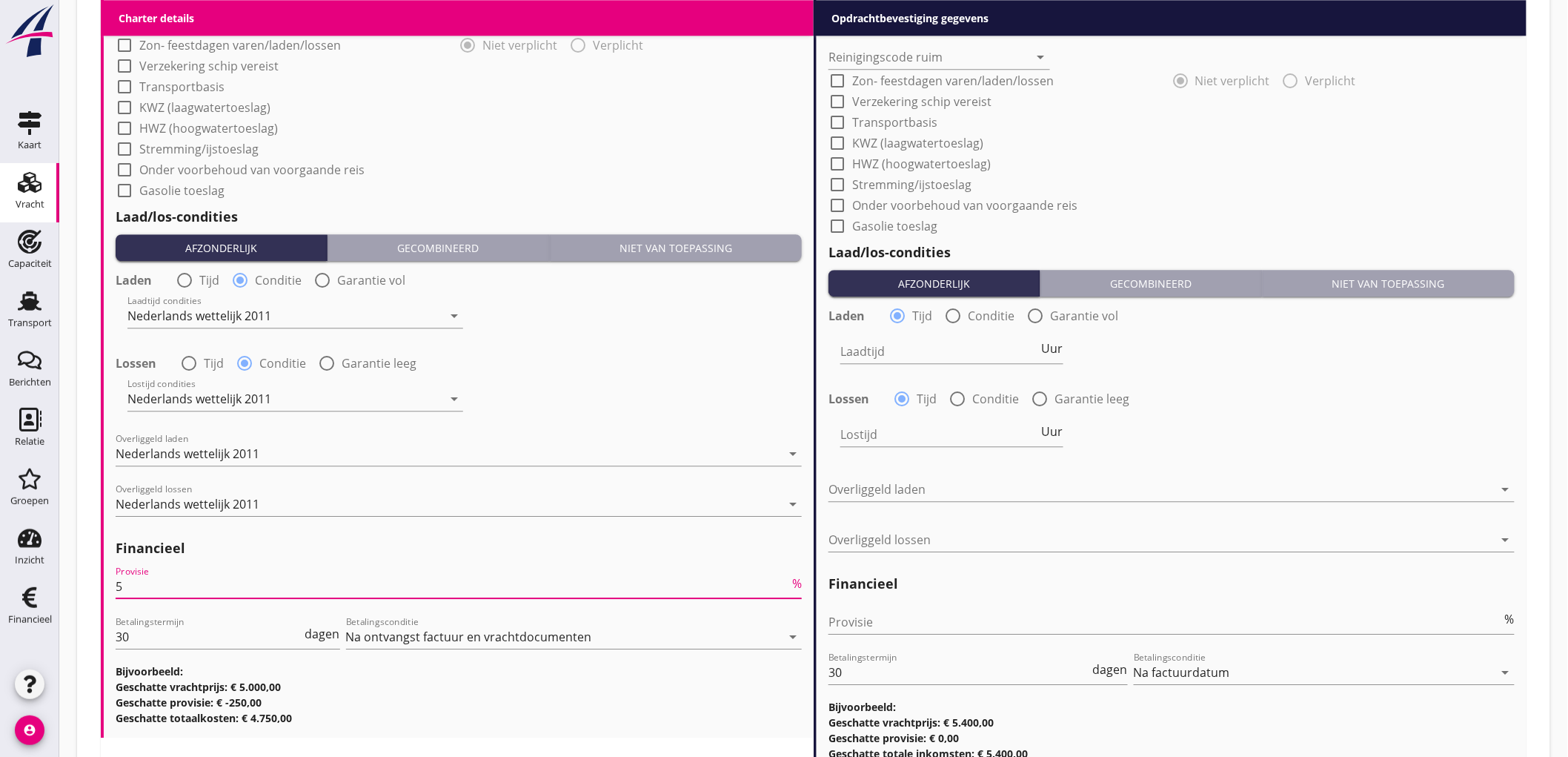
scroll to position [972, 0]
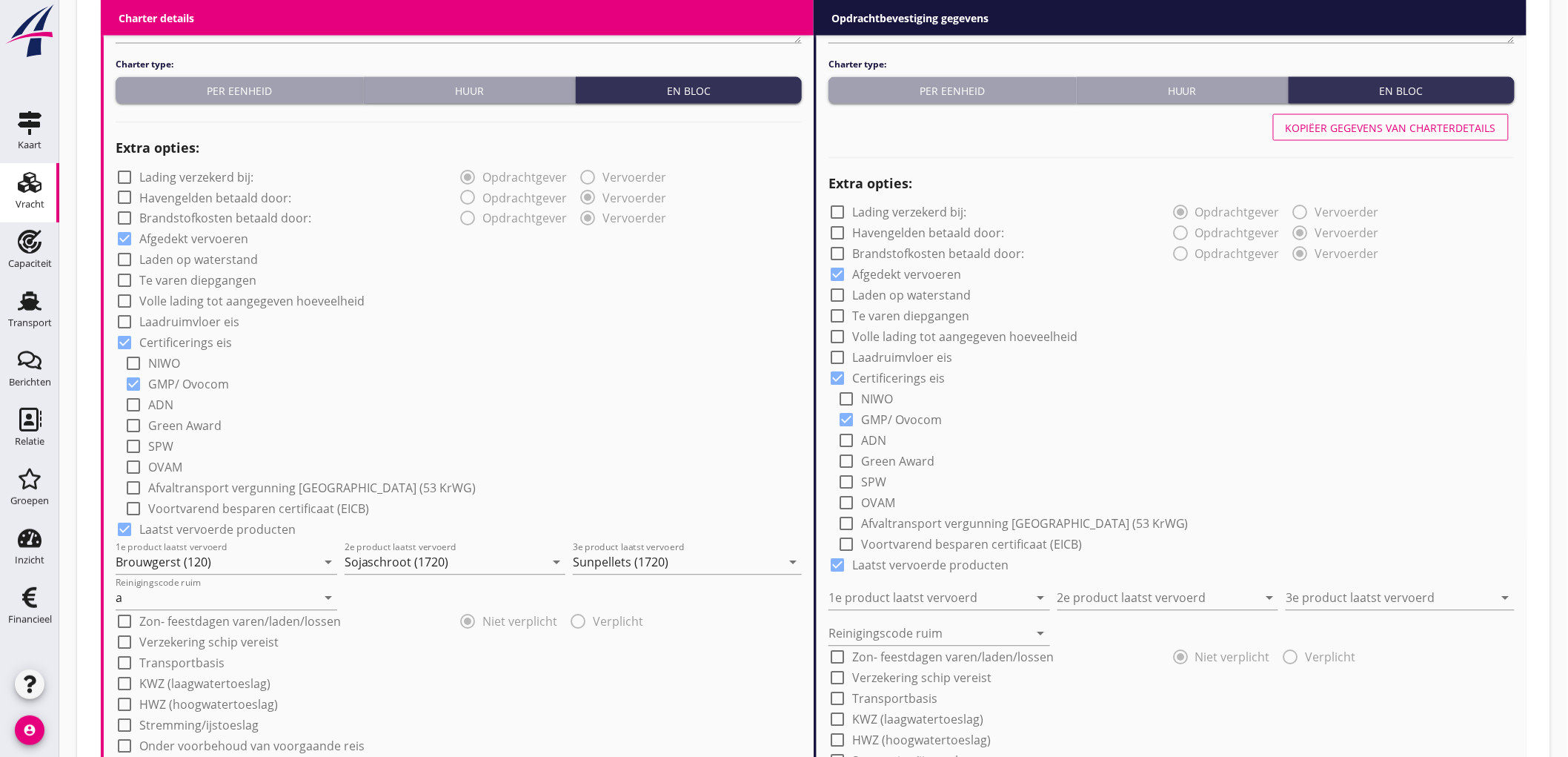
type input "5"
click at [1403, 124] on div "Kopiëer gegevens van charterdetails" at bounding box center [1390, 127] width 210 height 16
type input "Brouwgerst (120)"
type input "Sojaschroot (1720)"
type input "Sunpellets (1720)"
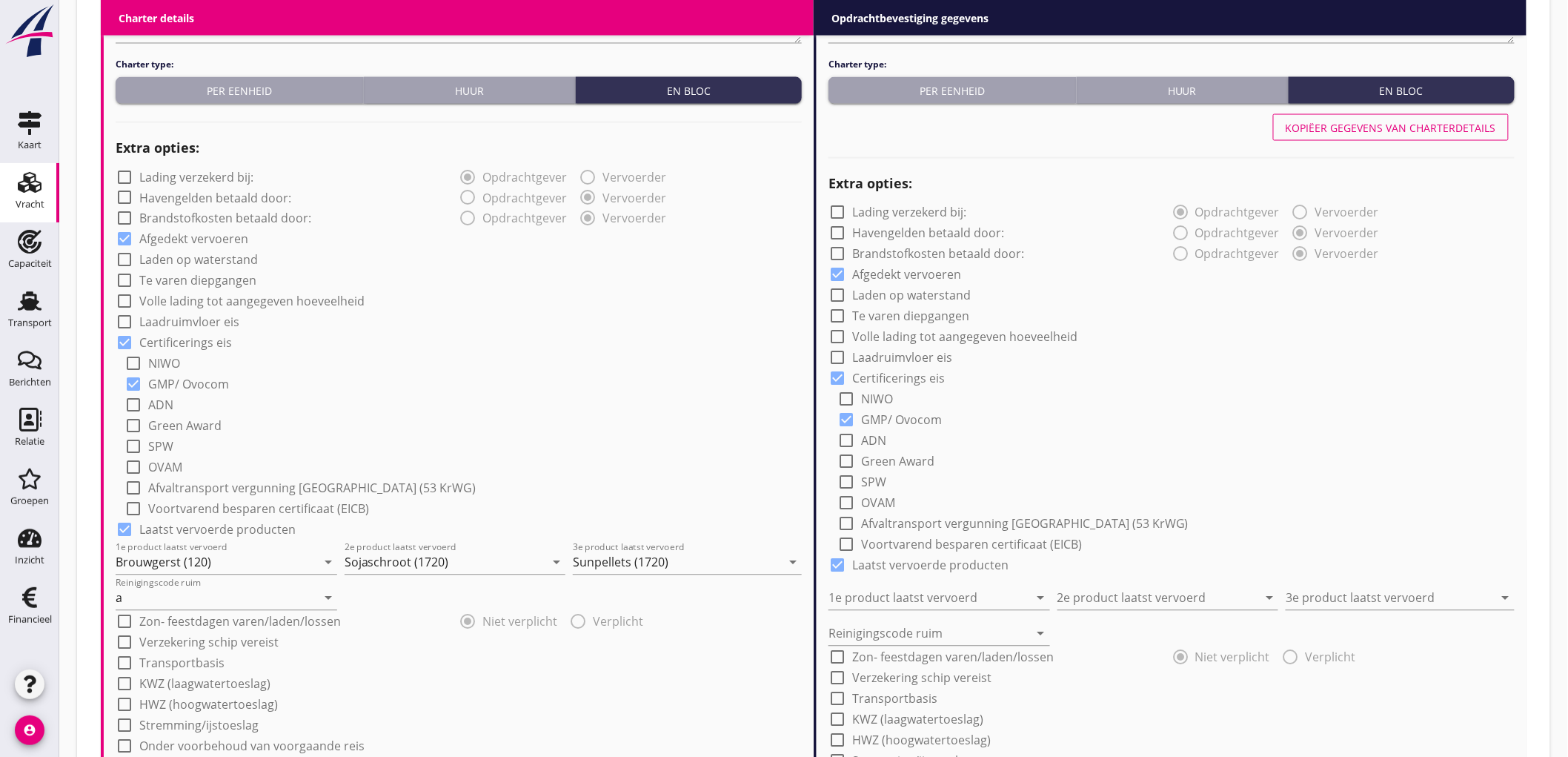
type input "a"
radio input "false"
radio input "true"
radio input "false"
radio input "true"
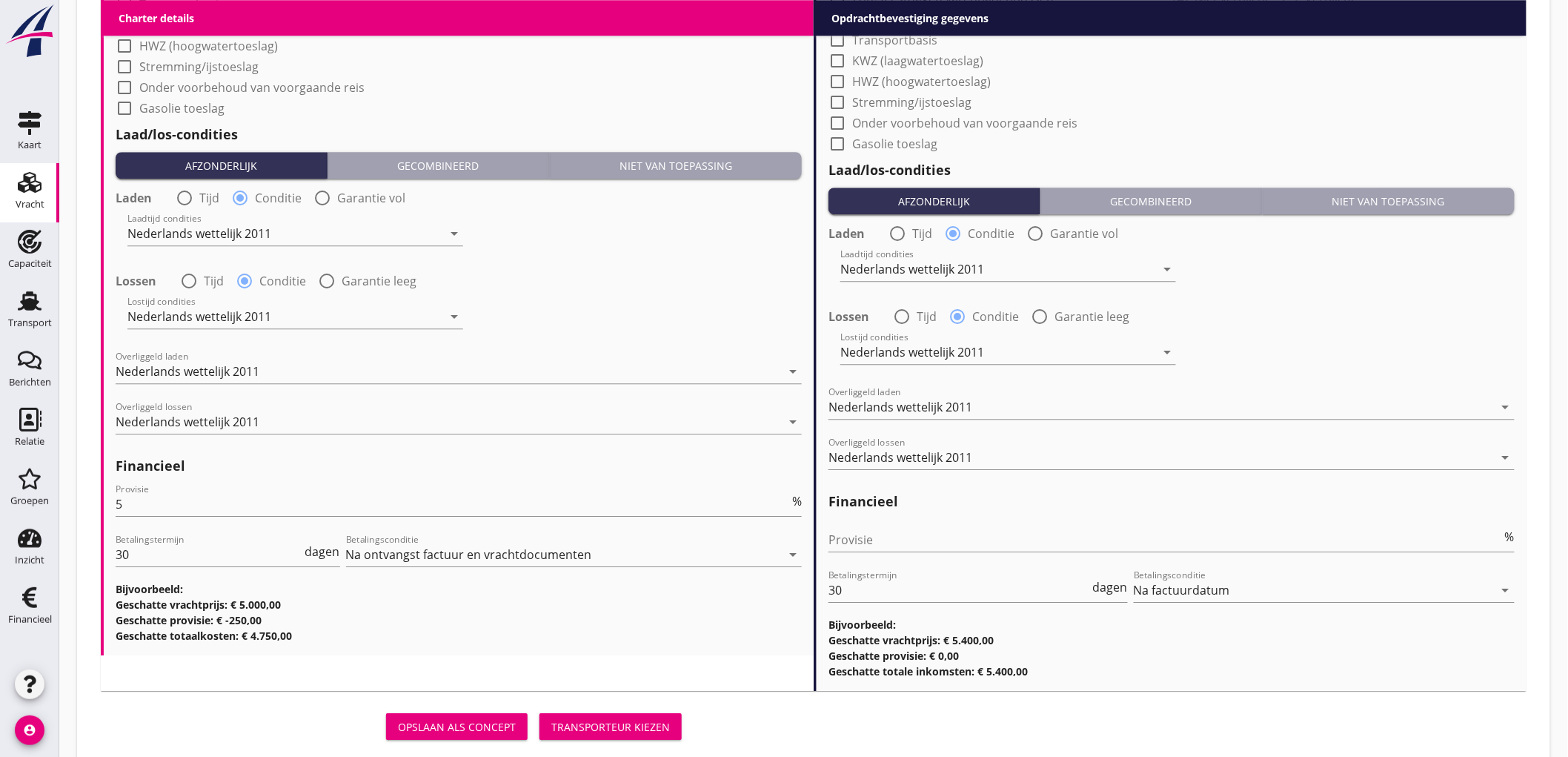
scroll to position [1664, 0]
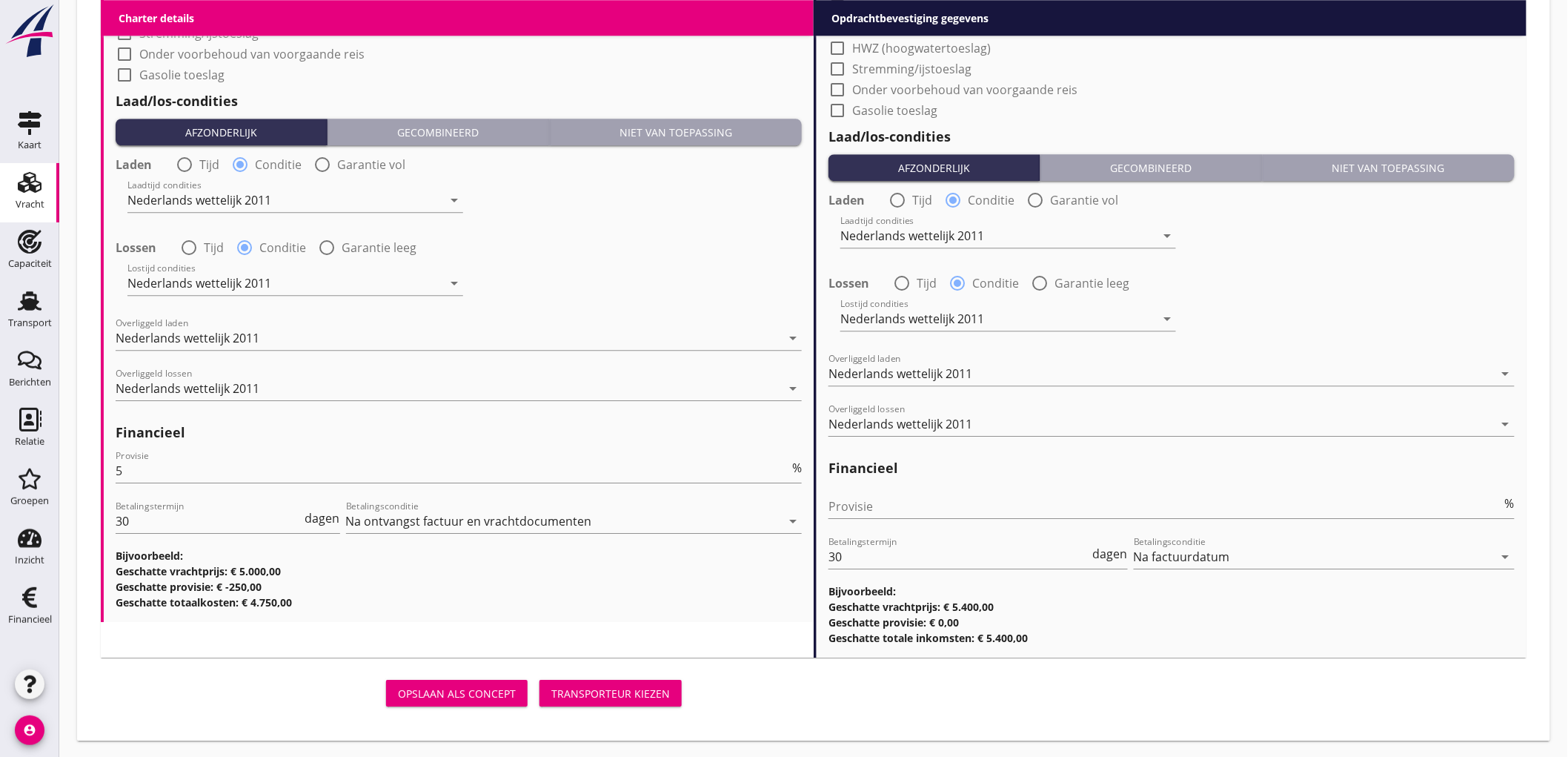
click at [616, 694] on div "Transporteur kiezen" at bounding box center [610, 692] width 119 height 16
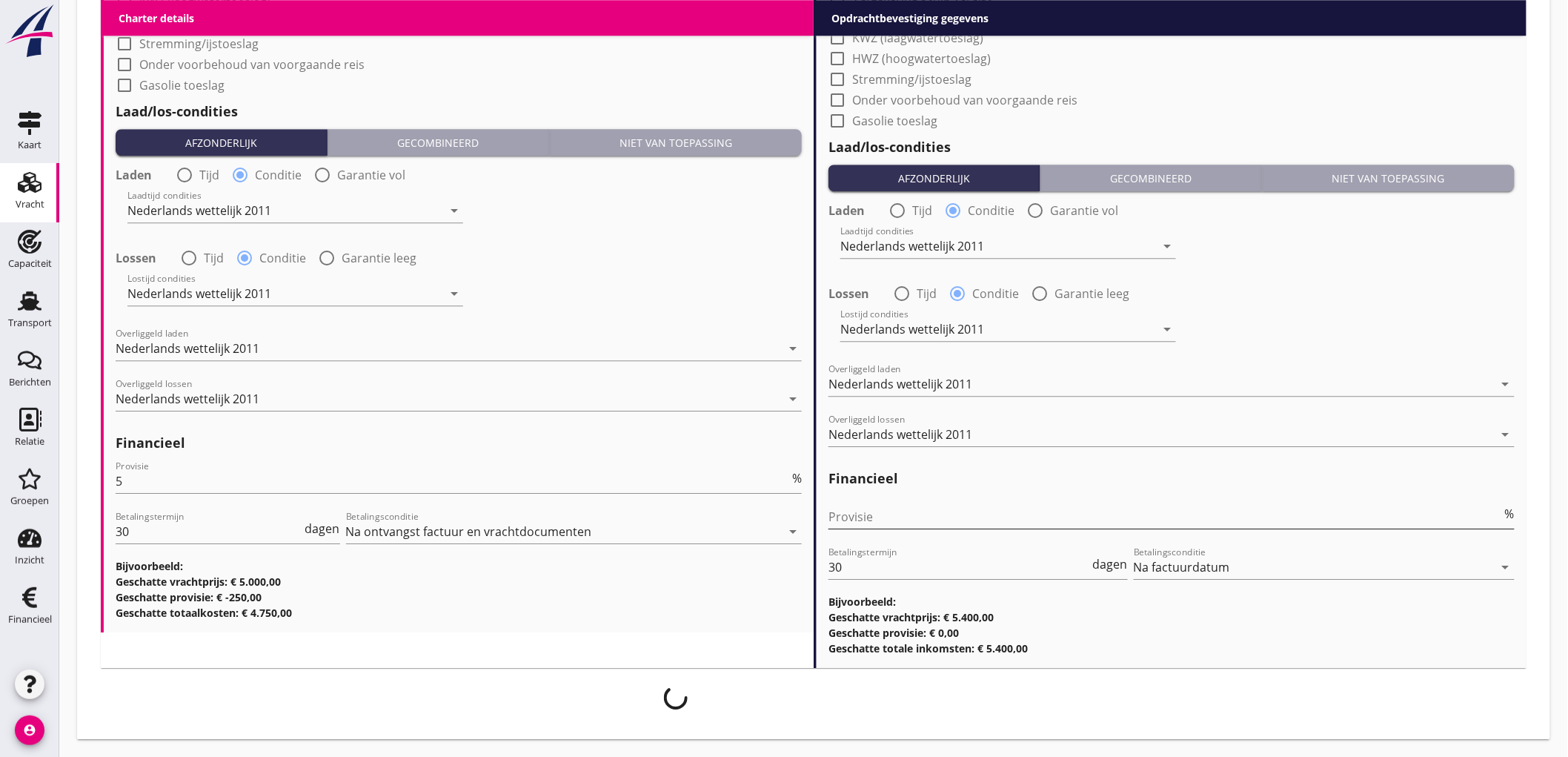
scroll to position [1653, 0]
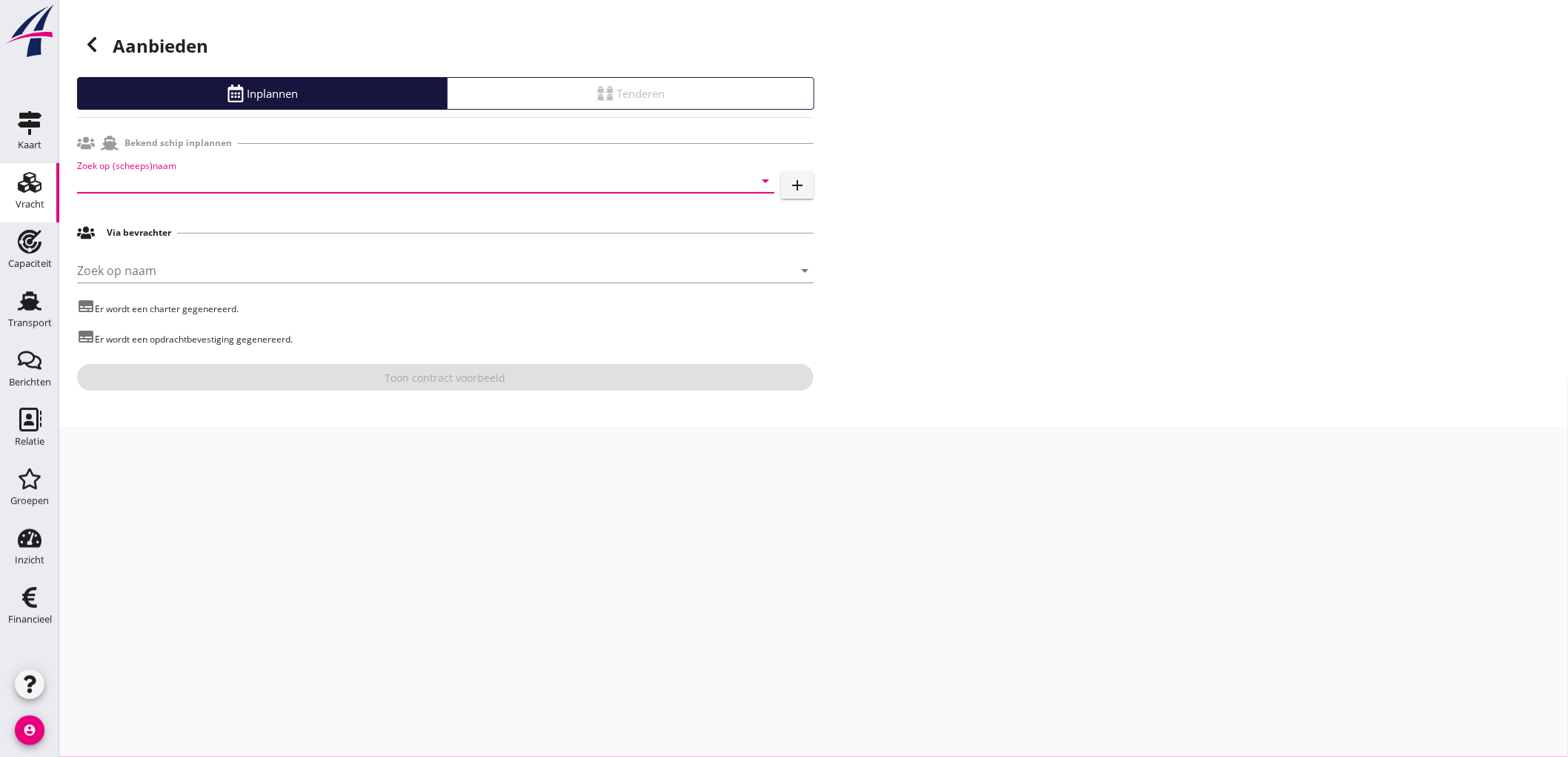
click at [253, 176] on input "Zoek op (scheeps)naam" at bounding box center [405, 181] width 655 height 24
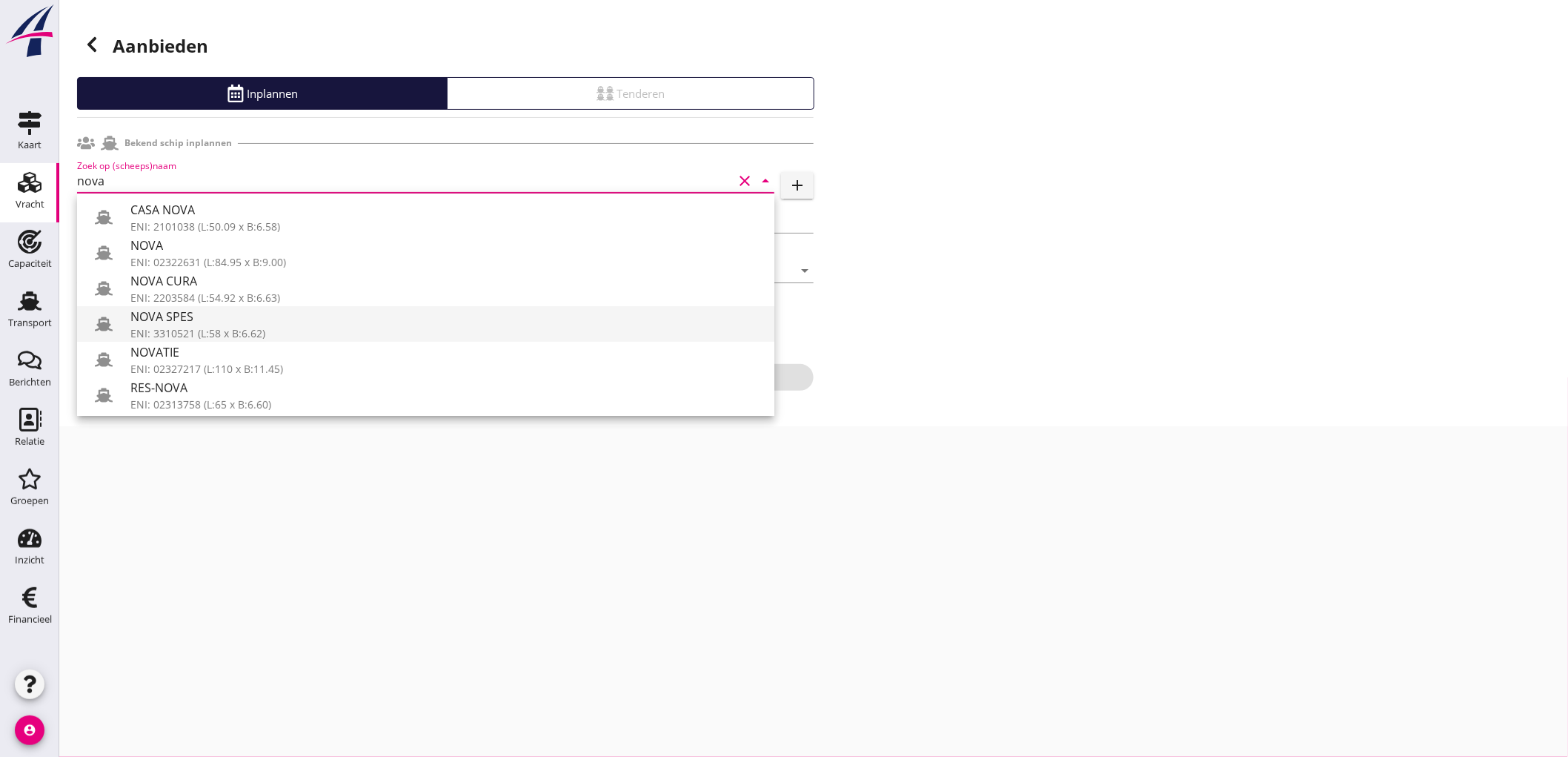
click at [234, 323] on div "NOVA SPES" at bounding box center [446, 316] width 632 height 18
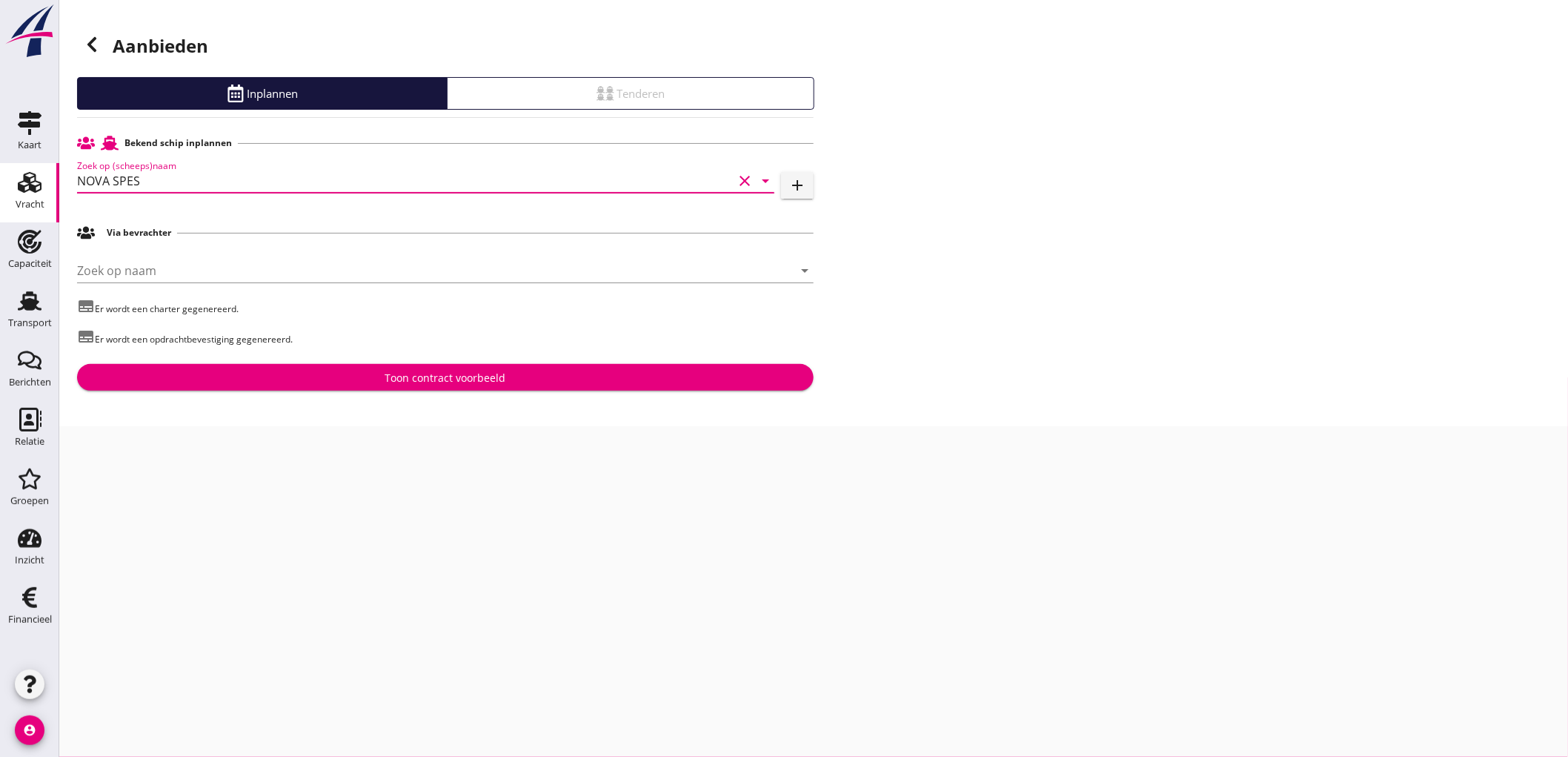
type input "NOVA SPES"
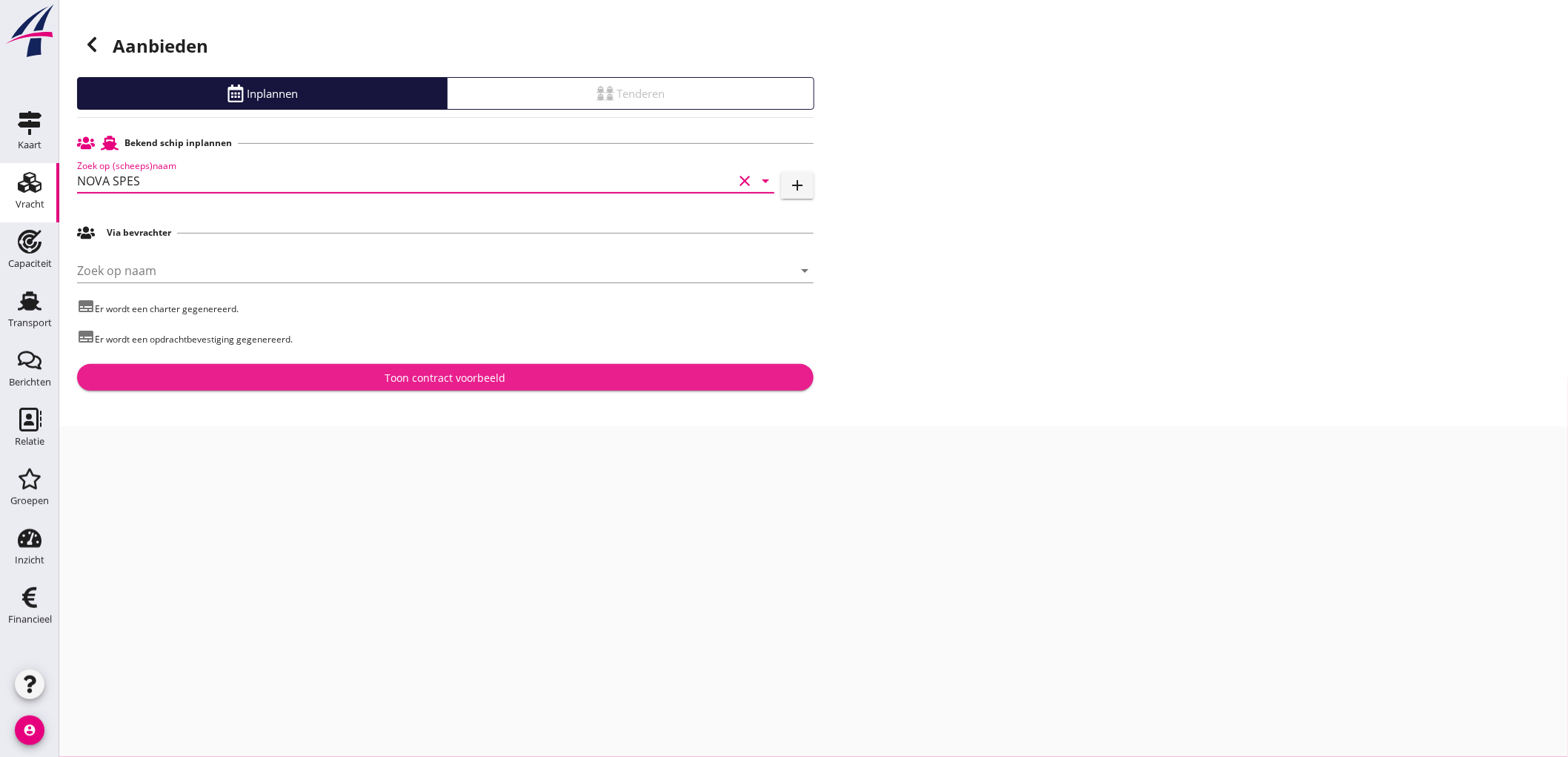
drag, startPoint x: 482, startPoint y: 373, endPoint x: 620, endPoint y: 320, distance: 147.8
click at [483, 373] on div "Toon contract voorbeeld" at bounding box center [445, 377] width 121 height 16
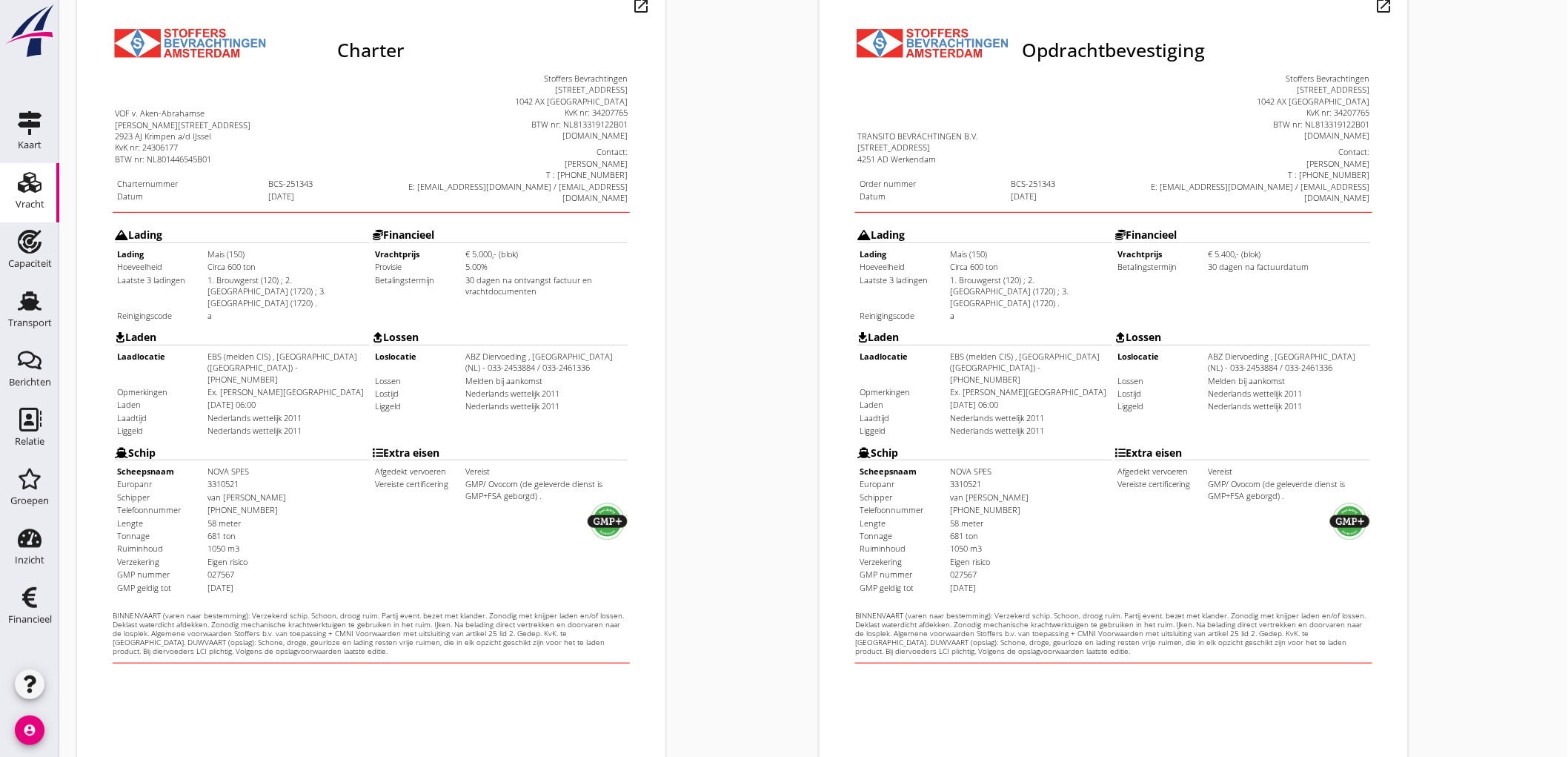
scroll to position [329, 0]
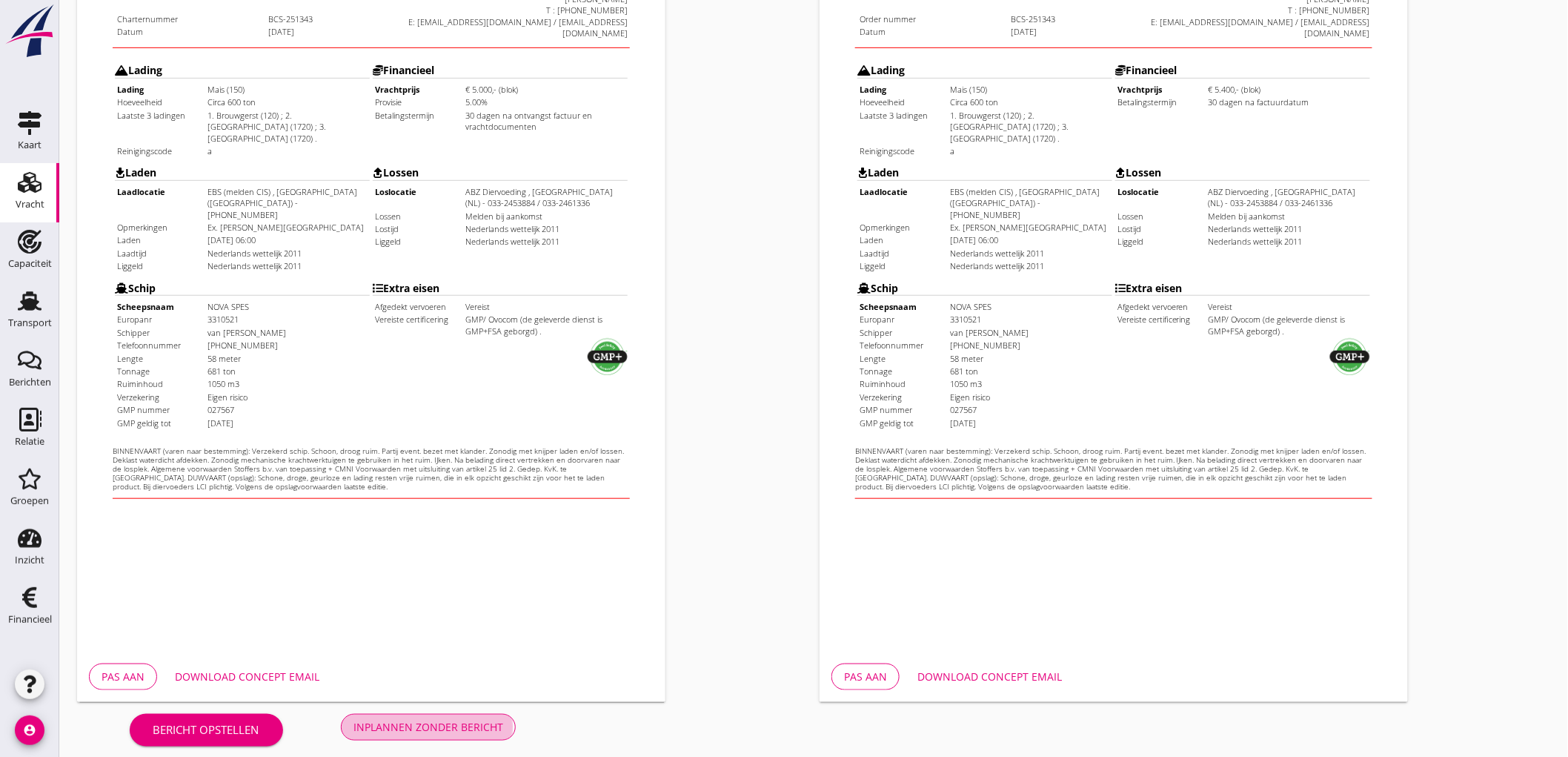
click at [502, 727] on button "Inplannen zonder bericht" at bounding box center [429, 727] width 175 height 27
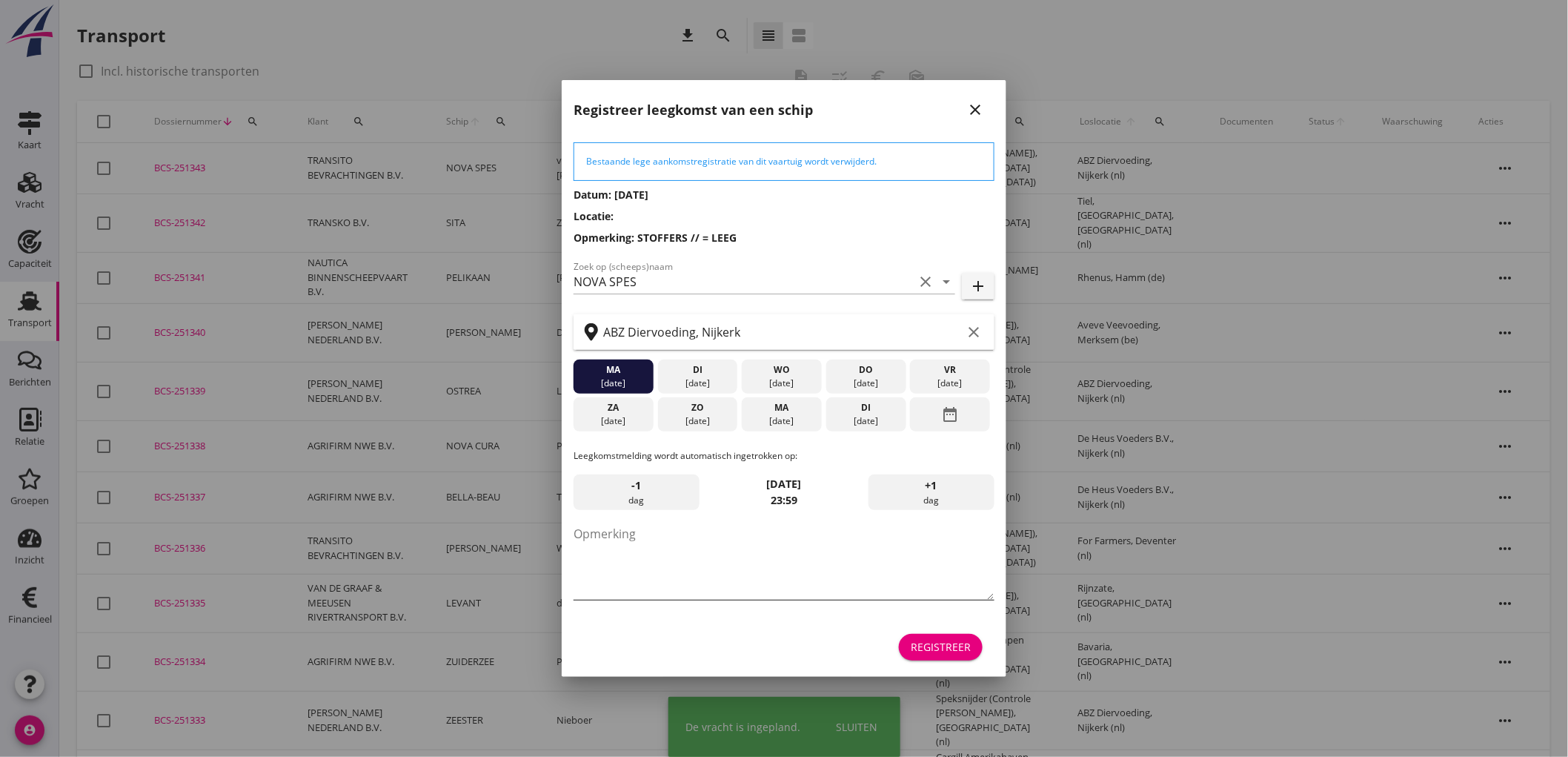
click at [679, 568] on textarea "Opmerking" at bounding box center [784, 561] width 420 height 77
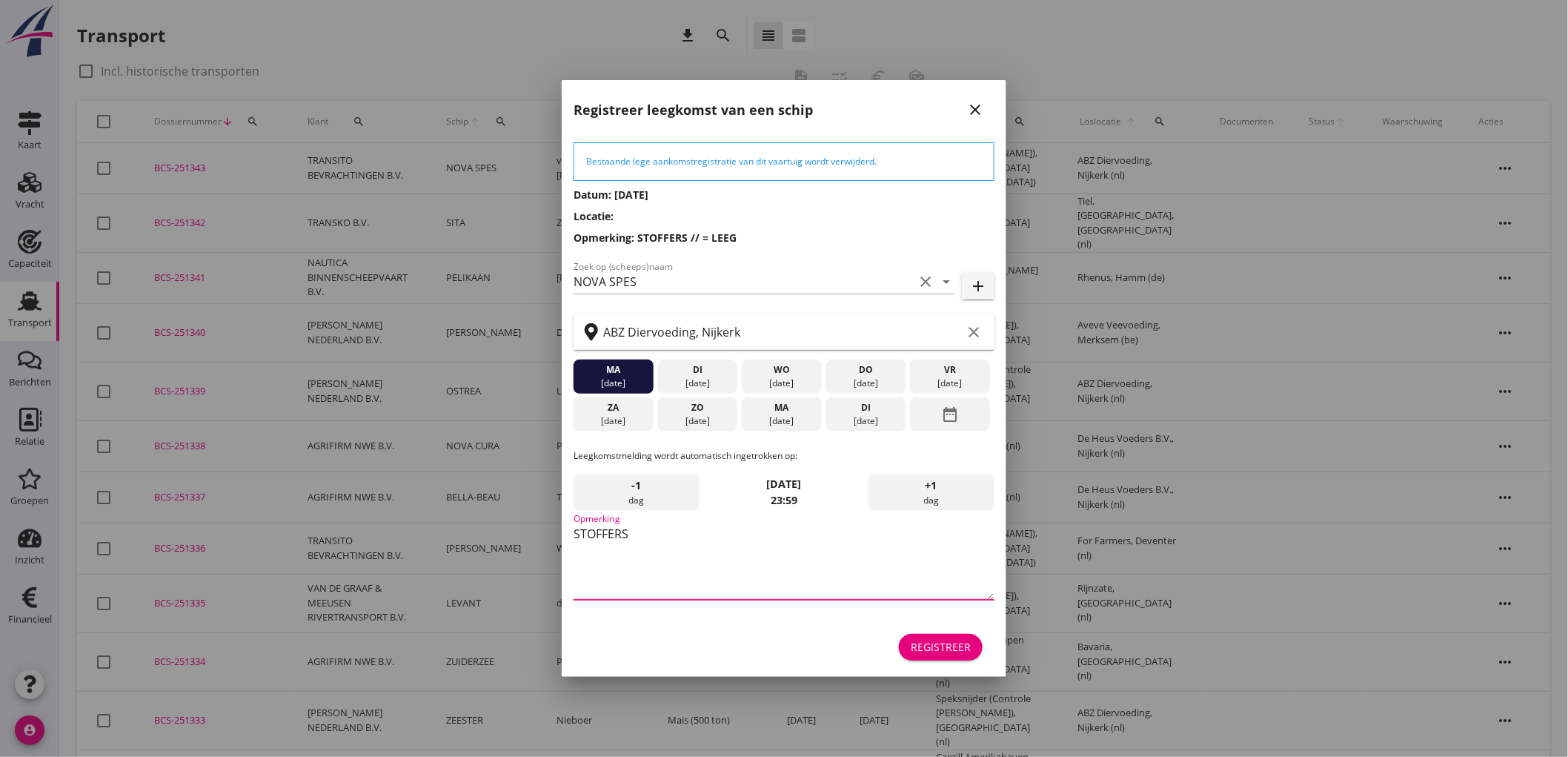
type textarea "STOFFERS"
click at [864, 379] on div "[DATE]" at bounding box center [866, 383] width 73 height 13
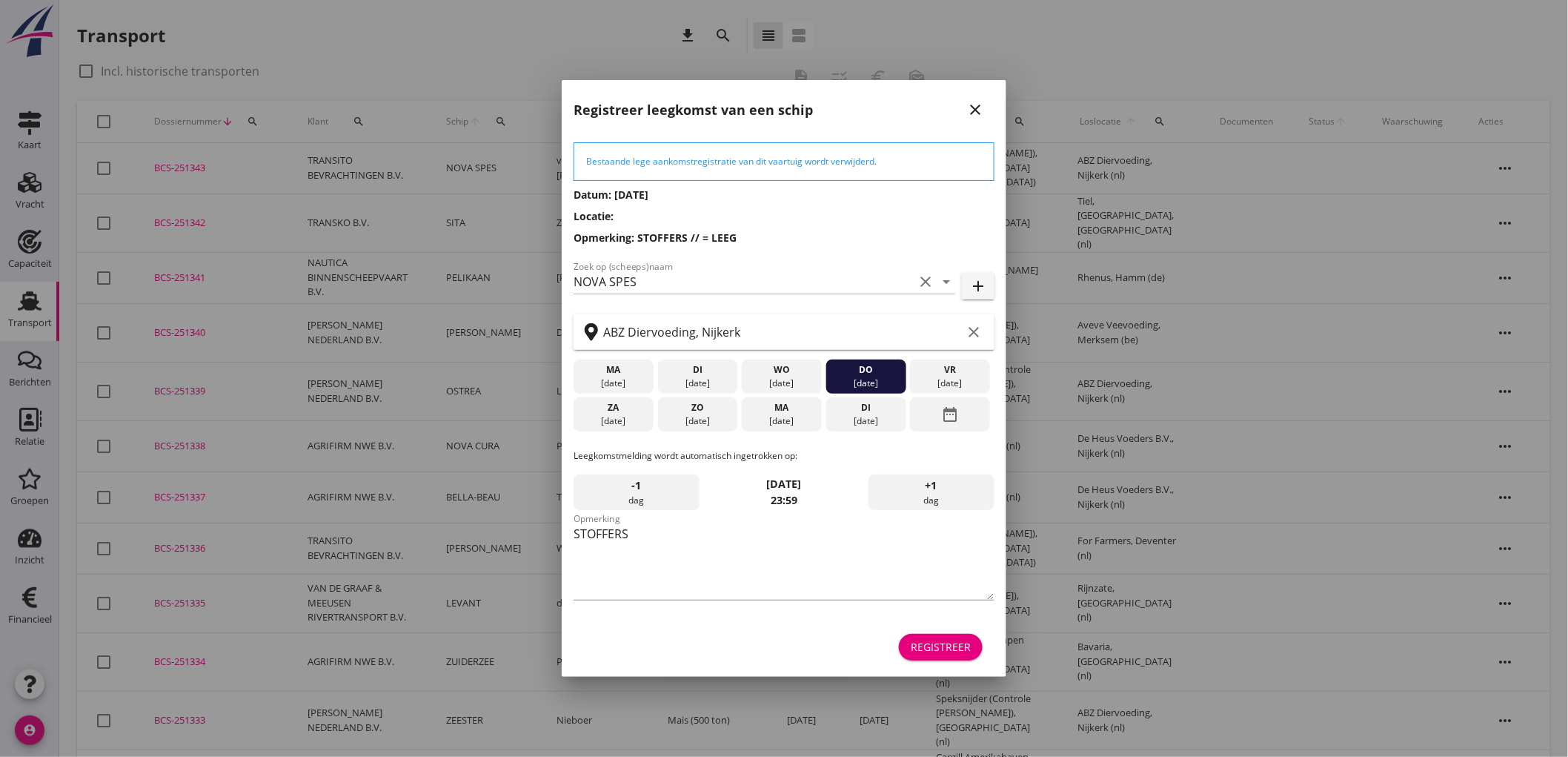
click at [944, 643] on div "Registreer" at bounding box center [940, 646] width 60 height 16
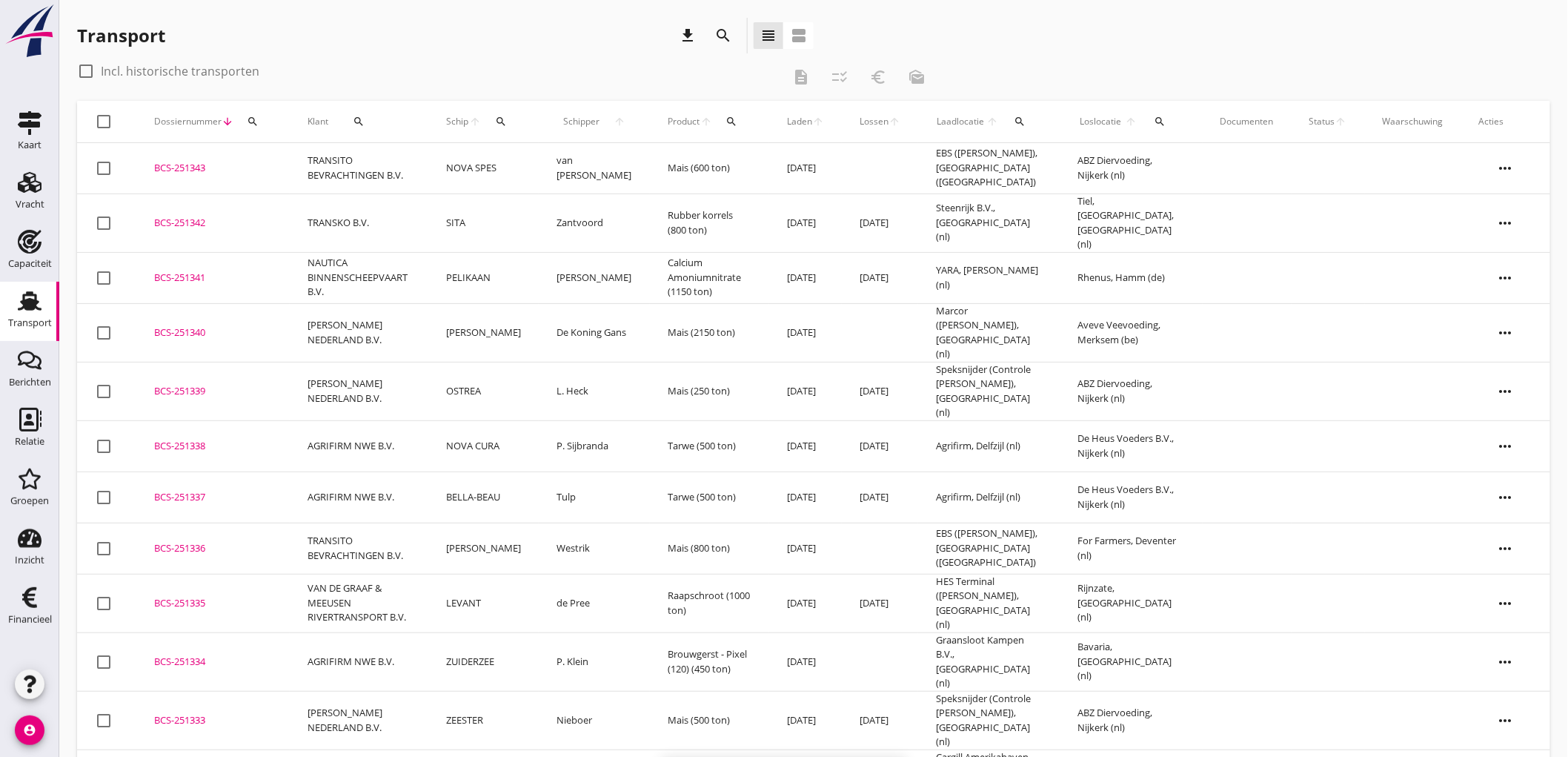
click at [532, 180] on td "NOVA SPES" at bounding box center [484, 168] width 112 height 51
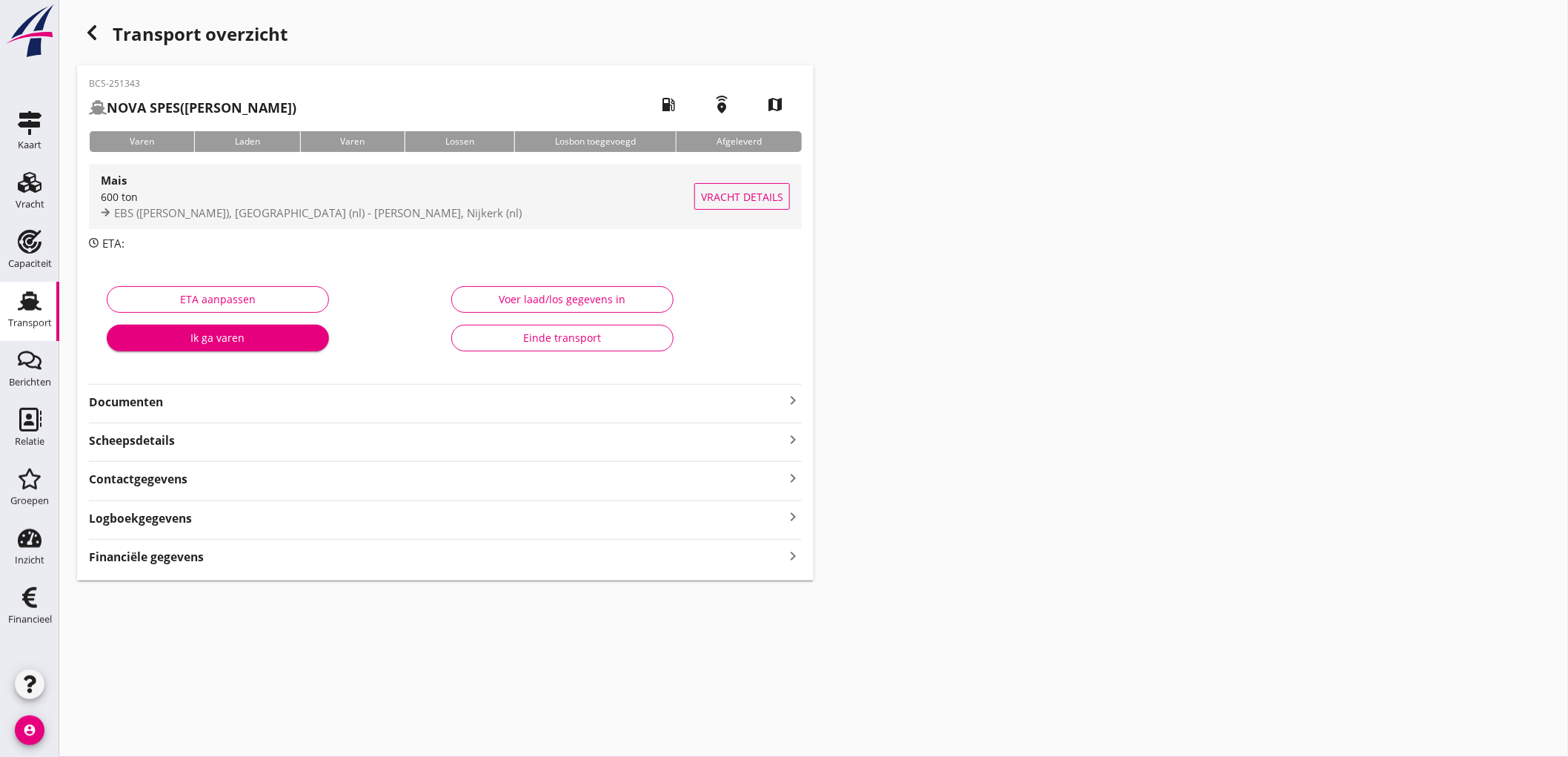
click at [530, 215] on div "EBS ([PERSON_NAME]), [GEOGRAPHIC_DATA] (nl) - [PERSON_NAME], Nijkerk (nl)" at bounding box center [397, 213] width 594 height 17
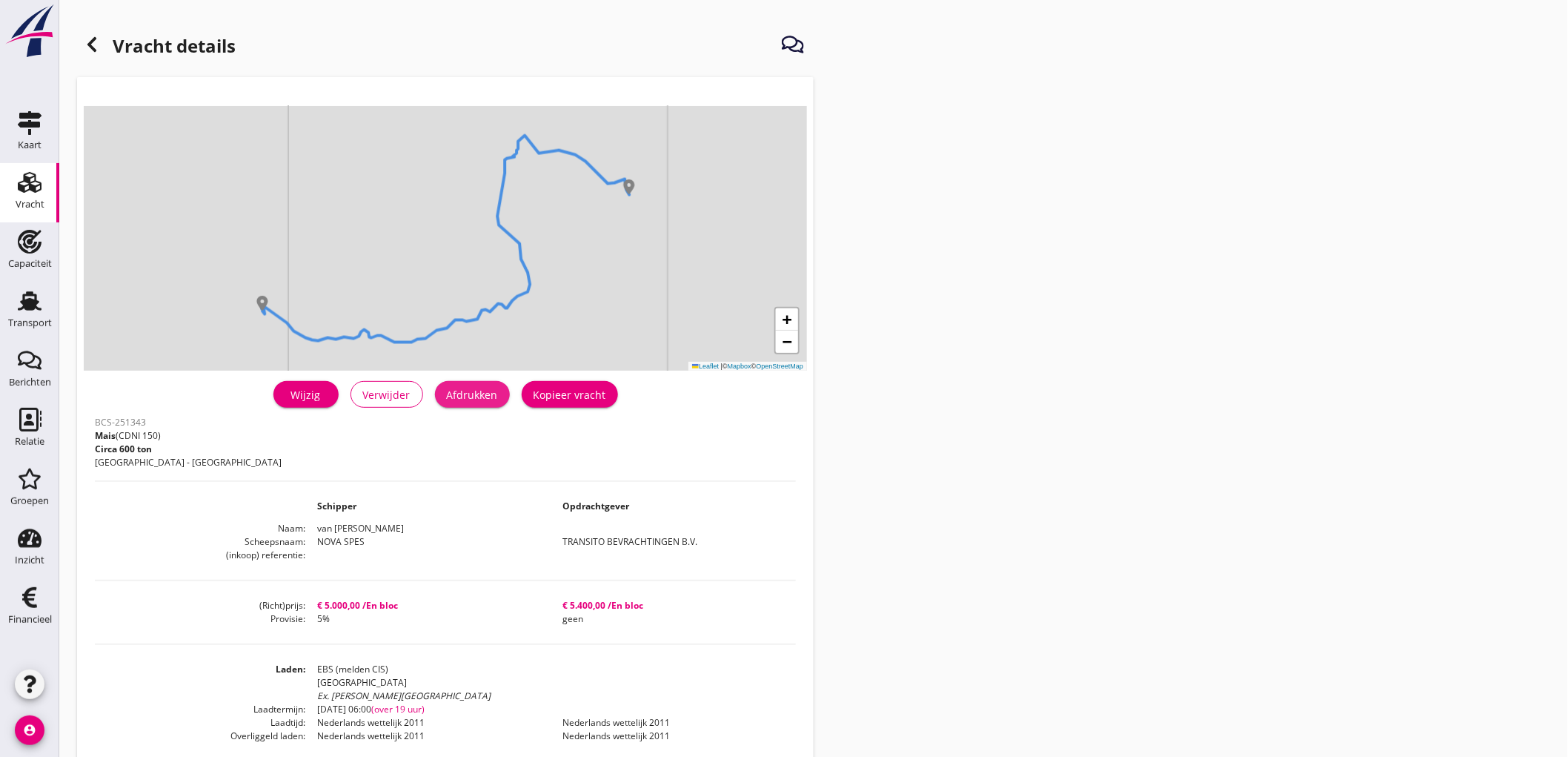
click at [471, 396] on div "Afdrukken" at bounding box center [472, 395] width 51 height 16
click at [94, 41] on icon at bounding box center [91, 44] width 18 height 18
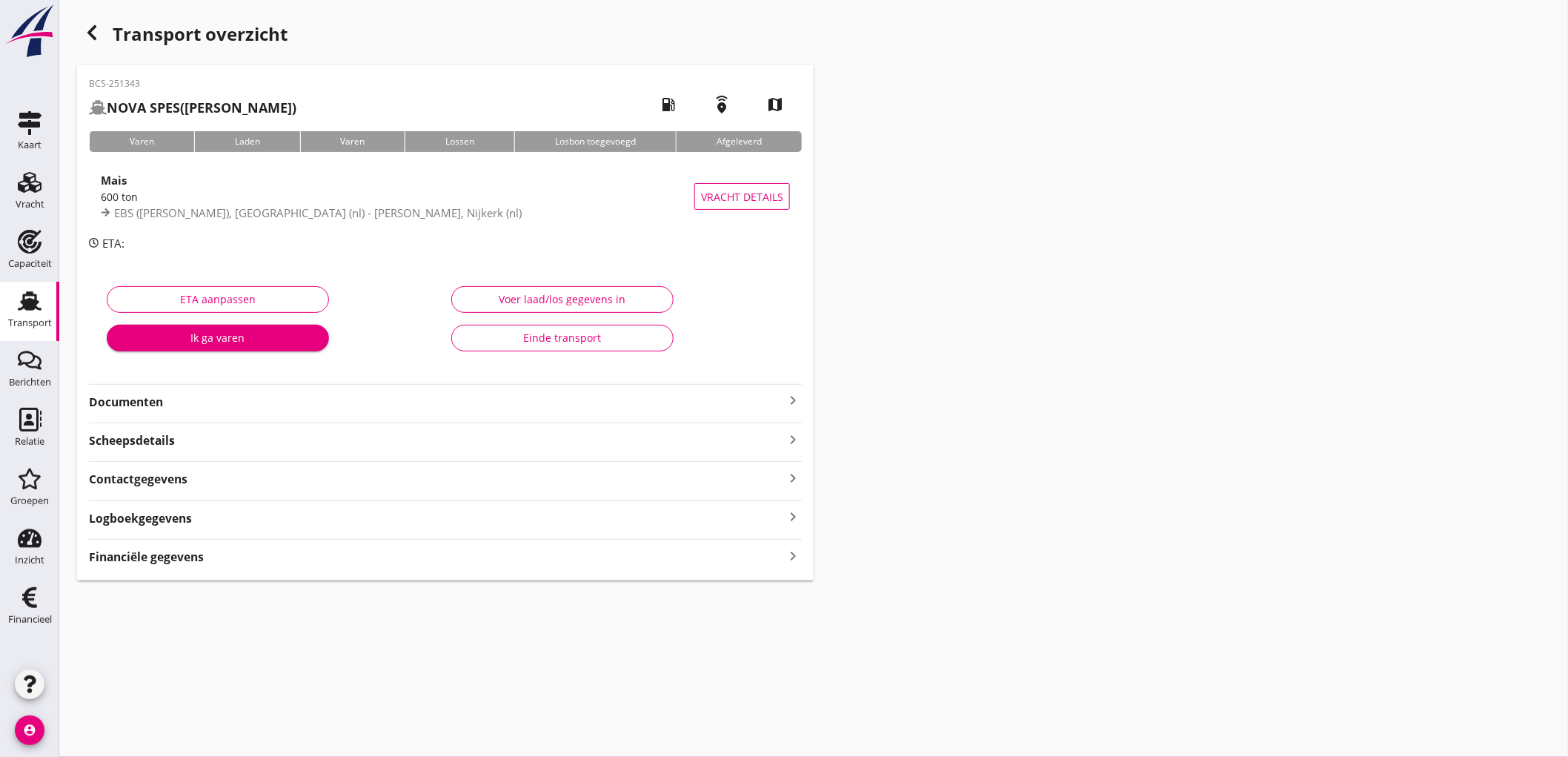
drag, startPoint x: 295, startPoint y: 402, endPoint x: 307, endPoint y: 402, distance: 12.0
click at [295, 402] on strong "Documenten" at bounding box center [436, 402] width 695 height 17
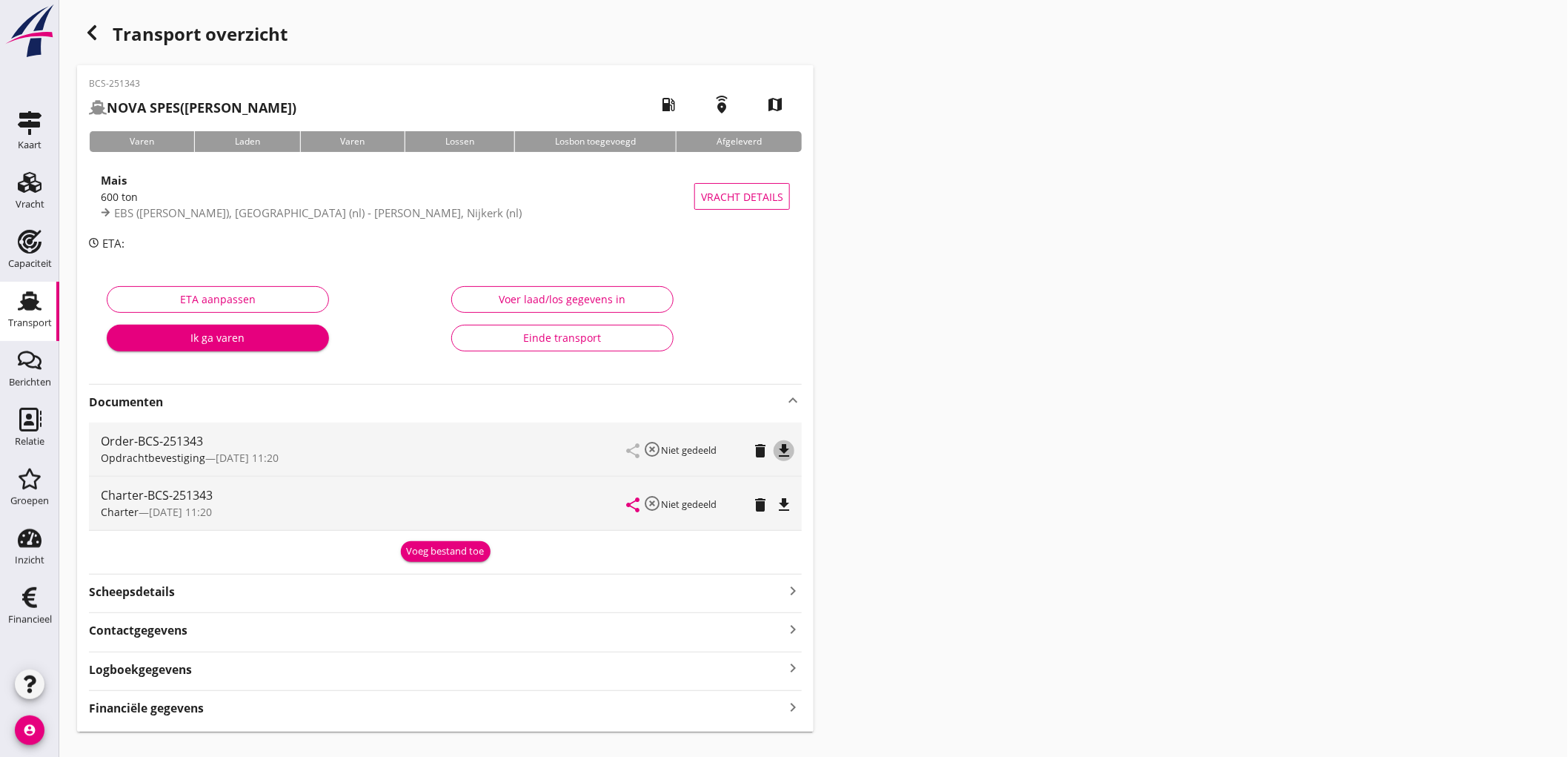
click at [784, 446] on icon "file_download" at bounding box center [784, 450] width 18 height 18
click at [784, 508] on icon "file_download" at bounding box center [784, 504] width 18 height 18
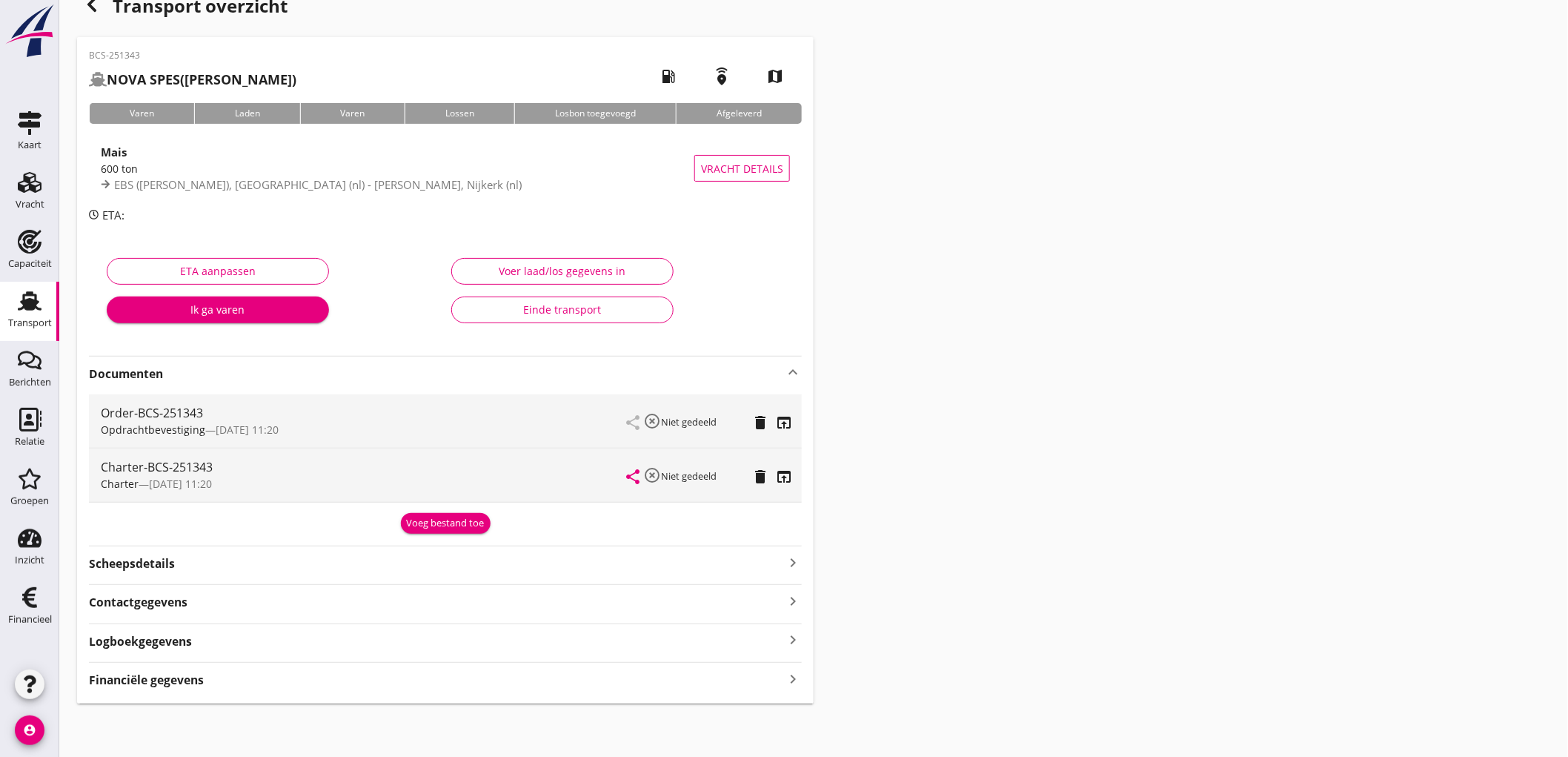
click at [187, 680] on strong "Financiële gegevens" at bounding box center [146, 680] width 115 height 17
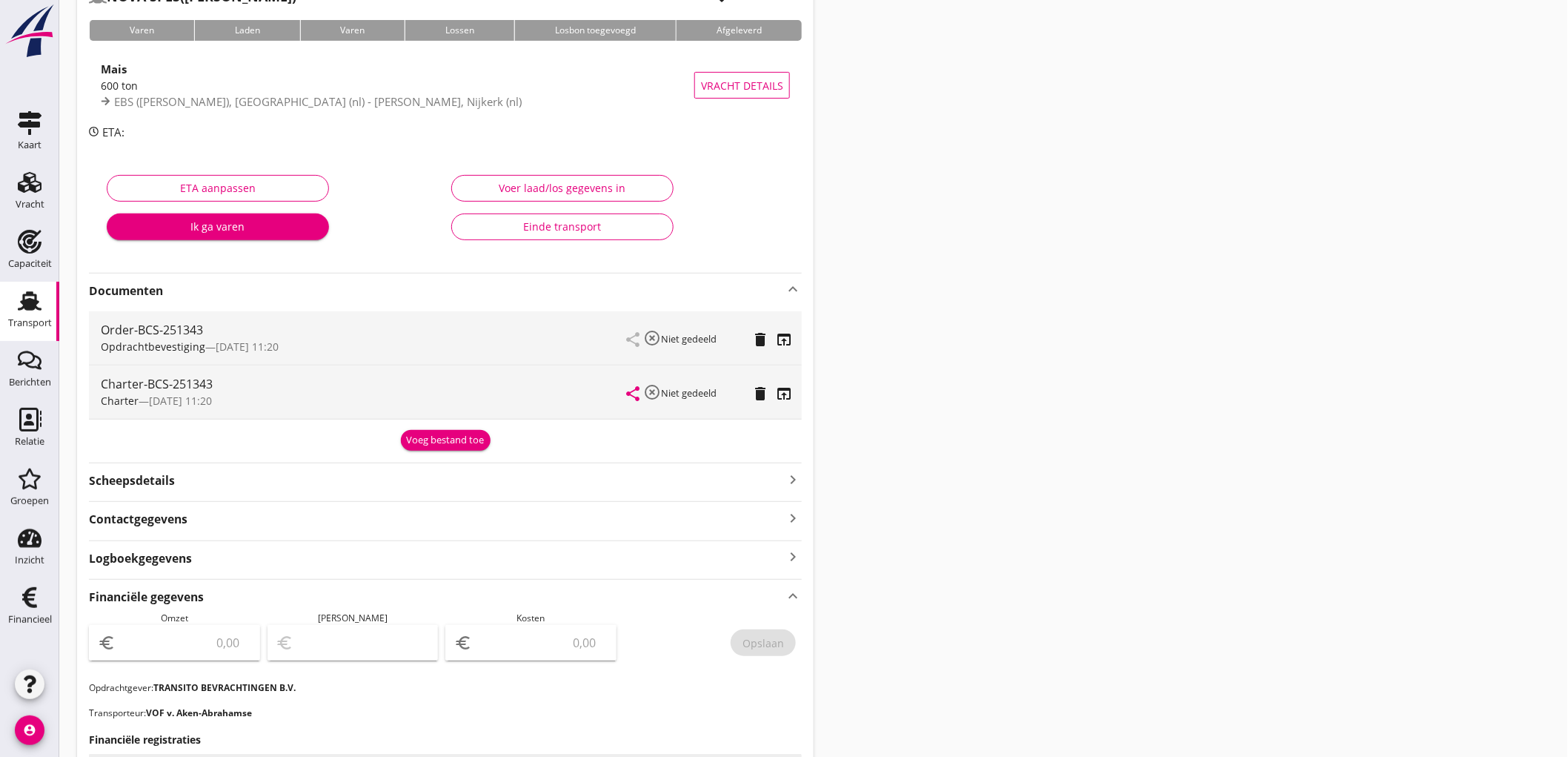
click at [9, 307] on link "Transport Transport" at bounding box center [29, 311] width 59 height 59
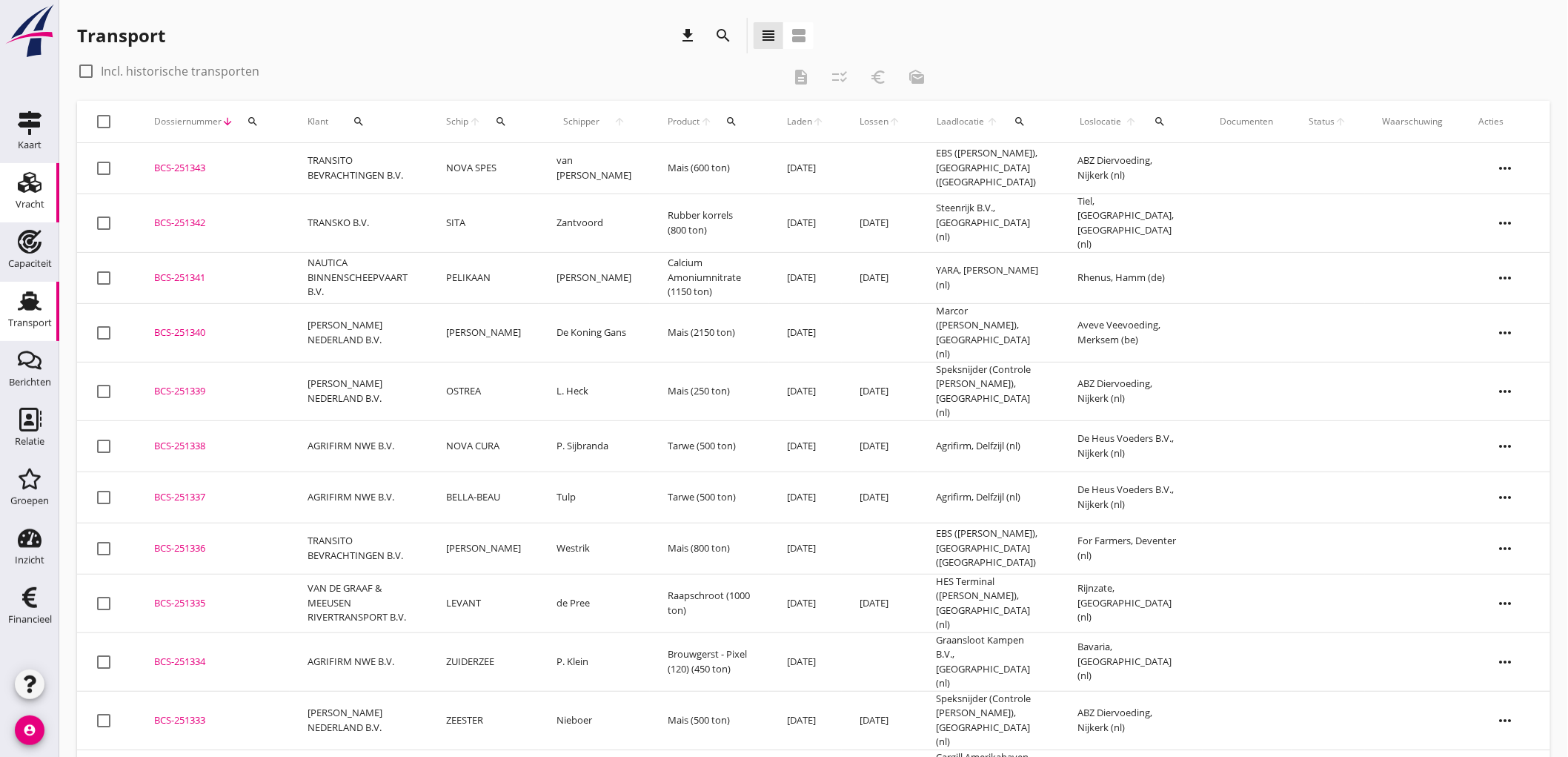
click at [10, 175] on link "Vracht Vracht" at bounding box center [29, 193] width 59 height 59
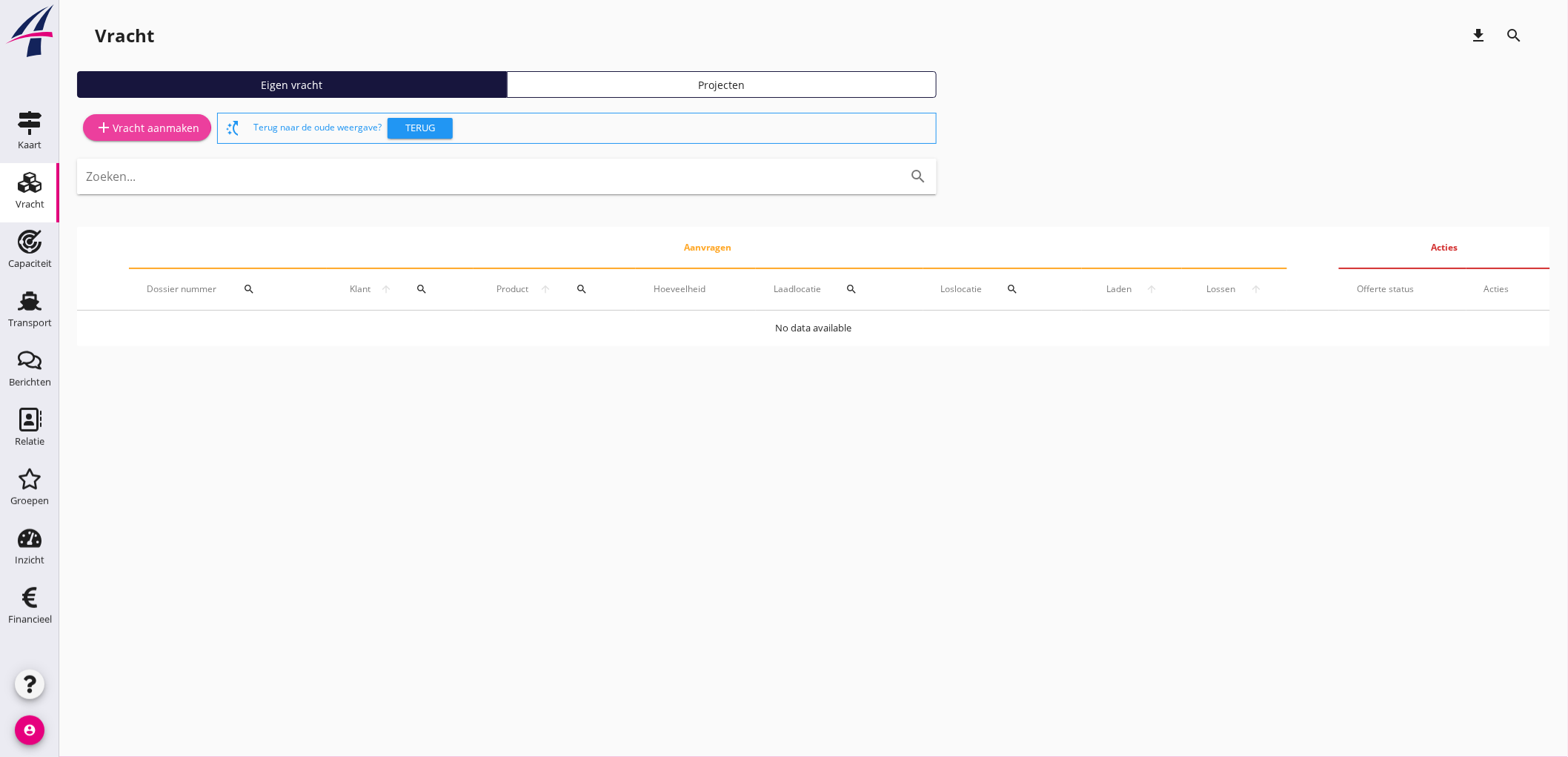
click at [166, 119] on div "add Vracht aanmaken" at bounding box center [147, 127] width 104 height 18
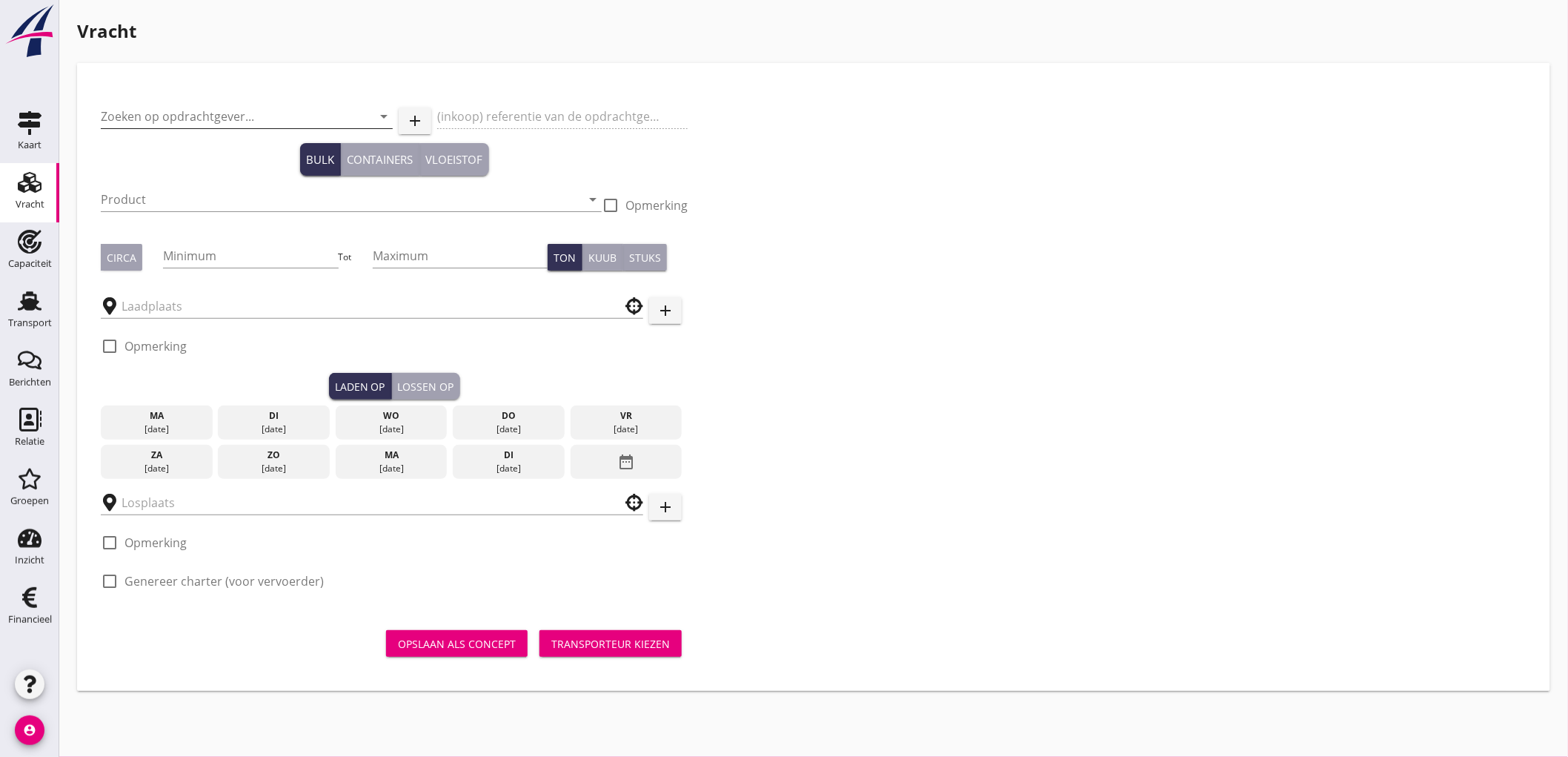
click at [206, 121] on input "Zoeken op opdrachtgever..." at bounding box center [226, 116] width 251 height 24
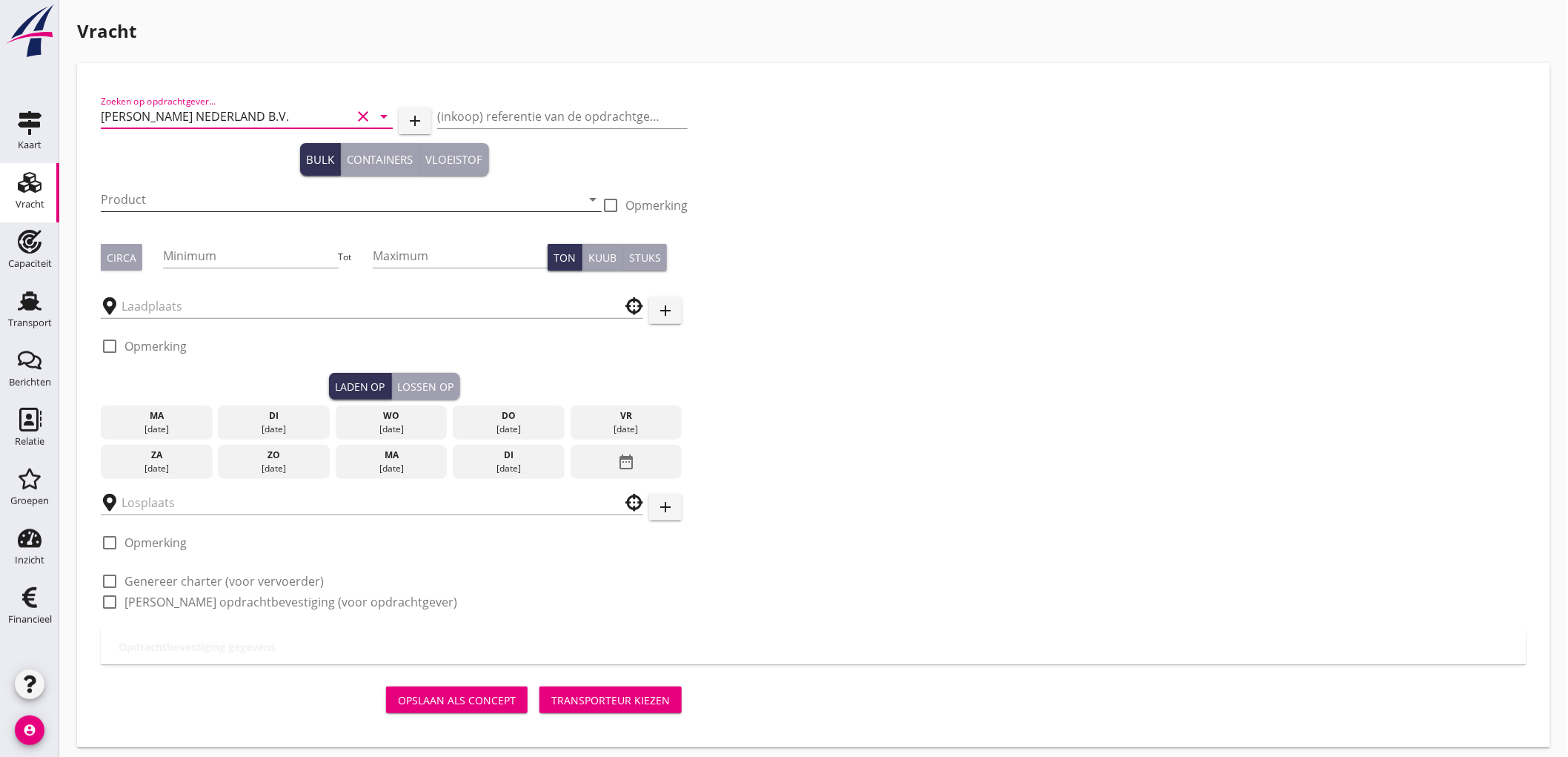
type input "[PERSON_NAME] NEDERLAND B.V."
click at [208, 203] on input "Product" at bounding box center [340, 199] width 480 height 24
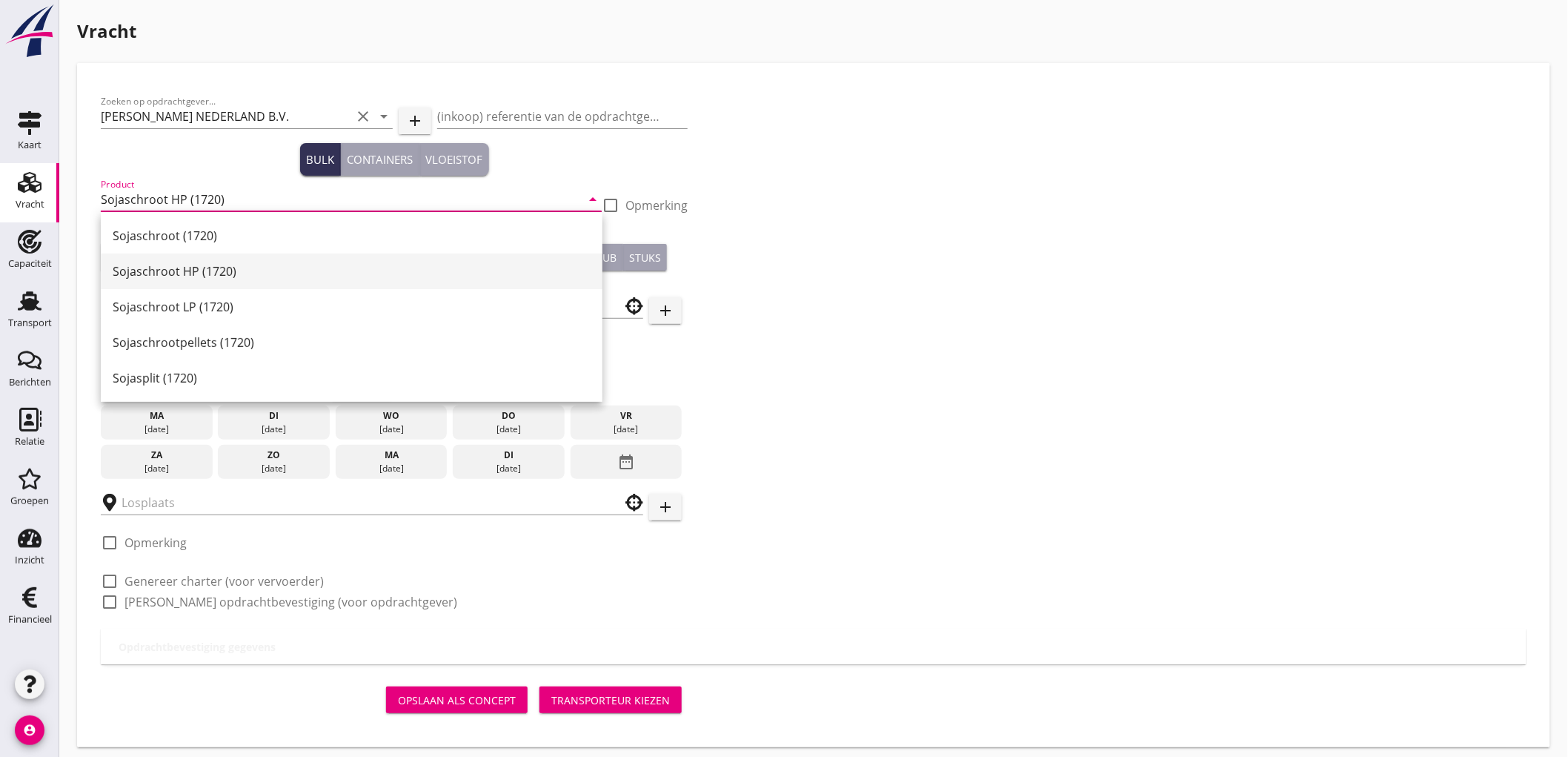
type input "Sojaschroot HP (1720)"
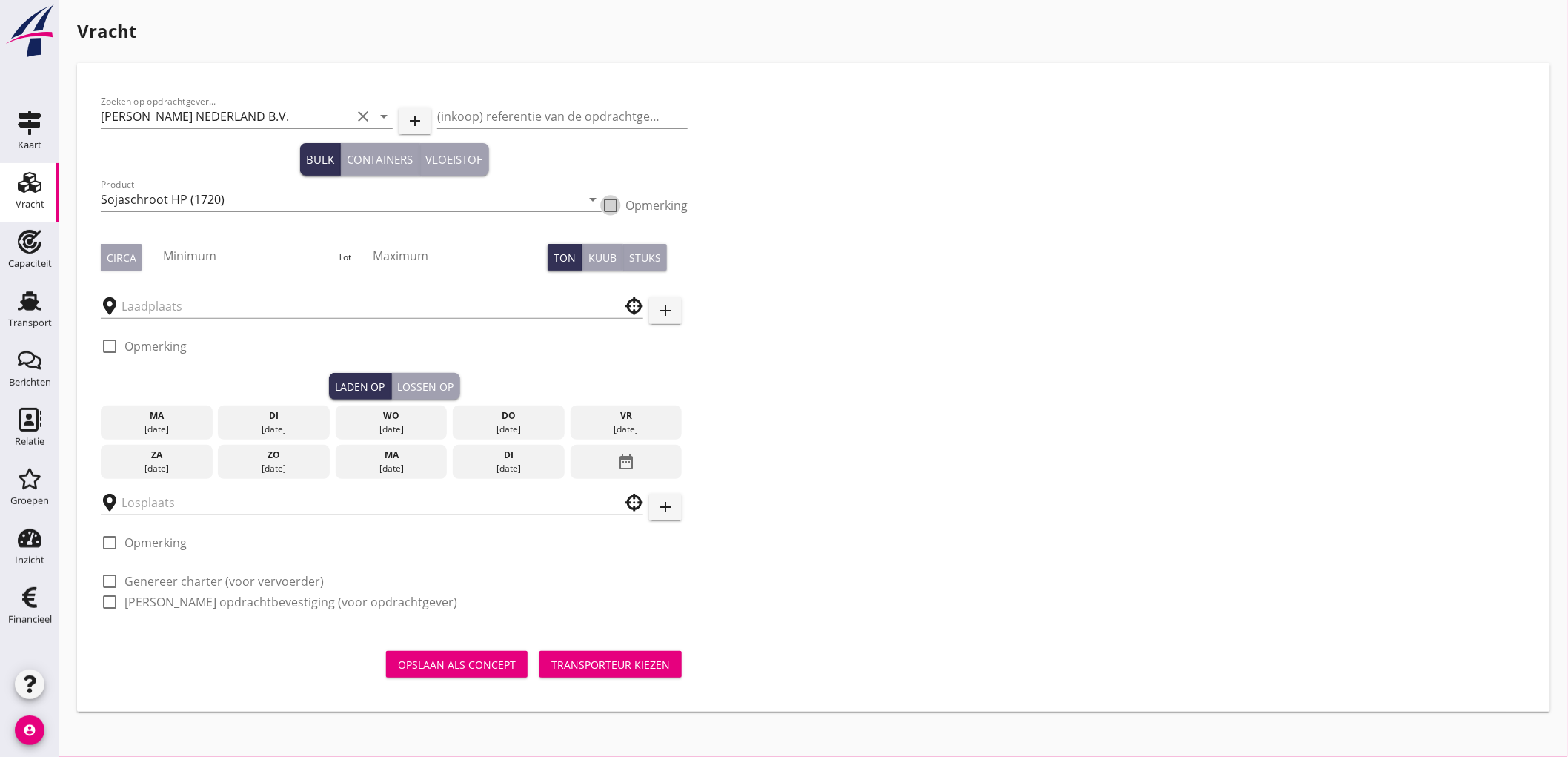
click at [135, 268] on button "Circa" at bounding box center [121, 256] width 41 height 27
click at [190, 254] on input "Minimum" at bounding box center [251, 255] width 175 height 24
type input "550"
click at [275, 314] on input "text" at bounding box center [361, 306] width 480 height 24
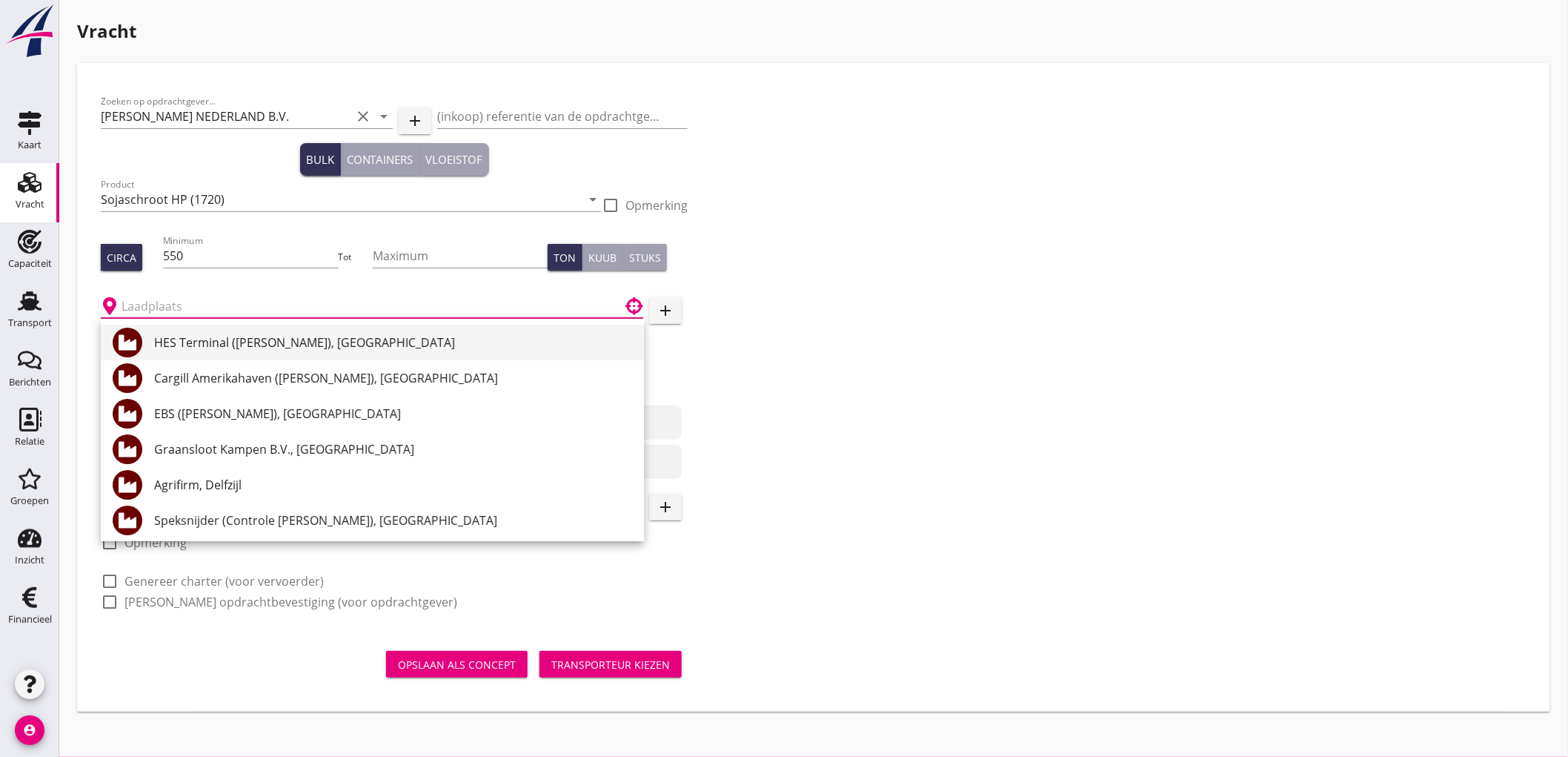
click at [245, 341] on div "HES Terminal ([PERSON_NAME]), [GEOGRAPHIC_DATA]" at bounding box center [393, 342] width 477 height 18
type input "HES Terminal ([PERSON_NAME]), [GEOGRAPHIC_DATA]"
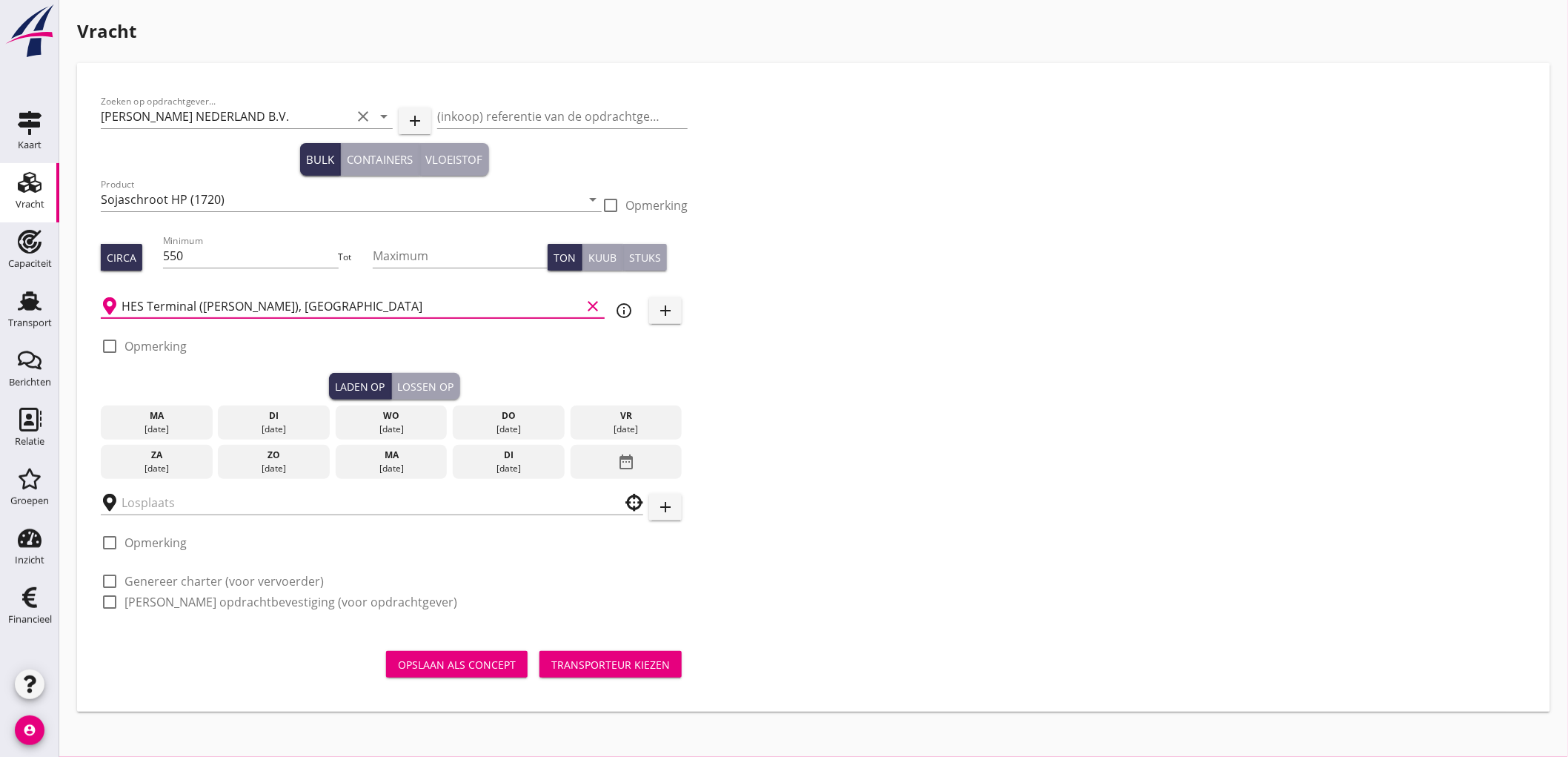
click at [163, 345] on label "Opmerking" at bounding box center [156, 346] width 63 height 15
checkbox input "true"
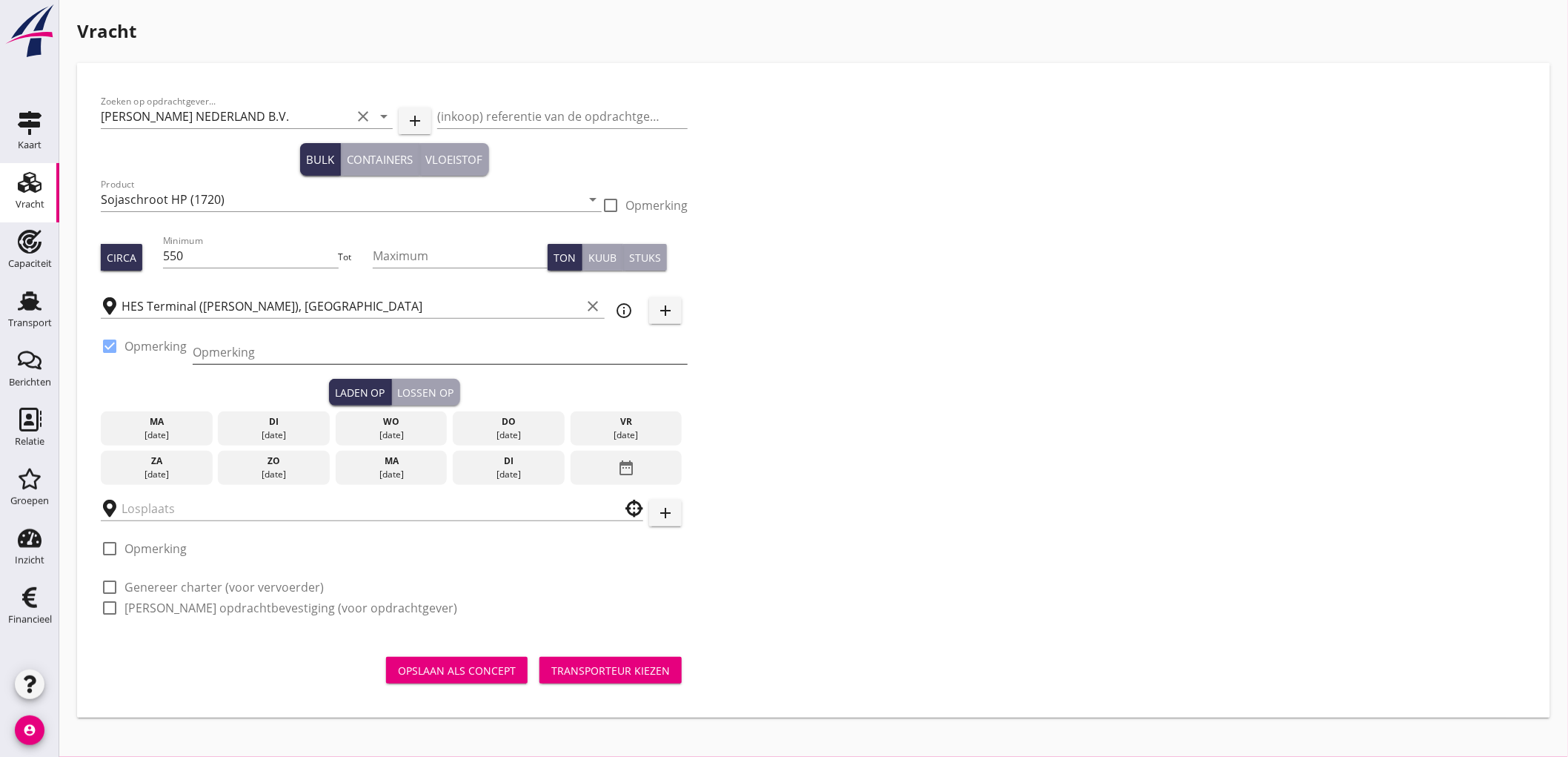
click at [254, 342] on input "Opmerking" at bounding box center [440, 352] width 495 height 24
paste input "emerald shengsi"
click at [193, 353] on input "emerald shengsi" at bounding box center [440, 352] width 495 height 24
type input "Ex EMERALD SHENGSI - Mercuriushaven"
type button "load"
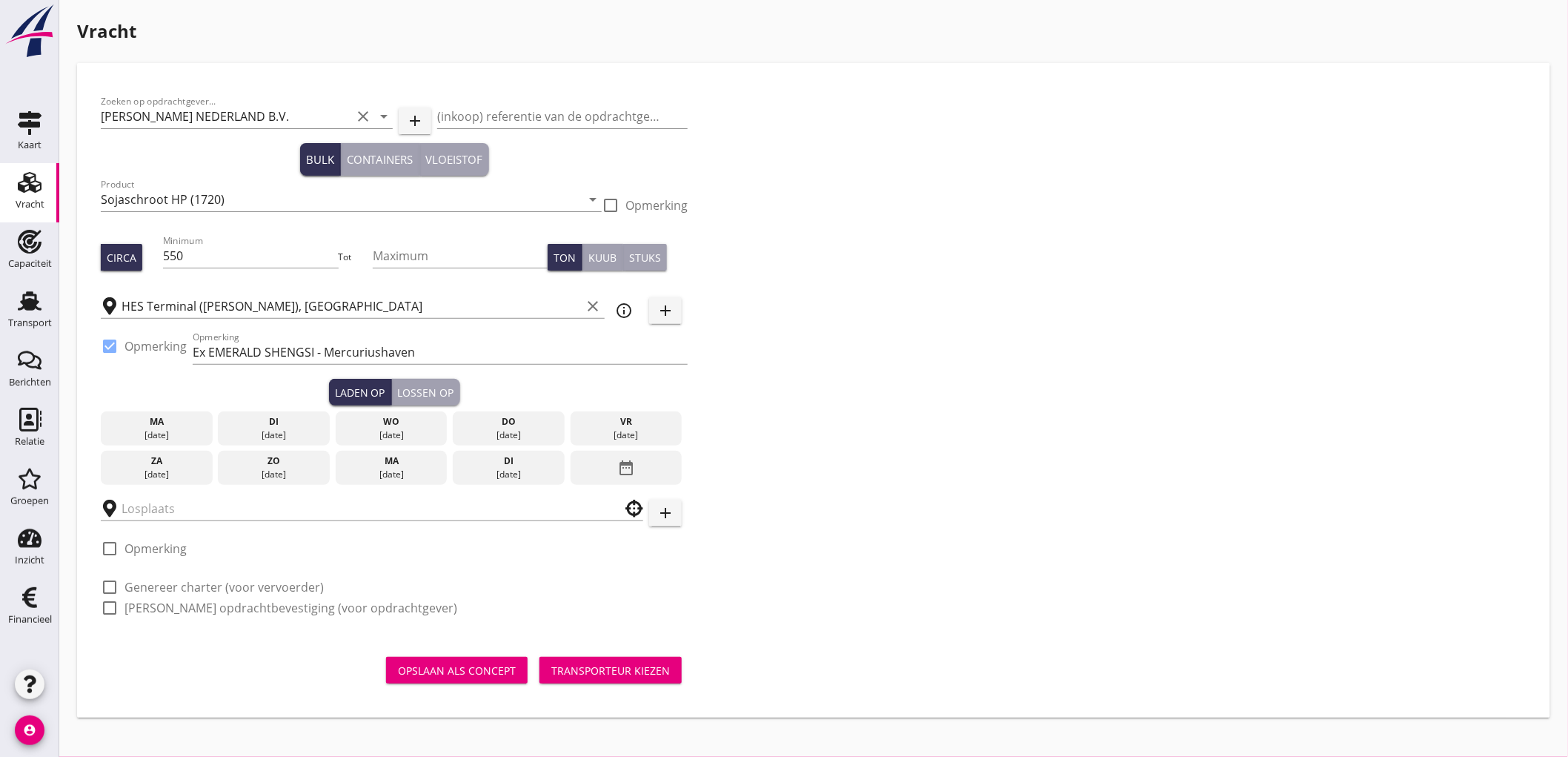
click at [394, 432] on div "[DATE]" at bounding box center [391, 435] width 104 height 13
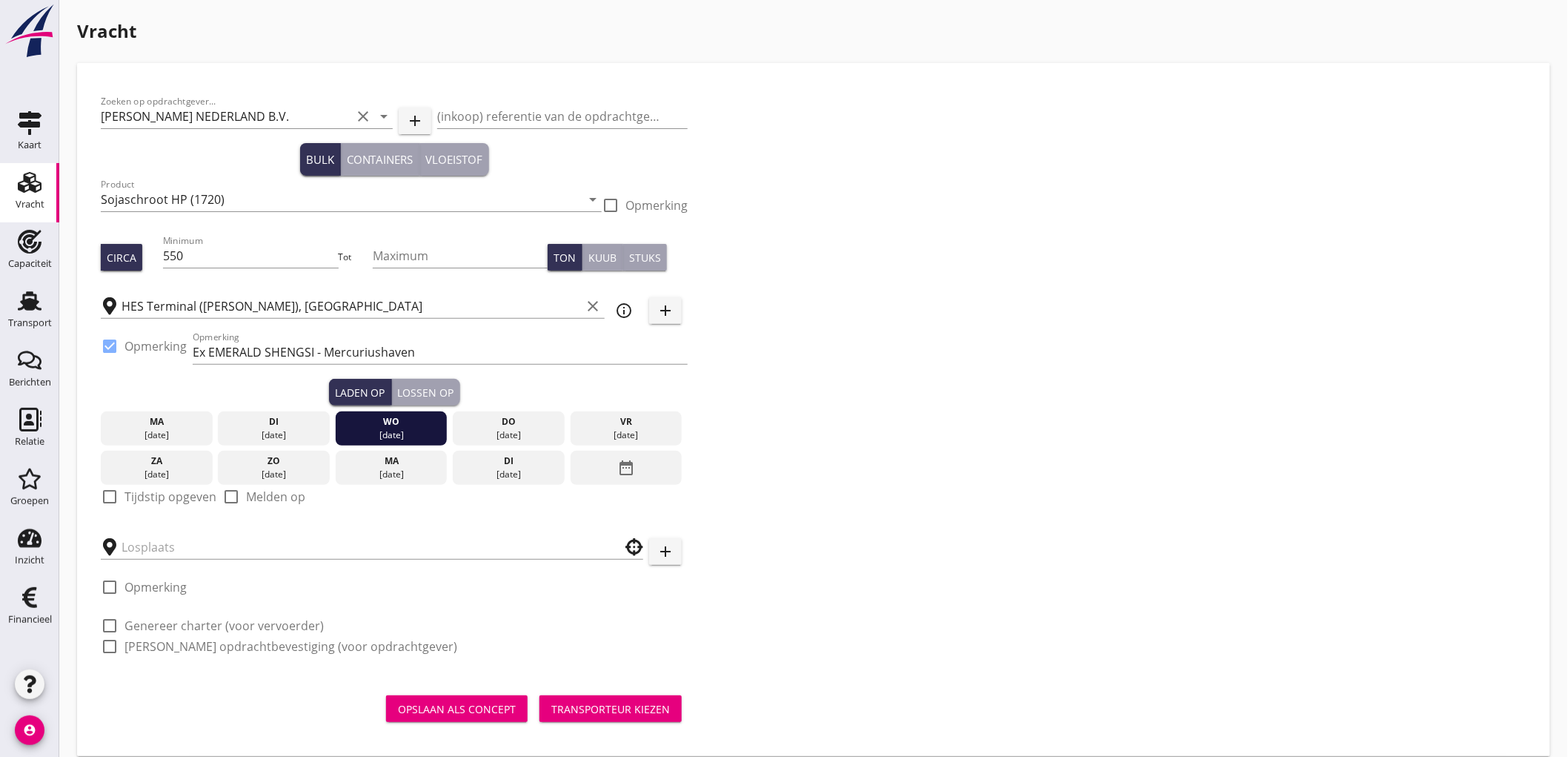
click at [136, 492] on label "Tijdstip opgeven" at bounding box center [171, 496] width 92 height 15
checkbox input "true"
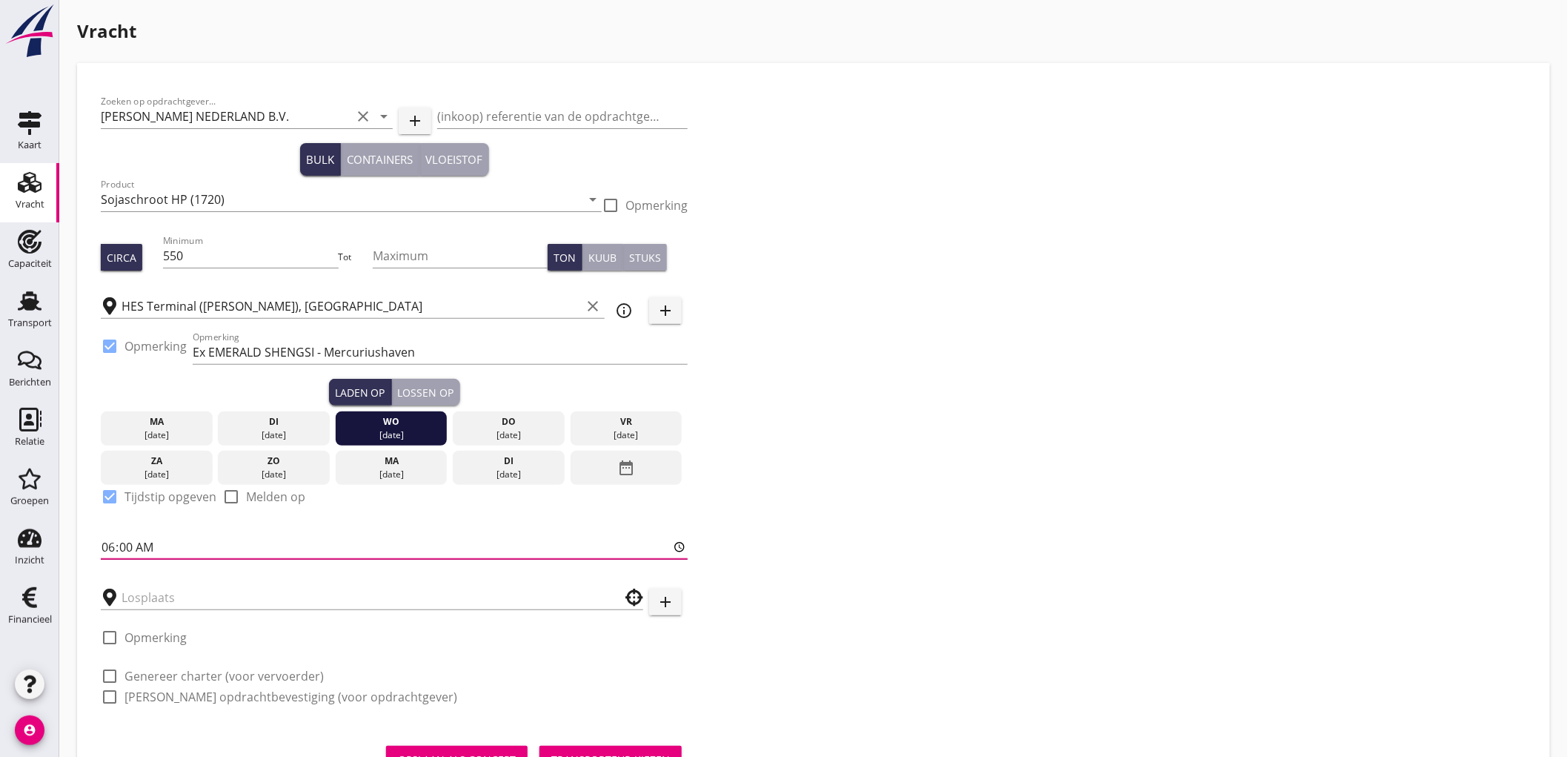
drag, startPoint x: 106, startPoint y: 546, endPoint x: 115, endPoint y: 544, distance: 9.2
click at [107, 546] on input "06:00" at bounding box center [394, 547] width 587 height 24
type input "18:00"
click at [137, 598] on input "text" at bounding box center [361, 597] width 480 height 24
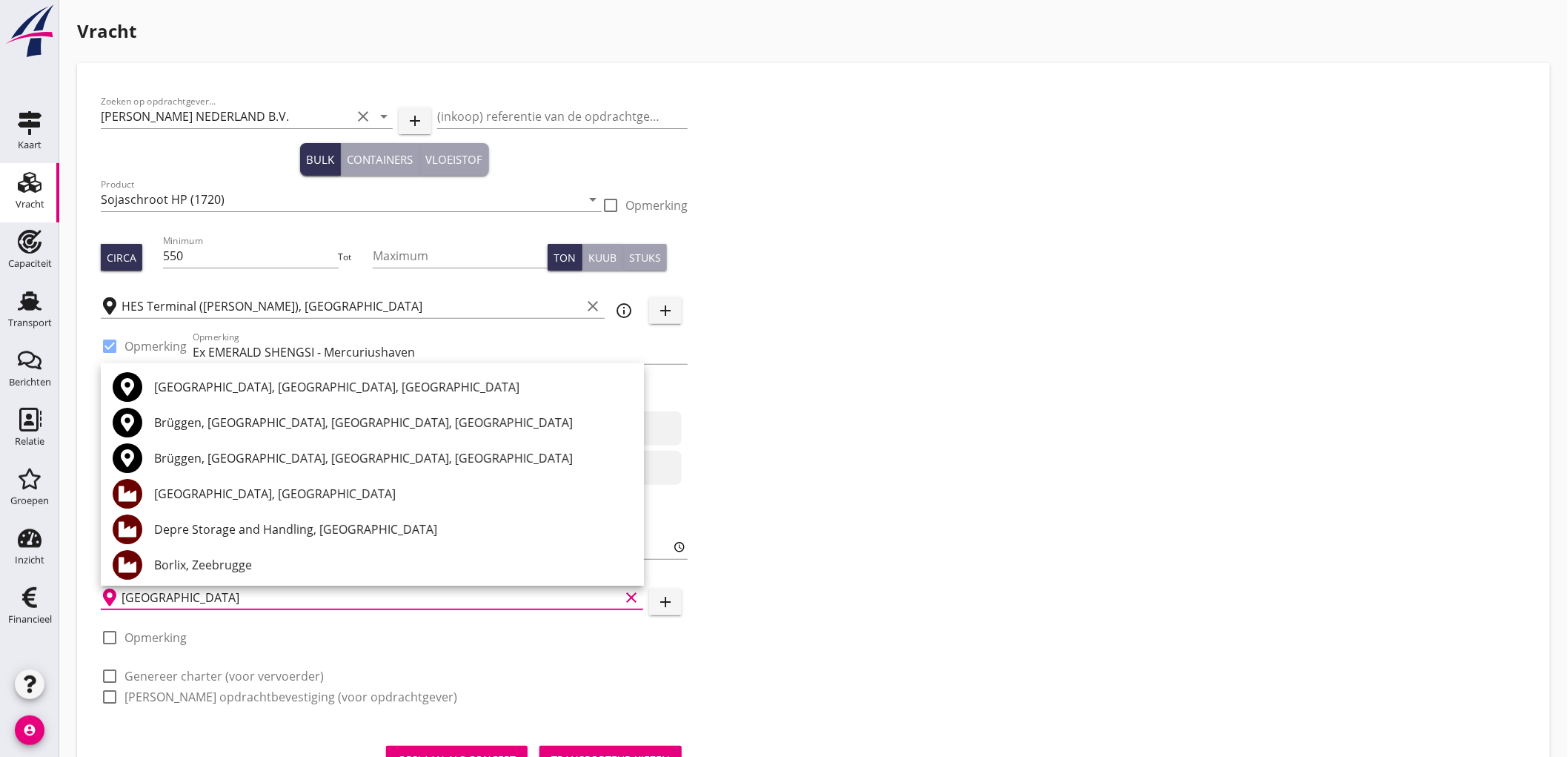
click at [261, 530] on div "Depre Storage and Handling, [GEOGRAPHIC_DATA]" at bounding box center [393, 528] width 477 height 18
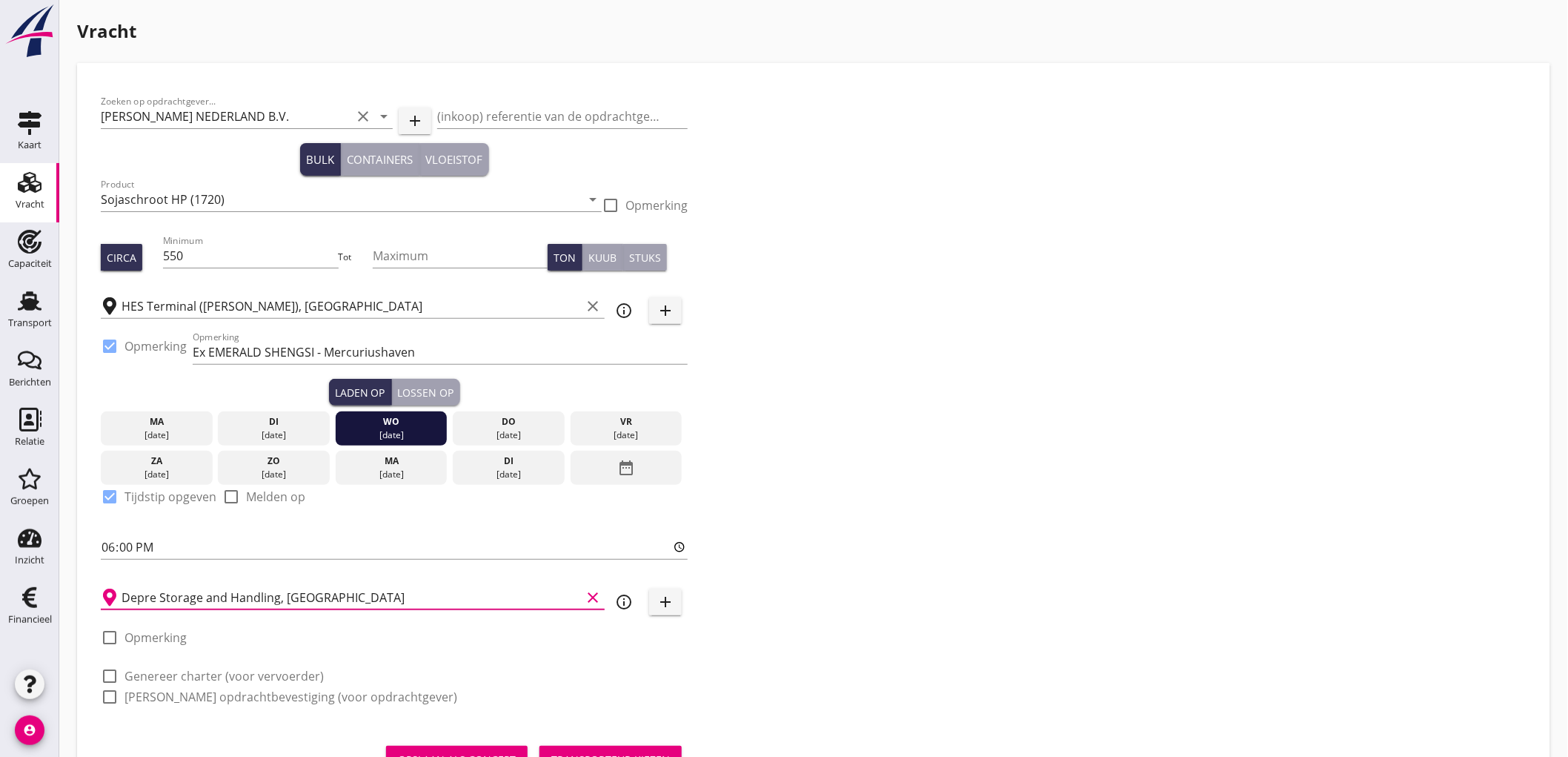
type input "Depre Storage and Handling, [GEOGRAPHIC_DATA]"
click at [218, 674] on label "Genereer charter (voor vervoerder)" at bounding box center [224, 676] width 199 height 15
click at [217, 697] on label "[PERSON_NAME] opdrachtbevestiging (voor opdrachtgever)" at bounding box center [290, 696] width 333 height 15
checkbox input "true"
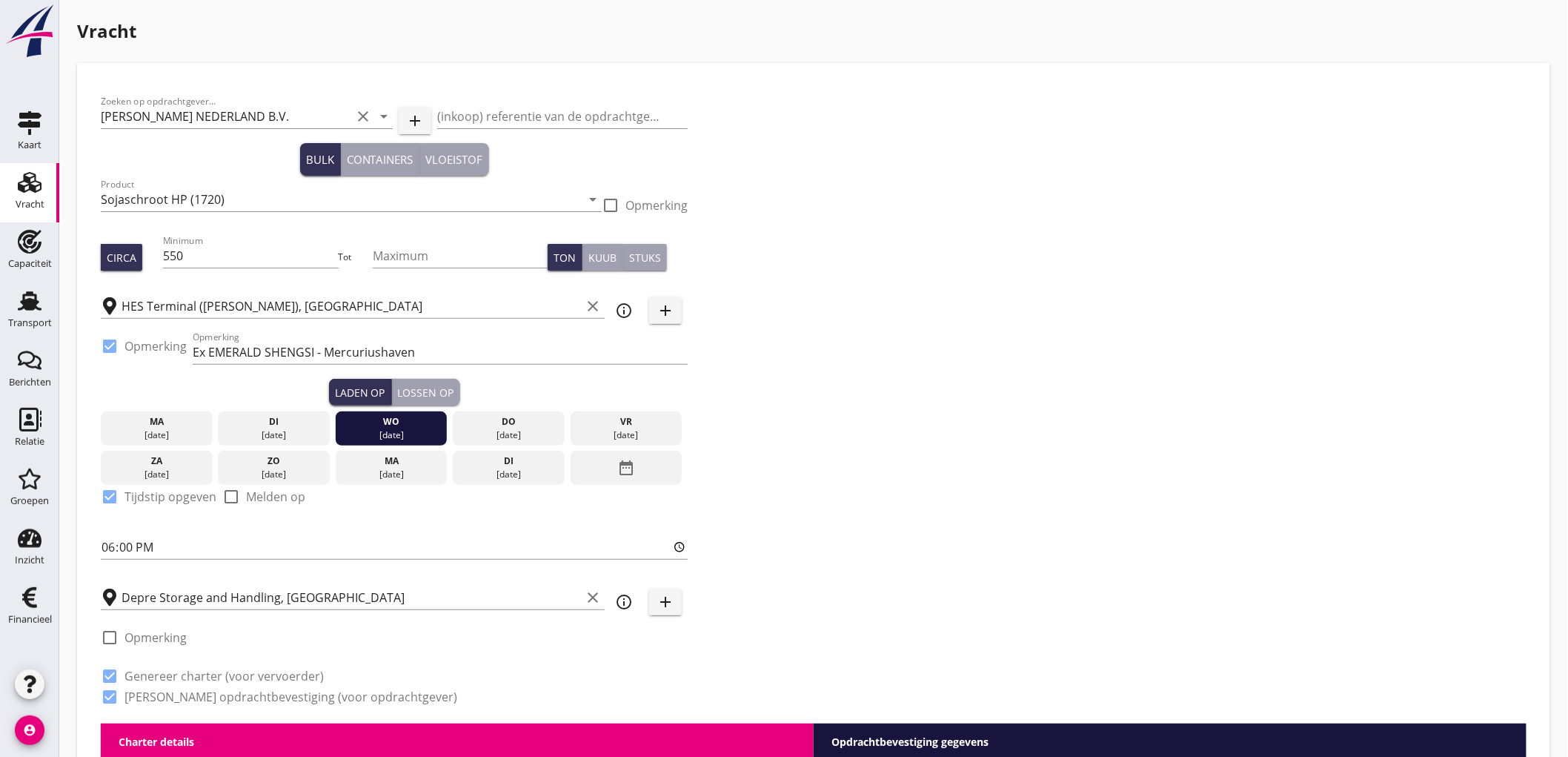
scroll to position [411, 0]
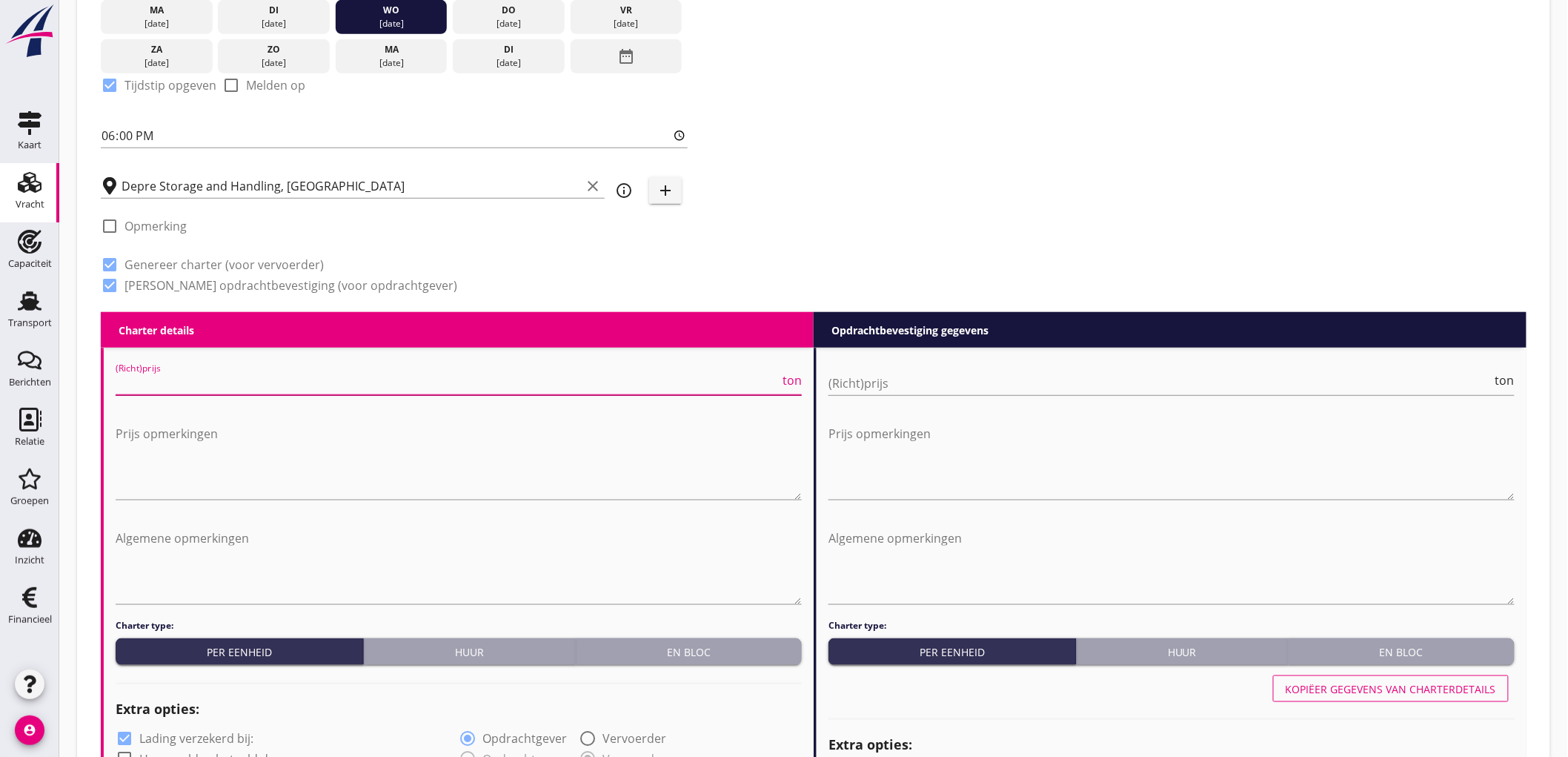
click at [185, 386] on input "(Richt)prijs" at bounding box center [447, 384] width 664 height 24
type input "4"
type input "5750"
click at [890, 390] on input "(Richt)prijs" at bounding box center [1161, 384] width 664 height 24
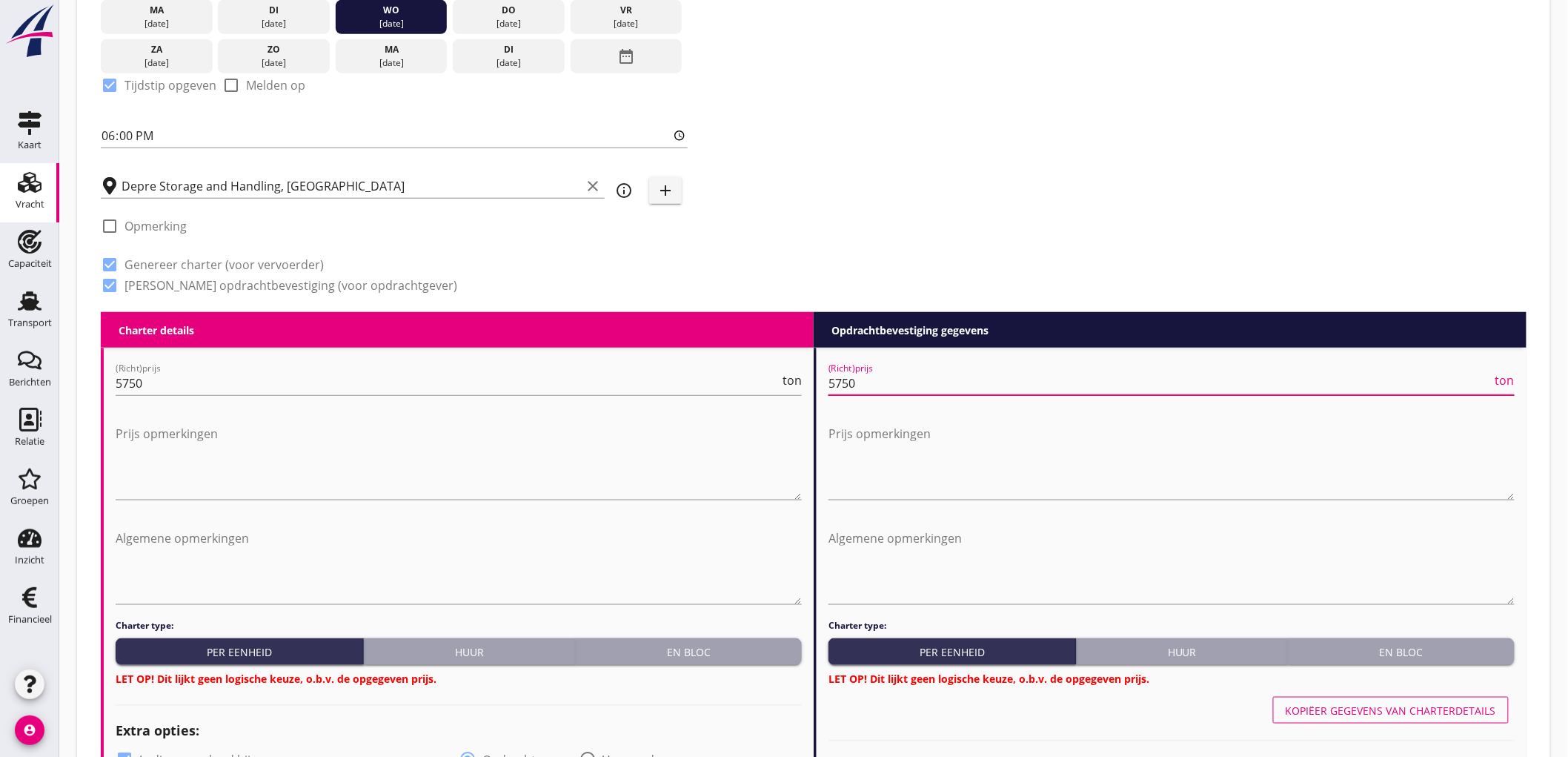
type input "5750"
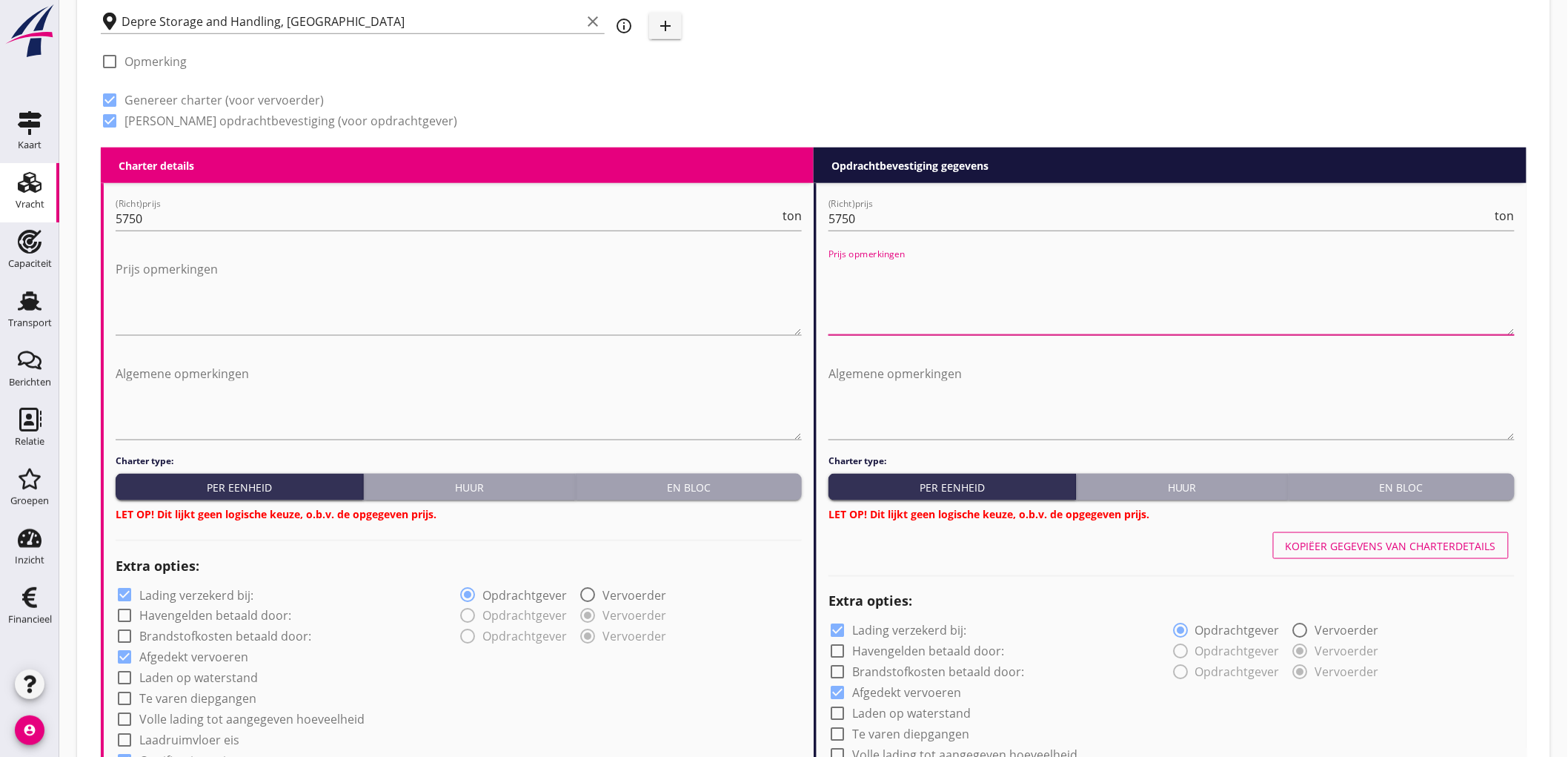
scroll to position [658, 0]
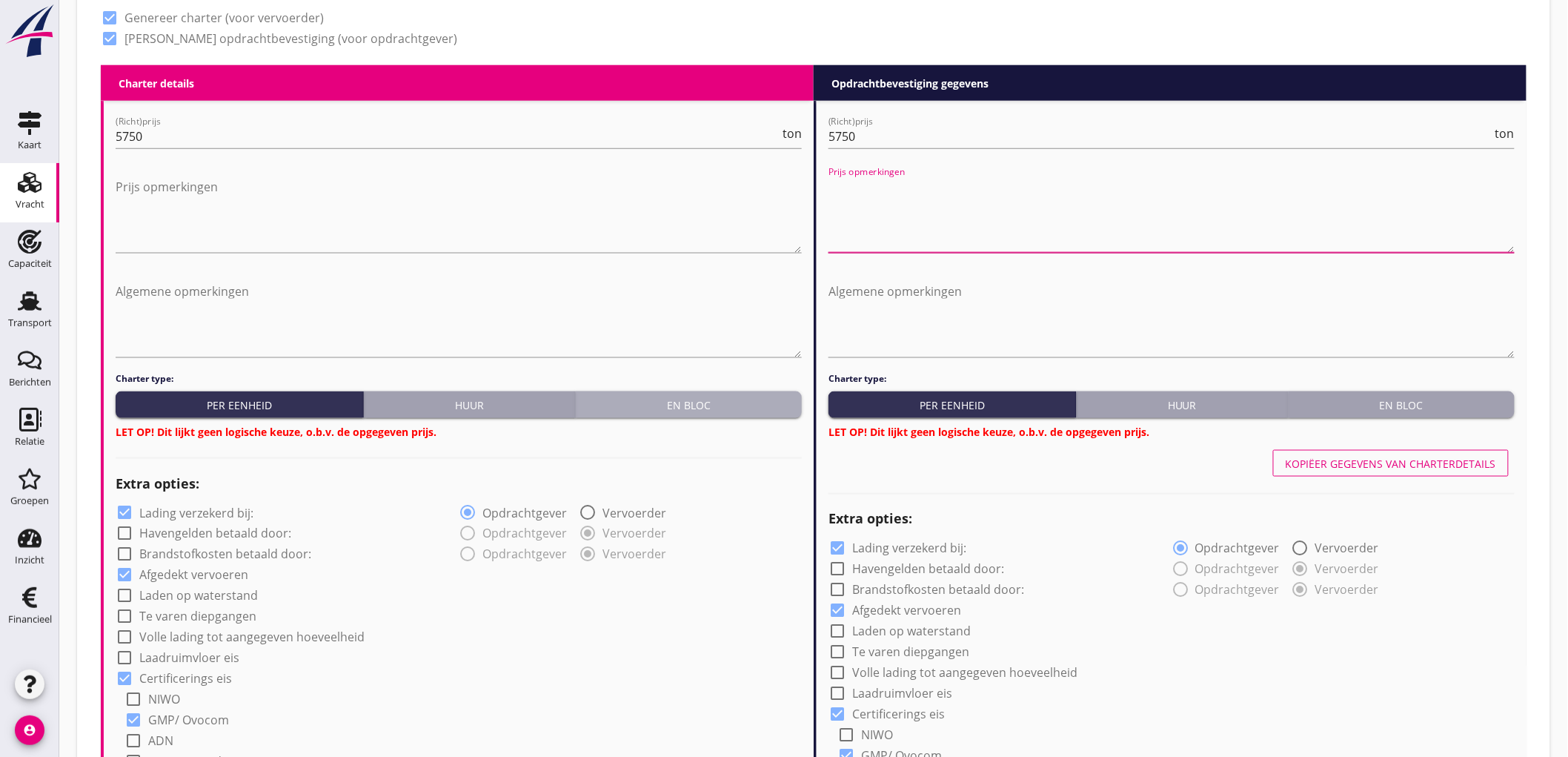
click at [739, 391] on button "En bloc" at bounding box center [688, 404] width 226 height 27
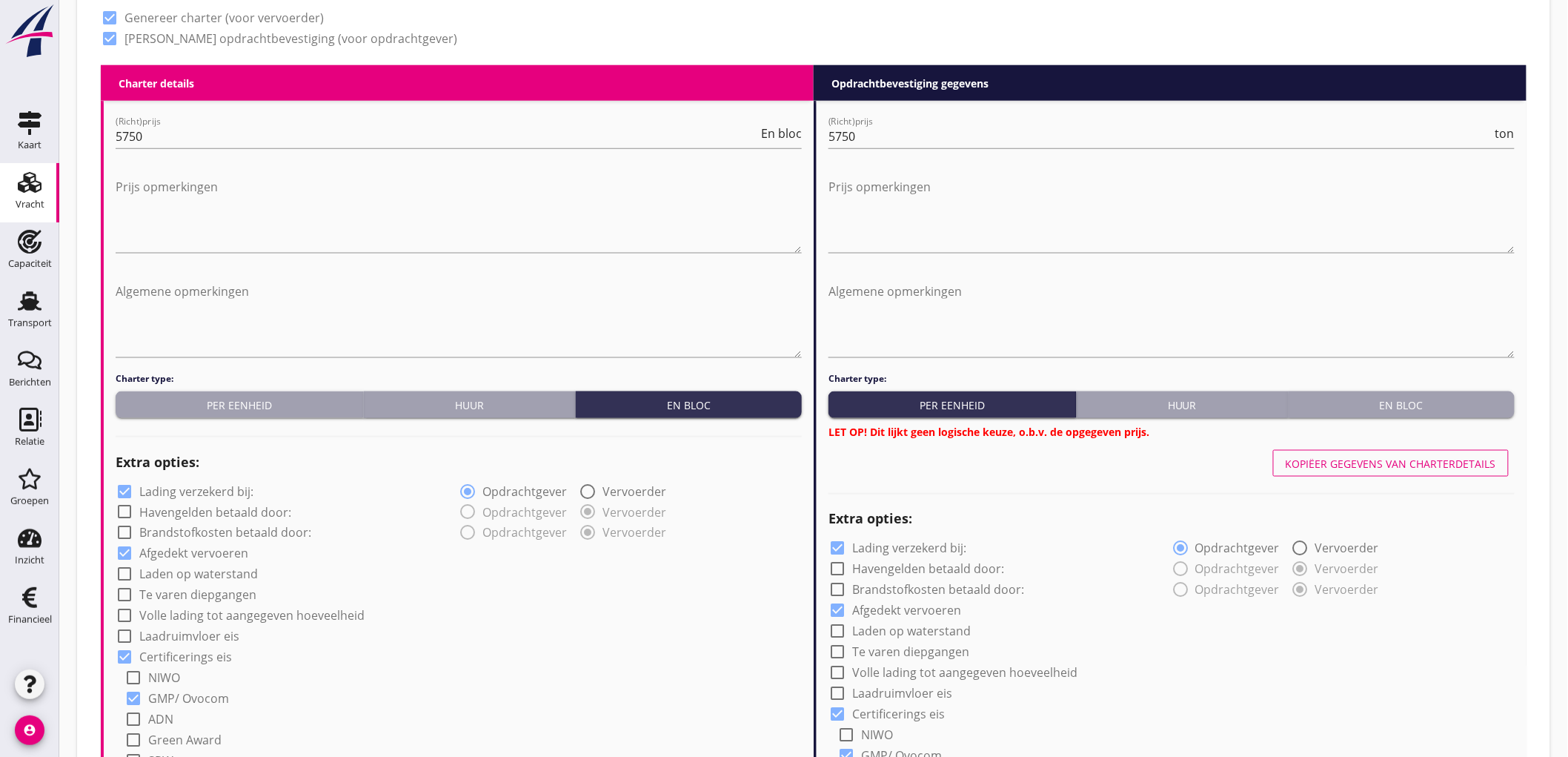
click at [1412, 408] on div "En bloc" at bounding box center [1401, 405] width 214 height 16
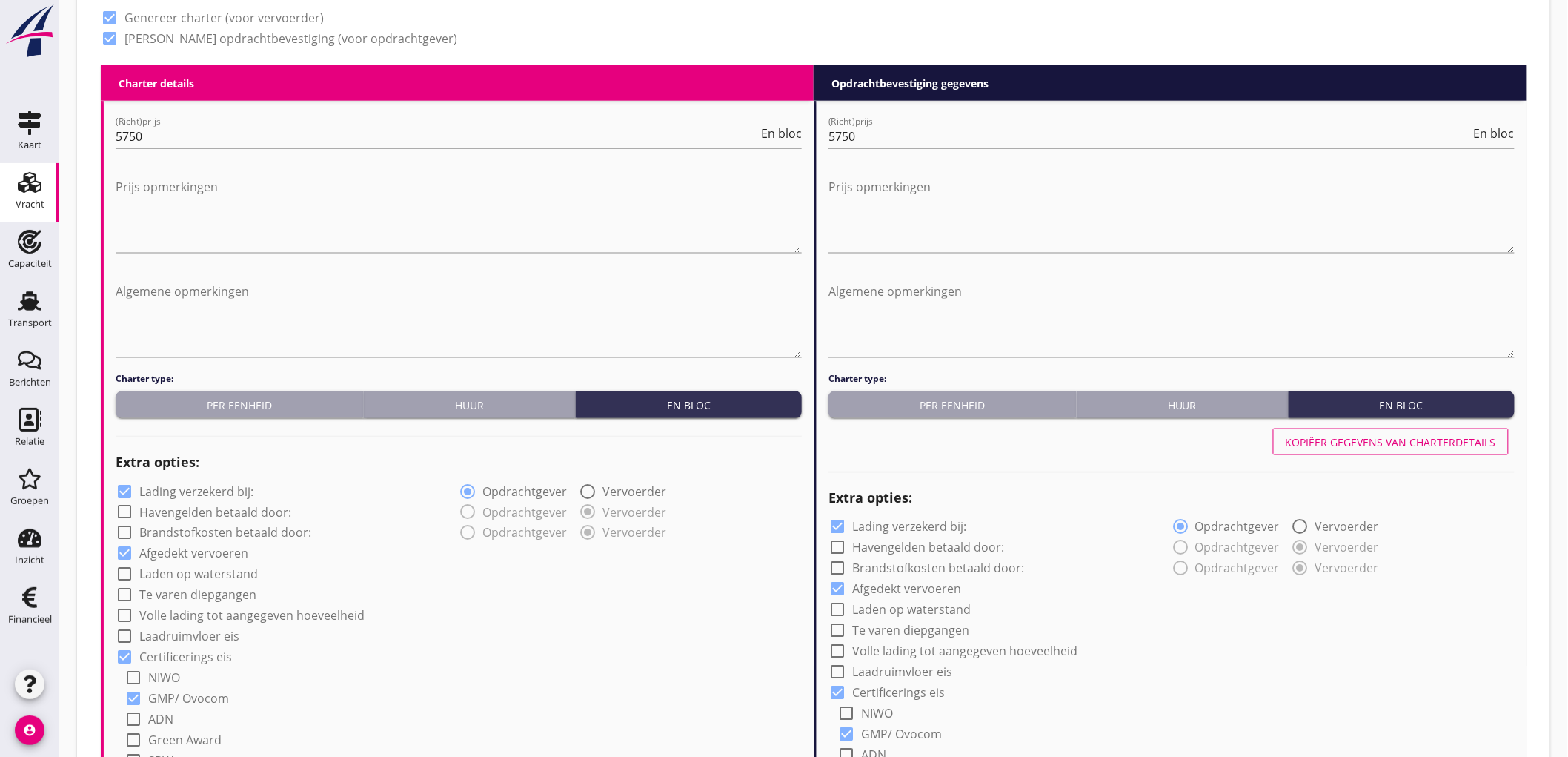
scroll to position [823, 0]
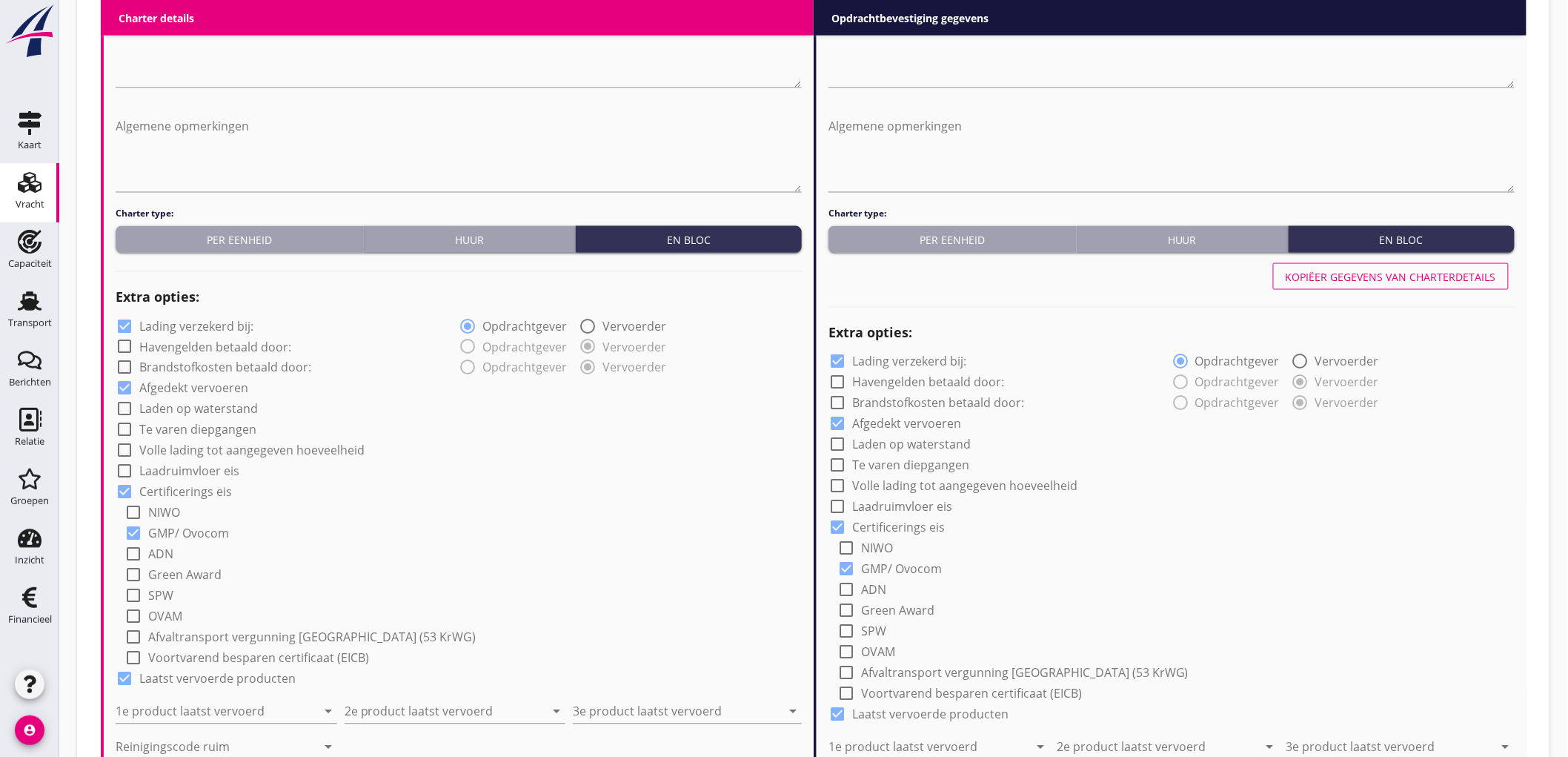
click at [157, 325] on label "Lading verzekerd bij:" at bounding box center [196, 326] width 114 height 15
checkbox input "false"
click at [875, 361] on label "Lading verzekerd bij:" at bounding box center [909, 361] width 114 height 15
checkbox input "false"
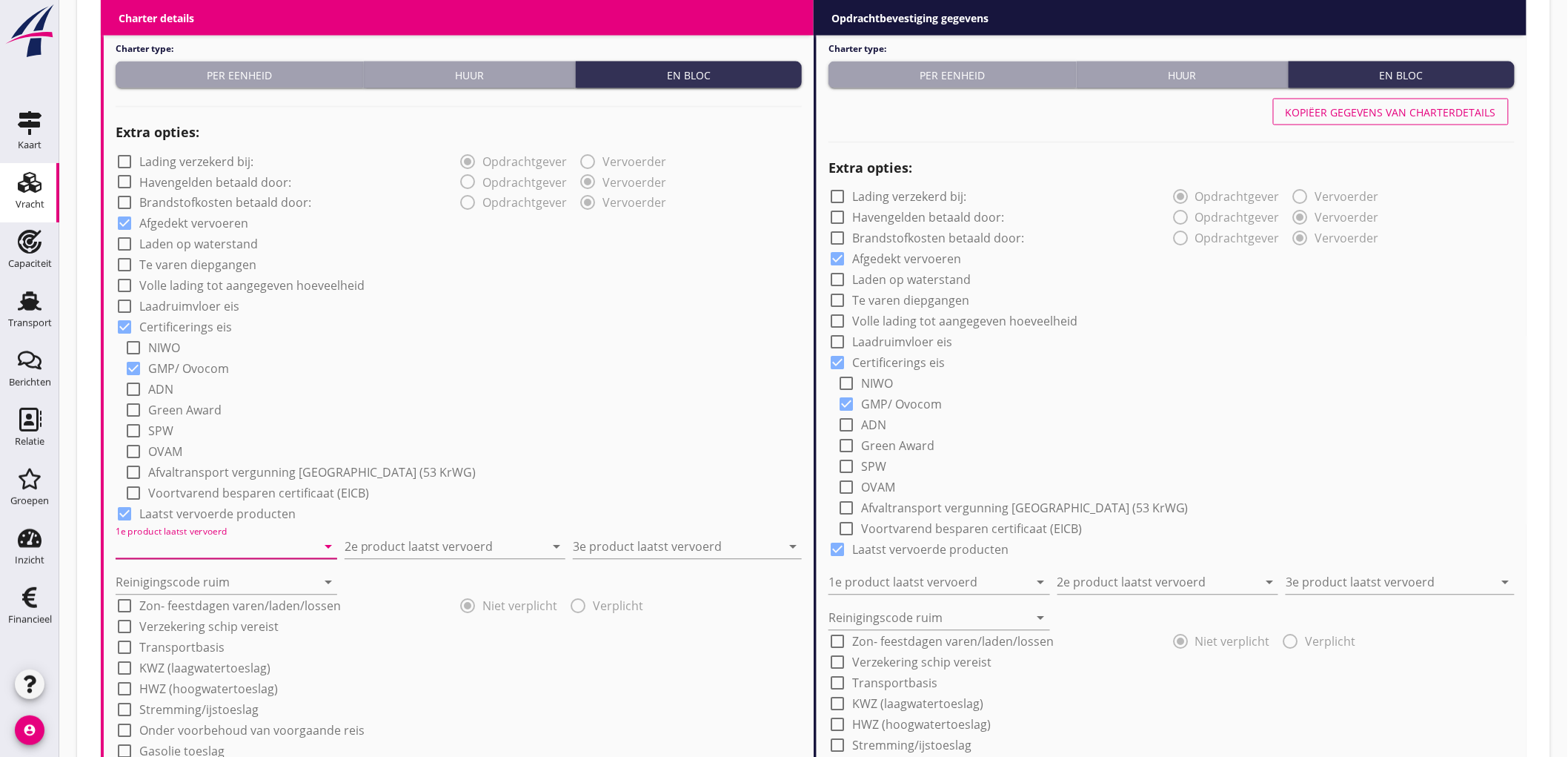
click at [223, 545] on input "1e product laatst vervoerd" at bounding box center [216, 547] width 201 height 24
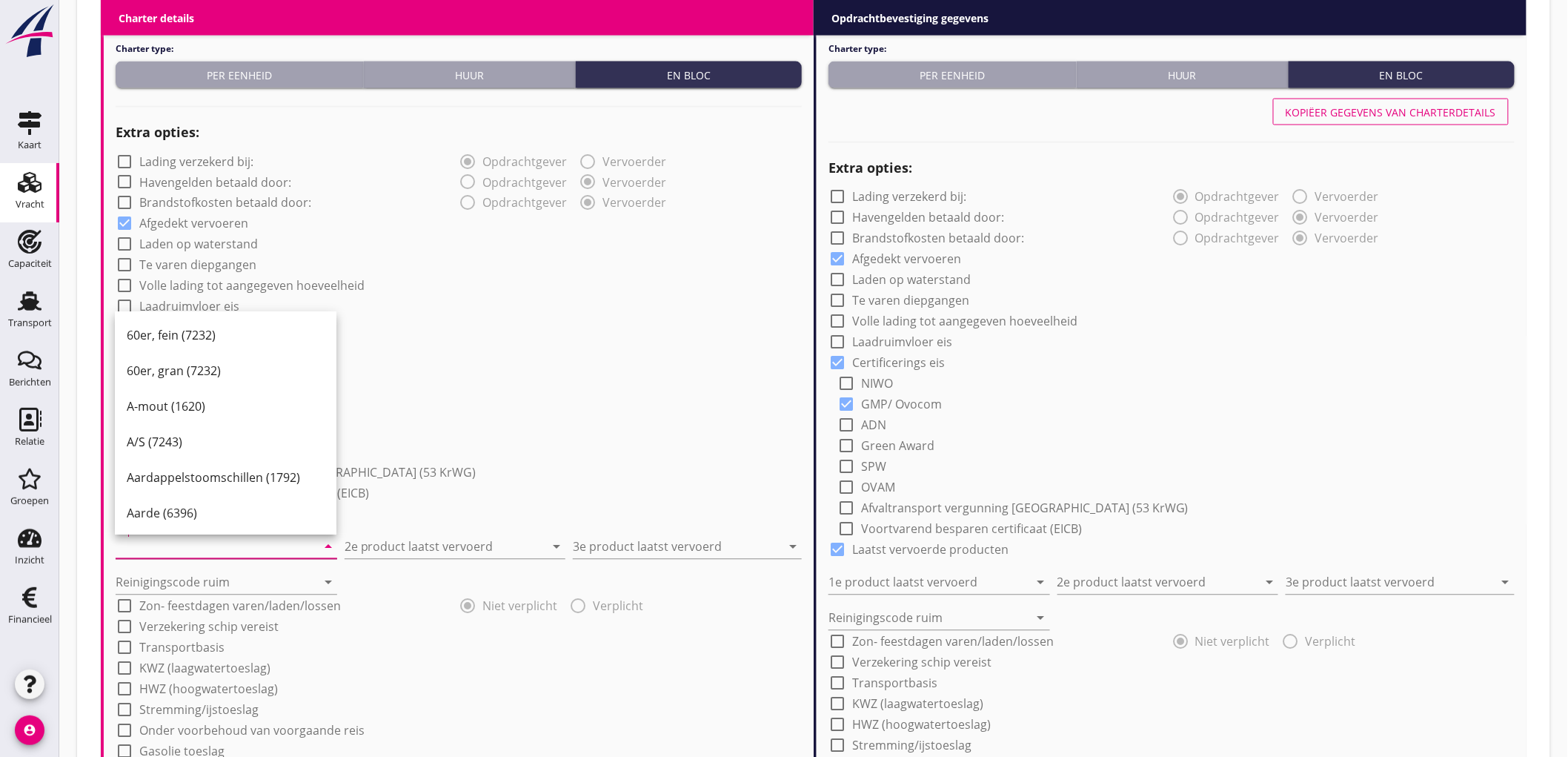
click at [572, 404] on div "check_box_outline_blank Green Award" at bounding box center [463, 408] width 678 height 21
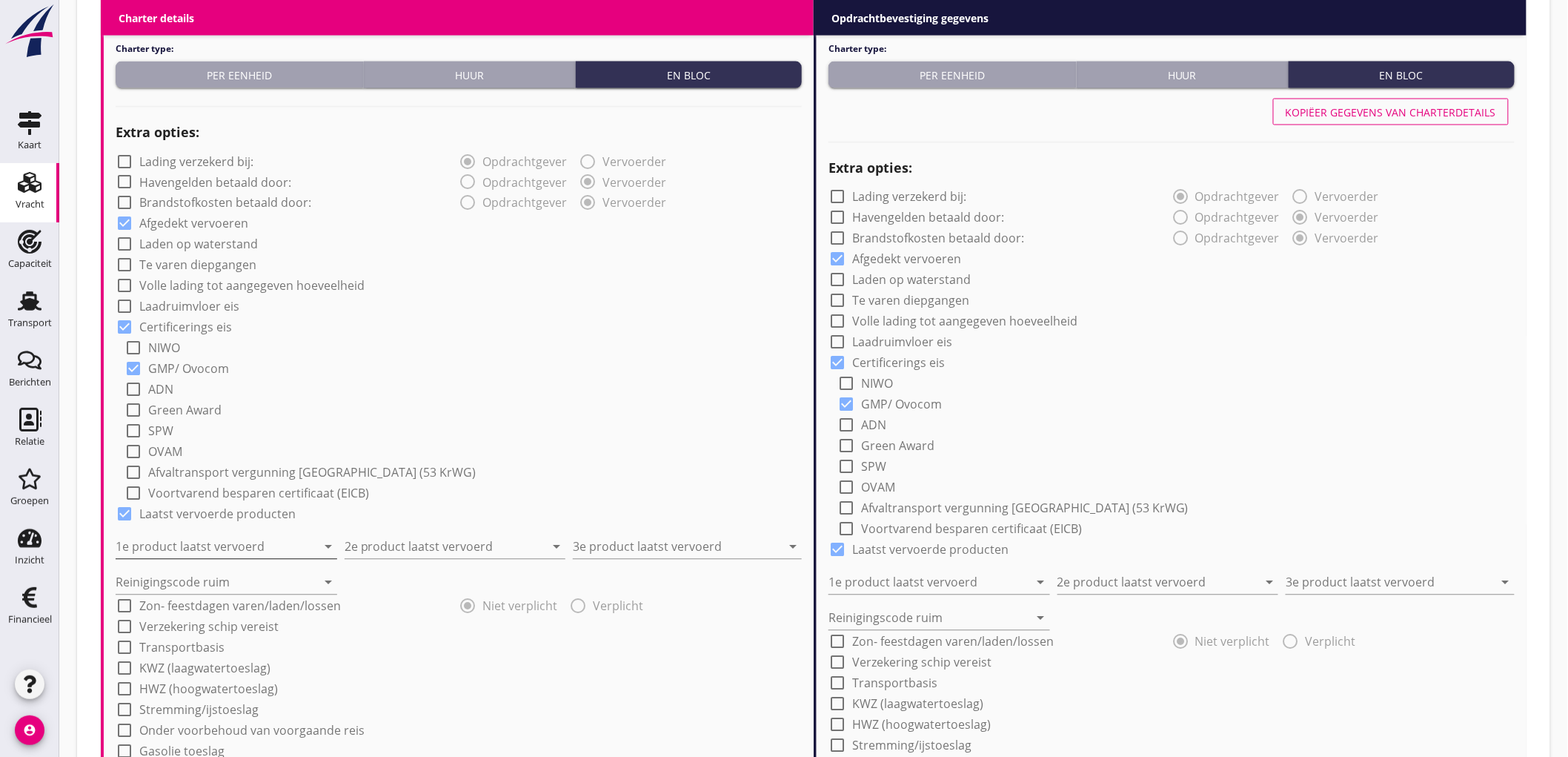
click at [258, 550] on input "1e product laatst vervoerd" at bounding box center [216, 547] width 201 height 24
type input "Raapschroot (1720)"
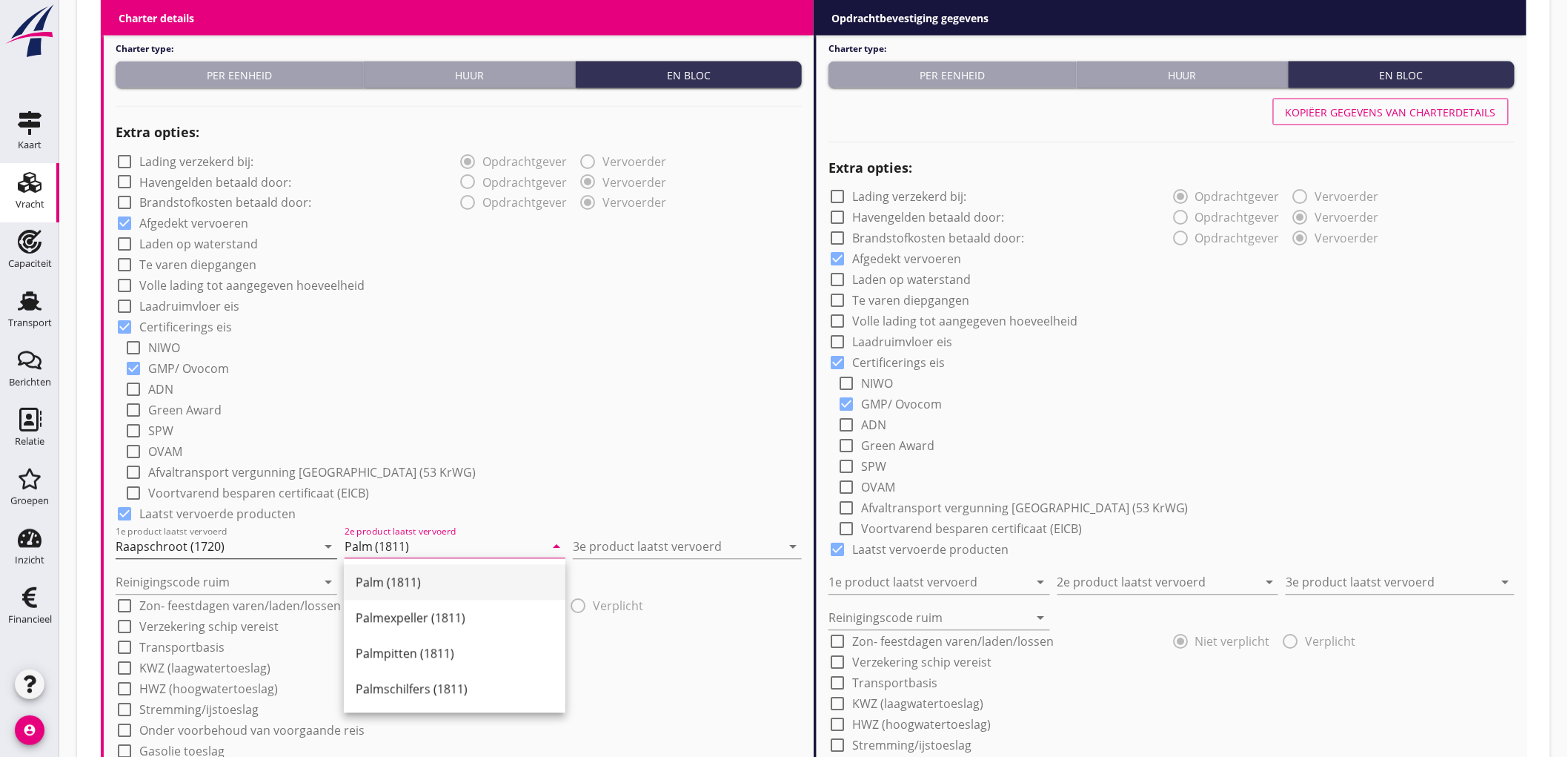
type input "Palm (1811)"
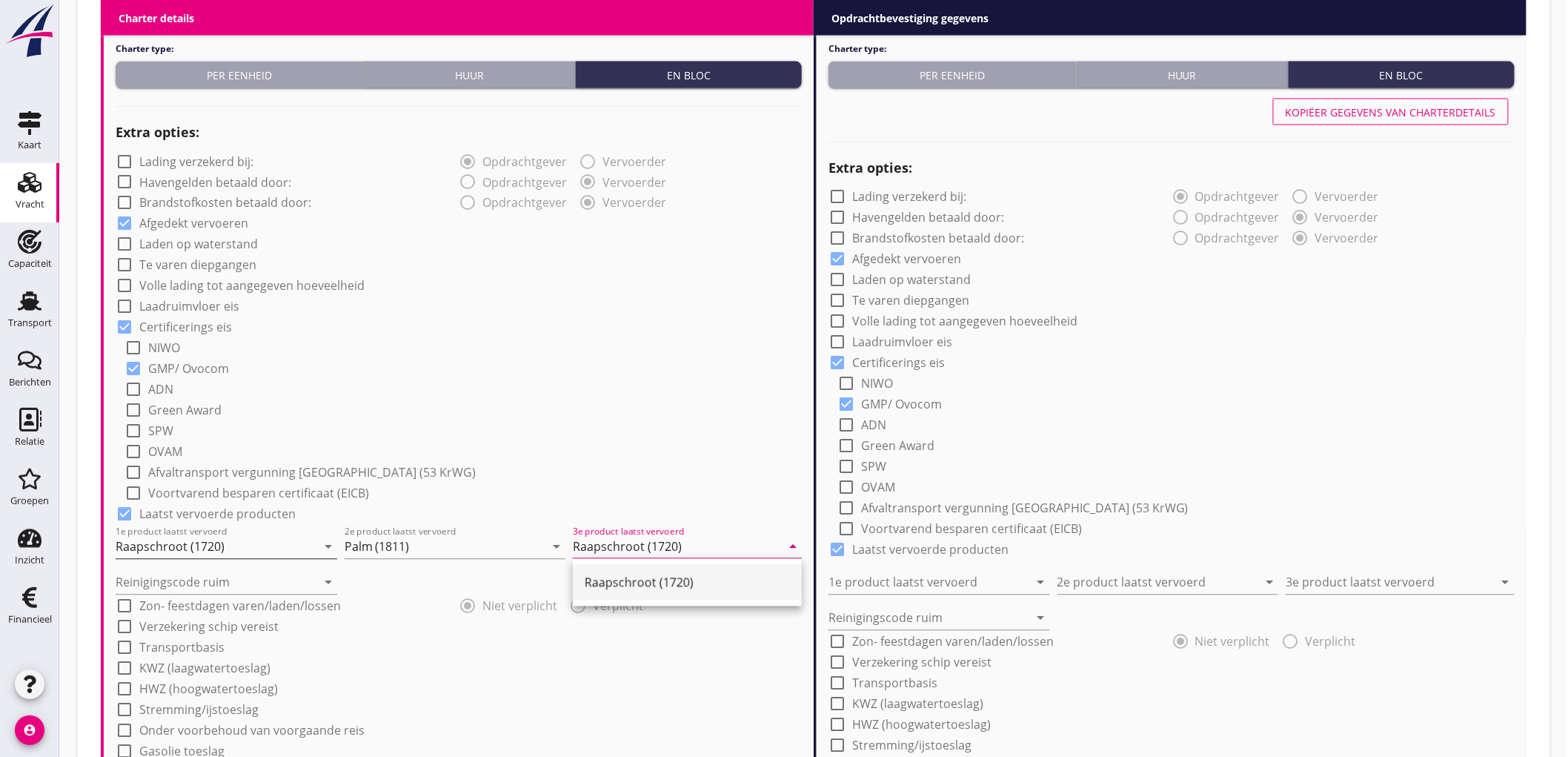
type input "Raapschroot (1720)"
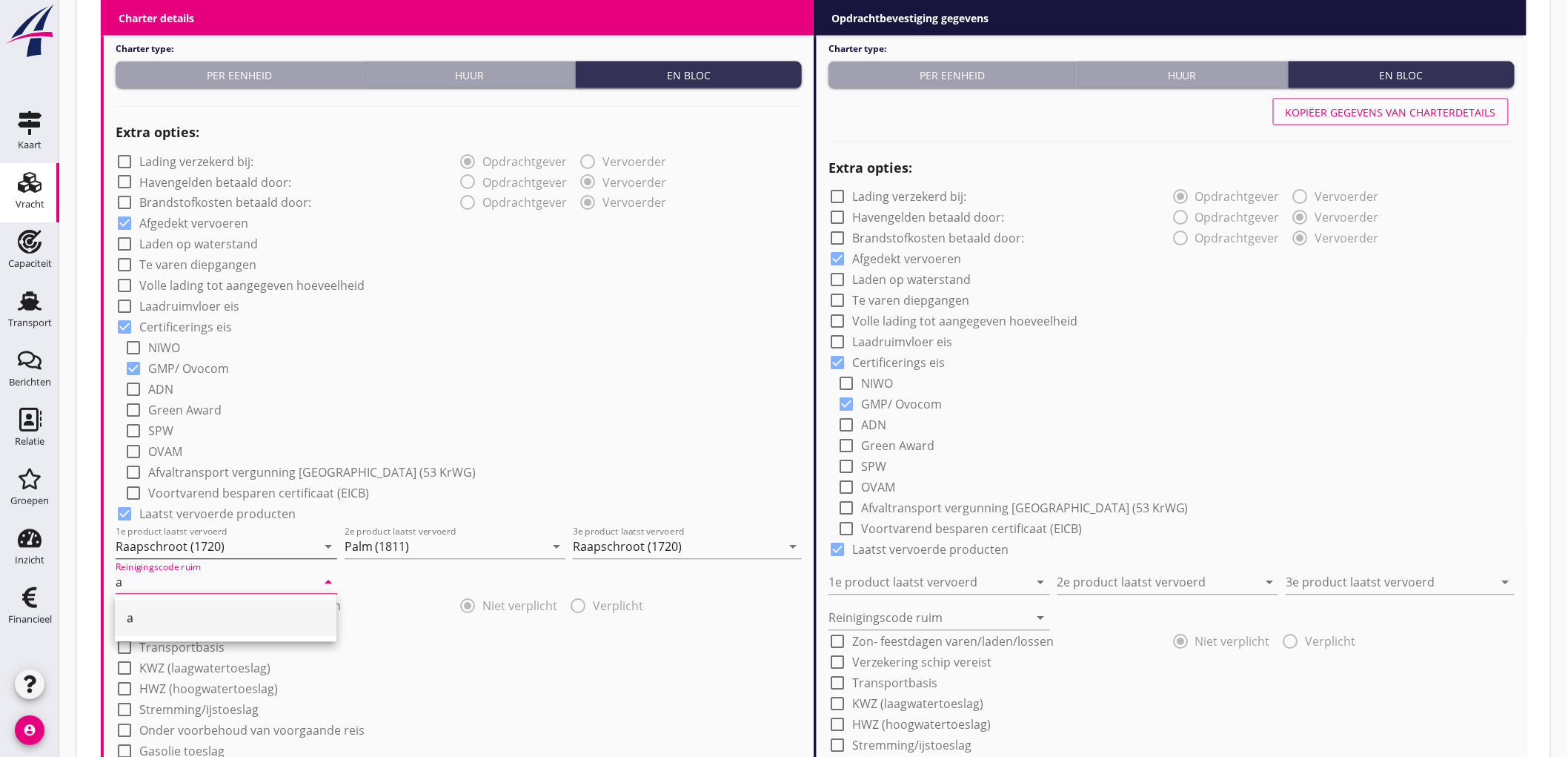
type input "a"
drag, startPoint x: 573, startPoint y: 361, endPoint x: 560, endPoint y: 374, distance: 18.4
click at [573, 361] on div "check_box GMP/ Ovocom" at bounding box center [463, 367] width 678 height 21
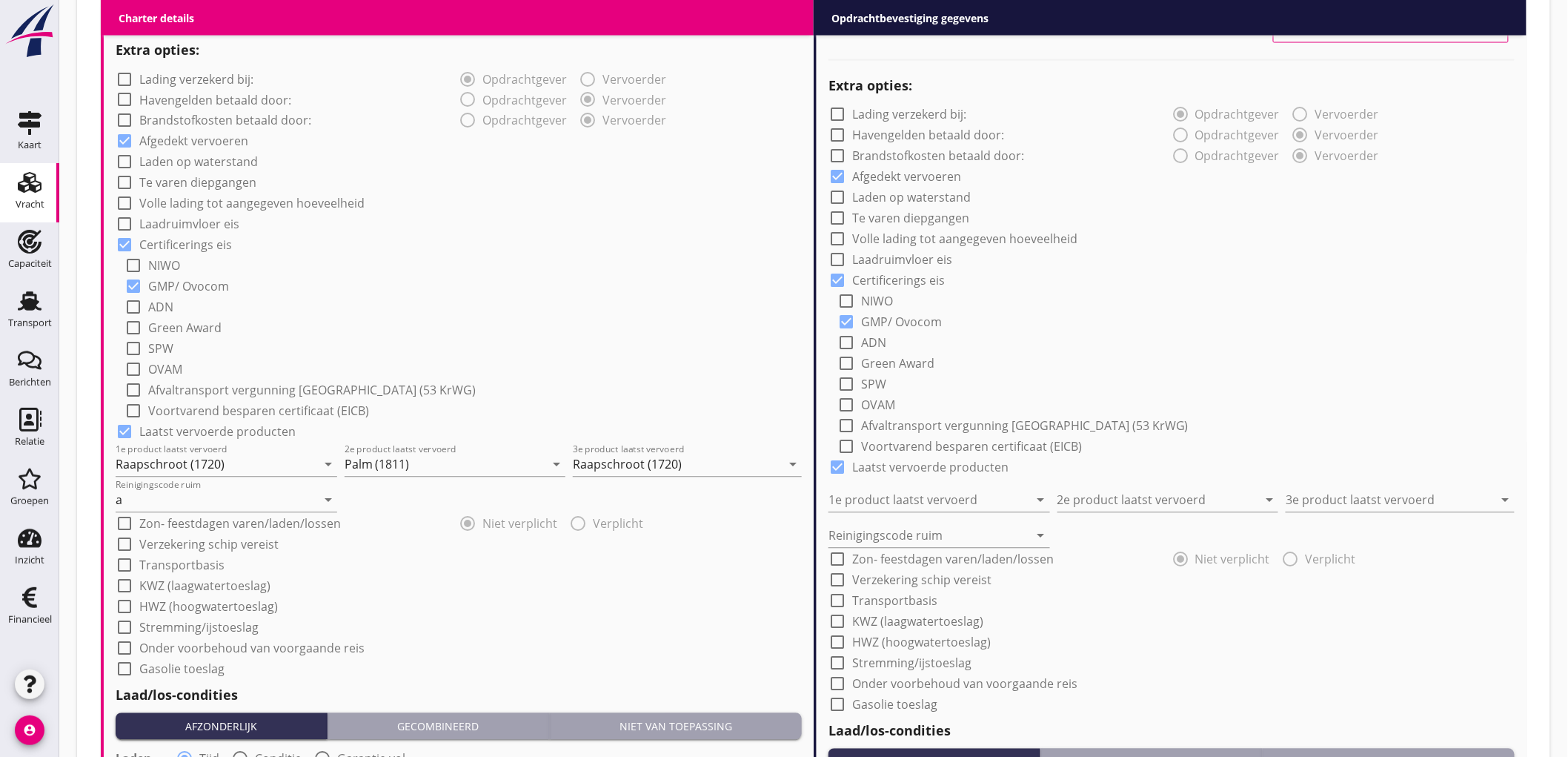
scroll to position [1482, 0]
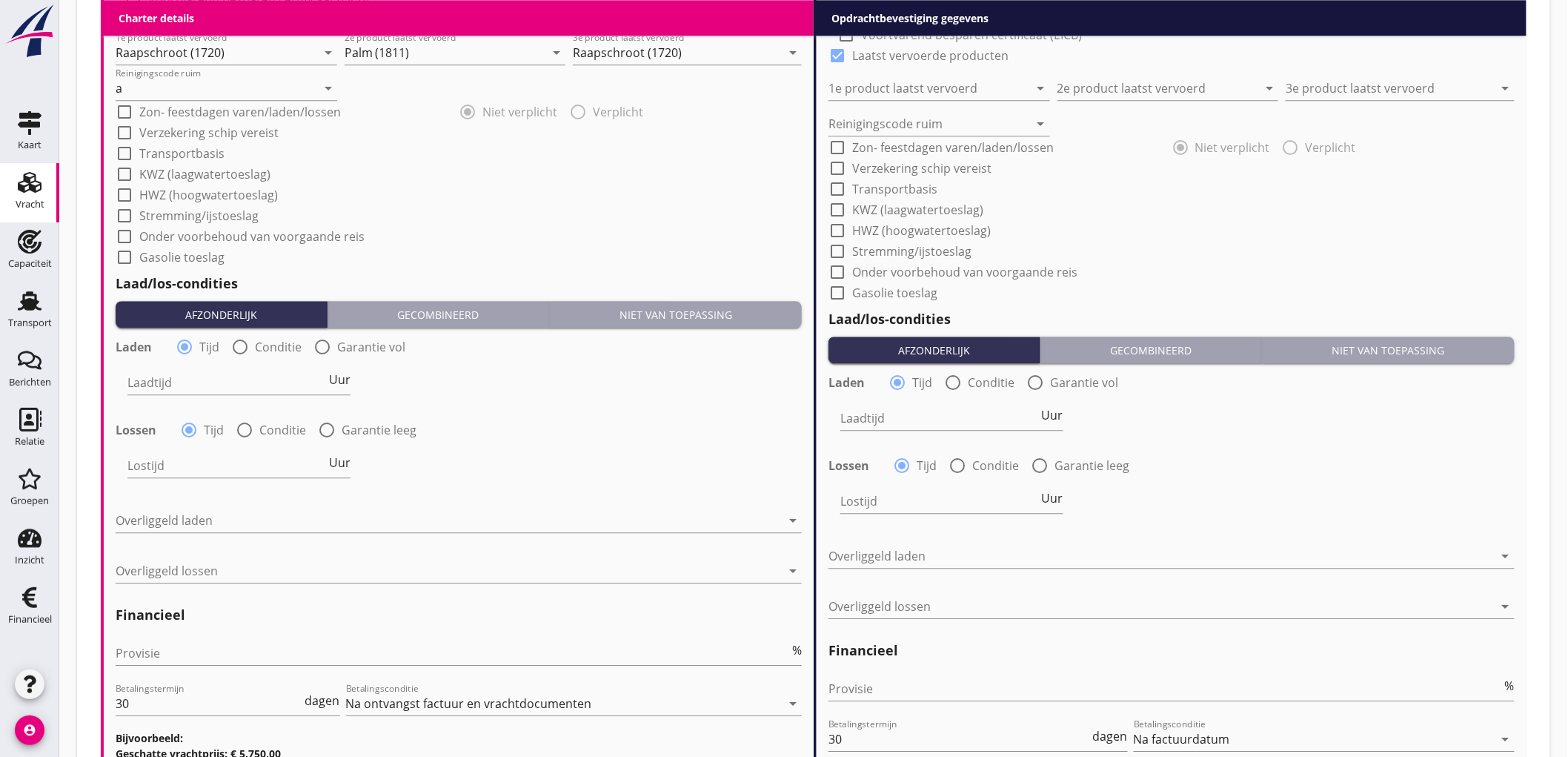
click at [226, 352] on div "Laden radio_button_checked Tijd radio_button_unchecked Conditie radio_button_un…" at bounding box center [265, 346] width 301 height 18
click at [242, 347] on div at bounding box center [240, 346] width 25 height 25
radio input "false"
radio input "true"
click at [193, 383] on div at bounding box center [285, 383] width 315 height 24
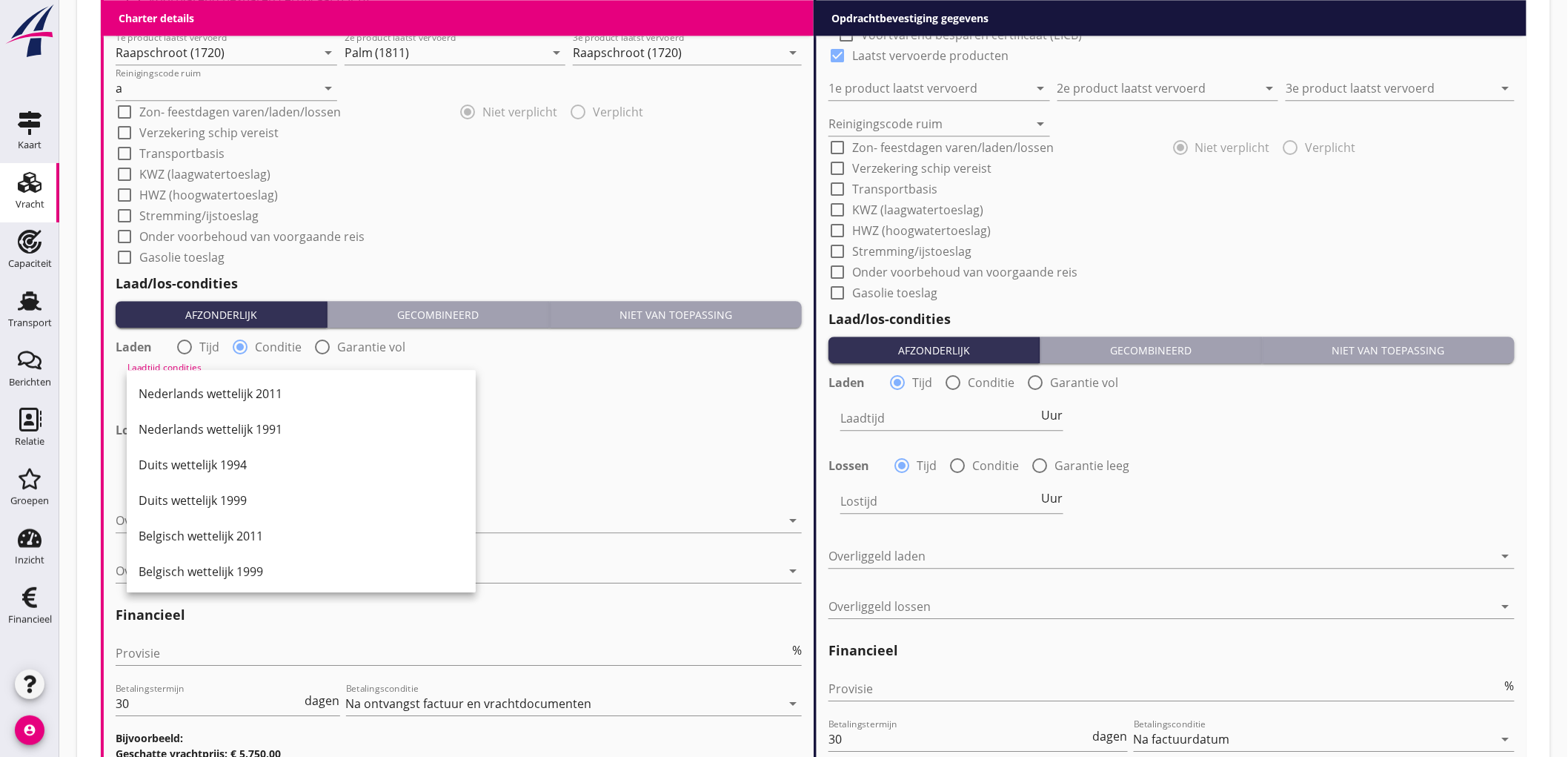
click at [193, 384] on div "Nederlands wettelijk 2011" at bounding box center [301, 393] width 325 height 18
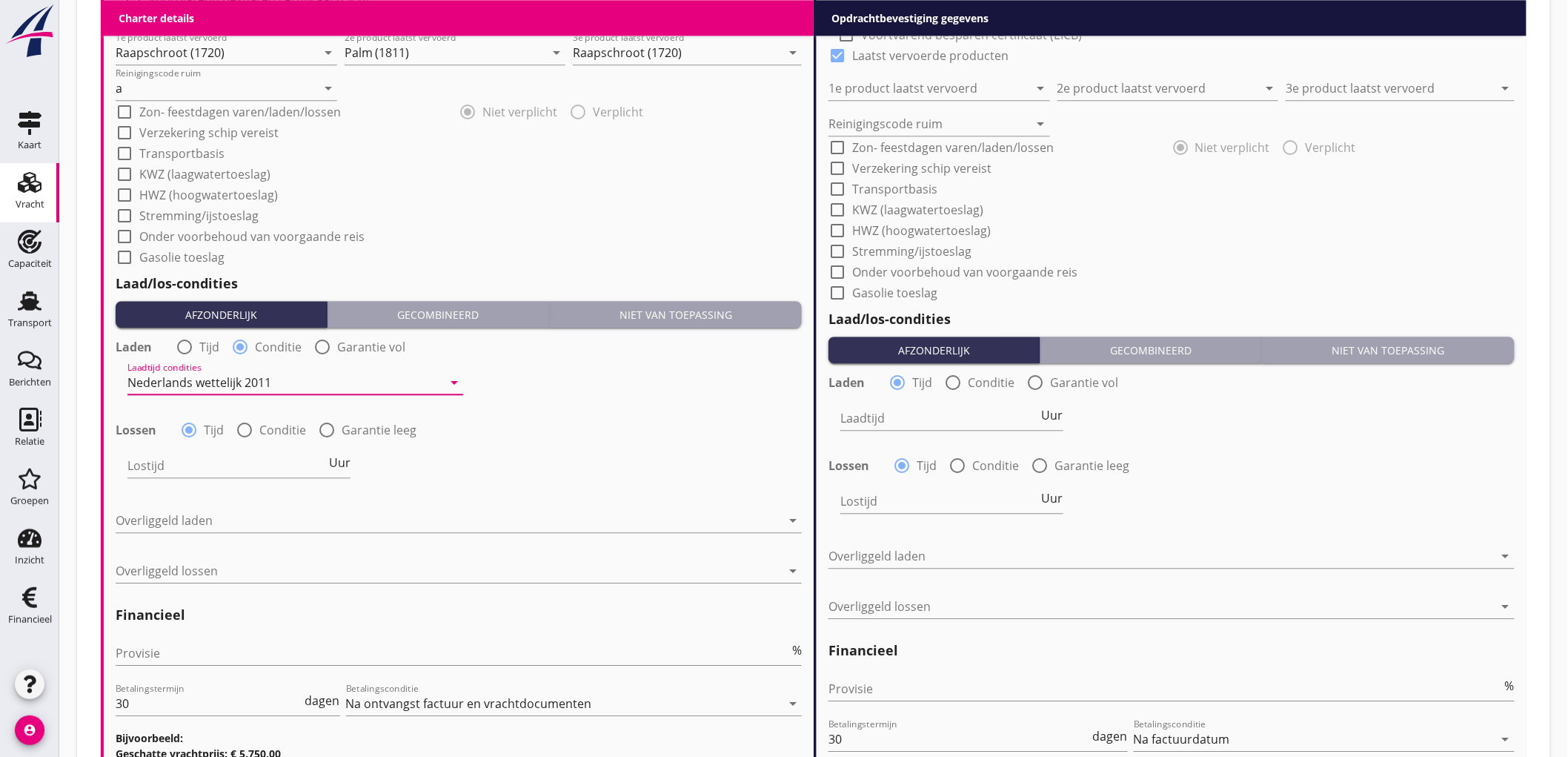
click at [259, 424] on label "Conditie" at bounding box center [282, 430] width 47 height 15
radio input "false"
radio input "true"
click at [180, 473] on div at bounding box center [285, 466] width 315 height 24
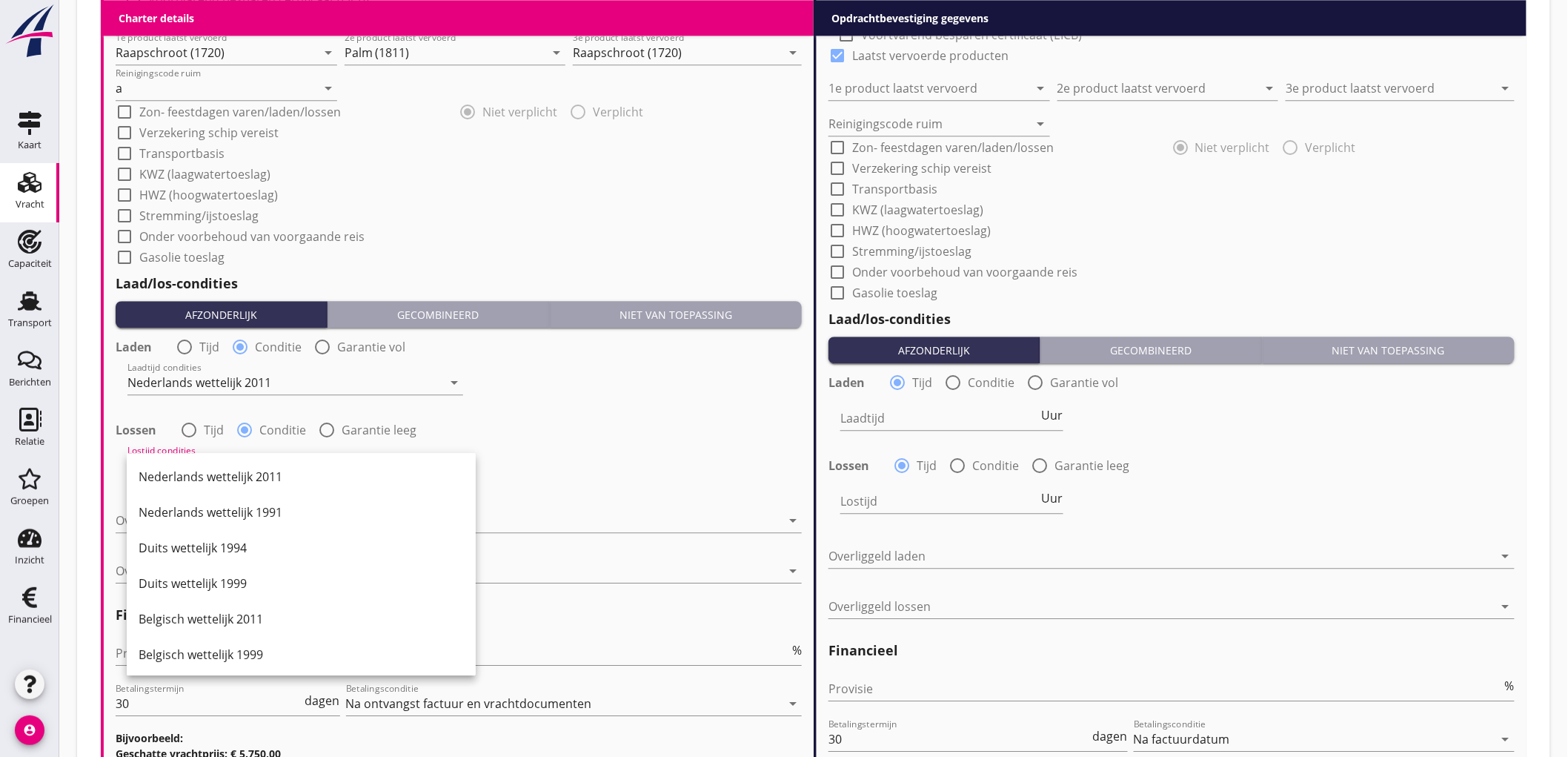
scroll to position [493, 0]
click at [247, 500] on div "Melddag + 2 dagen" at bounding box center [301, 516] width 325 height 36
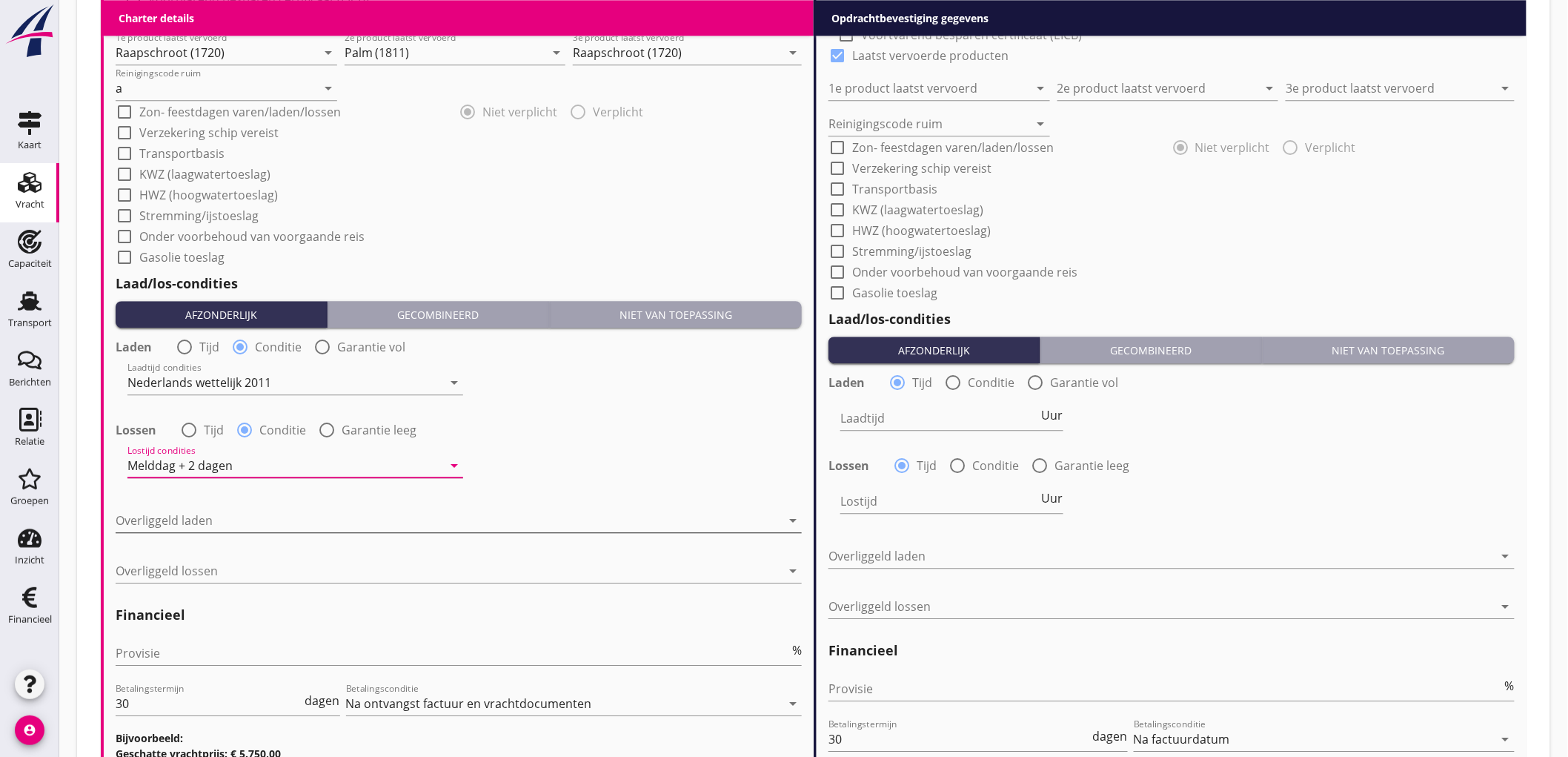
click at [240, 515] on div at bounding box center [448, 520] width 666 height 24
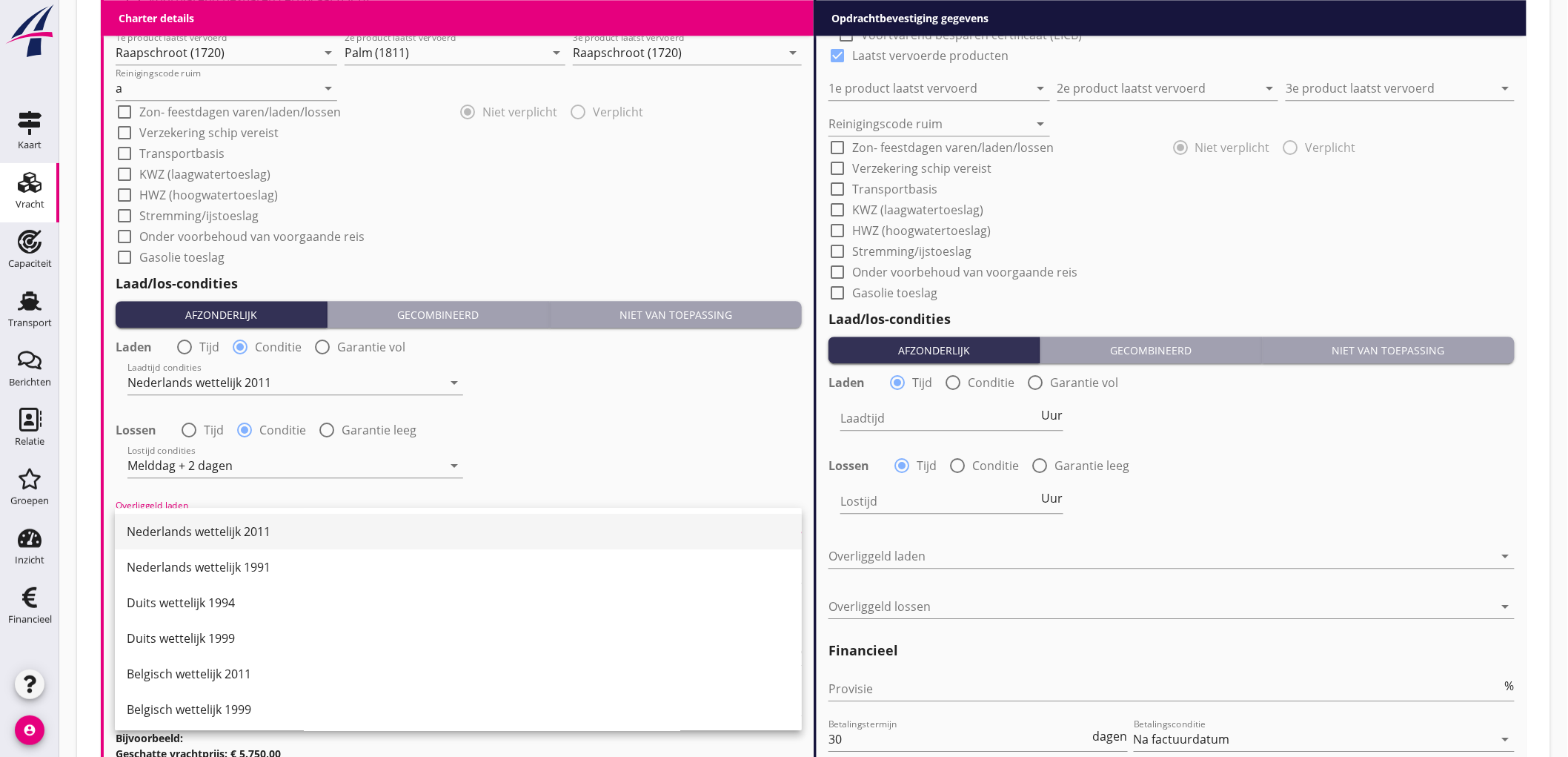
click at [232, 530] on div "Nederlands wettelijk 2011" at bounding box center [457, 531] width 663 height 18
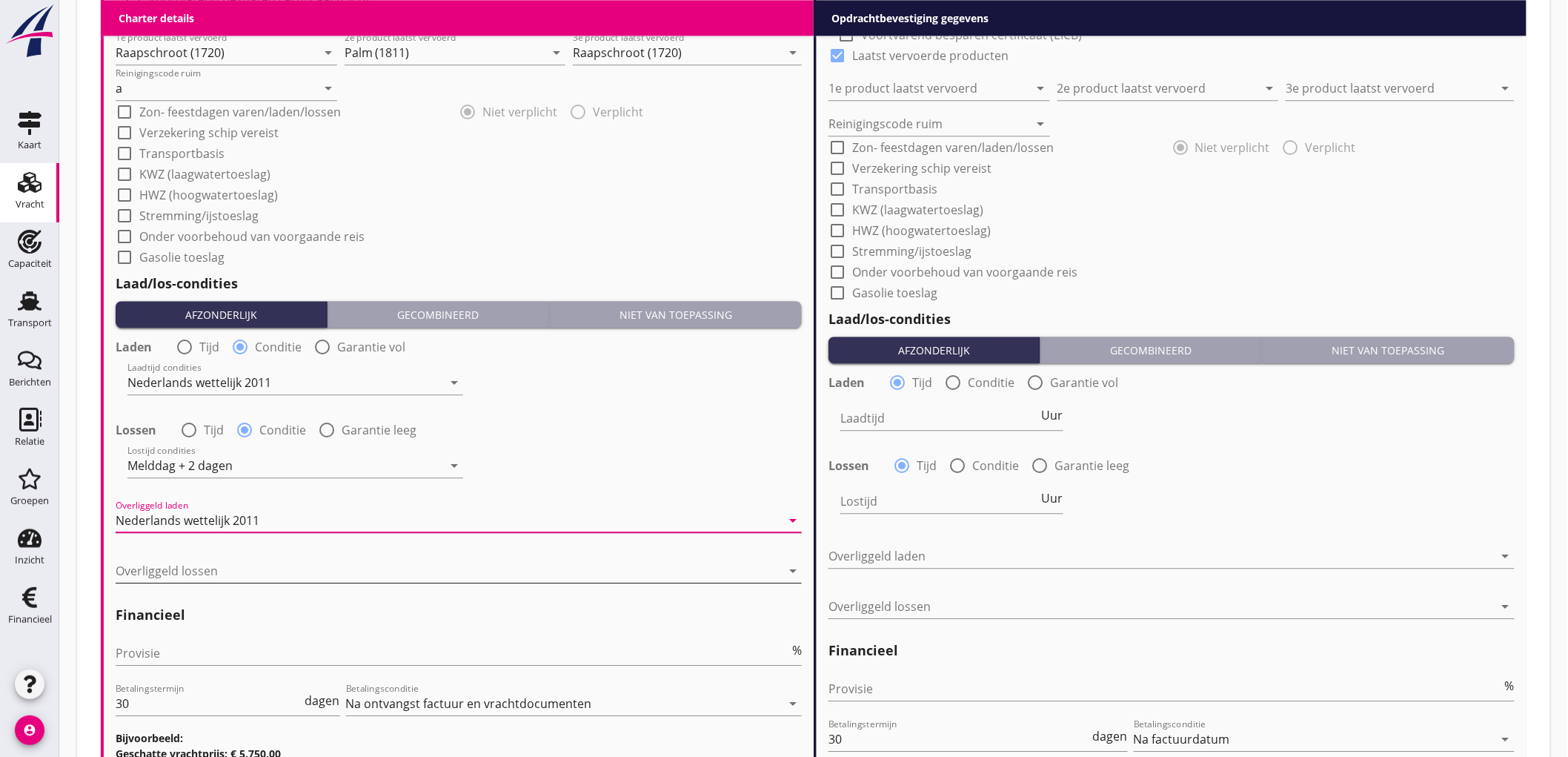
click at [218, 567] on div at bounding box center [448, 571] width 666 height 24
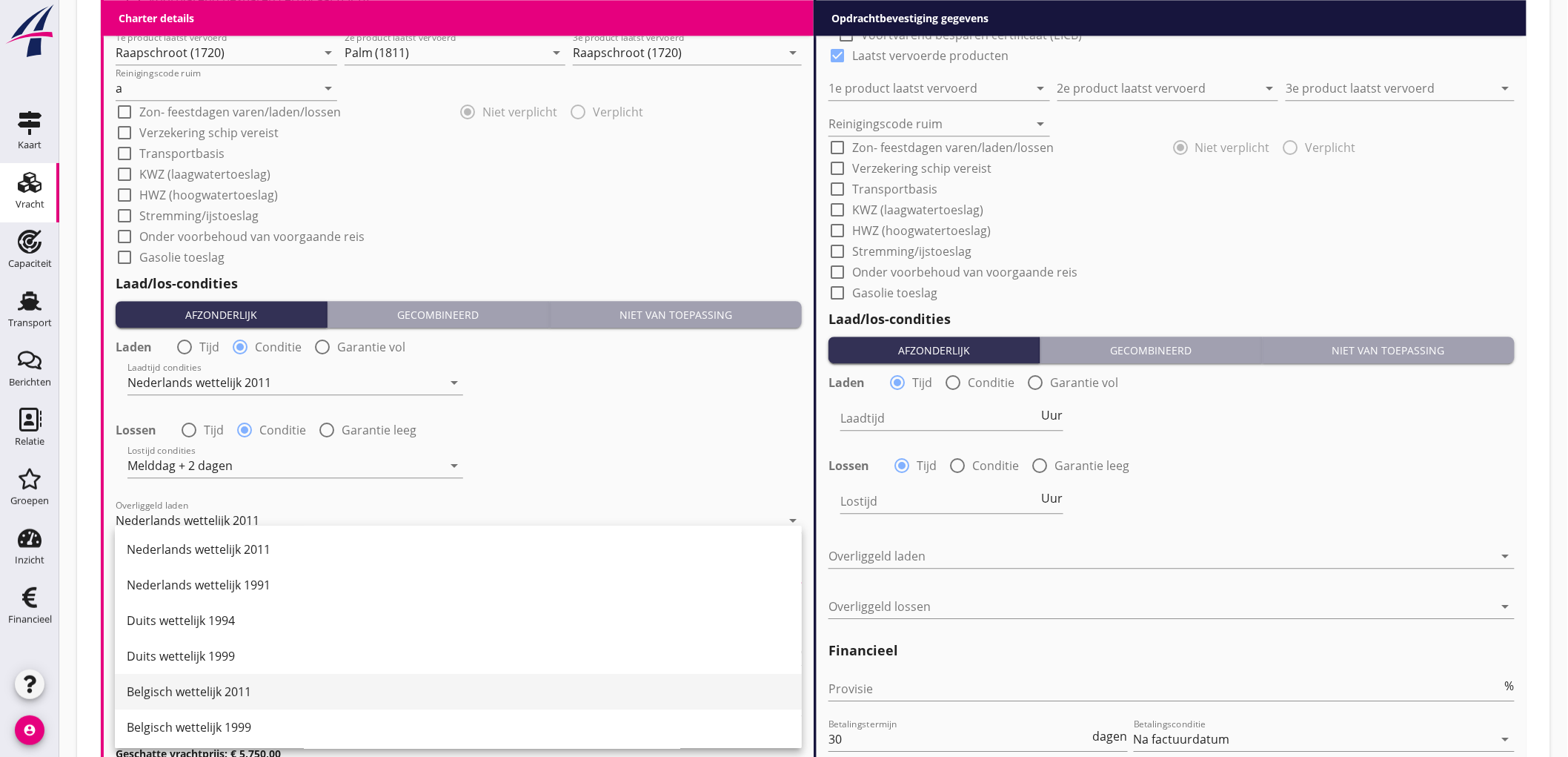
drag, startPoint x: 237, startPoint y: 650, endPoint x: 230, endPoint y: 685, distance: 35.7
click at [230, 685] on div "Belgisch wettelijk 2011" at bounding box center [457, 691] width 663 height 18
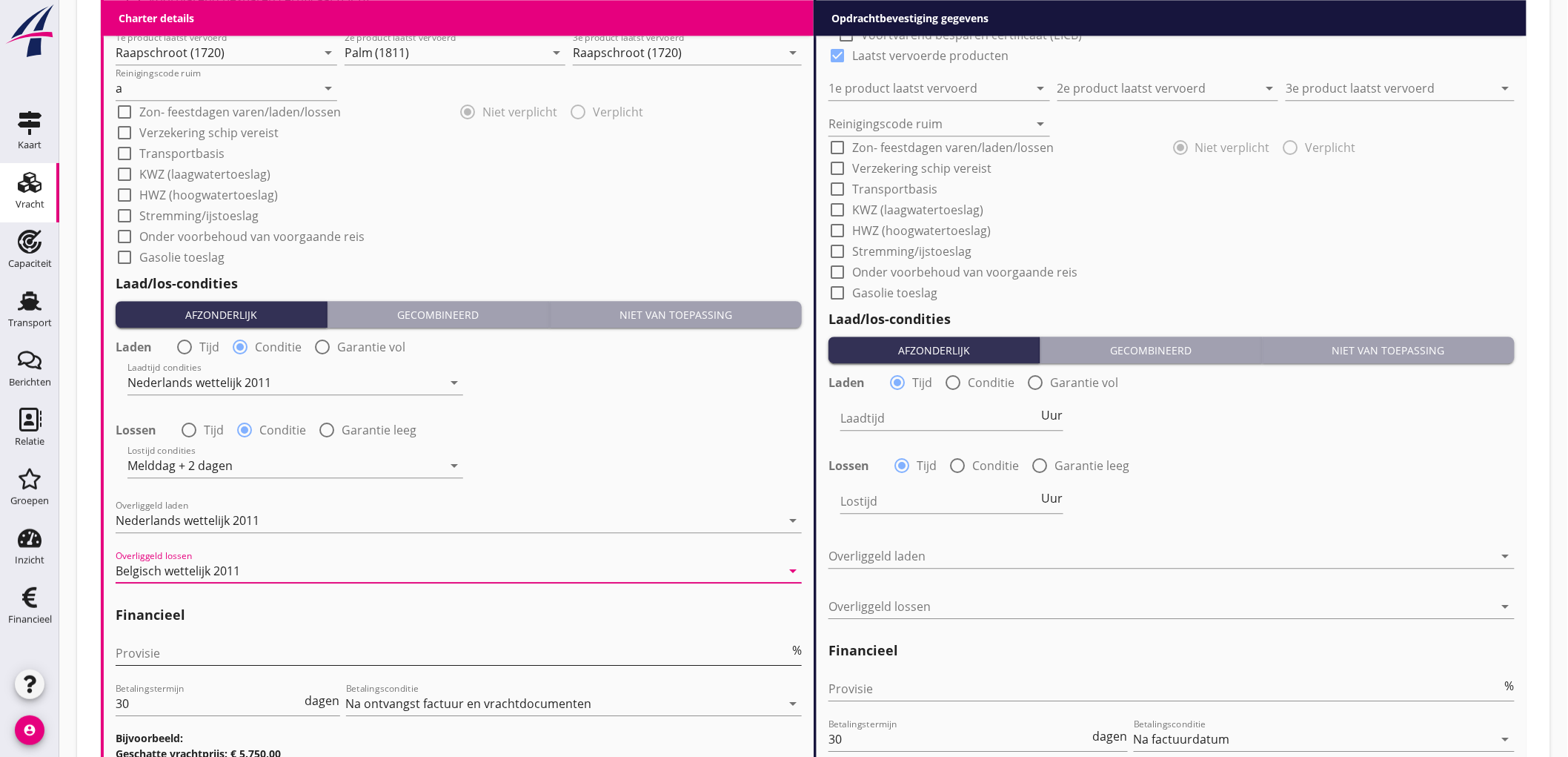
click at [215, 655] on input "Provisie" at bounding box center [452, 653] width 674 height 24
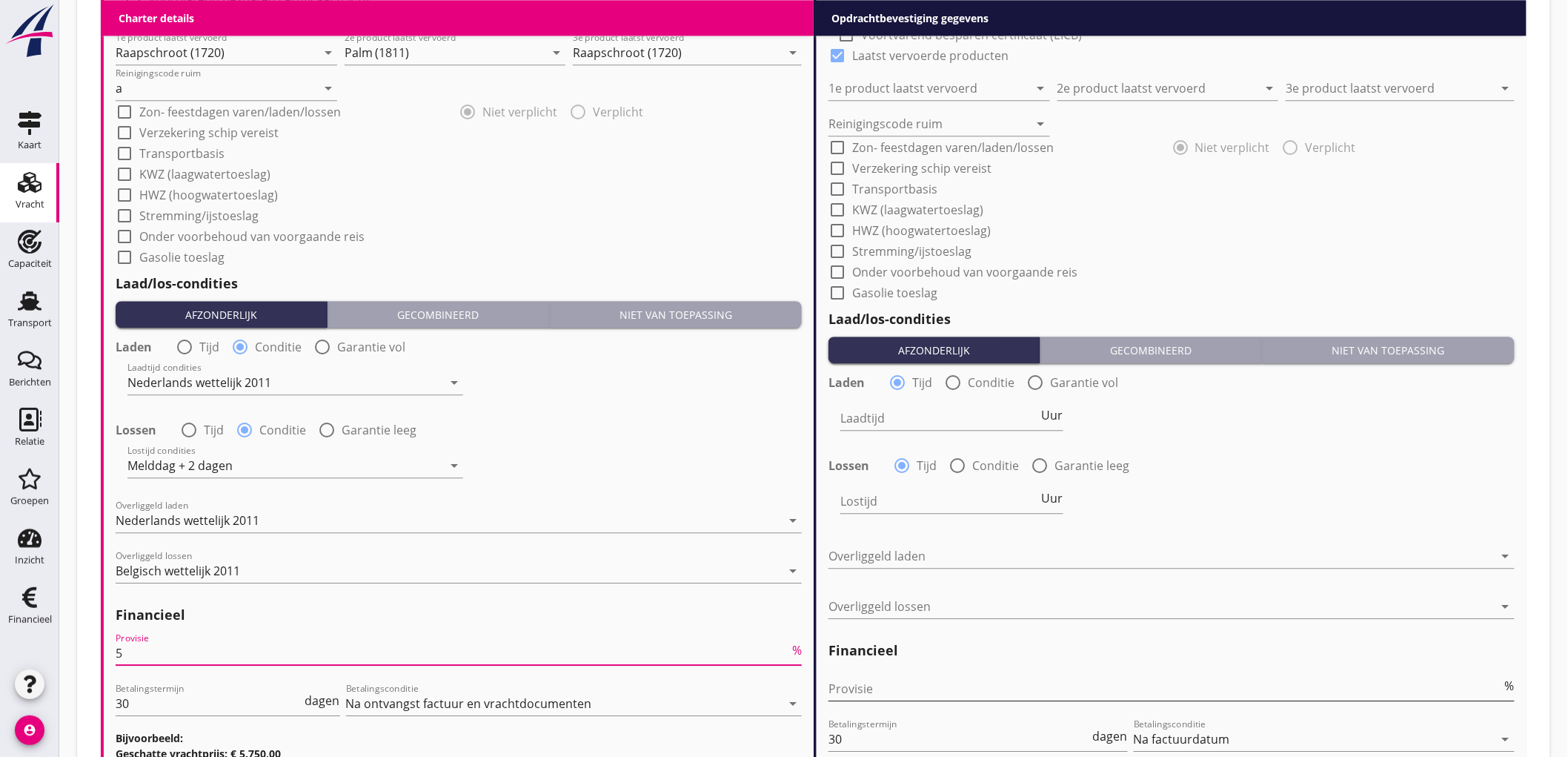
type input "5"
click at [840, 692] on input "Provisie" at bounding box center [1165, 689] width 674 height 24
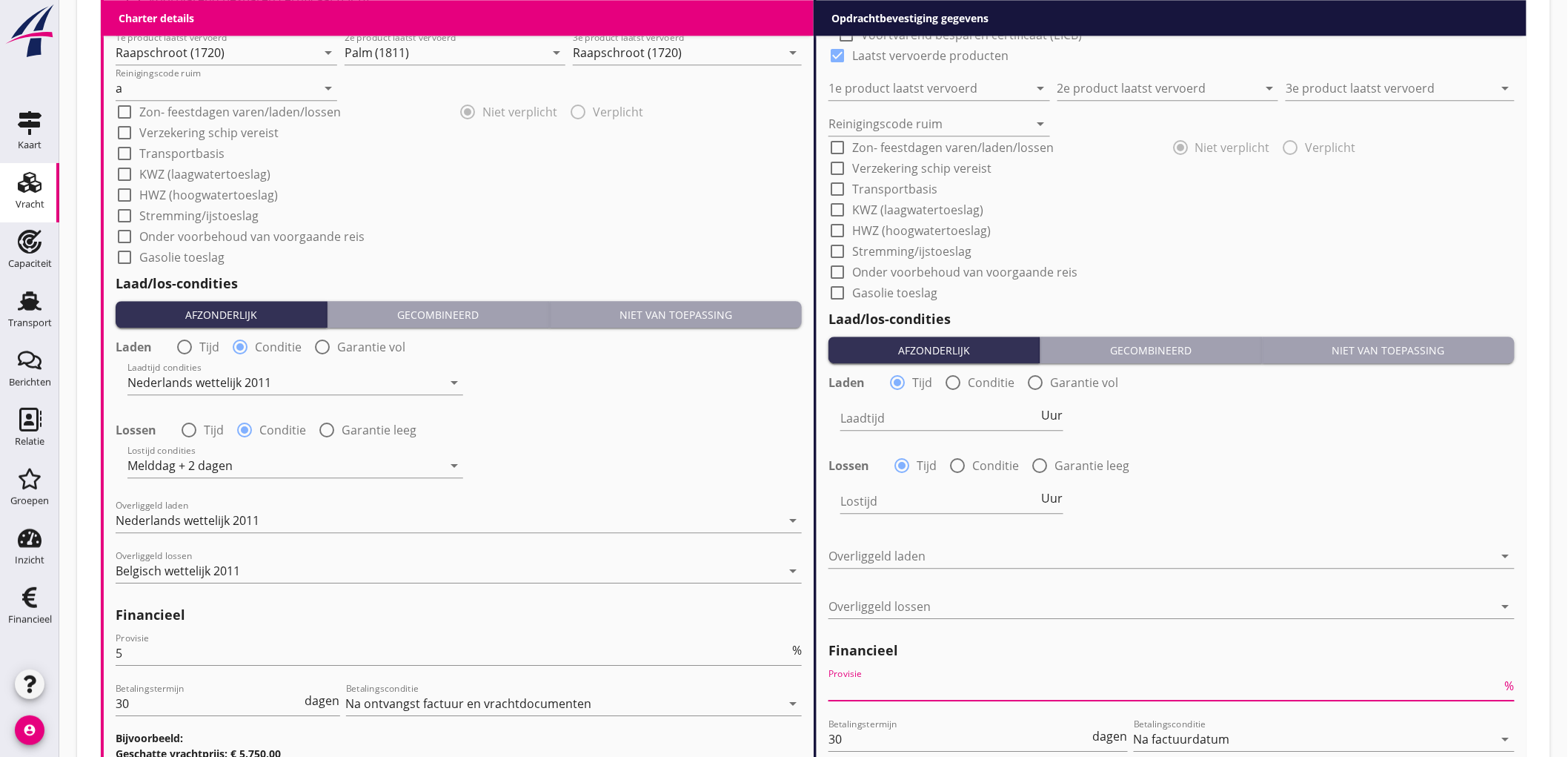
type input "2"
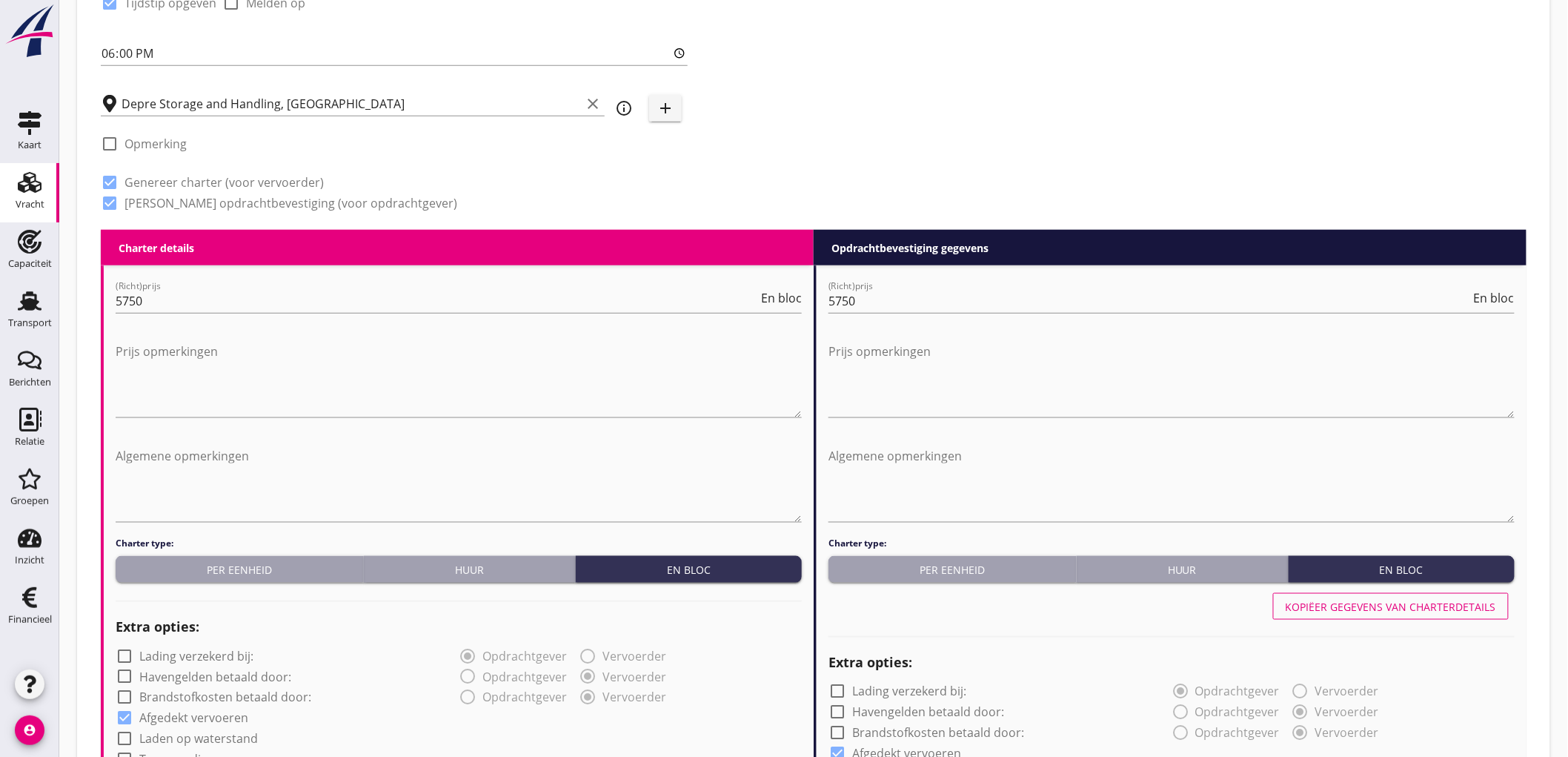
type input "2.5"
click at [1383, 610] on div "Kopiëer gegevens van charterdetails" at bounding box center [1390, 606] width 210 height 16
type input "Raapschroot (1720)"
type input "Palm (1811)"
type input "Raapschroot (1720)"
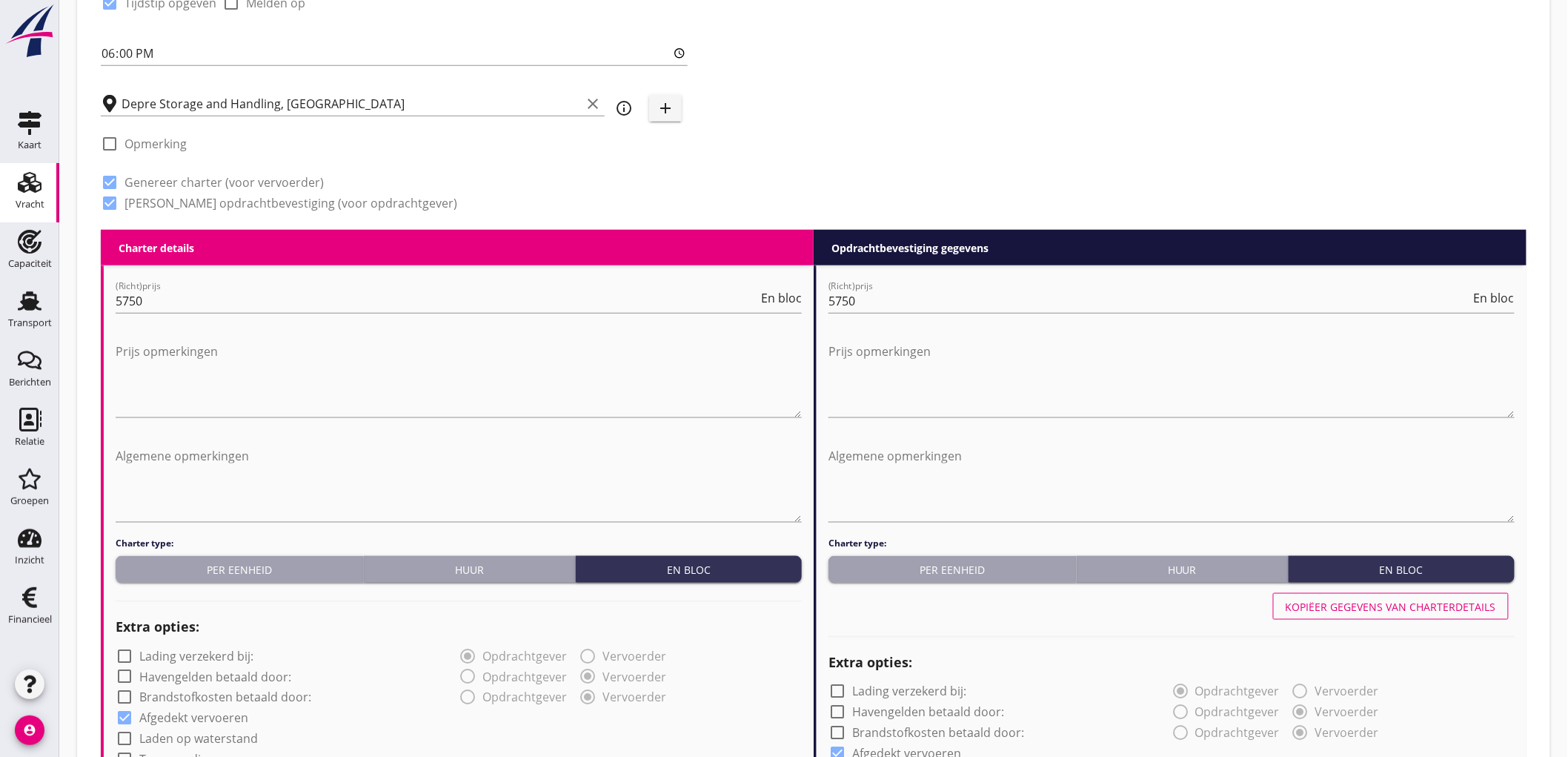
type input "a"
radio input "false"
radio input "true"
radio input "false"
radio input "true"
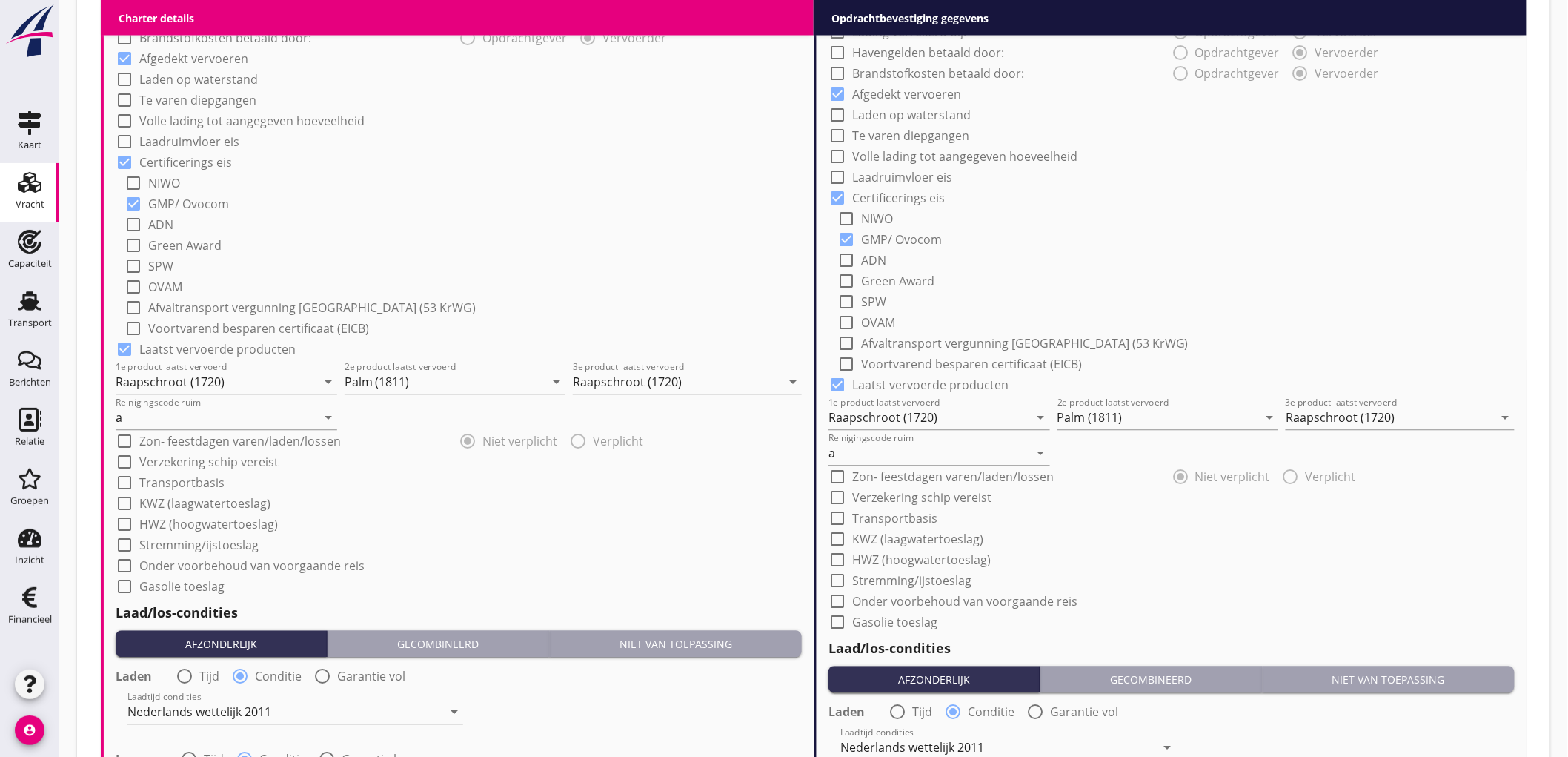
scroll to position [1664, 0]
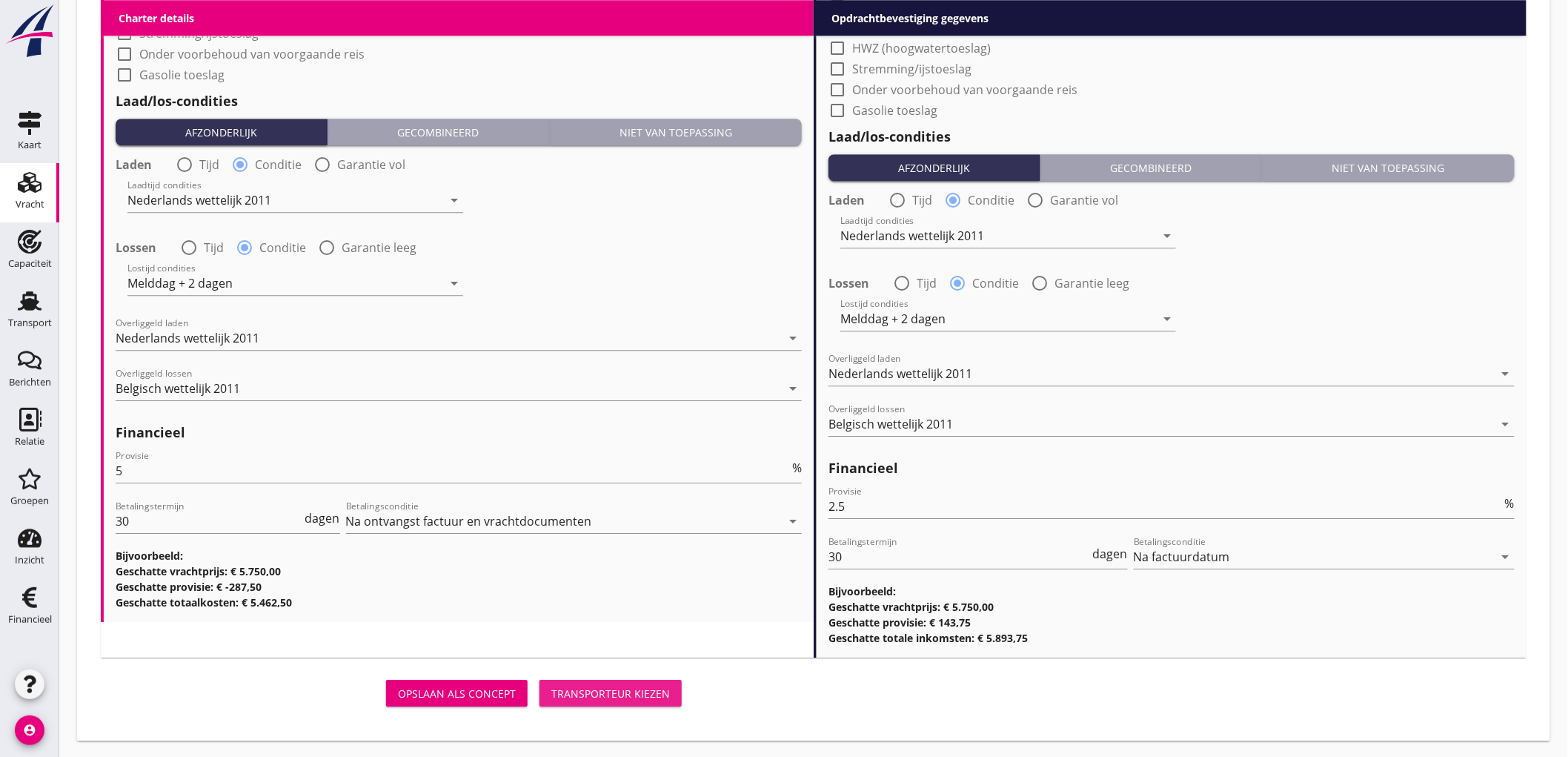
drag, startPoint x: 633, startPoint y: 699, endPoint x: 1575, endPoint y: 271, distance: 1034.7
click at [633, 700] on button "Transporteur kiezen" at bounding box center [610, 692] width 142 height 27
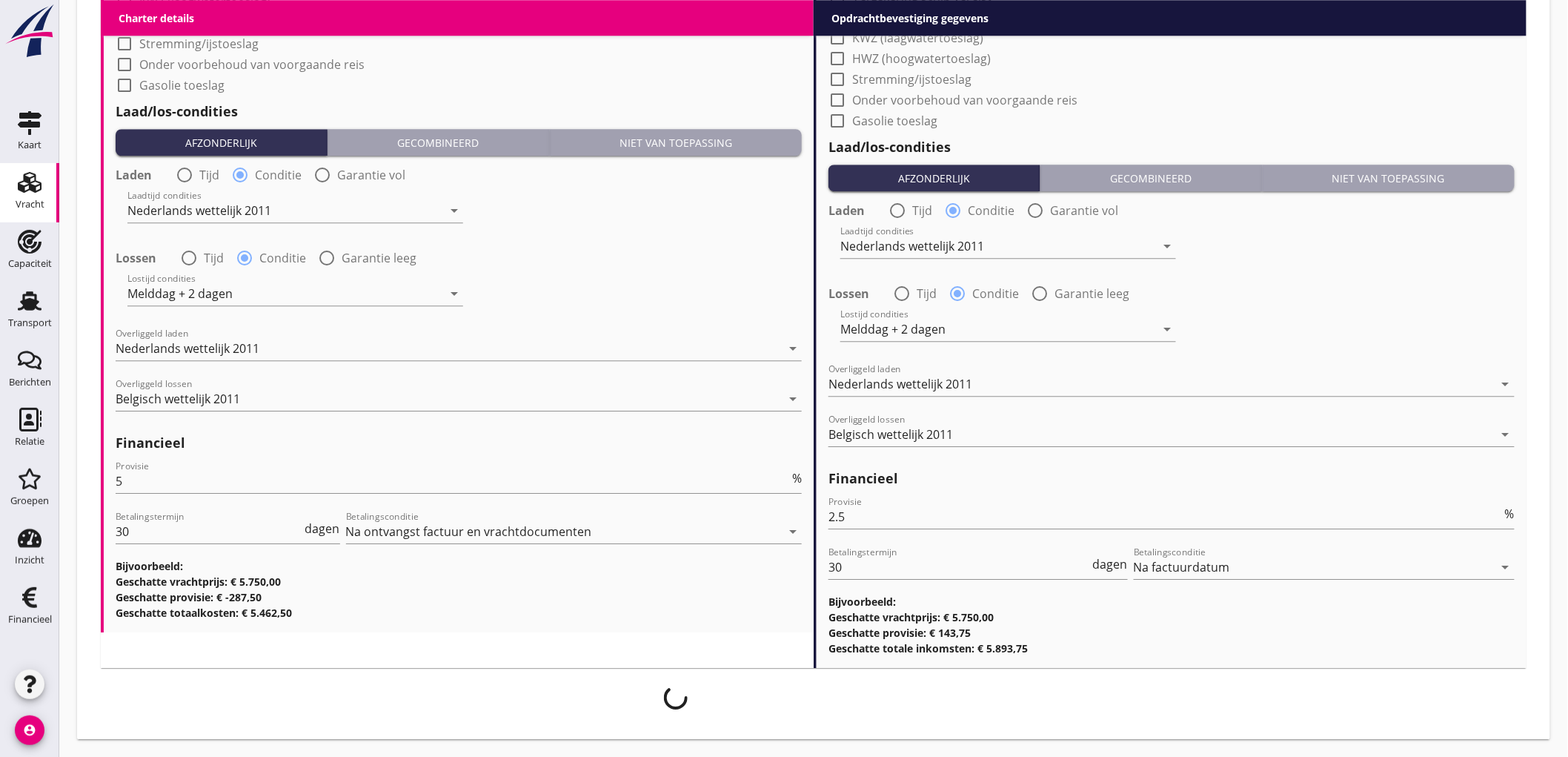
scroll to position [1653, 0]
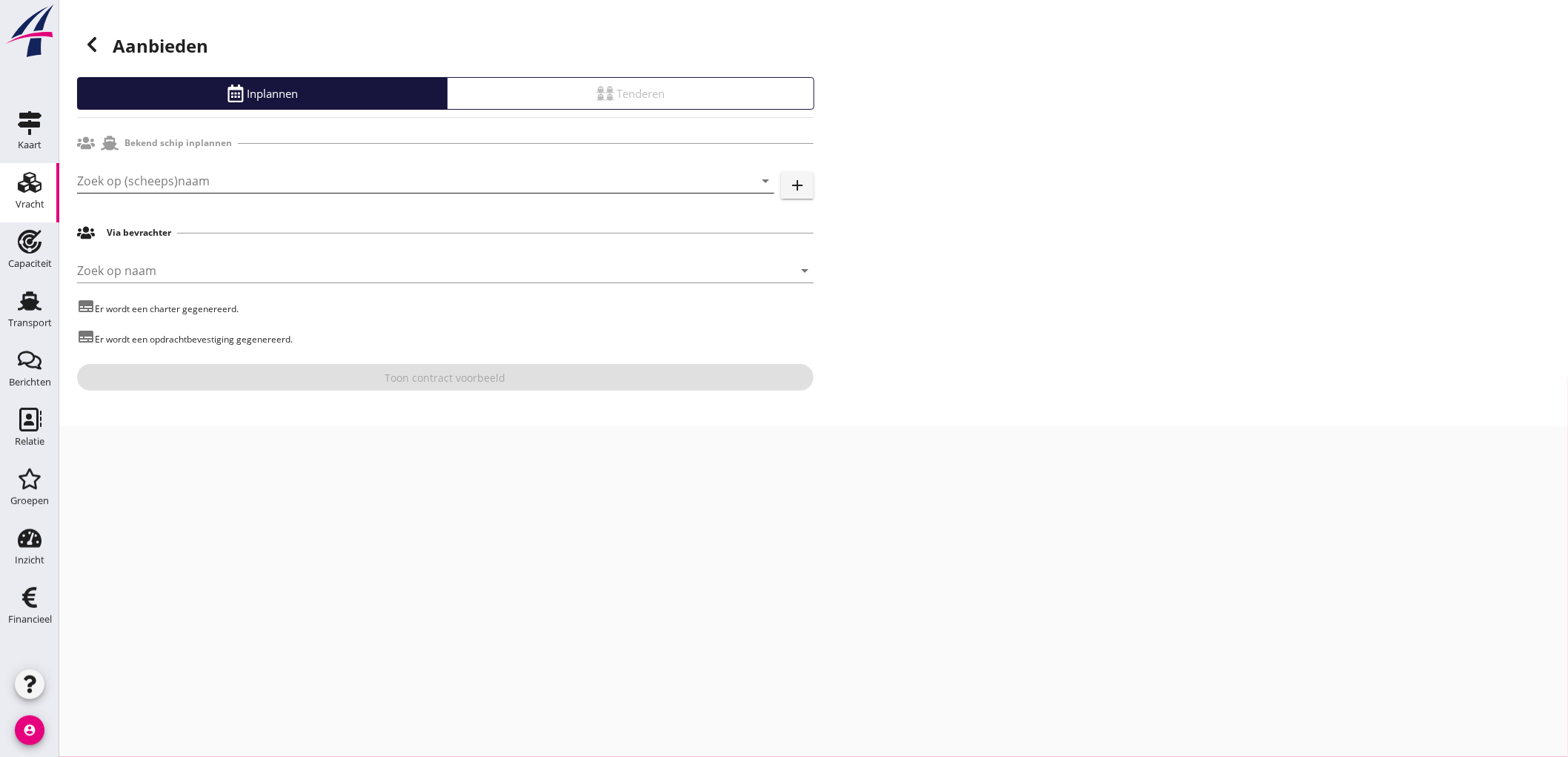
click at [206, 169] on input "Zoek op (scheeps)naam" at bounding box center [405, 181] width 655 height 24
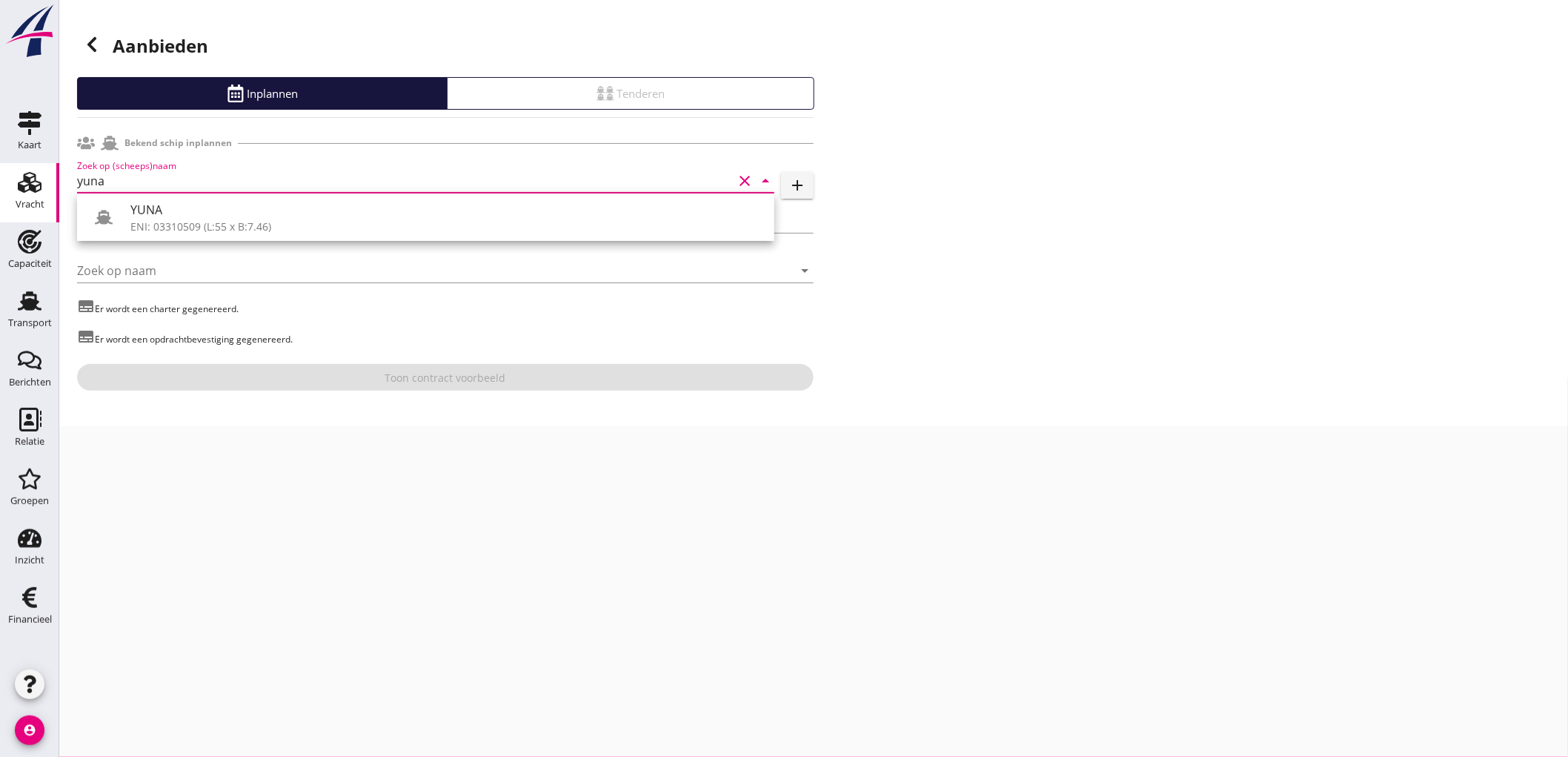
click at [204, 229] on div "ENI: 03310509 (L:55 x B:7.46)" at bounding box center [446, 226] width 632 height 16
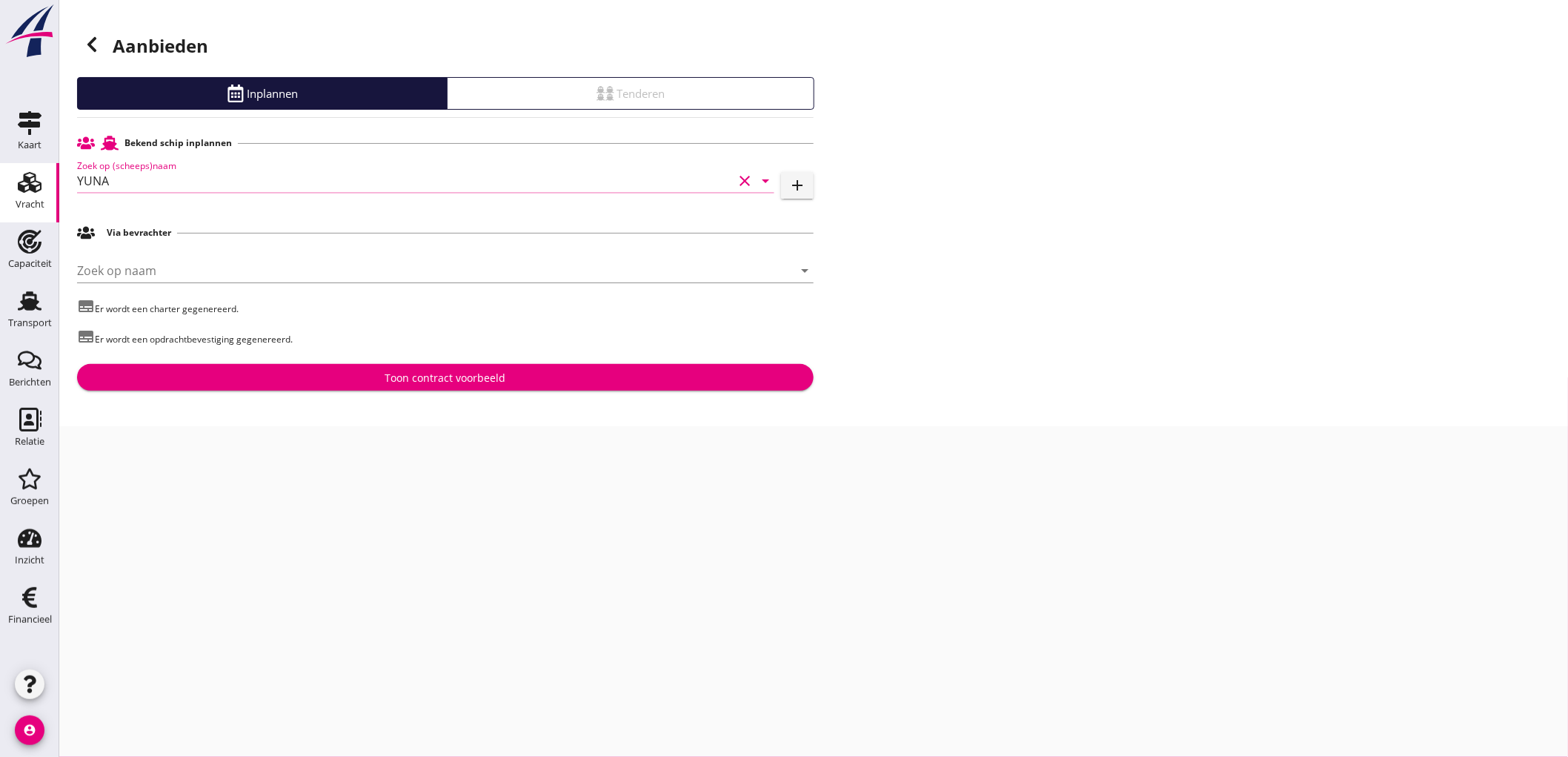
type input "YUNA"
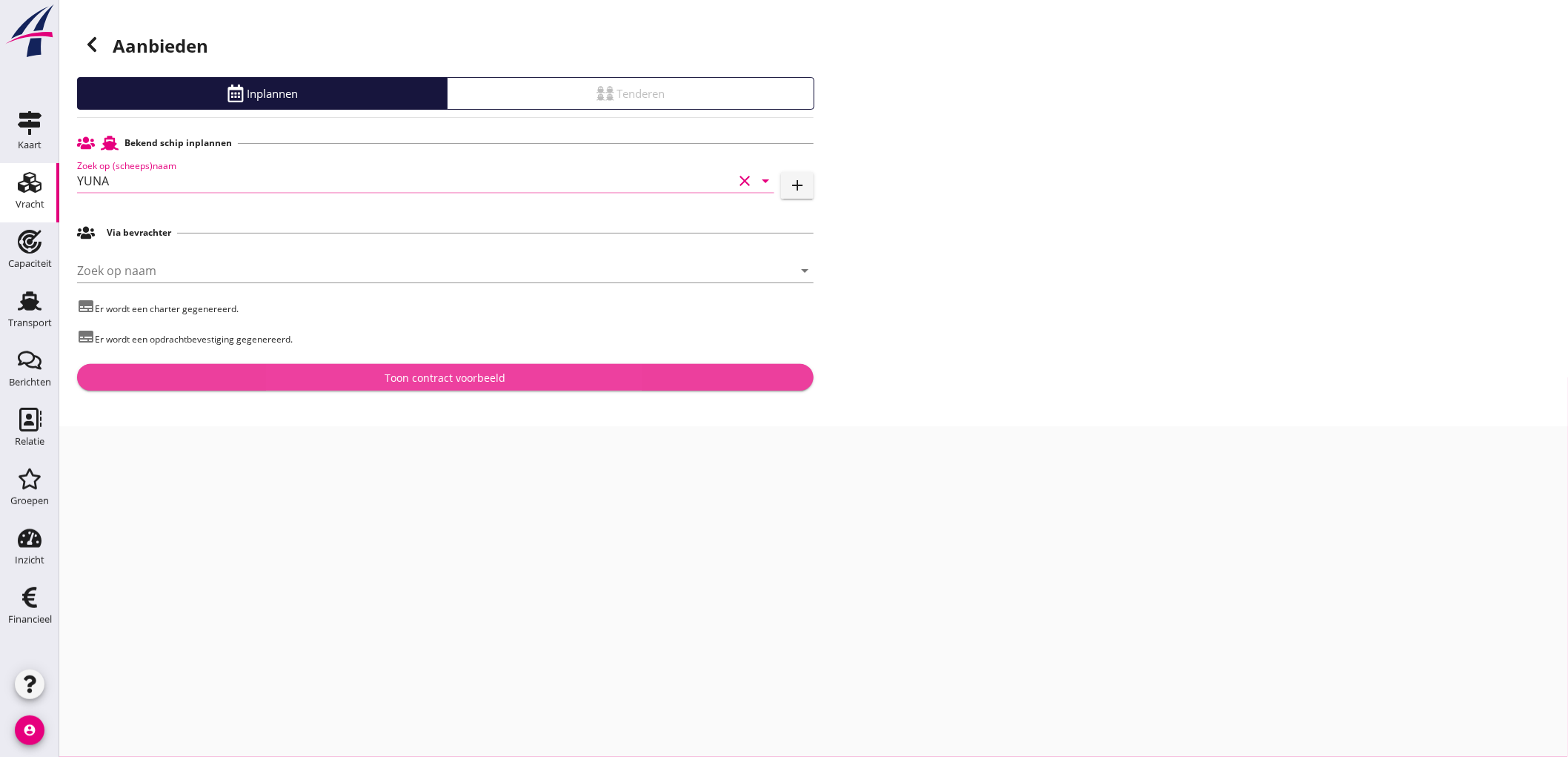
click at [413, 378] on div "Toon contract voorbeeld" at bounding box center [445, 377] width 121 height 16
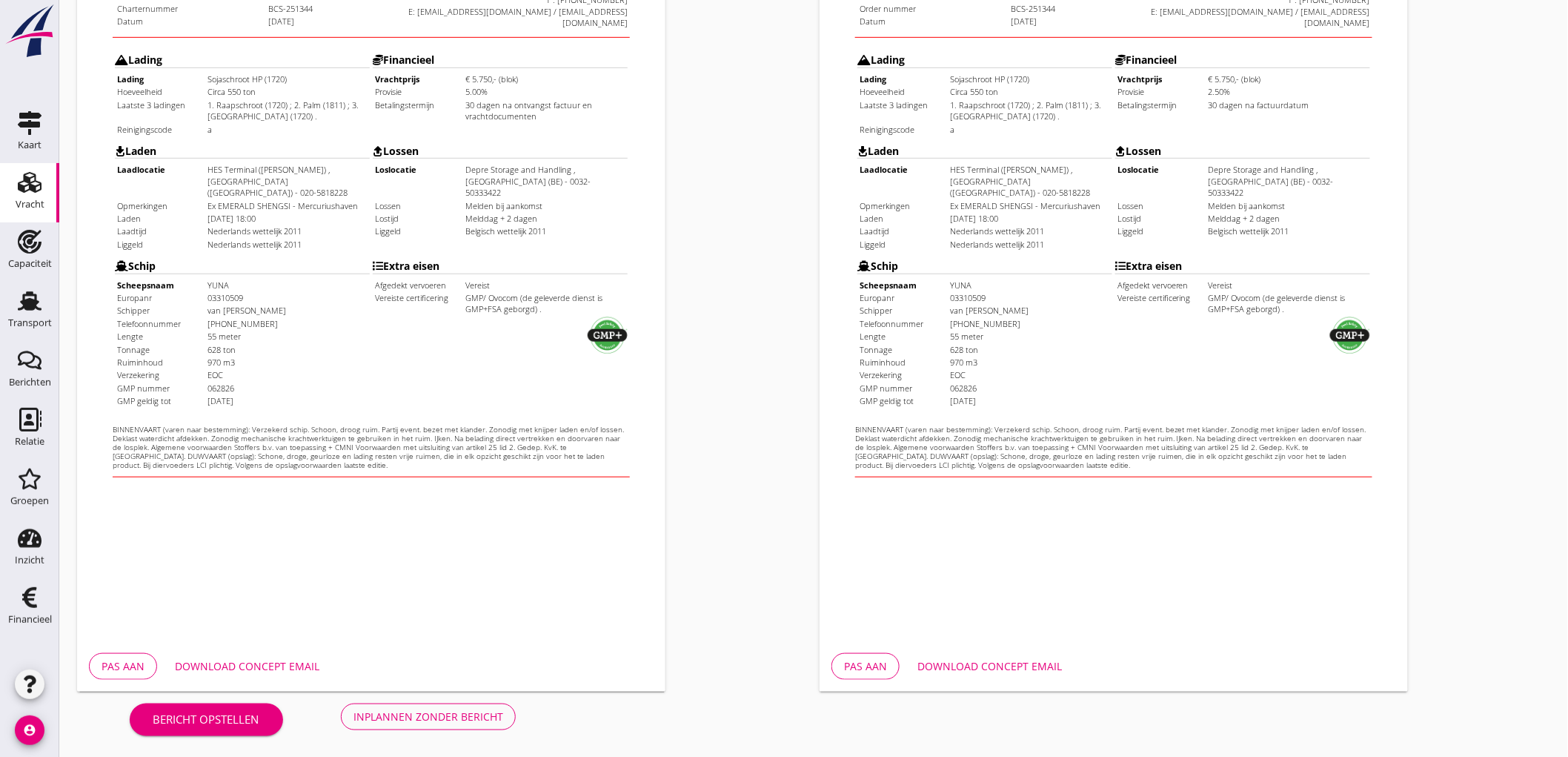
click at [428, 720] on div "Inplannen zonder bericht" at bounding box center [428, 716] width 149 height 16
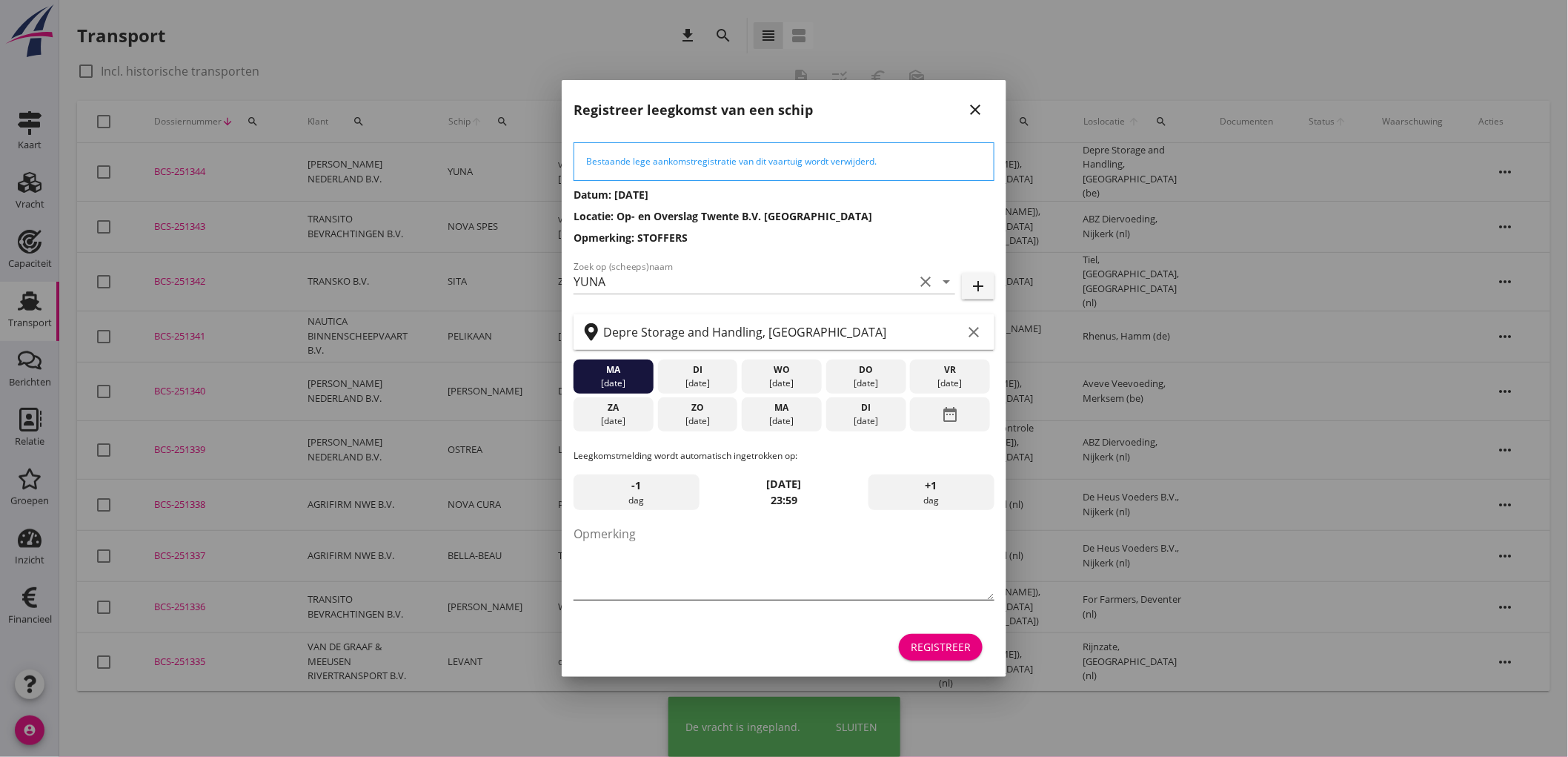
click at [666, 528] on textarea "Opmerking" at bounding box center [784, 561] width 420 height 77
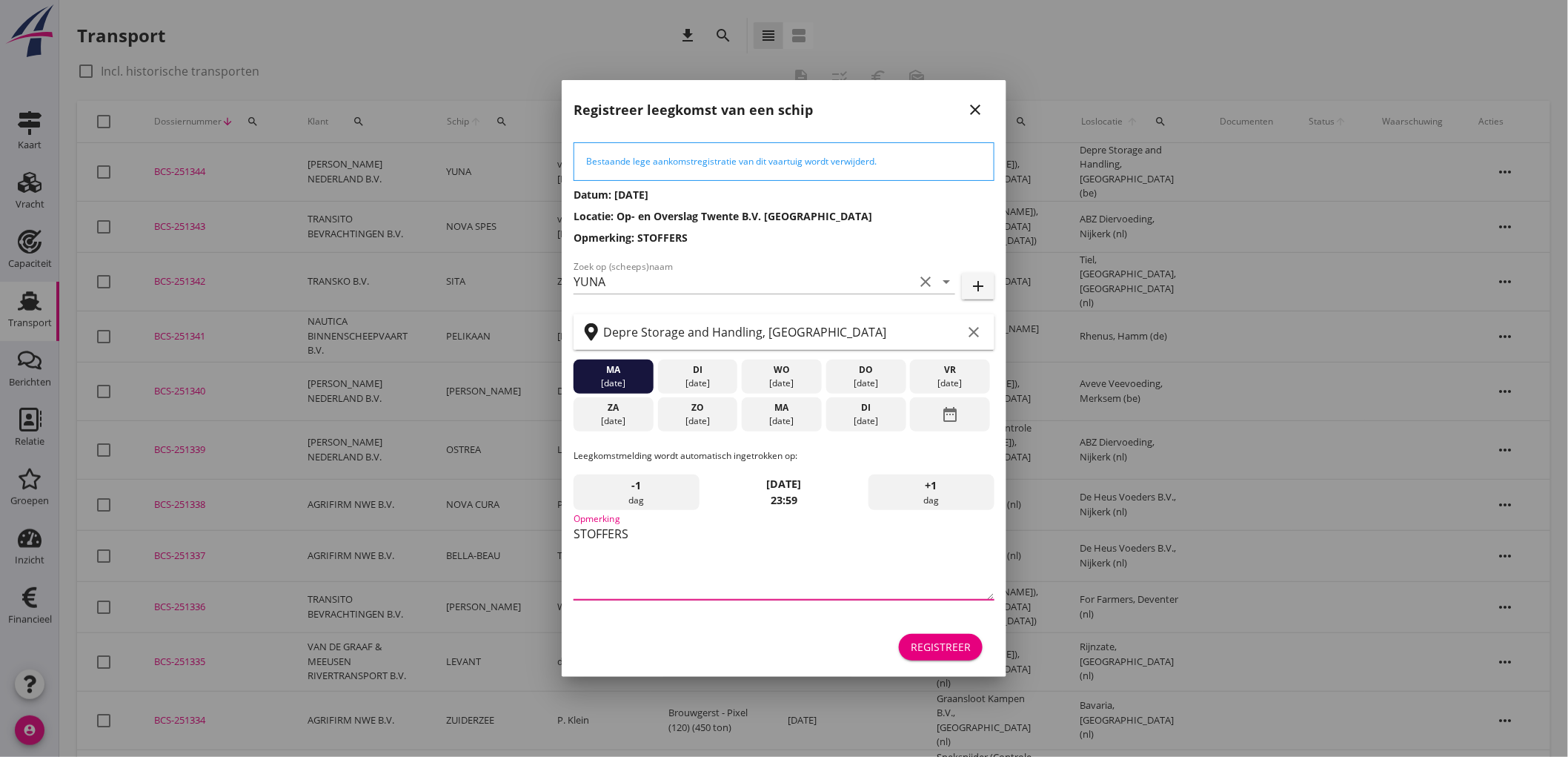
type textarea "STOFFERS"
click at [801, 424] on div "[DATE]" at bounding box center [781, 420] width 73 height 13
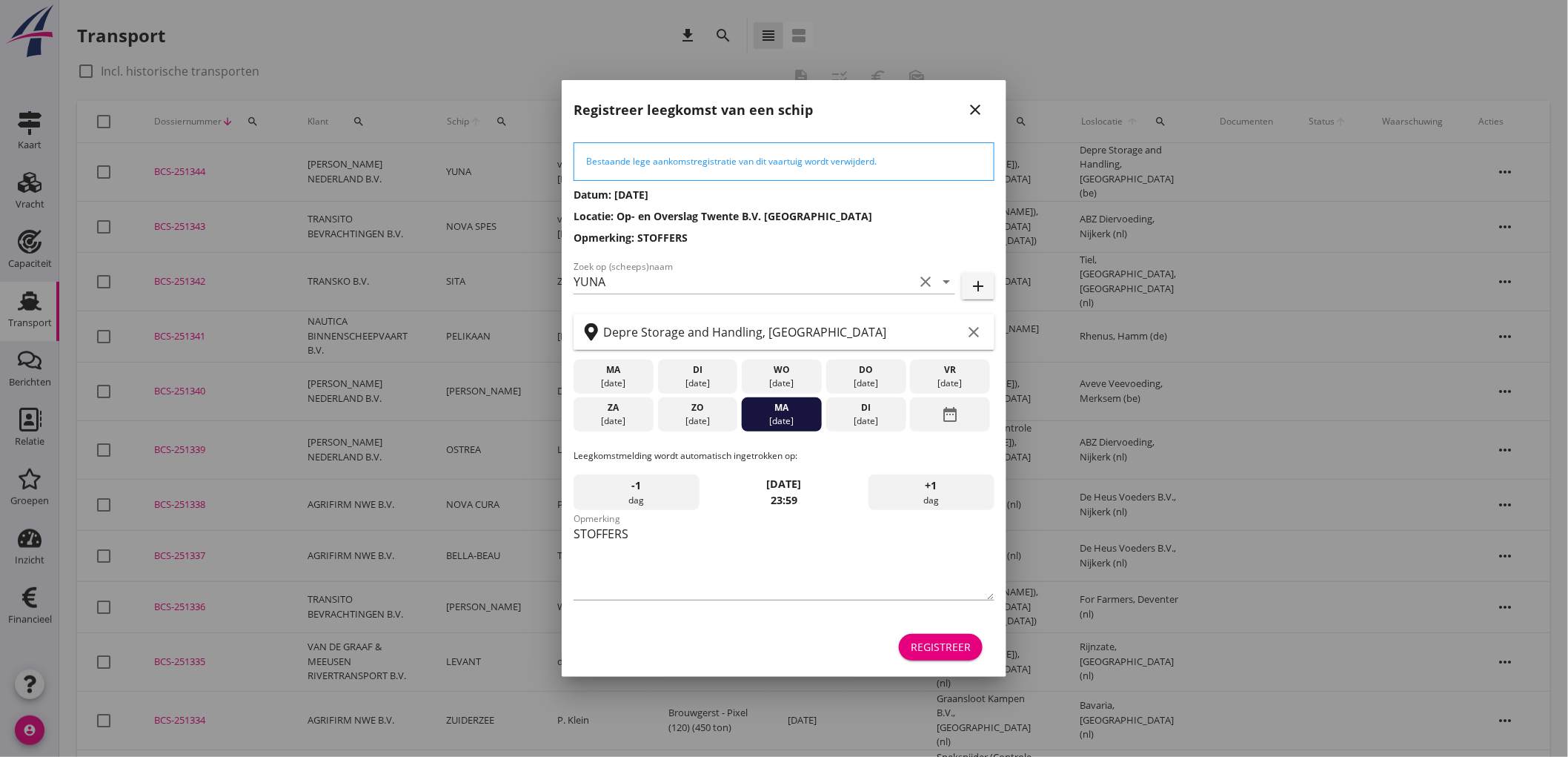
click at [964, 641] on div "Registreer" at bounding box center [940, 646] width 60 height 16
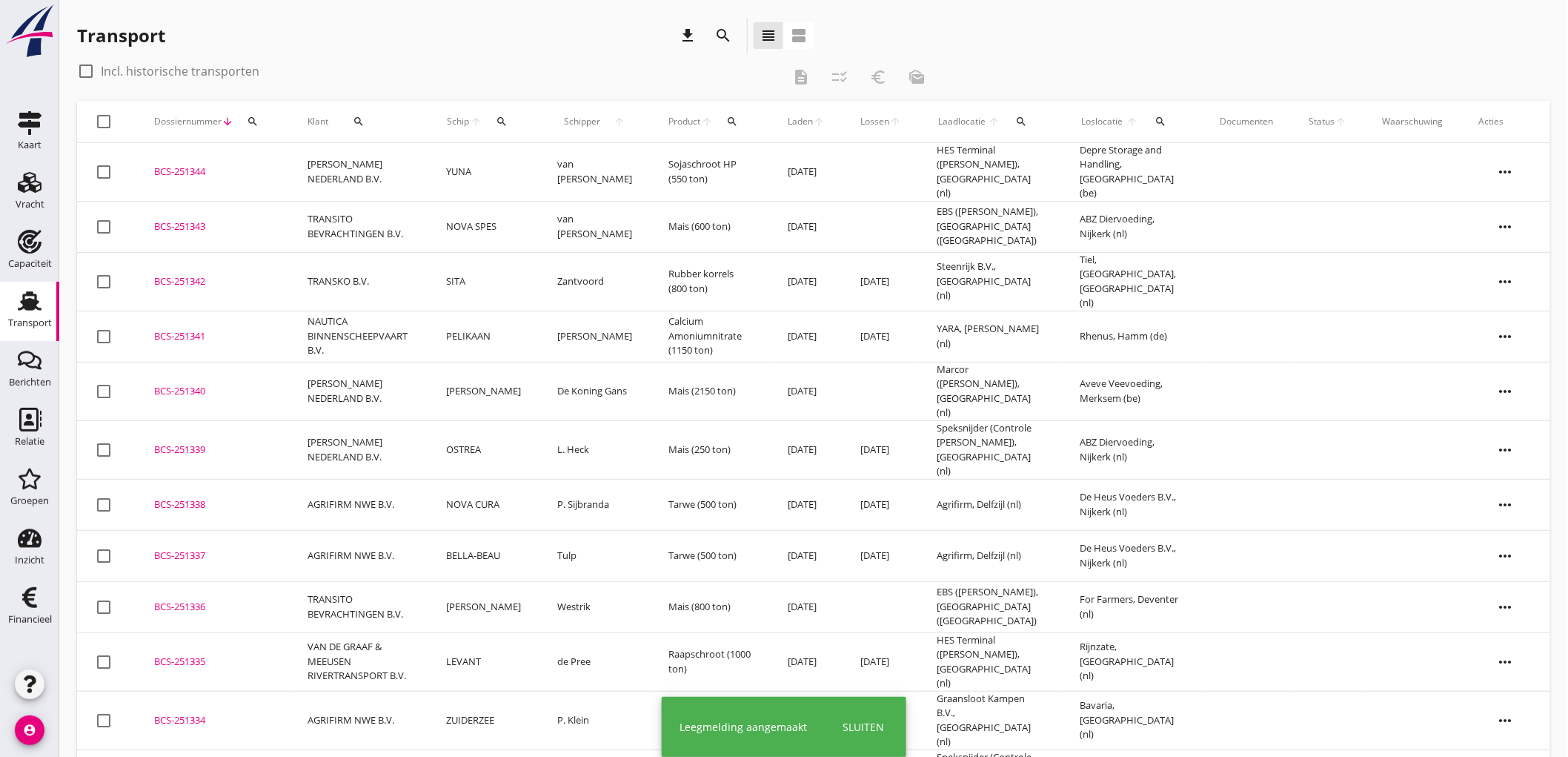
click at [564, 178] on td "van [PERSON_NAME]" at bounding box center [595, 172] width 112 height 58
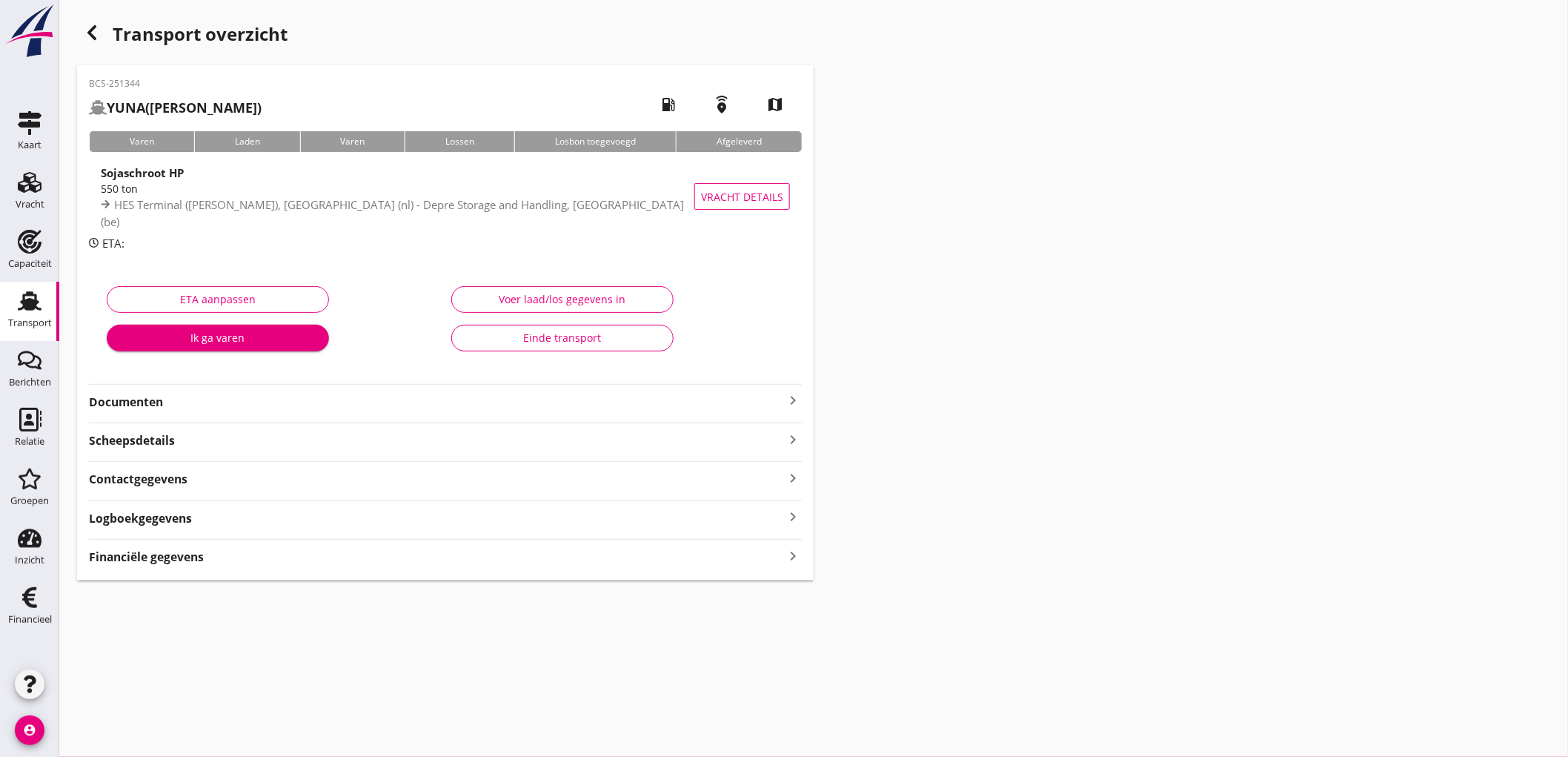
drag, startPoint x: 418, startPoint y: 183, endPoint x: 427, endPoint y: 183, distance: 9.0
click at [419, 181] on div "Sojaschroot HP" at bounding box center [397, 172] width 595 height 17
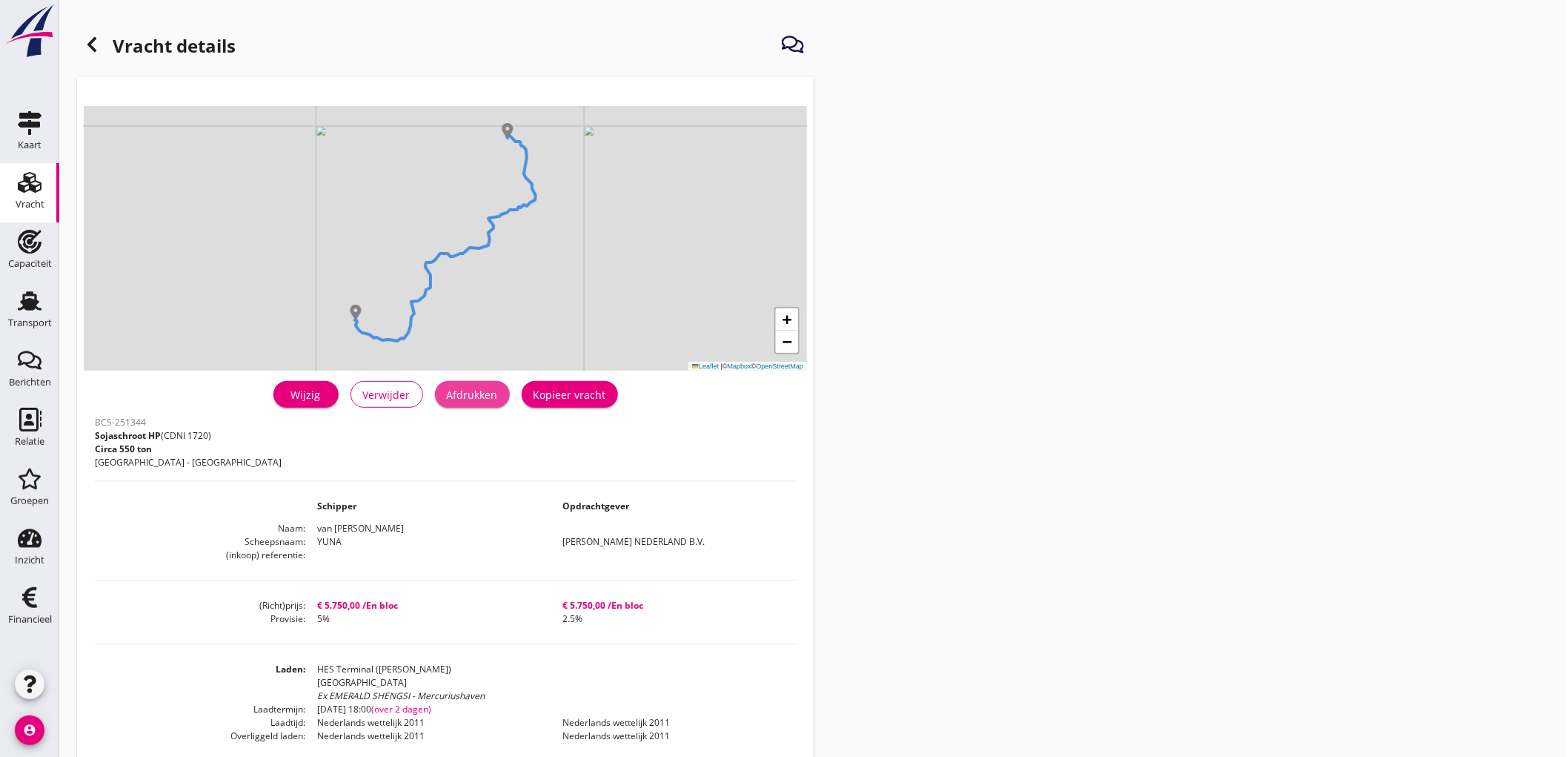
click at [506, 391] on button "Afdrukken" at bounding box center [472, 394] width 75 height 27
click at [95, 51] on use at bounding box center [92, 44] width 9 height 15
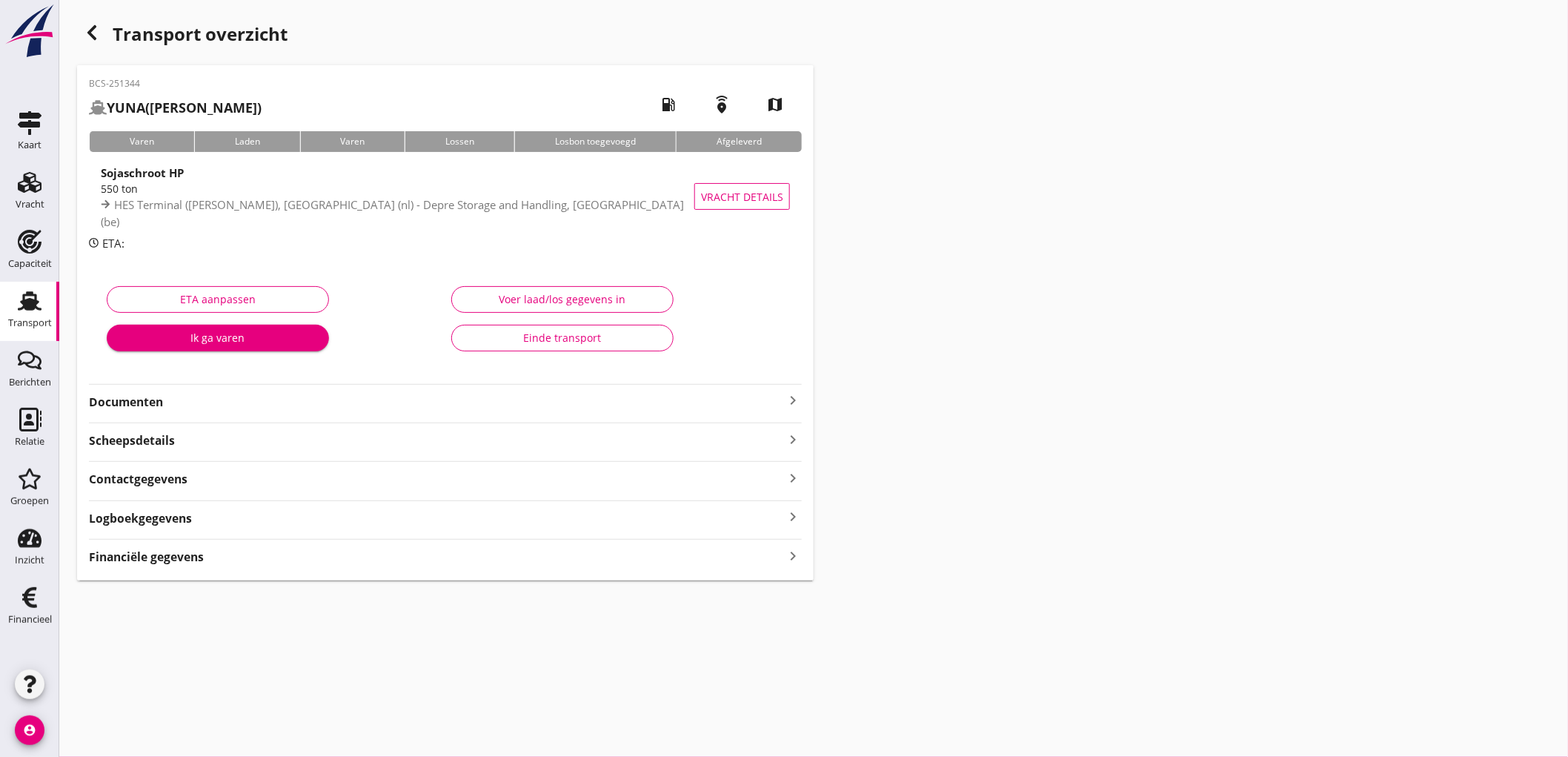
click at [264, 402] on strong "Documenten" at bounding box center [436, 402] width 695 height 17
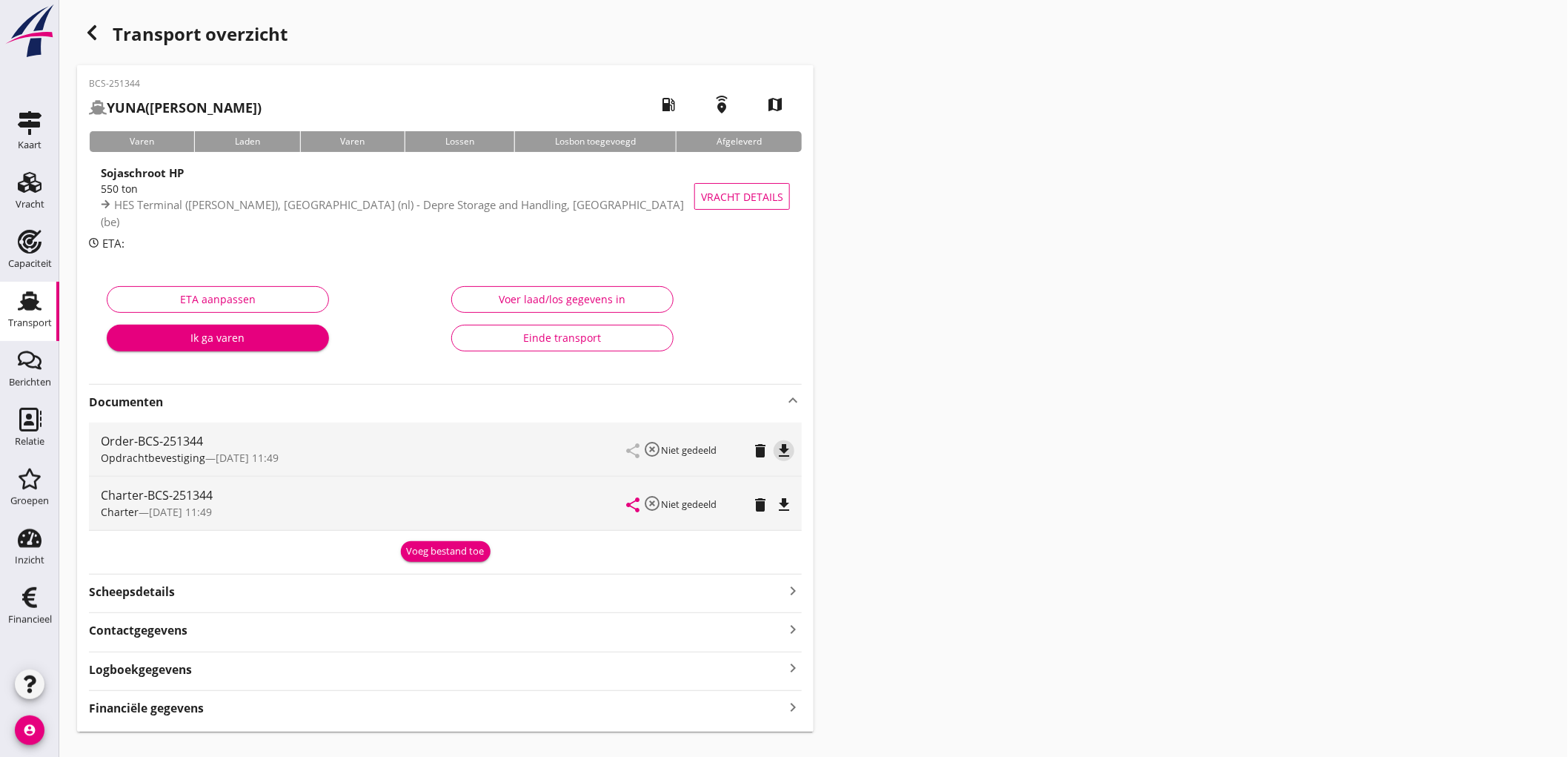
click at [783, 444] on icon "file_download" at bounding box center [784, 450] width 18 height 18
click at [779, 509] on icon "file_download" at bounding box center [784, 504] width 18 height 18
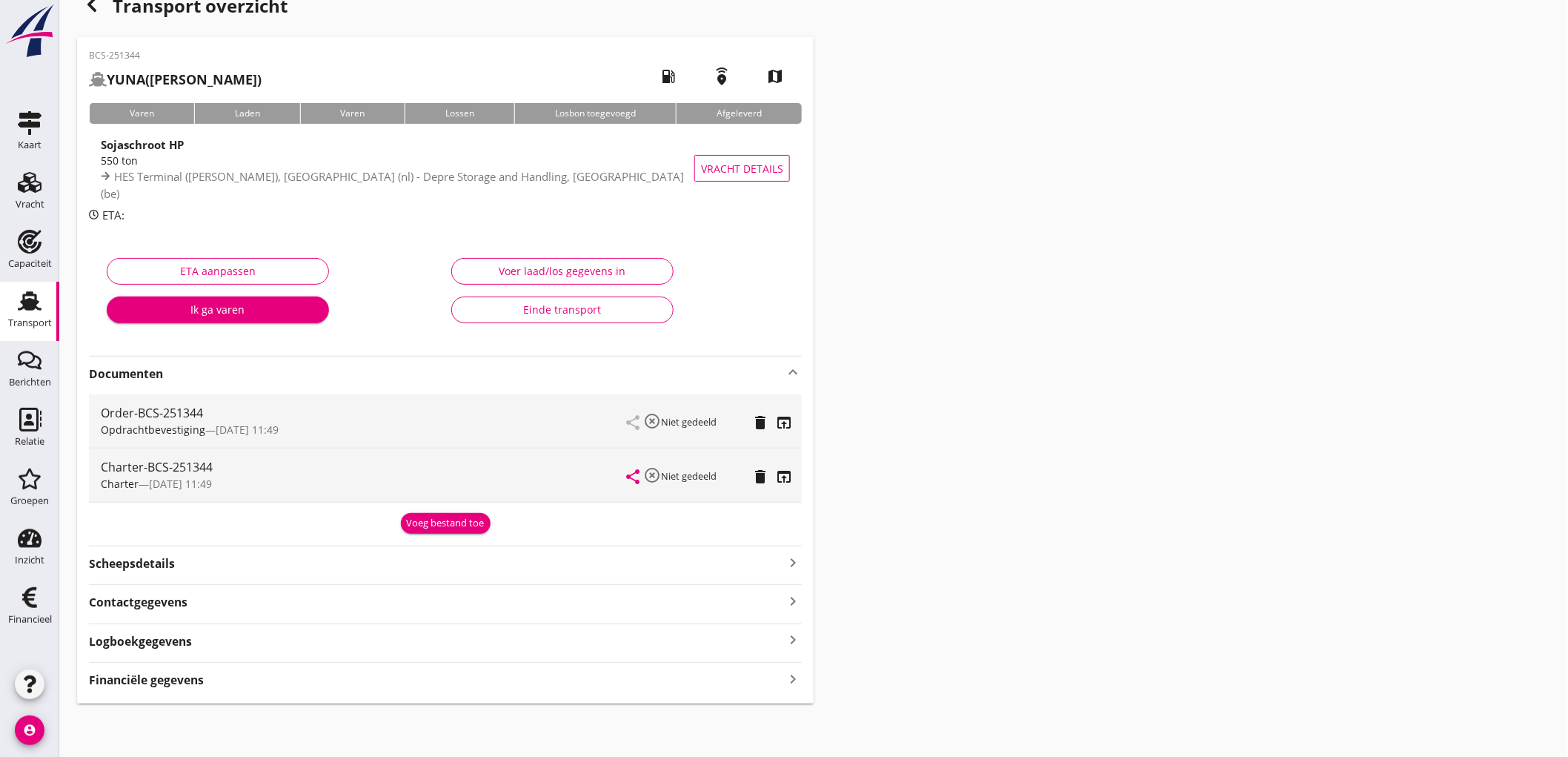
click at [301, 677] on div "Financiële gegevens keyboard_arrow_right" at bounding box center [444, 679] width 713 height 20
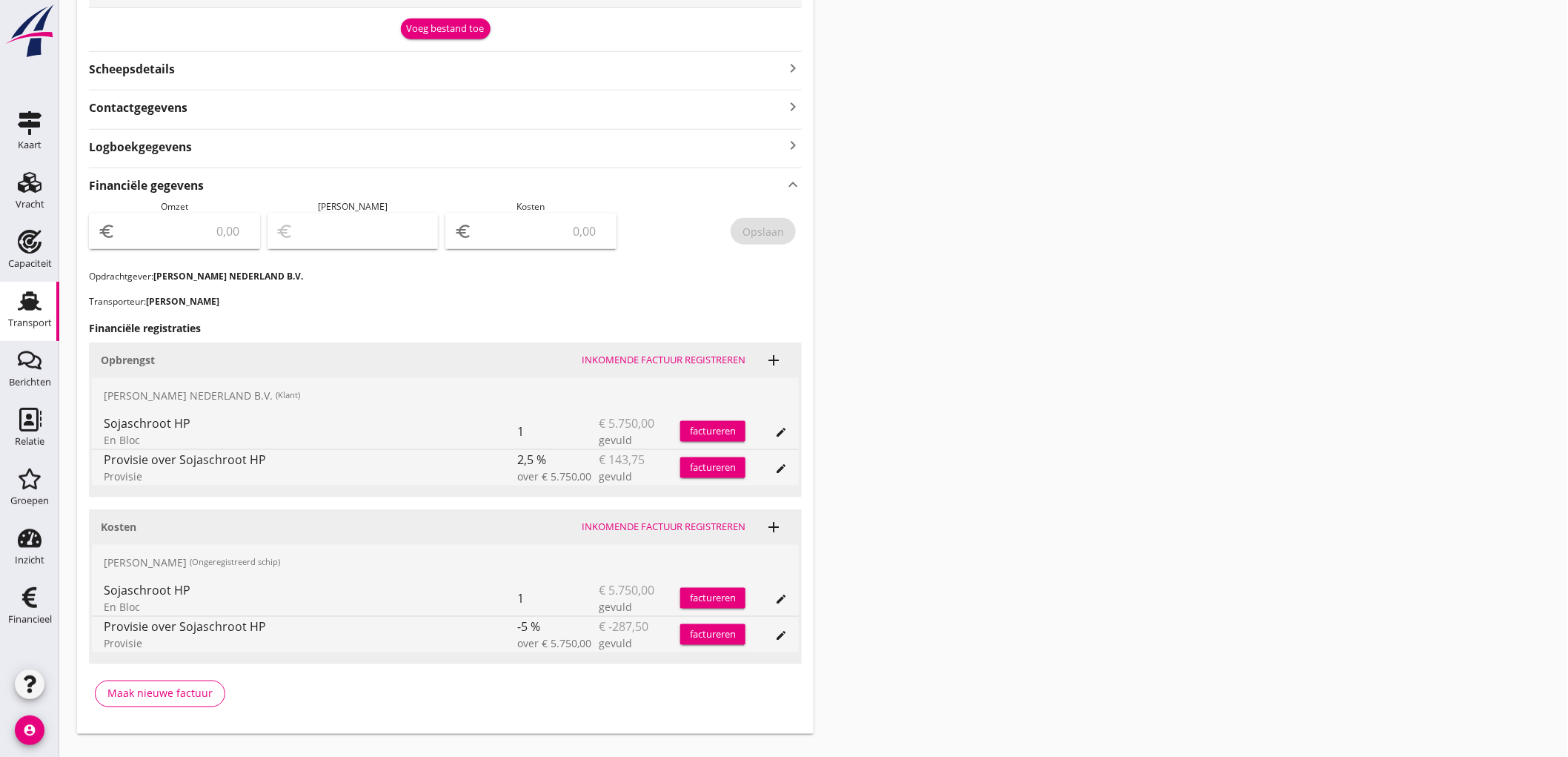
click at [180, 254] on div at bounding box center [174, 259] width 153 height 9
drag, startPoint x: 260, startPoint y: 210, endPoint x: 234, endPoint y: 231, distance: 33.4
click at [234, 231] on input "number" at bounding box center [185, 231] width 133 height 24
click at [226, 234] on input "number" at bounding box center [185, 231] width 133 height 24
type input "5606"
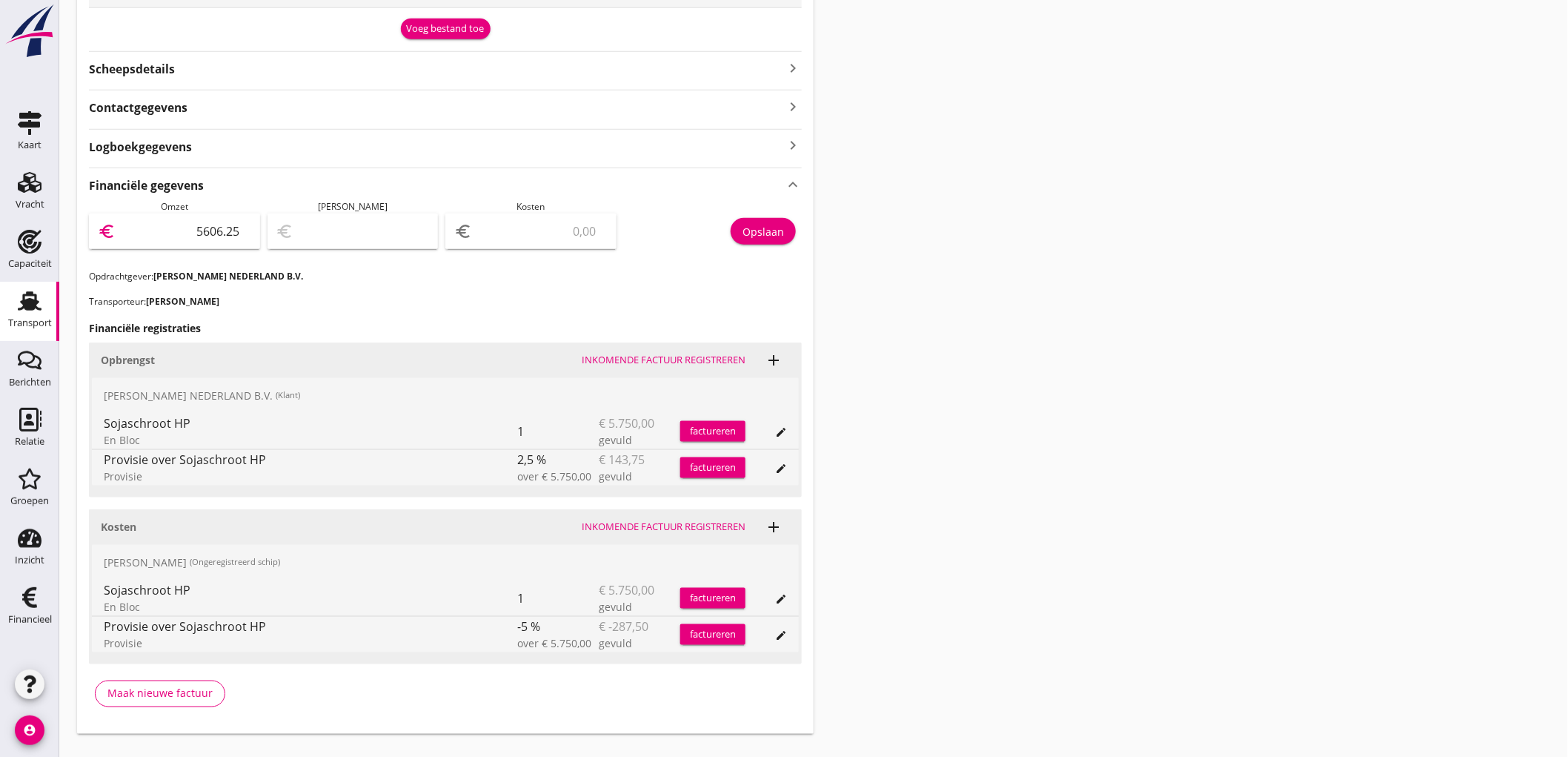
type input "5606.25"
type input "5601.25"
type input "5"
type input "5552.25"
type input "54"
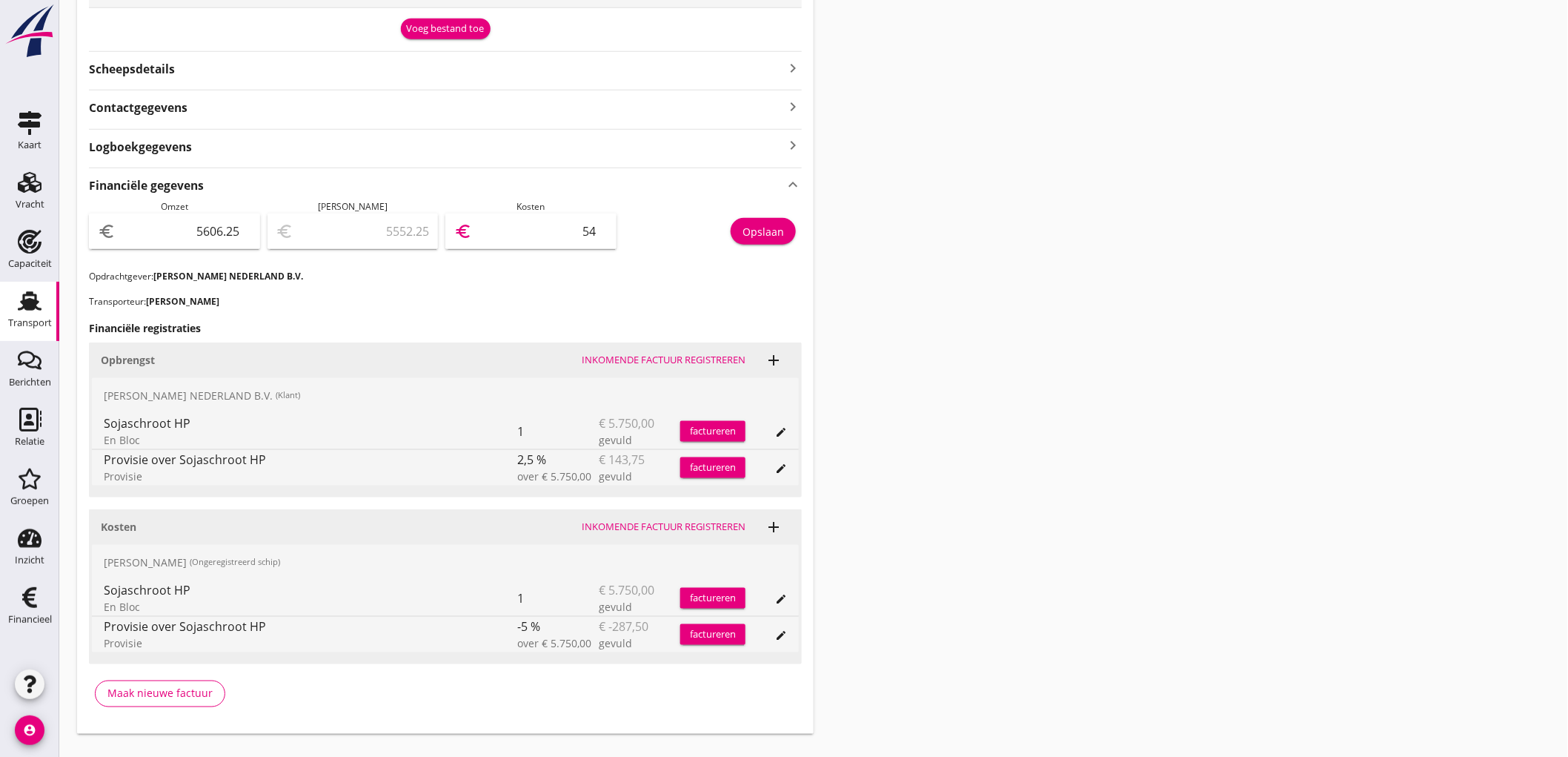
type input "5060.25"
type input "546"
type input "144.25"
type input "5462"
type input "143.75"
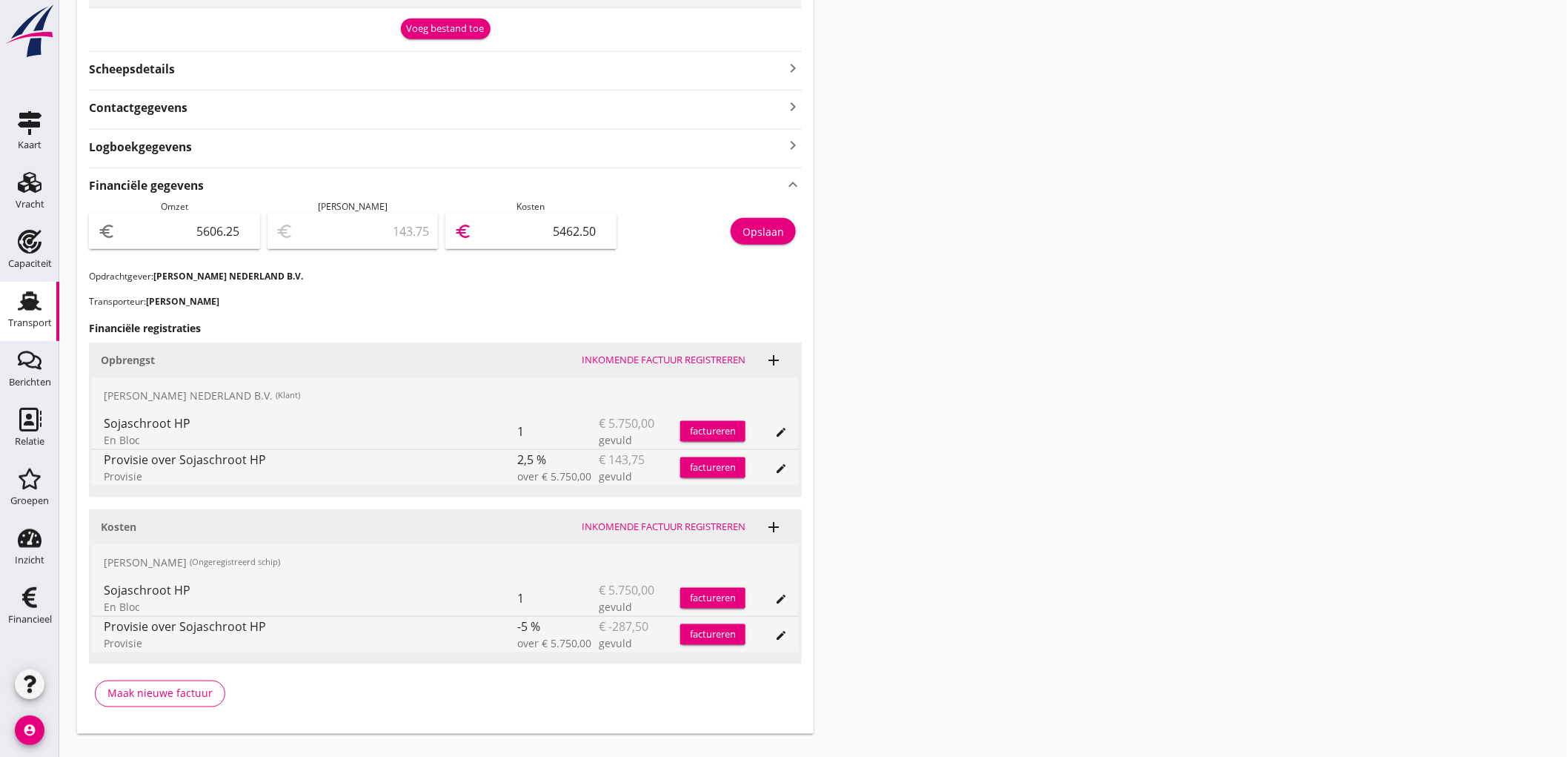
type input "5462.50"
click at [761, 238] on div "Opslaan" at bounding box center [762, 231] width 41 height 16
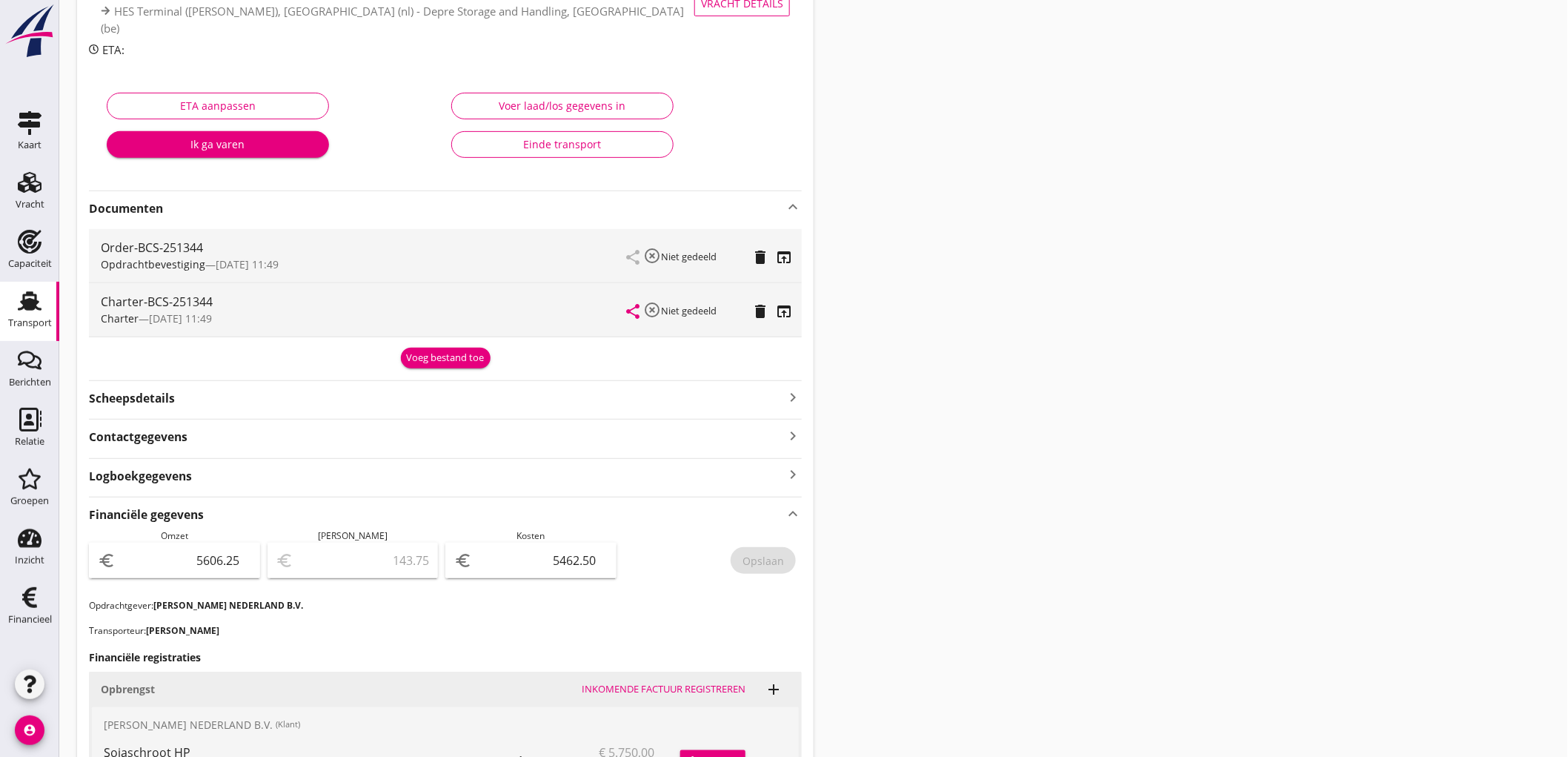
click at [7, 295] on link "Transport Transport" at bounding box center [29, 311] width 59 height 59
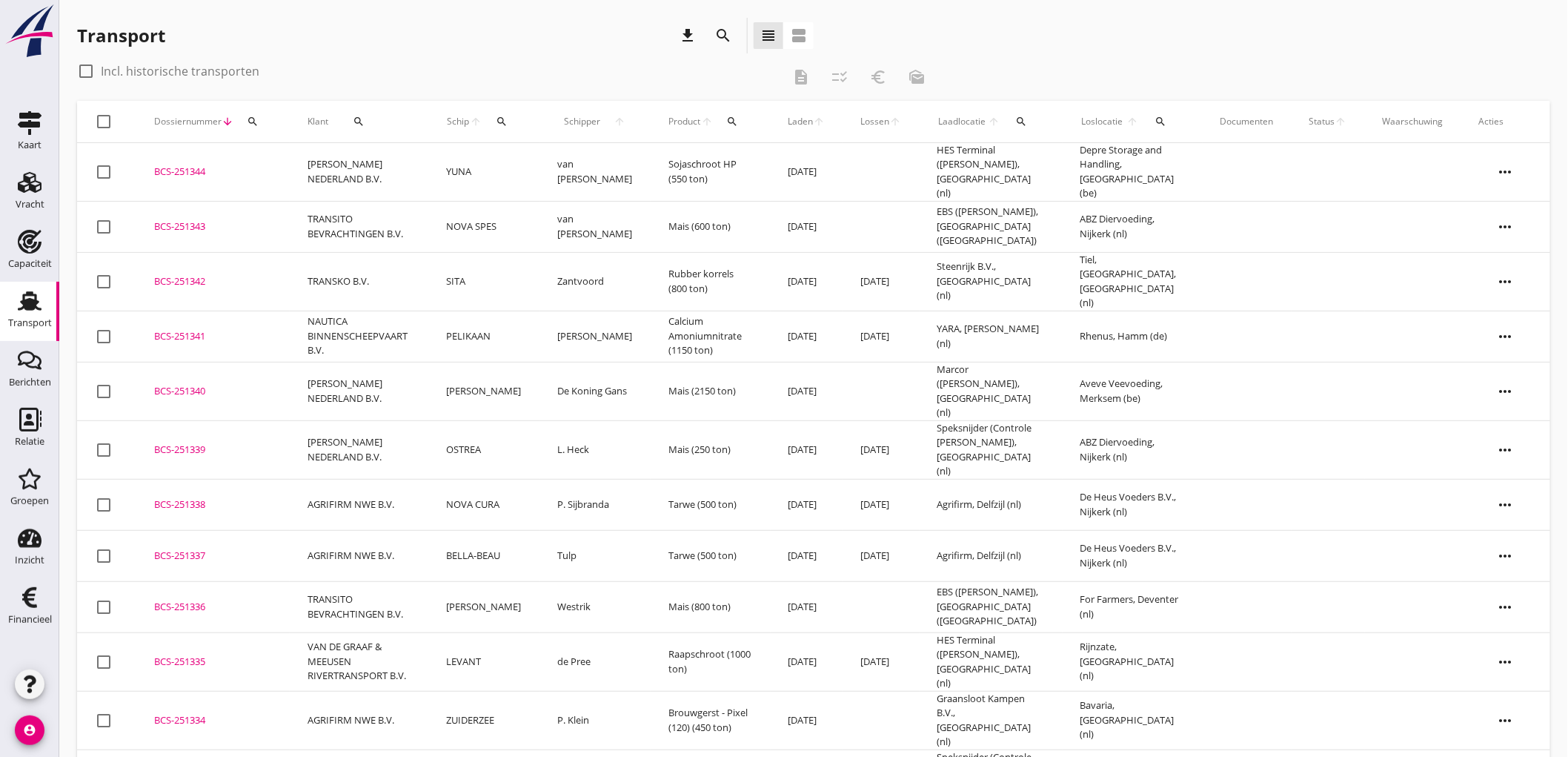
click at [828, 479] on td "[DATE]" at bounding box center [807, 503] width 73 height 51
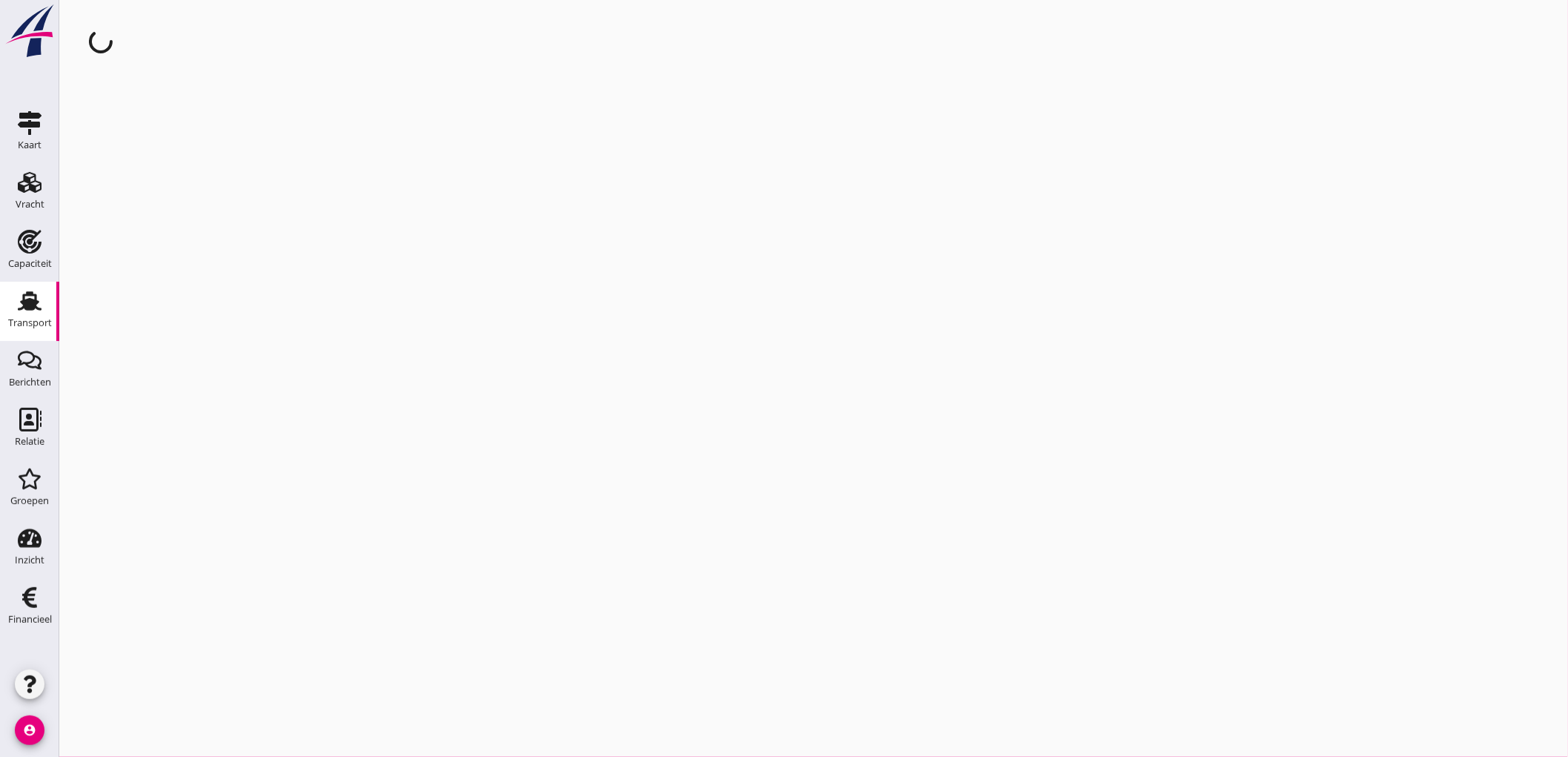
click at [32, 324] on div "Transport" at bounding box center [29, 323] width 43 height 9
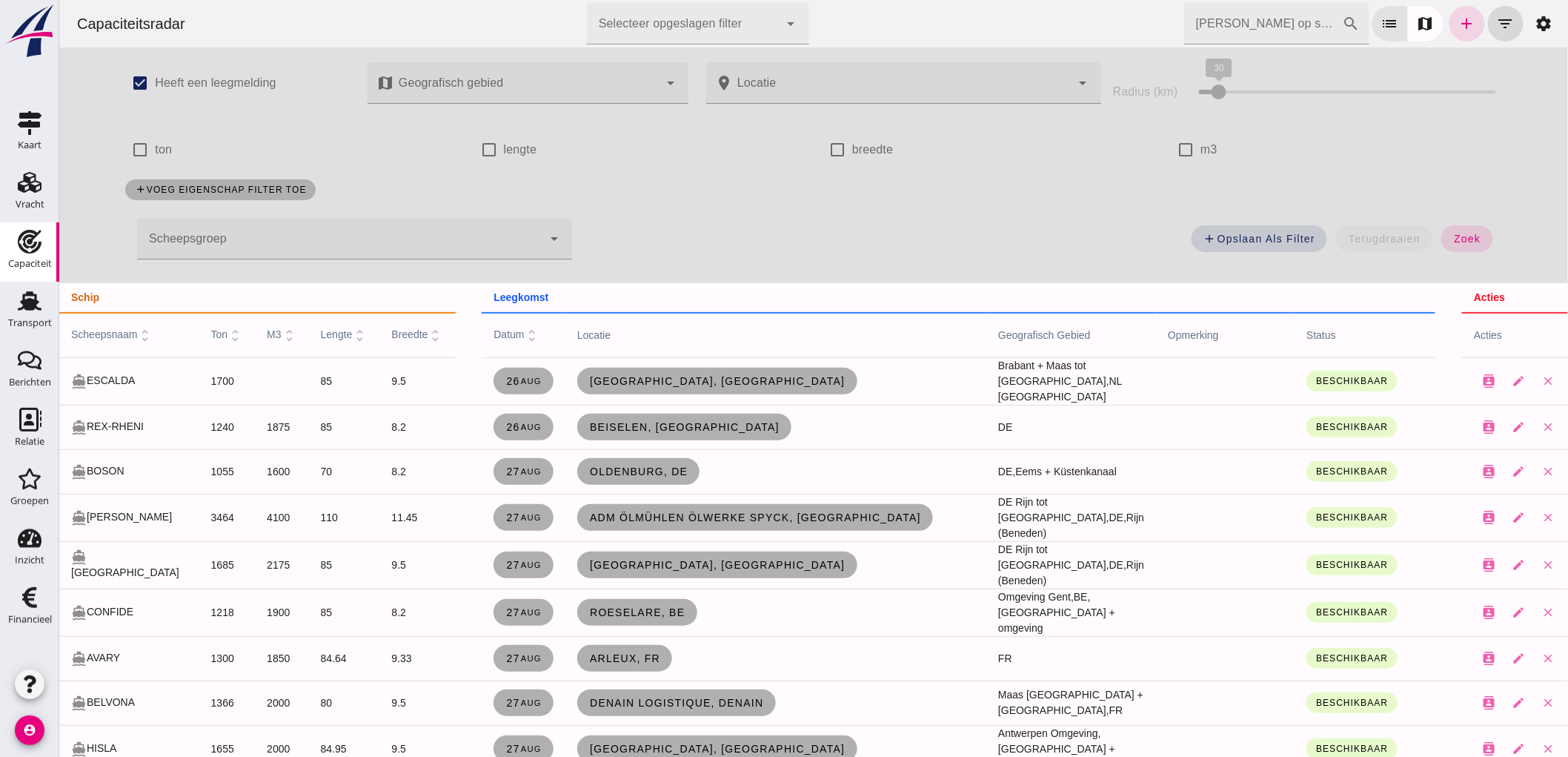
click input "m3"
checkbox input "true"
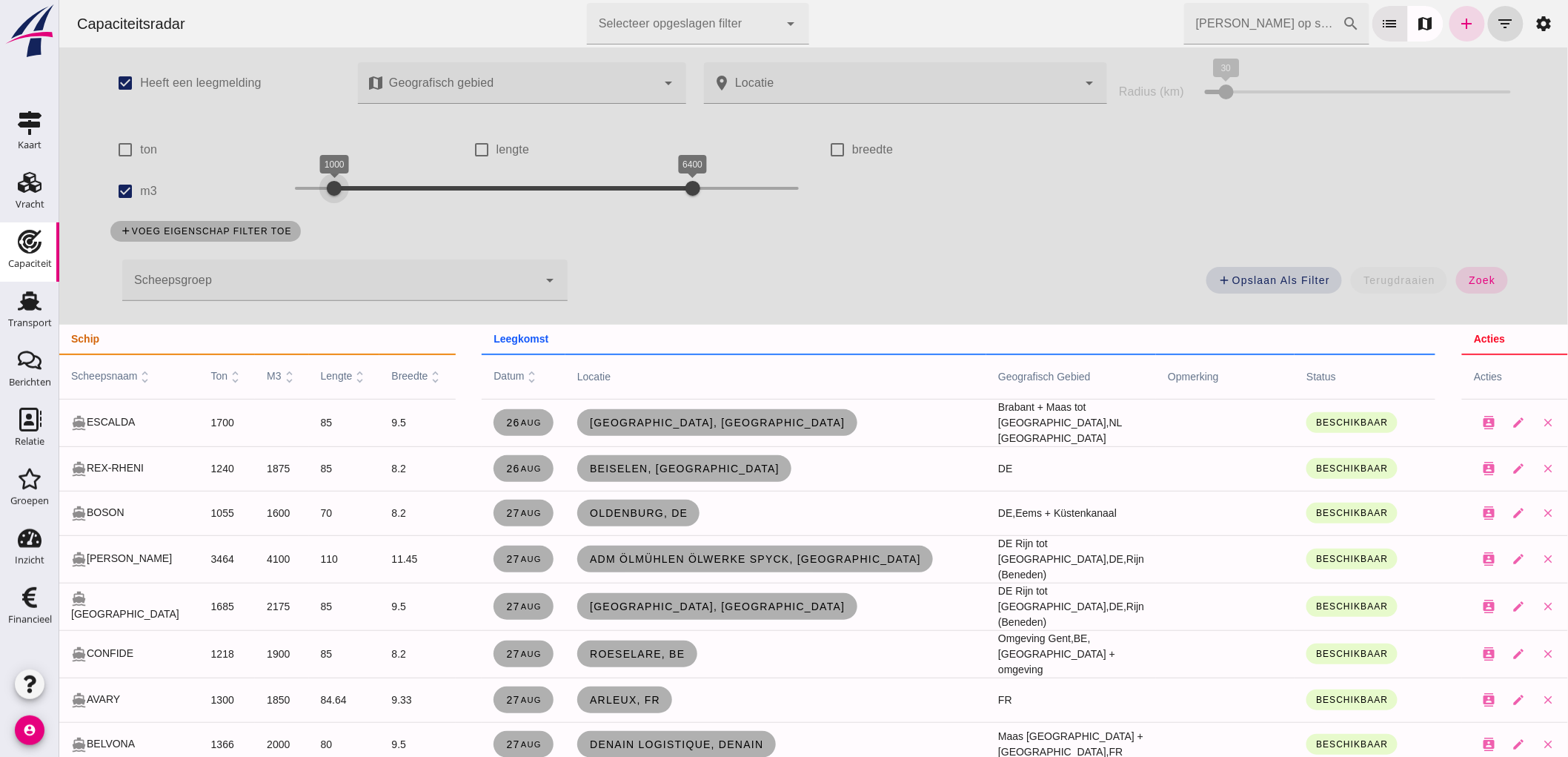
drag, startPoint x: 284, startPoint y: 187, endPoint x: 325, endPoint y: 218, distance: 51.4
click div "check_box Heeft een leegmelding map Geografisch gebied Geografisch gebied cance…"
click at [316, 187] on div at bounding box center [326, 188] width 29 height 30
drag, startPoint x: 668, startPoint y: 179, endPoint x: 353, endPoint y: 203, distance: 315.9
click div "900 1400 900 1400"
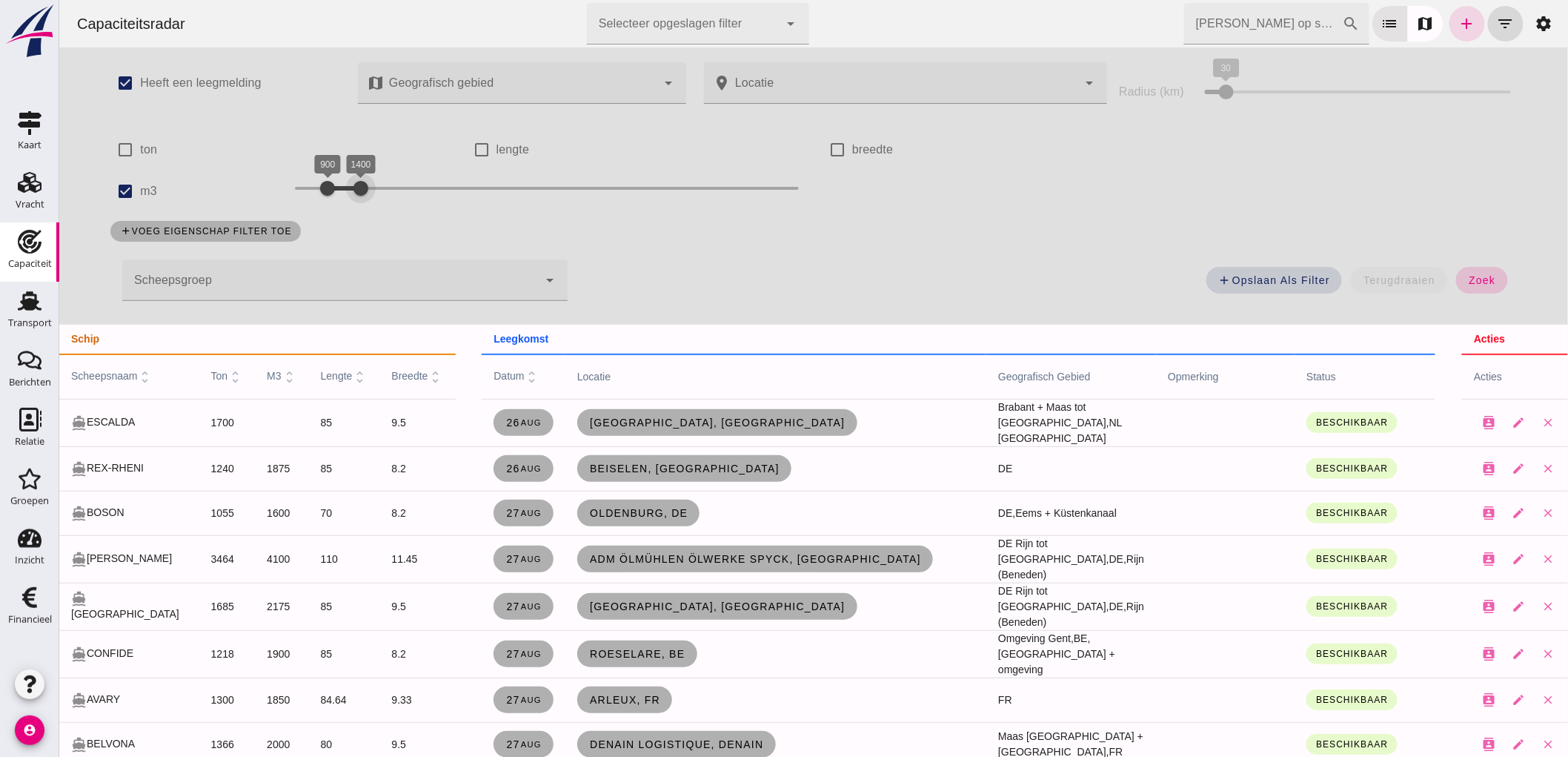
click button "zoek"
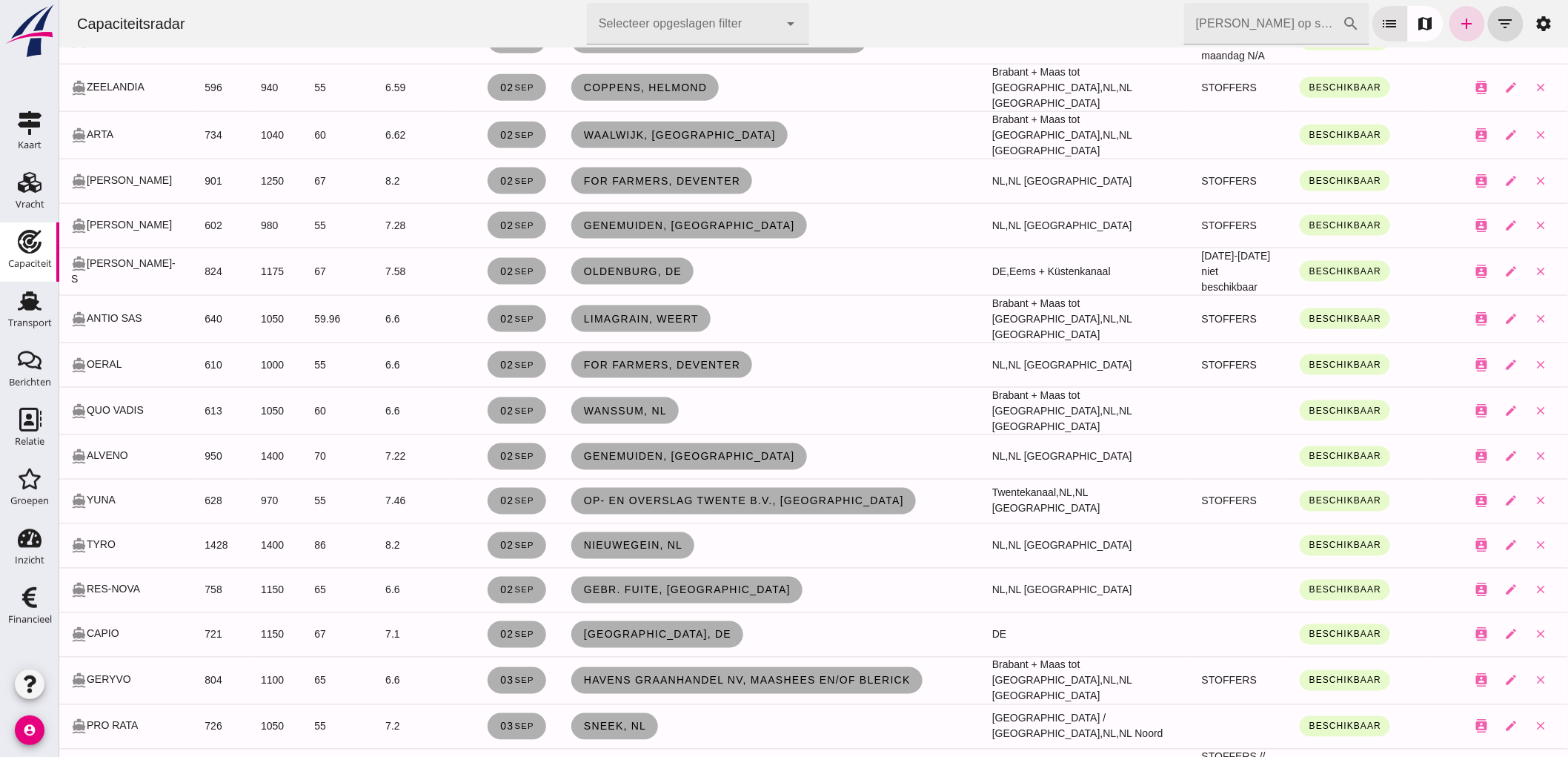
scroll to position [905, 0]
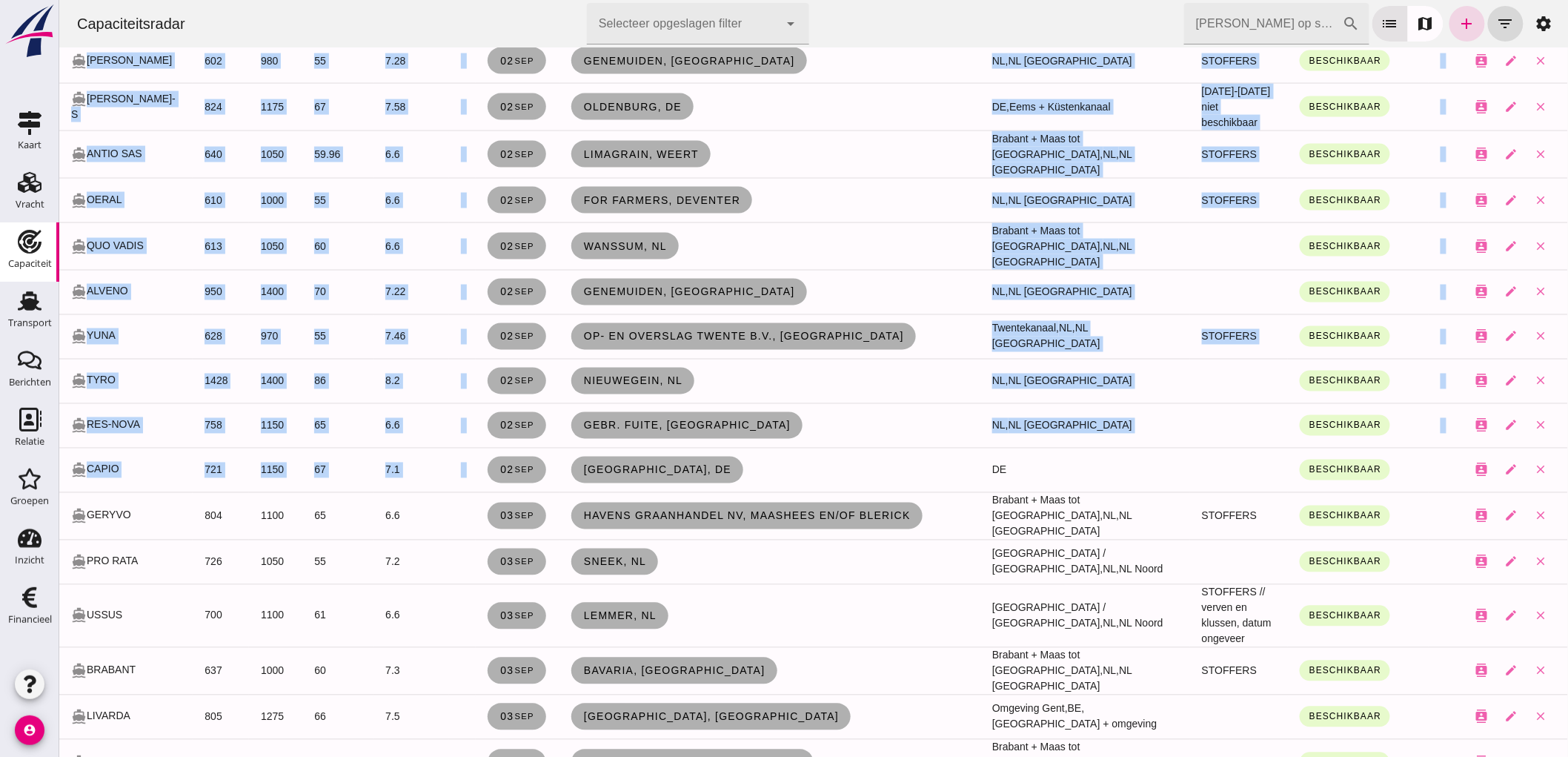
drag, startPoint x: 763, startPoint y: 447, endPoint x: 27, endPoint y: 413, distance: 736.8
click at [58, 413] on html "Capaciteitsradar Selecteer opgeslagen filter Selecteer opgeslagen filter cancel…" at bounding box center [812, 639] width 1508 height 3090
click at [786, 449] on td "Bremerhaven, de" at bounding box center [769, 469] width 420 height 44
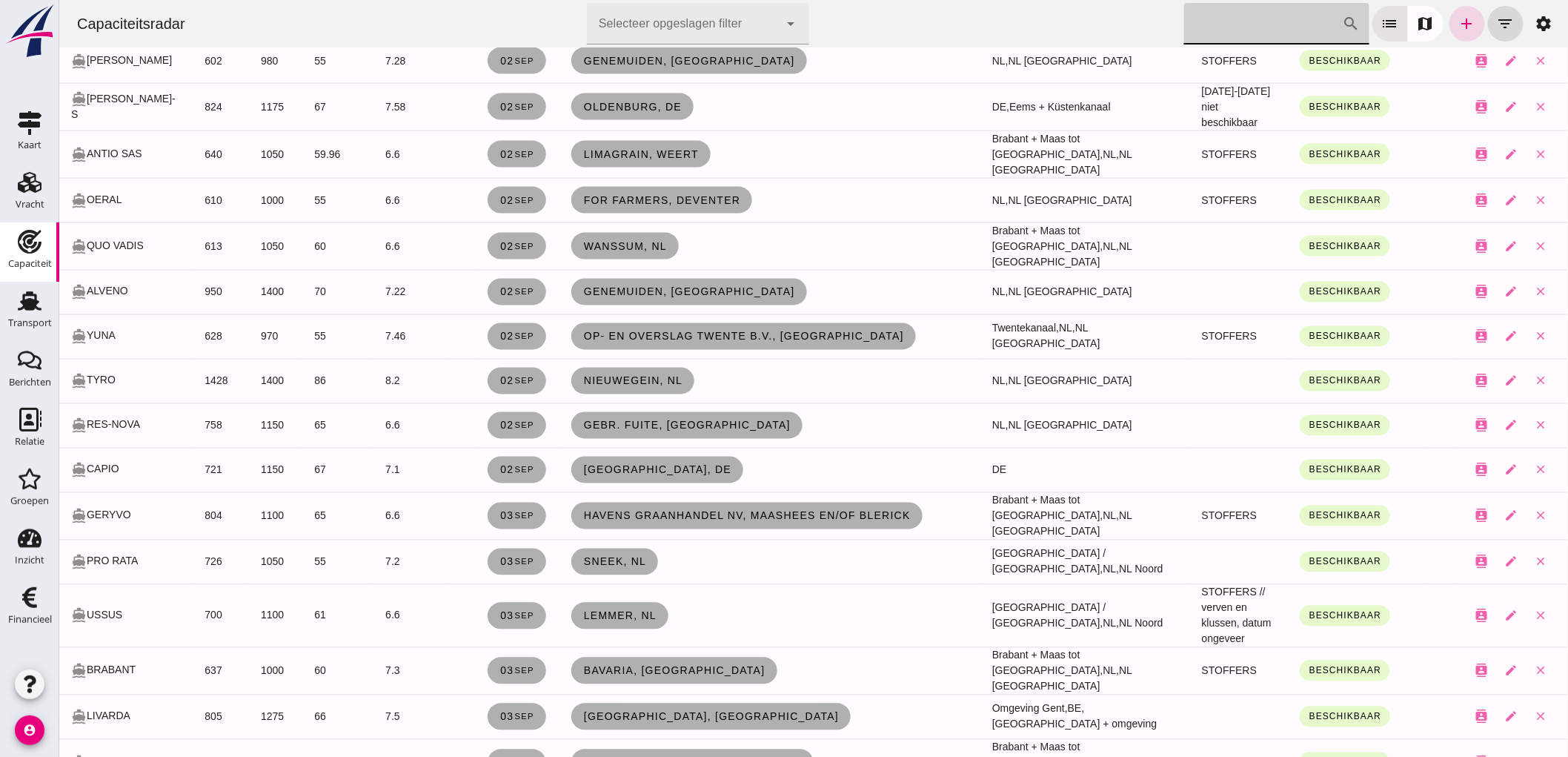
click input "Zoek op scheepsnaam"
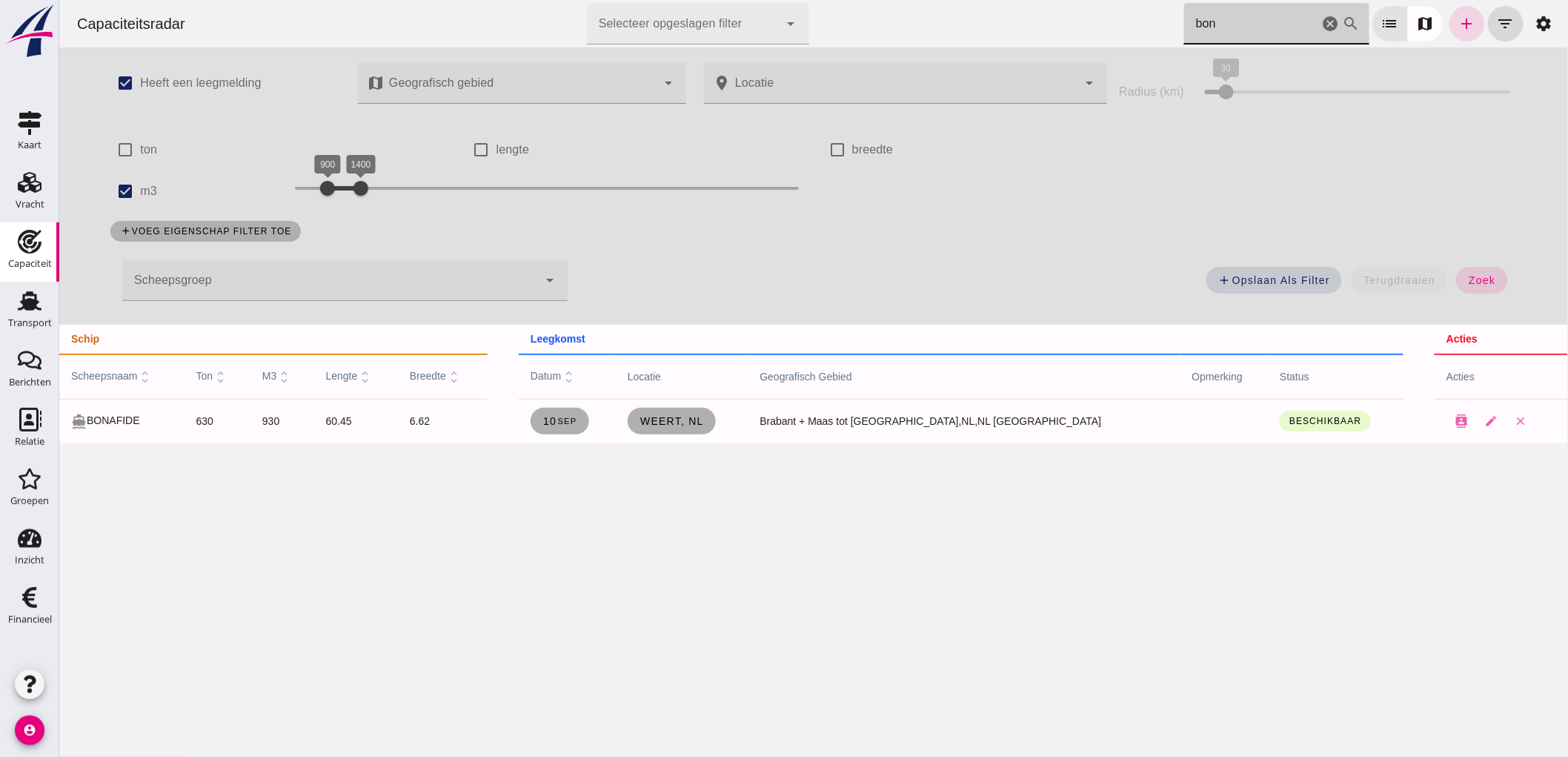
scroll to position [0, 0]
type input "bon"
click icon "cancel"
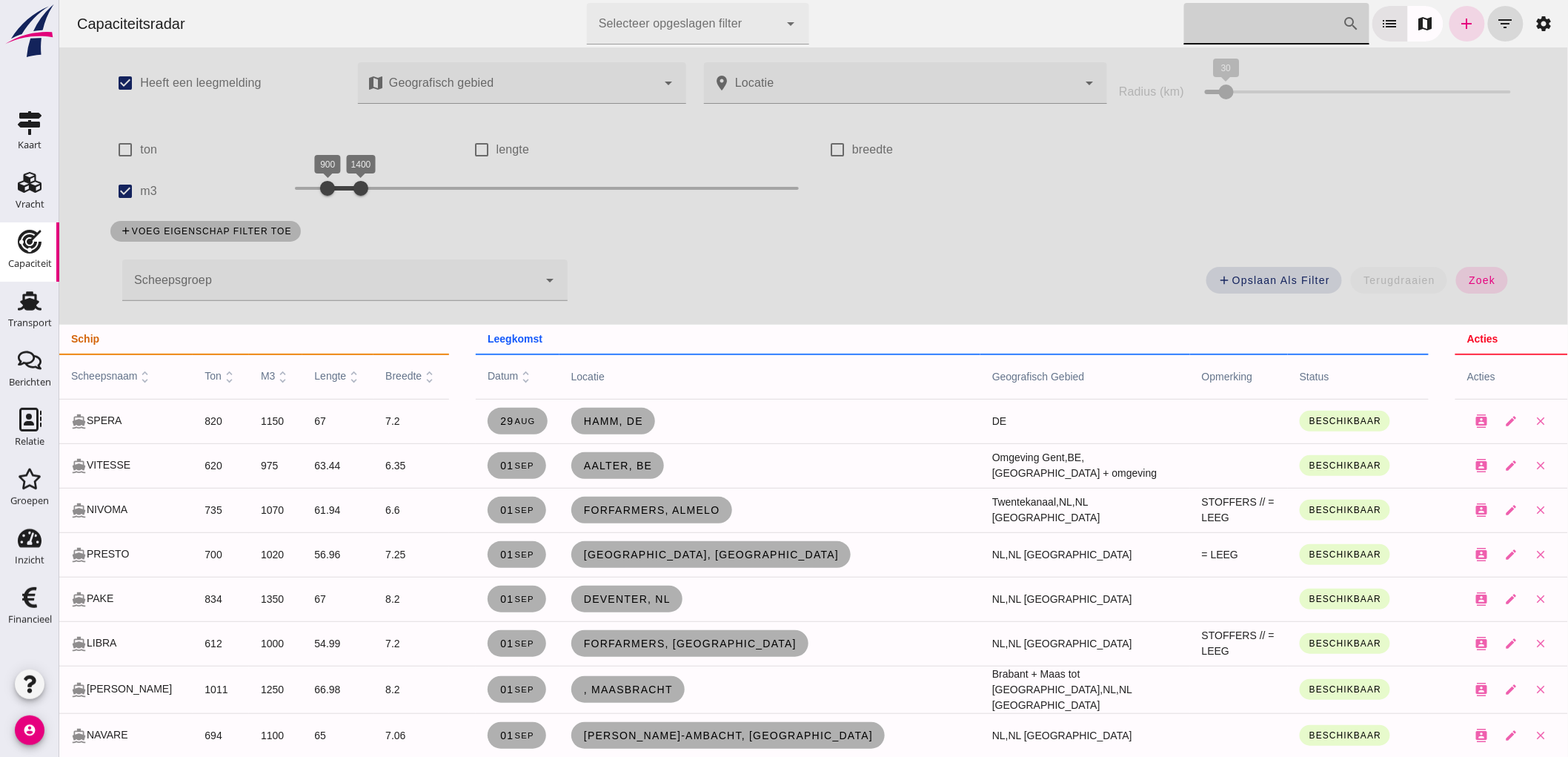
click at [1474, 295] on div "add Opslaan als filter terugdraaien zoek" at bounding box center [1050, 285] width 949 height 53
click button "zoek"
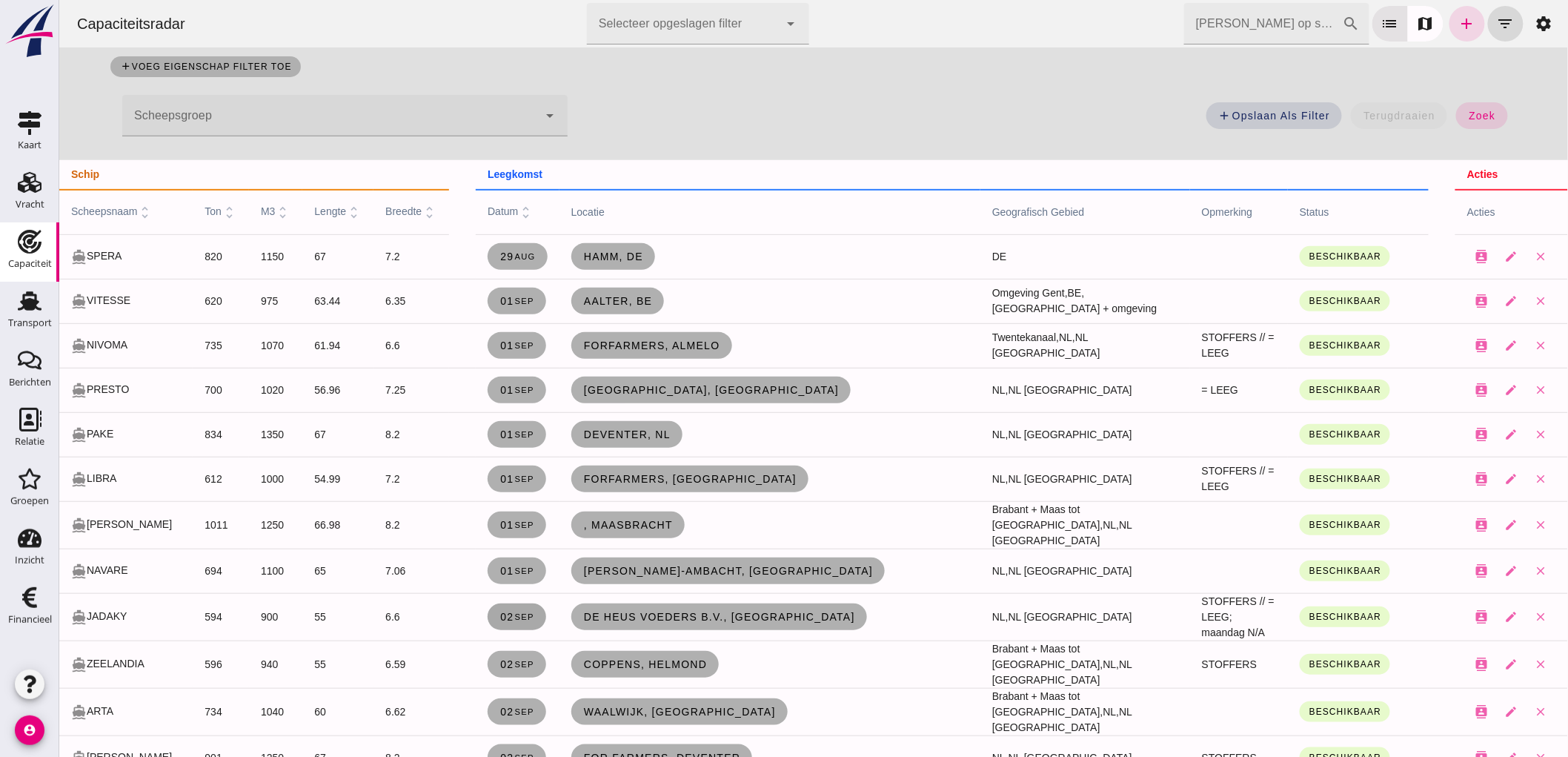
scroll to position [247, 0]
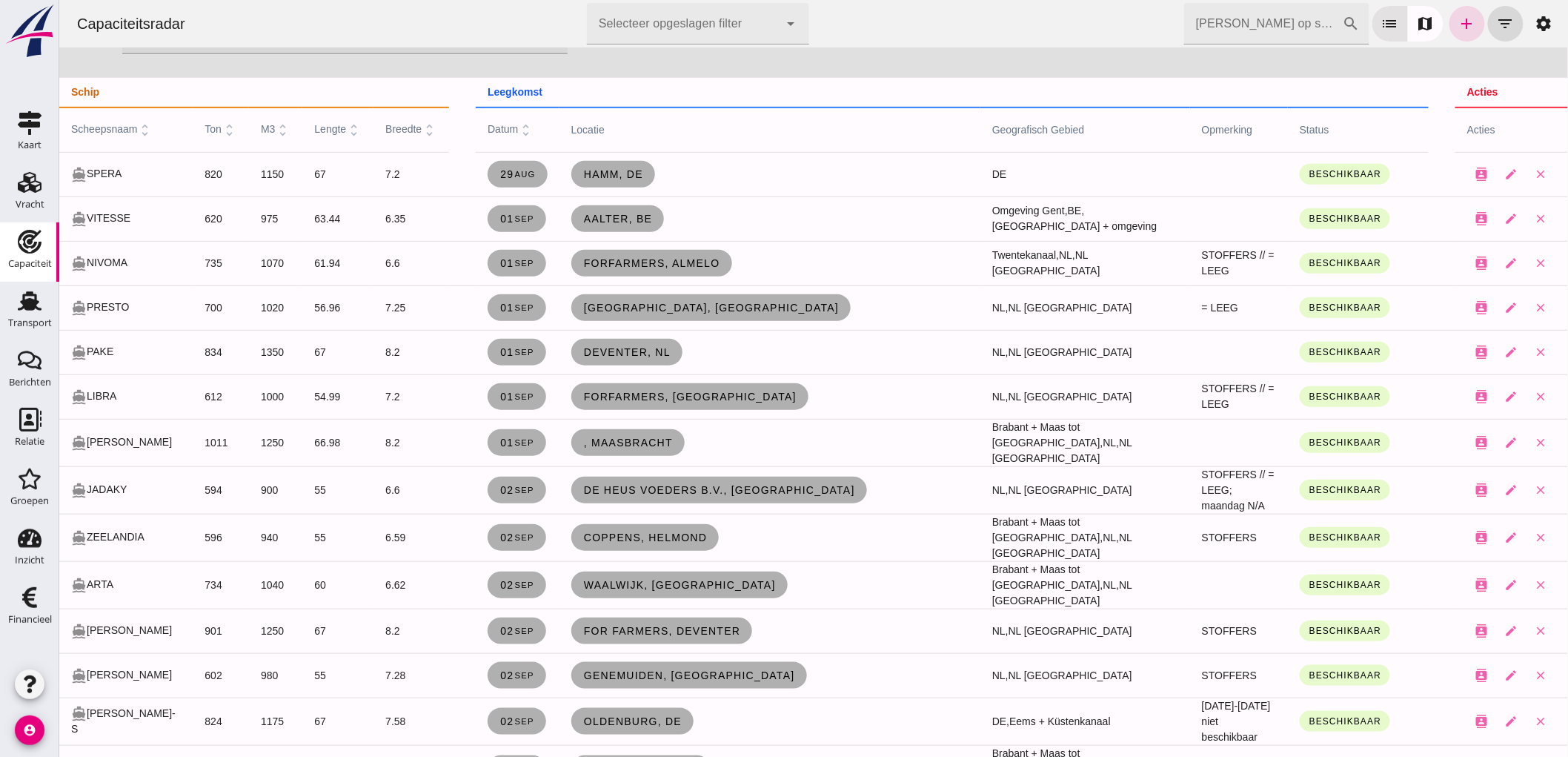
click input "Zoek op scheepsnaam"
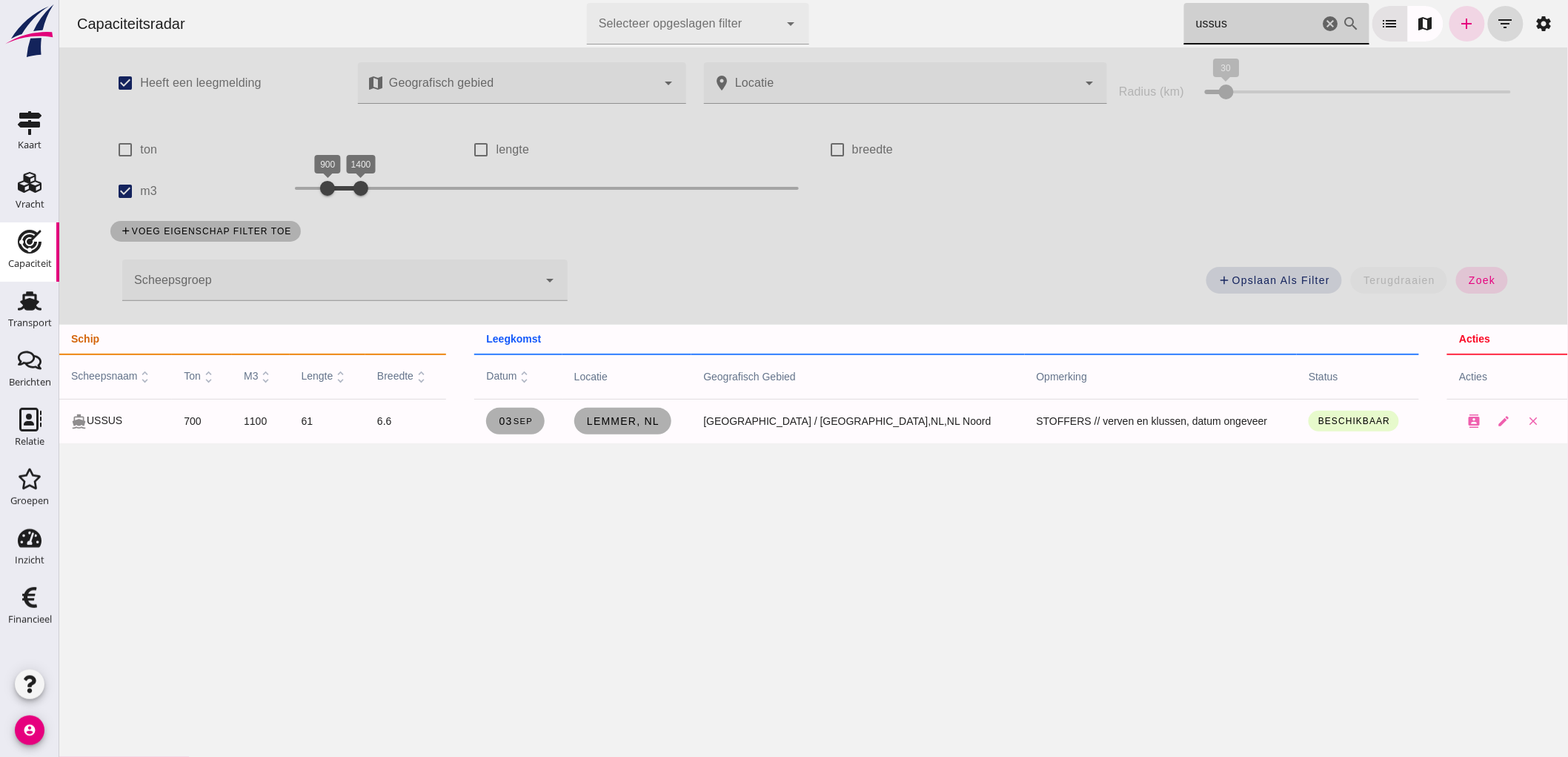
scroll to position [0, 0]
type input "ussus"
click span "03 sep"
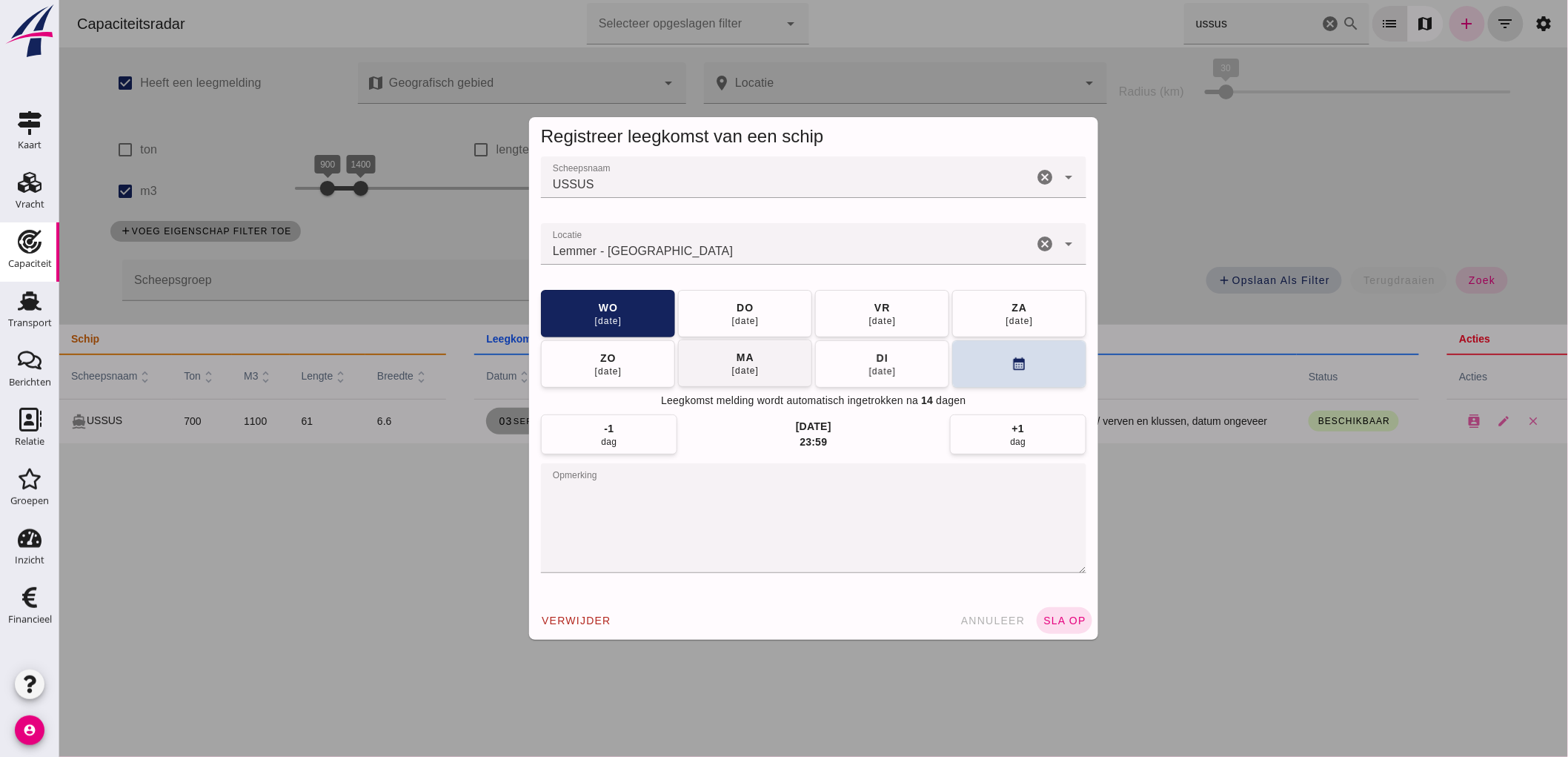
click button "ma 08 sep"
click div "Scheepsnaam Scheepsnaam USSUS cancel arrow_drop_down Locatie Locatie Lemmer - F…"
click span "sla op"
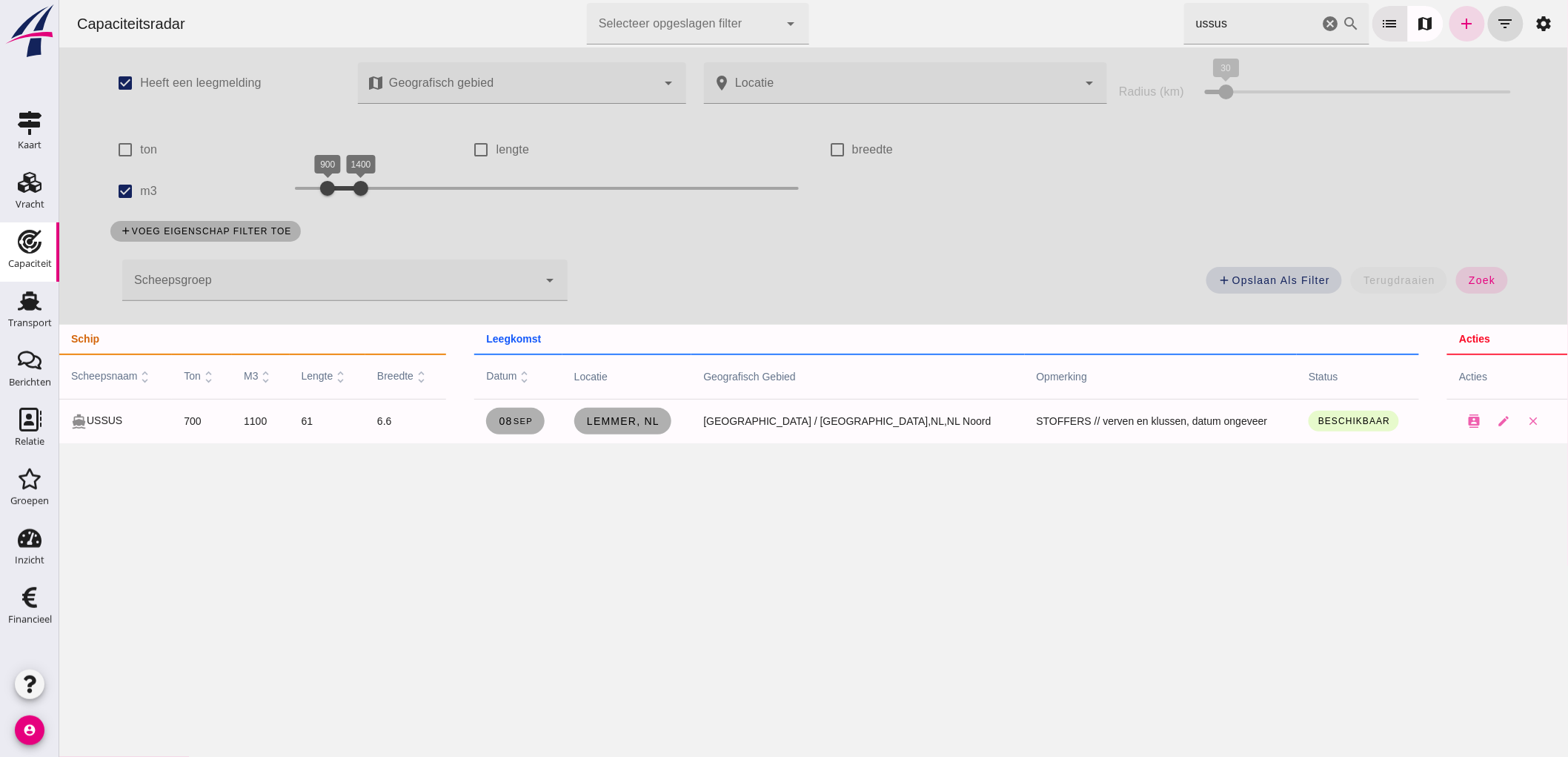
click icon "cancel"
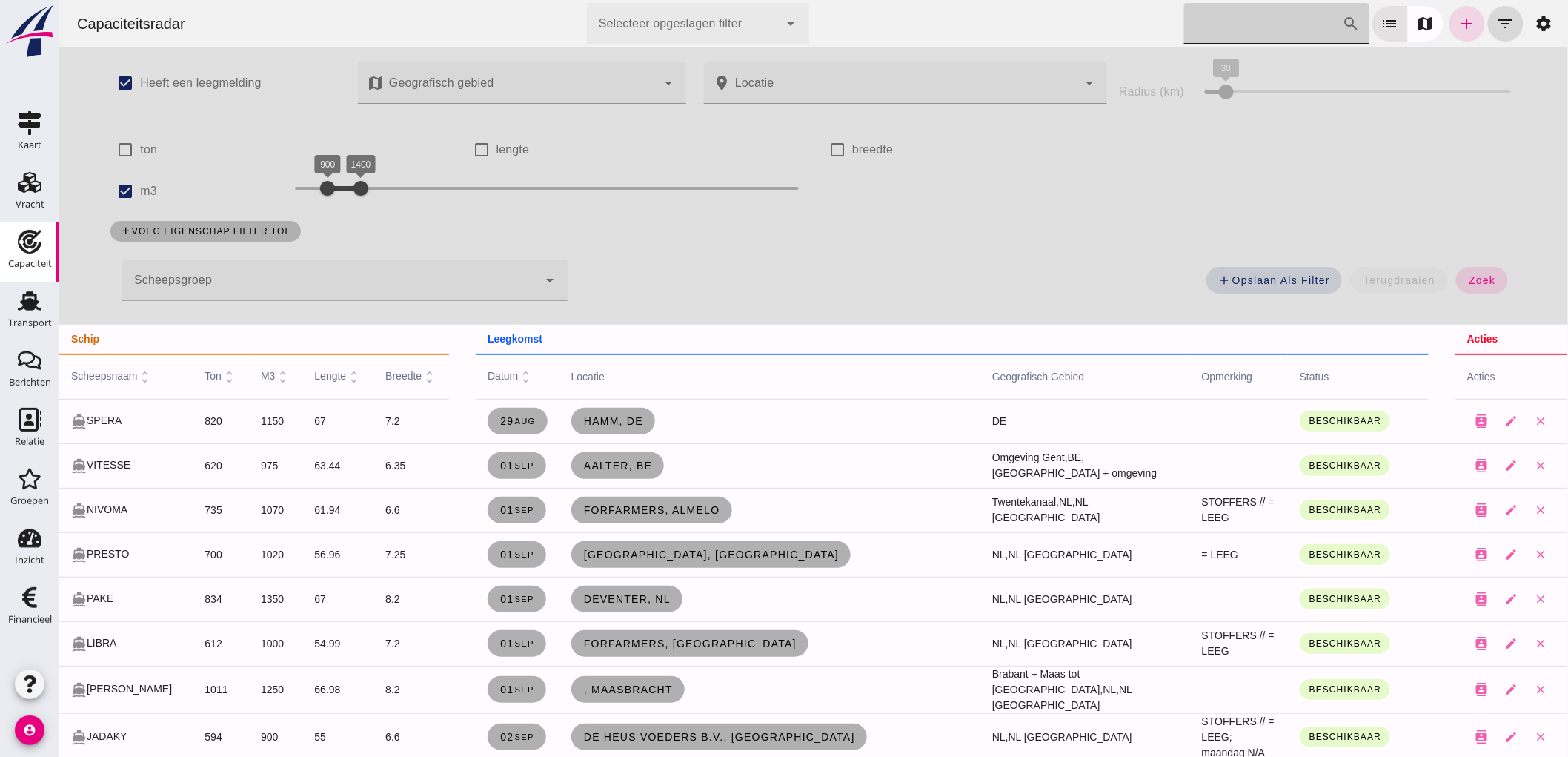
click div
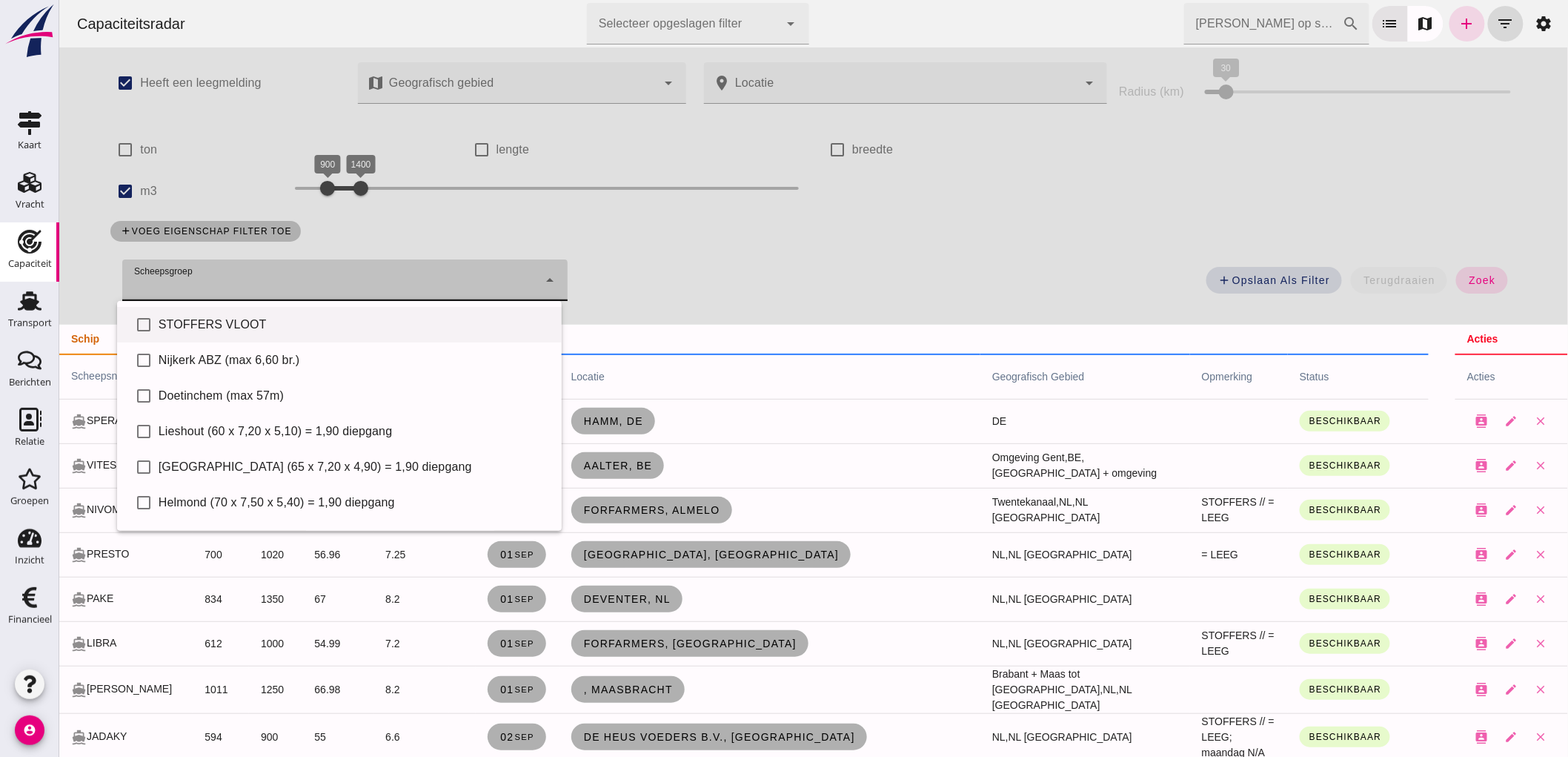
click at [206, 323] on div "STOFFERS VLOOT" at bounding box center [353, 324] width 391 height 18
type input "STOFFERS VLOOT"
checkbox input "true"
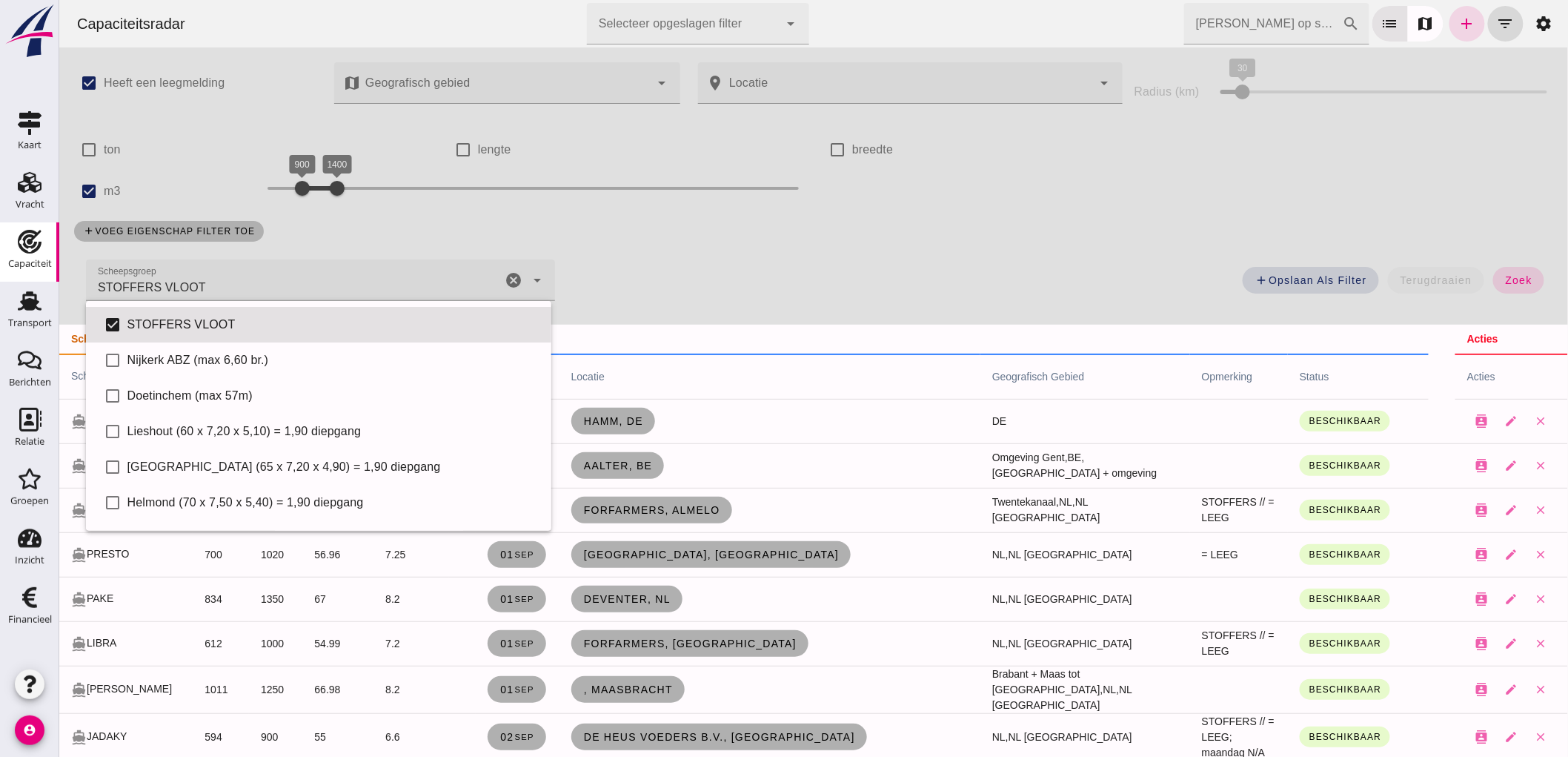
click at [113, 196] on label "m3" at bounding box center [112, 191] width 17 height 41
click input "m3"
checkbox input "false"
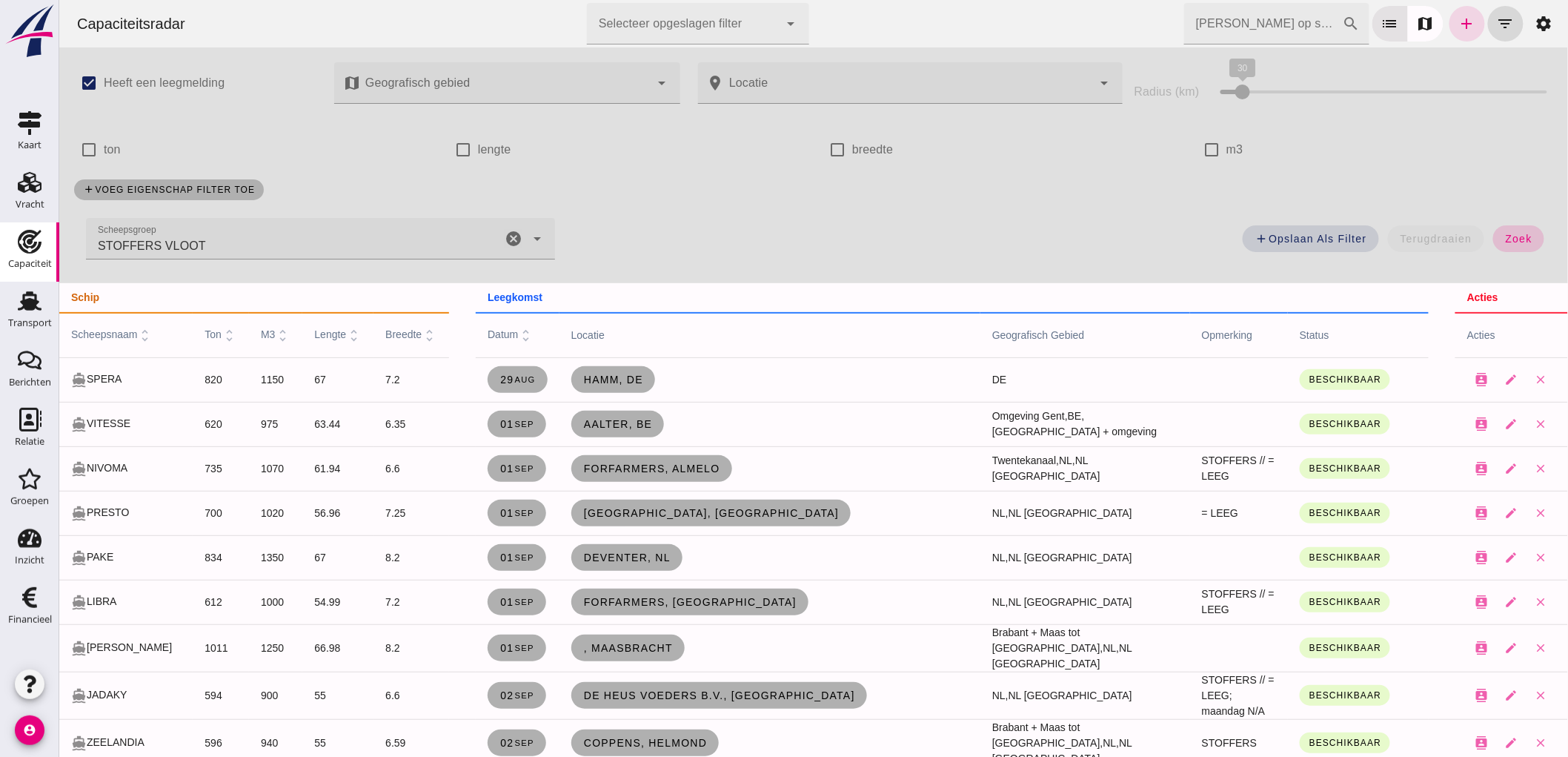
click span "zoek"
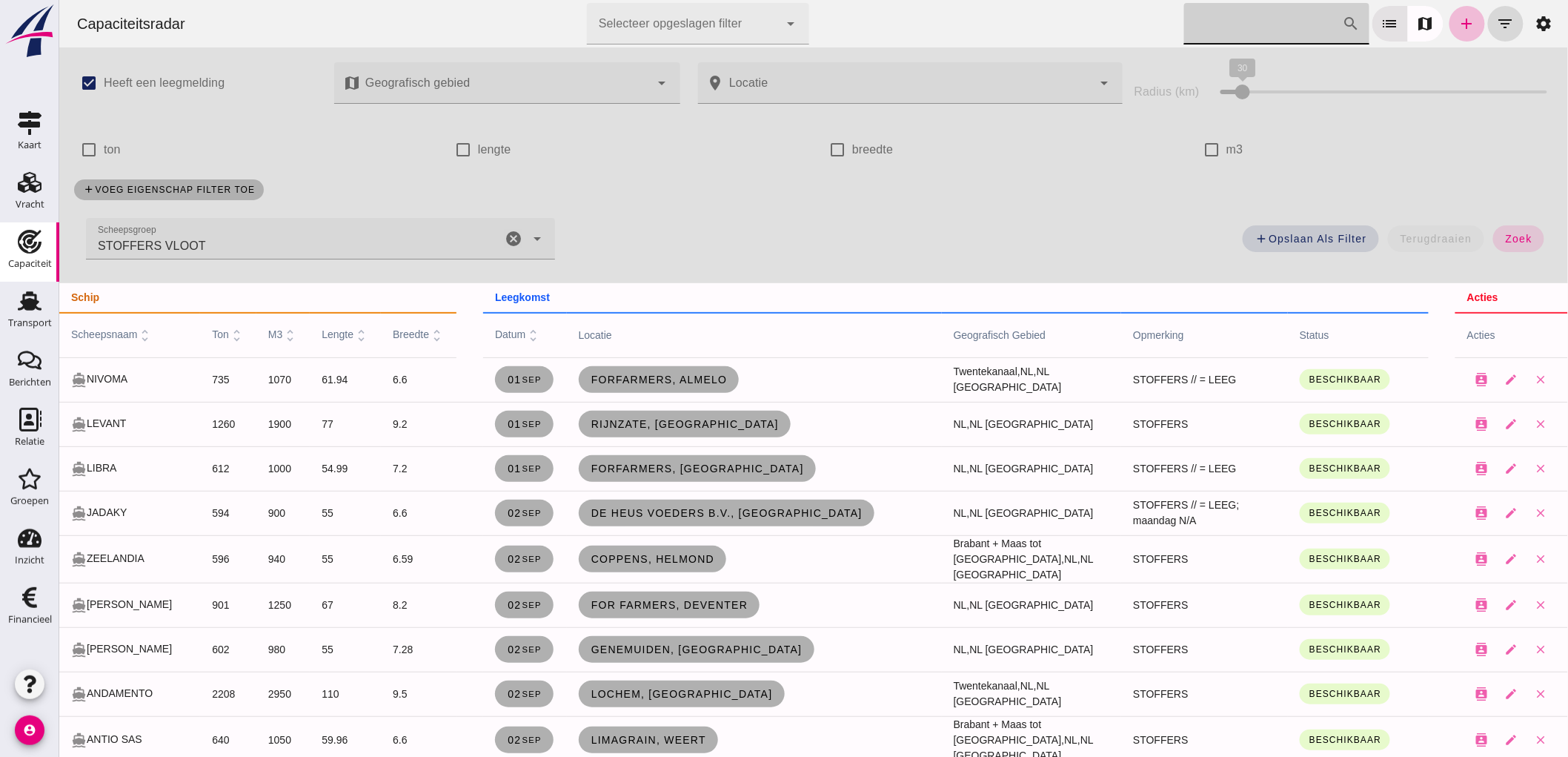
click input "Zoek op scheepsnaam"
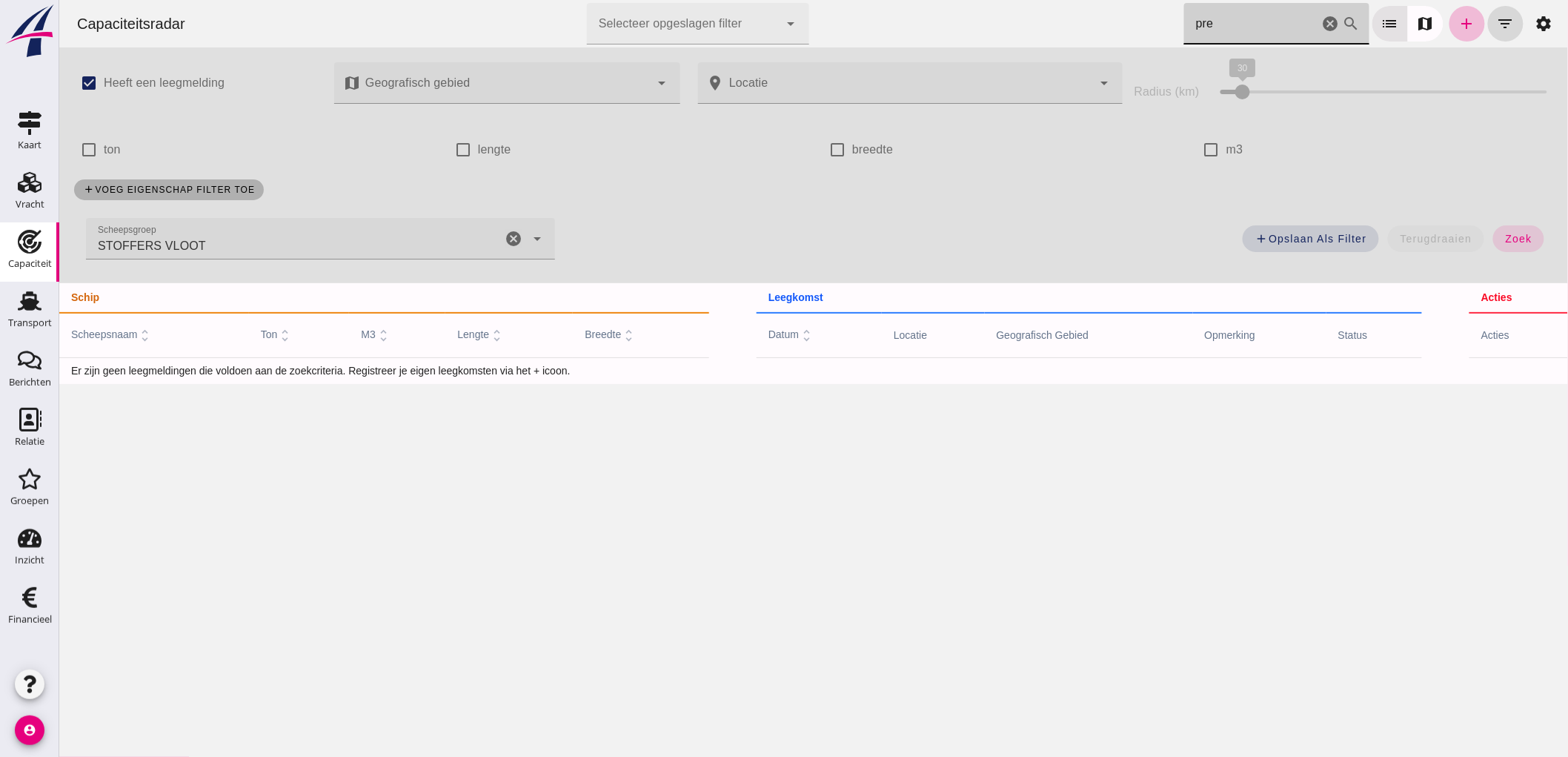
click icon "cancel"
type input "pre"
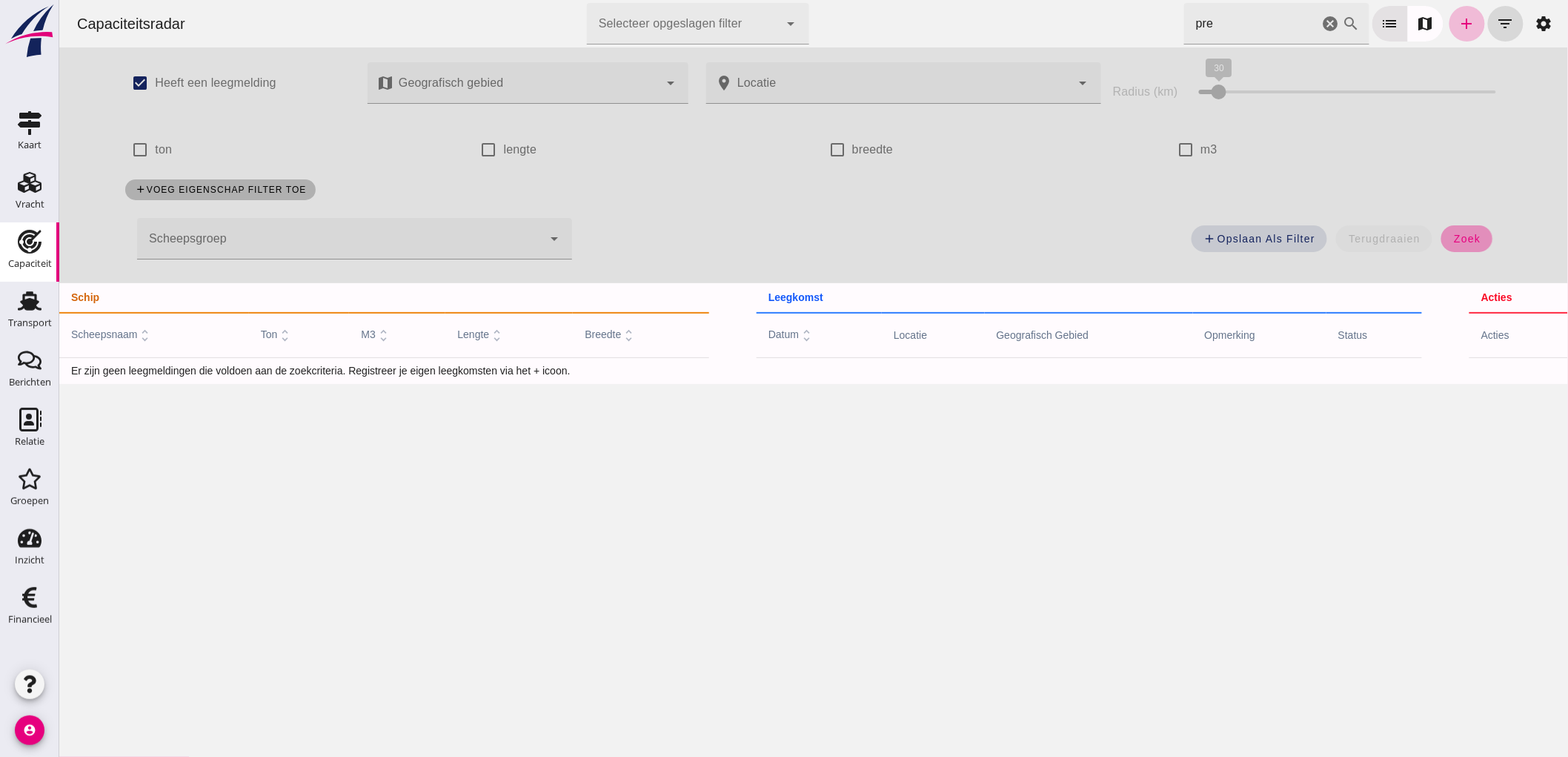
click button "zoek"
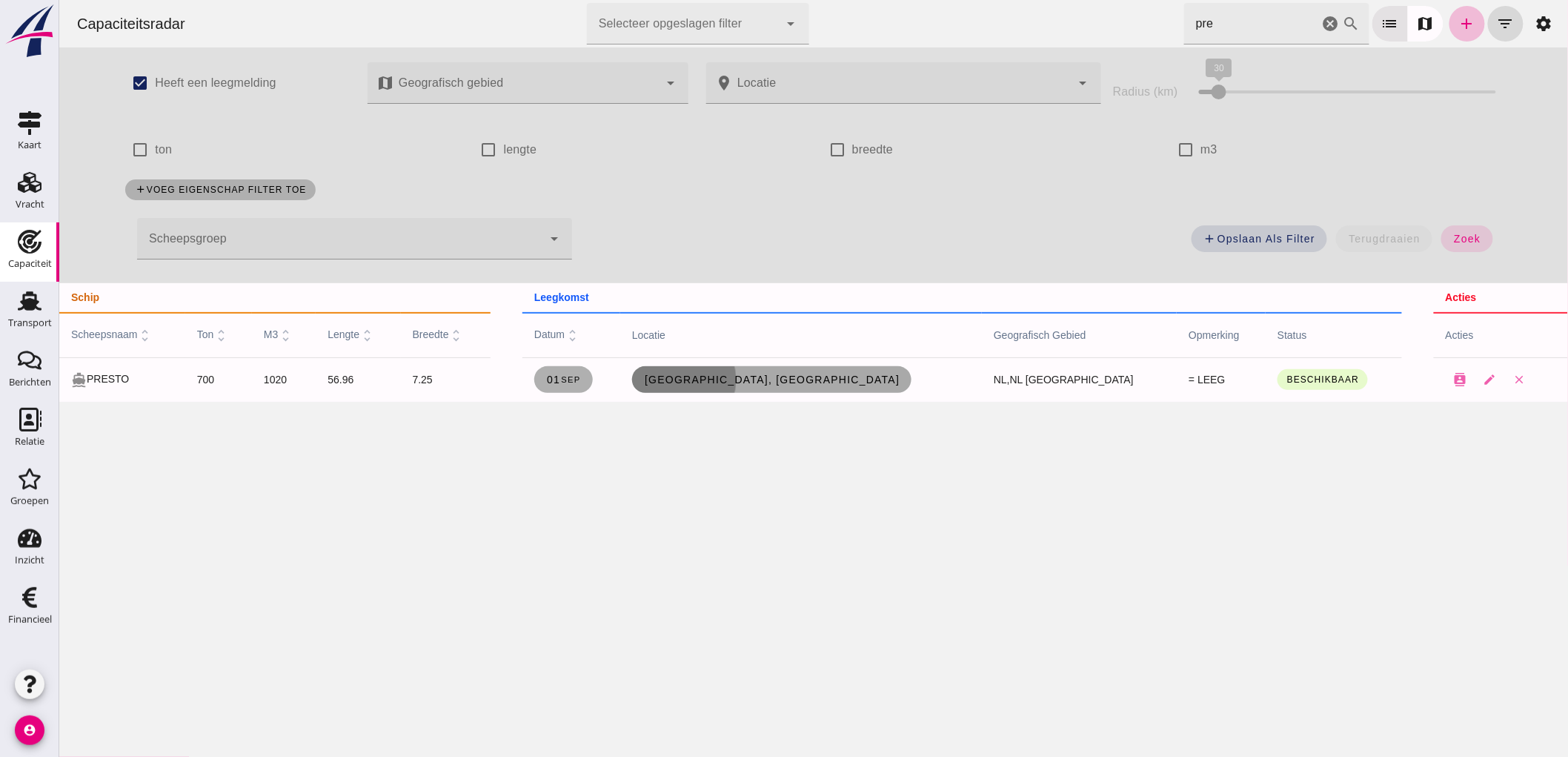
click span "Utrecht, nl"
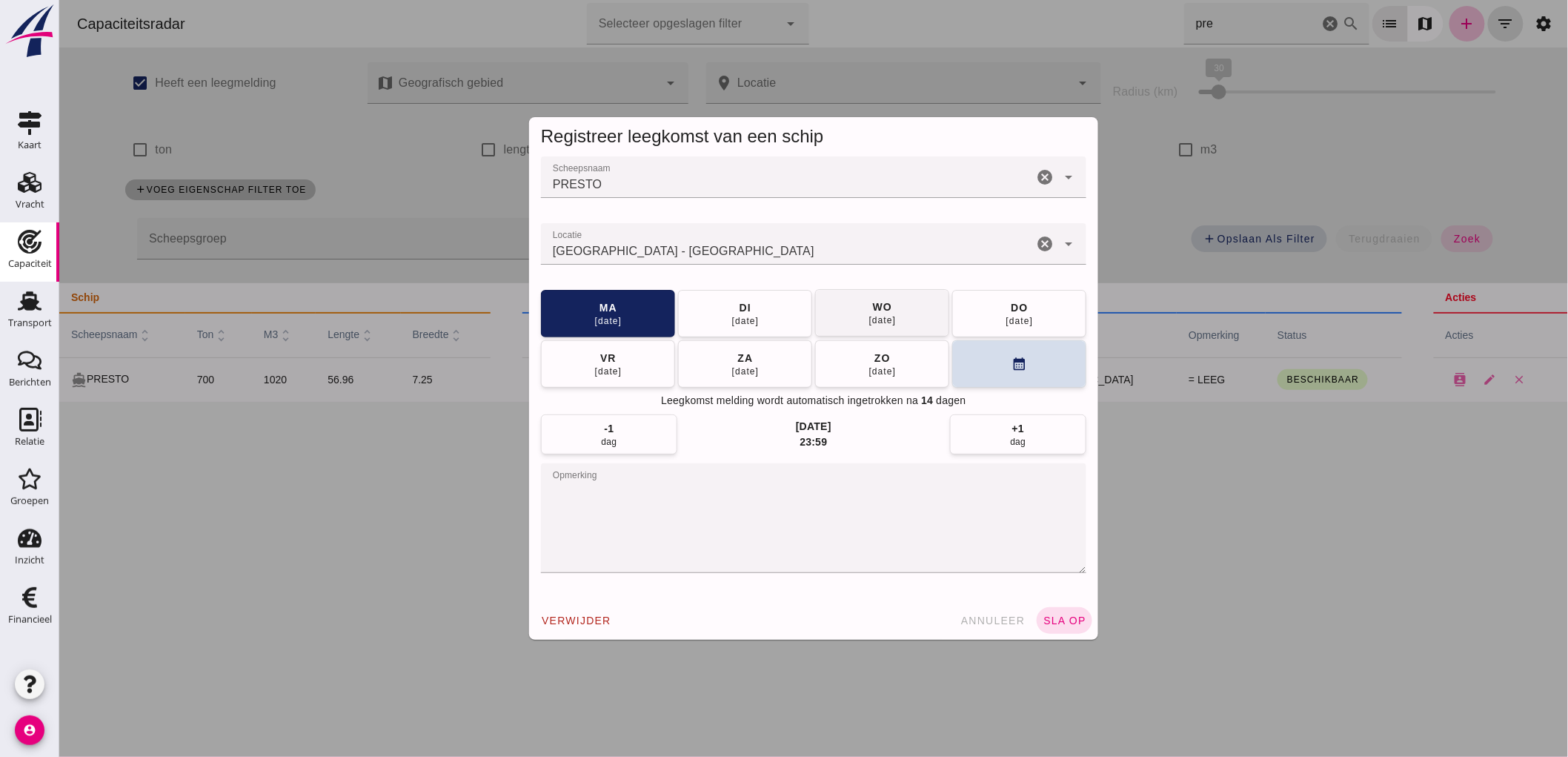
click div "03 sep"
click icon "cancel"
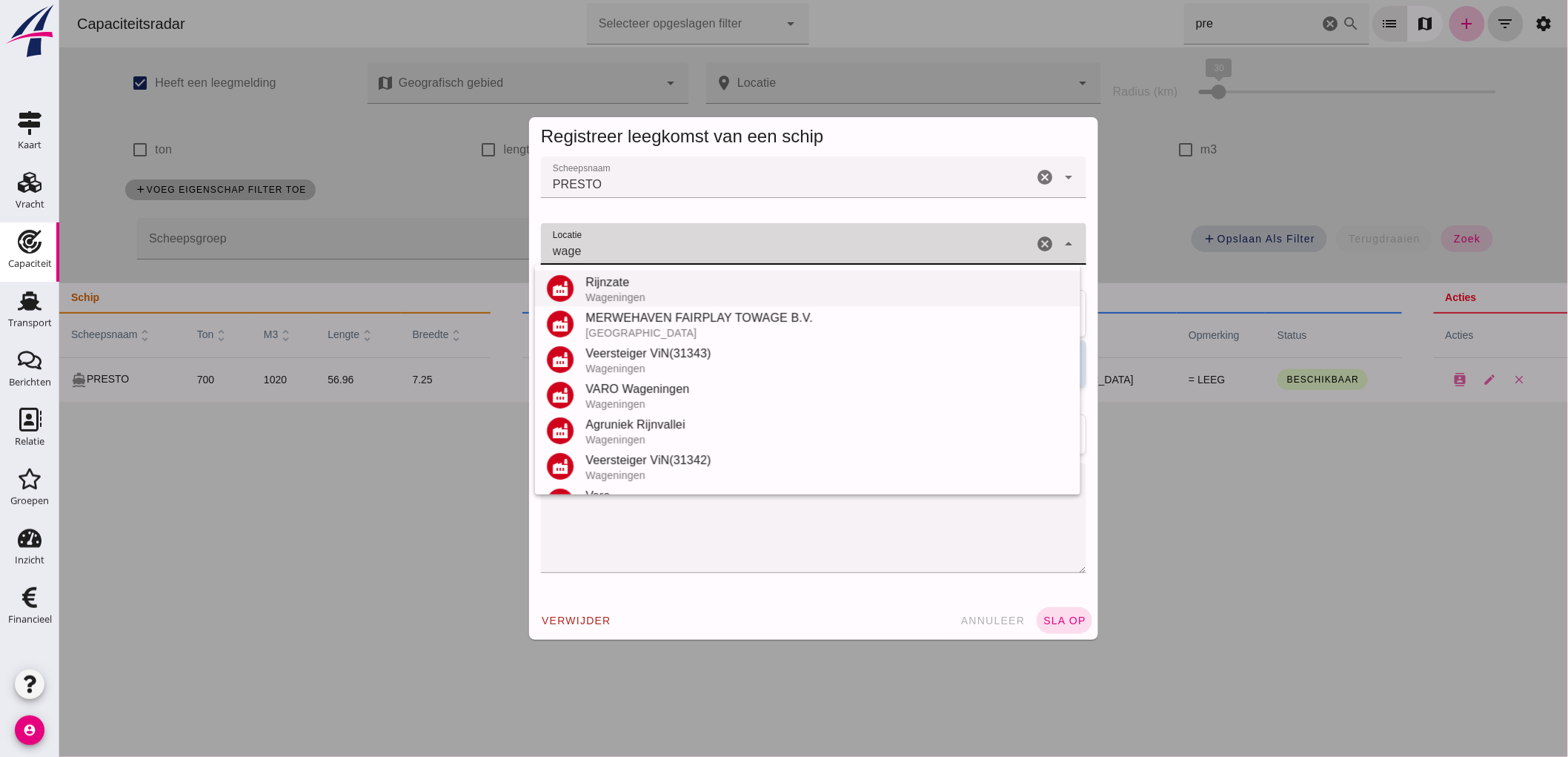
click at [651, 292] on div "Wageningen" at bounding box center [826, 297] width 483 height 12
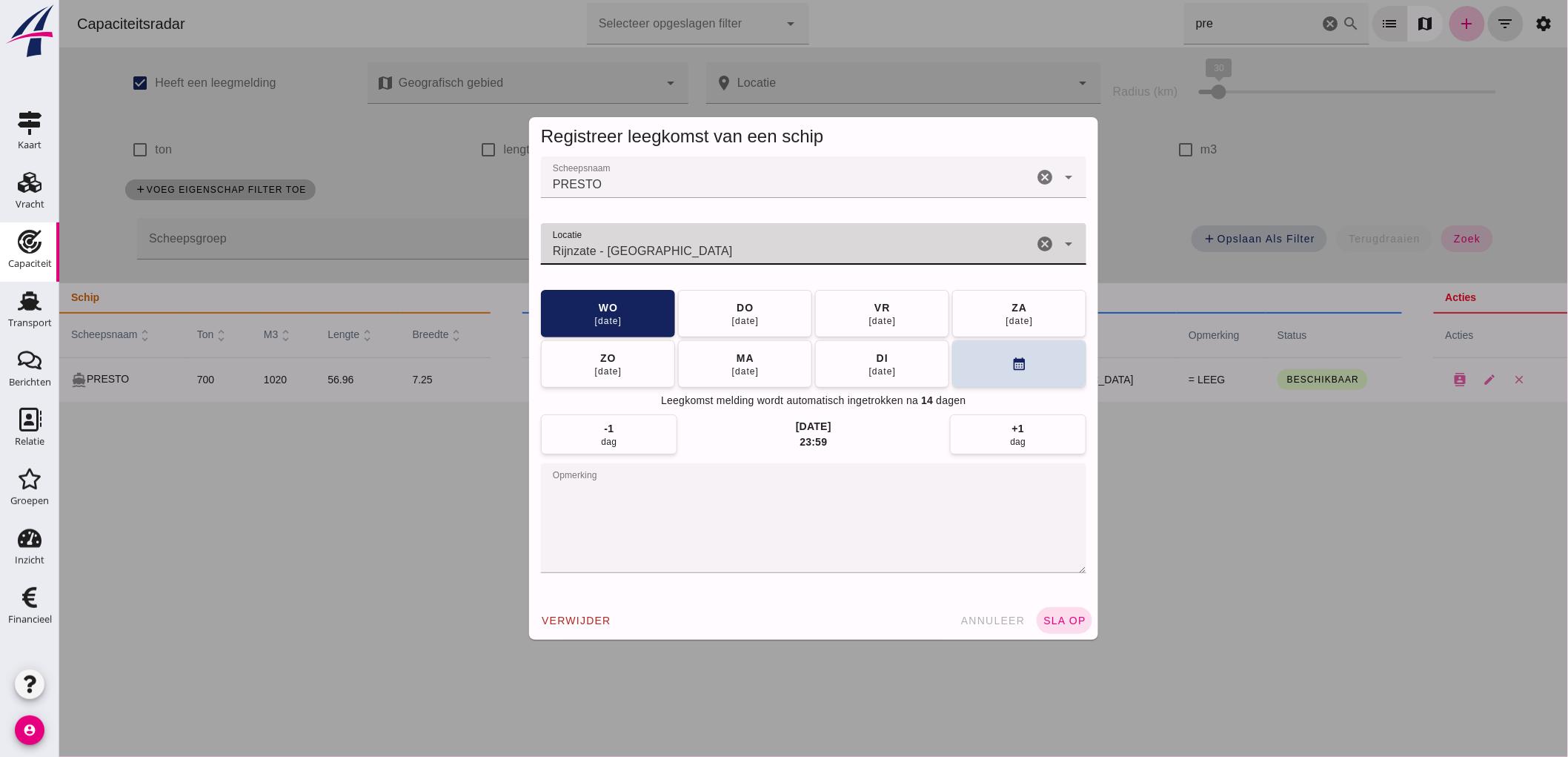
type input "Rijnzate - Wageningen"
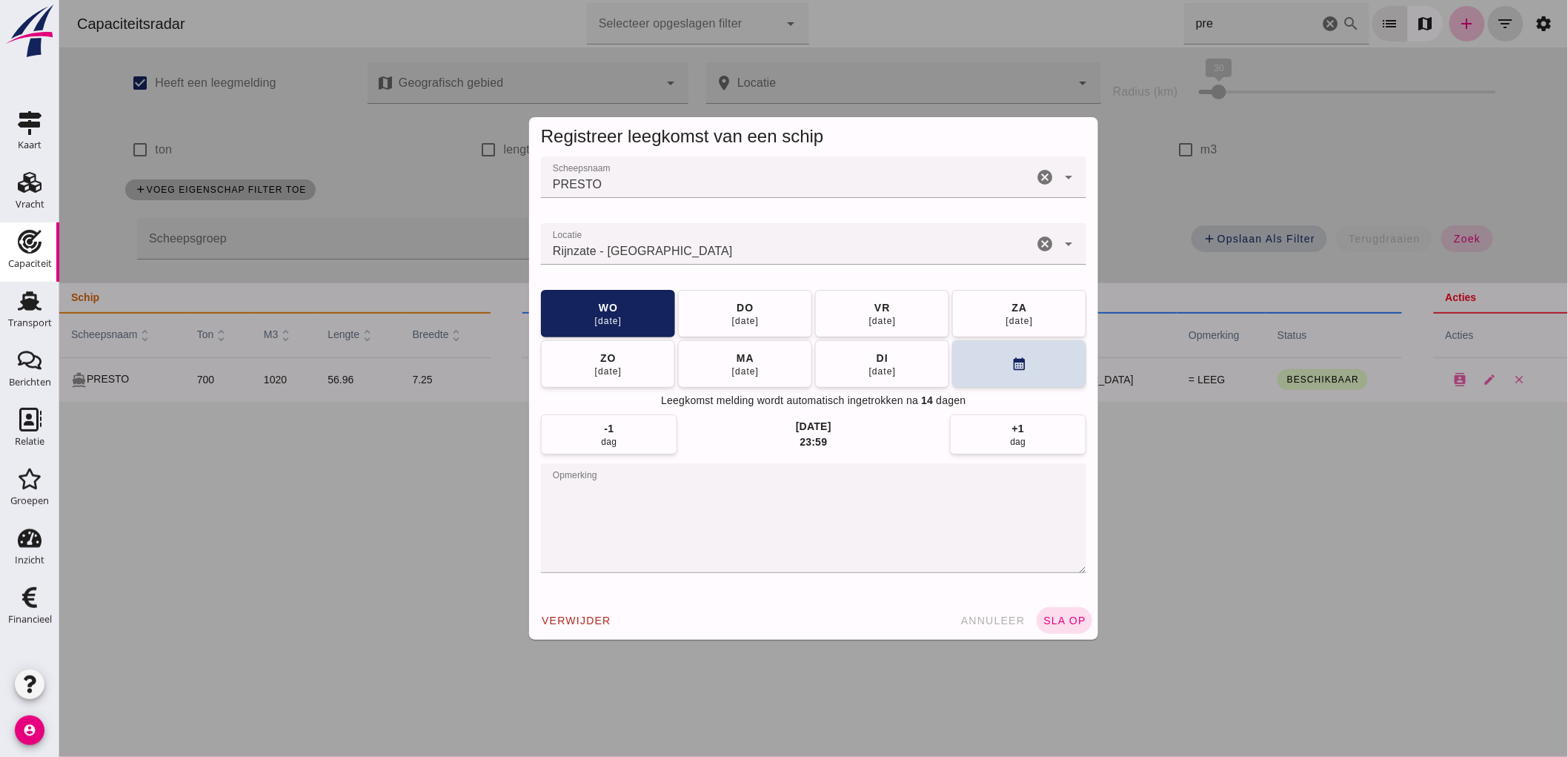
click div "verwijder annuleer sla op"
click span "sla op"
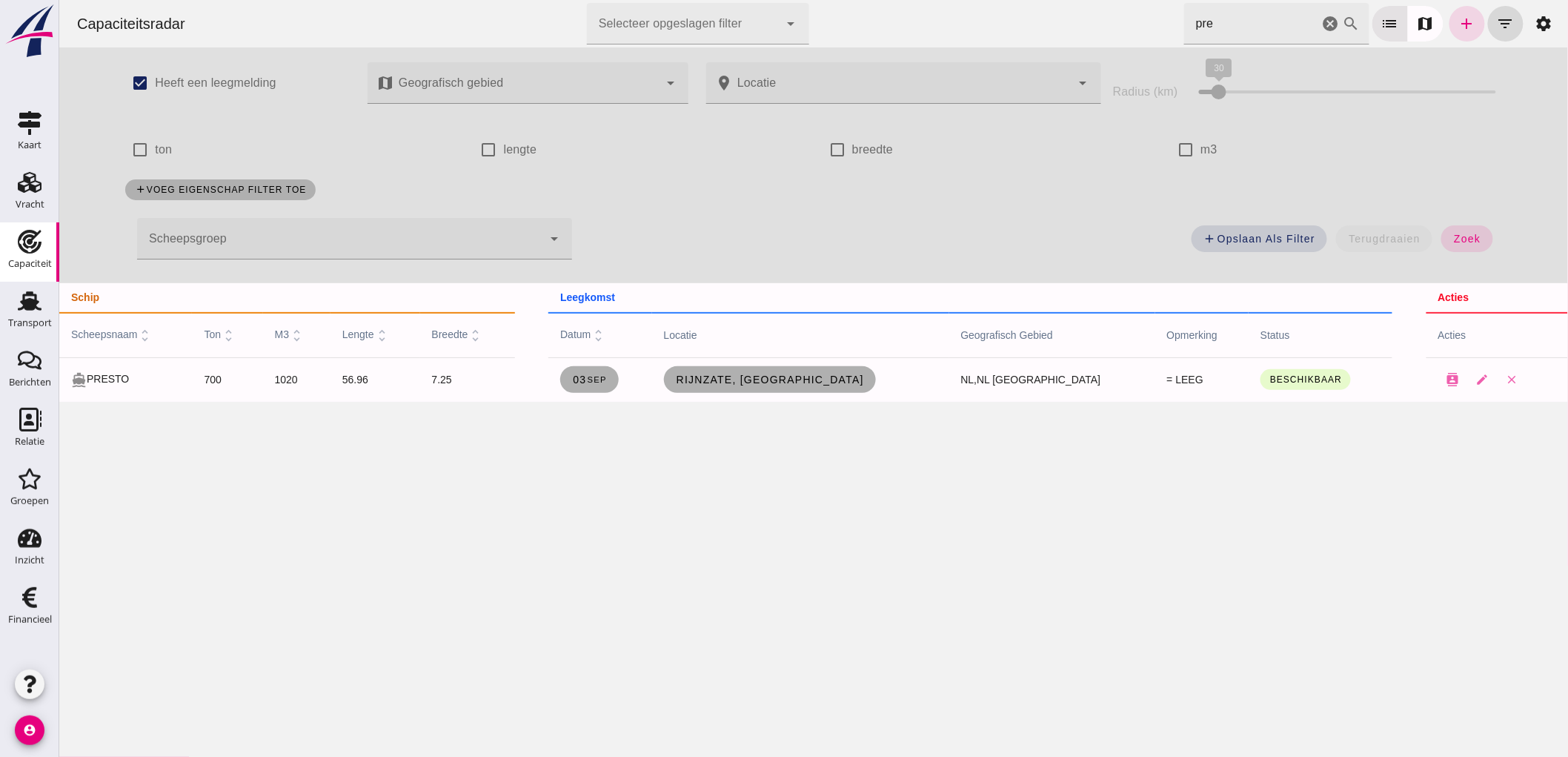
drag, startPoint x: 1315, startPoint y: 25, endPoint x: 1631, endPoint y: 132, distance: 333.6
click icon "cancel"
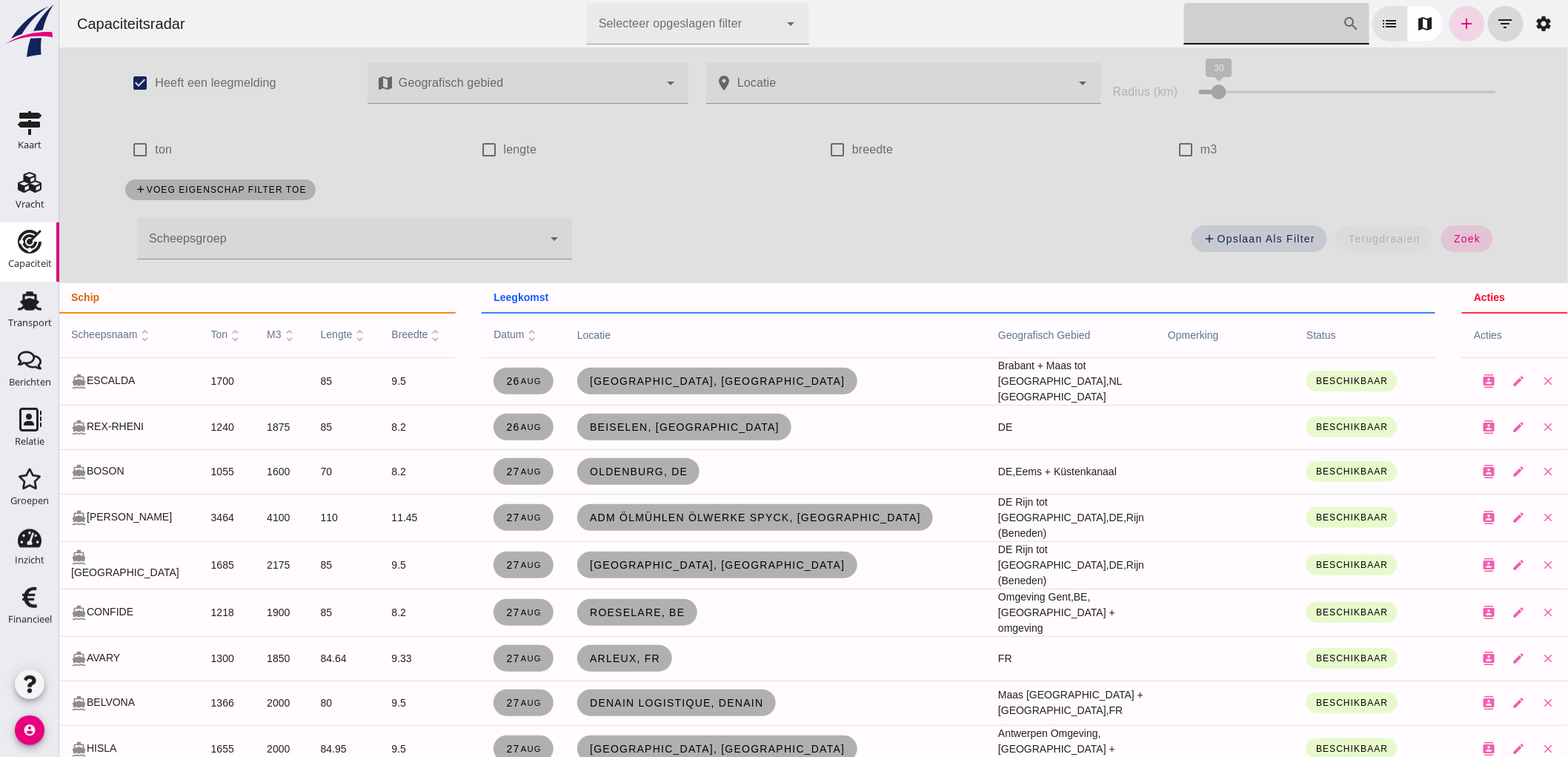
click input "Zoek op scheepsnaam"
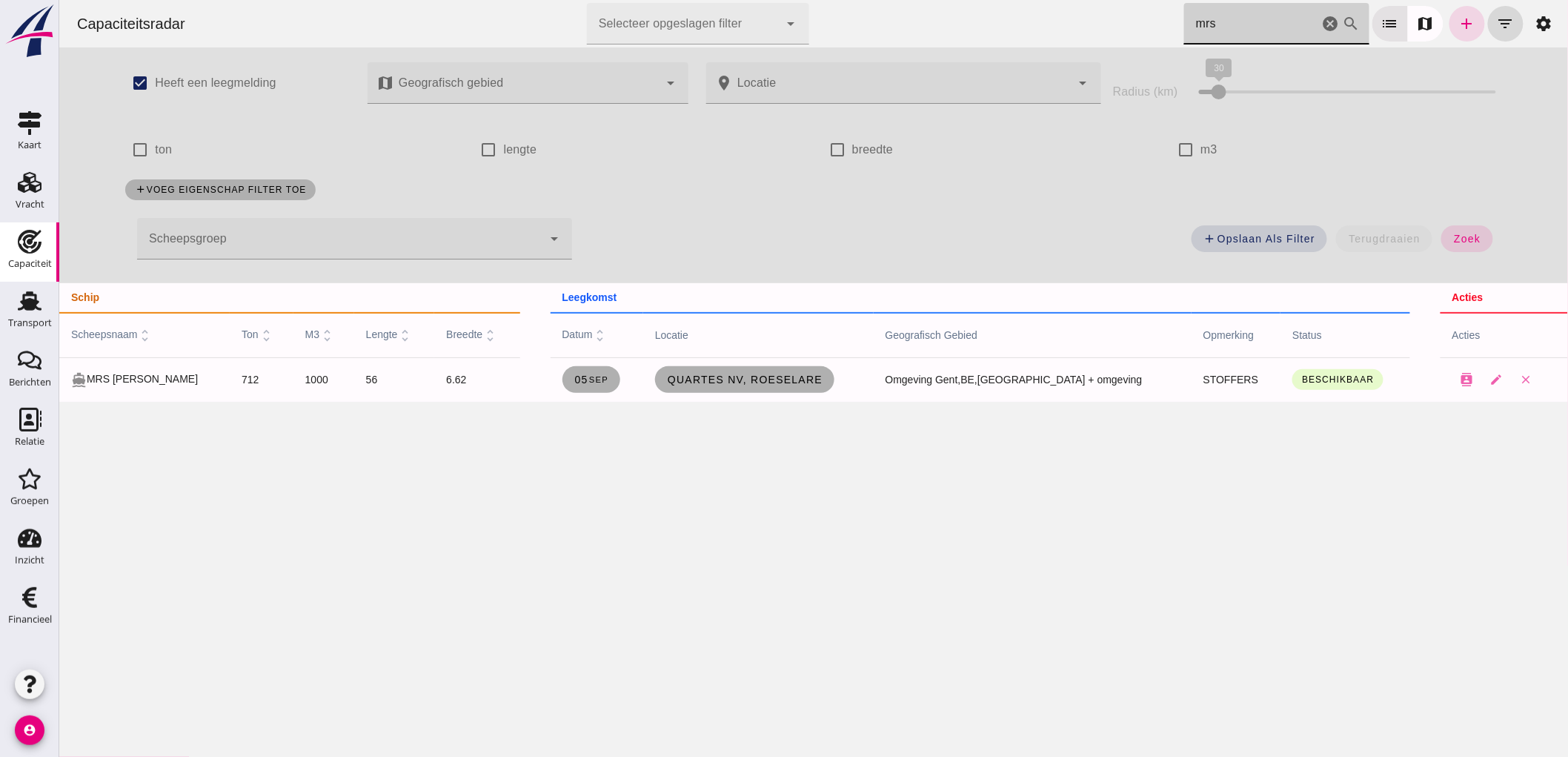
type input "mrs"
